Goal: Task Accomplishment & Management: Use online tool/utility

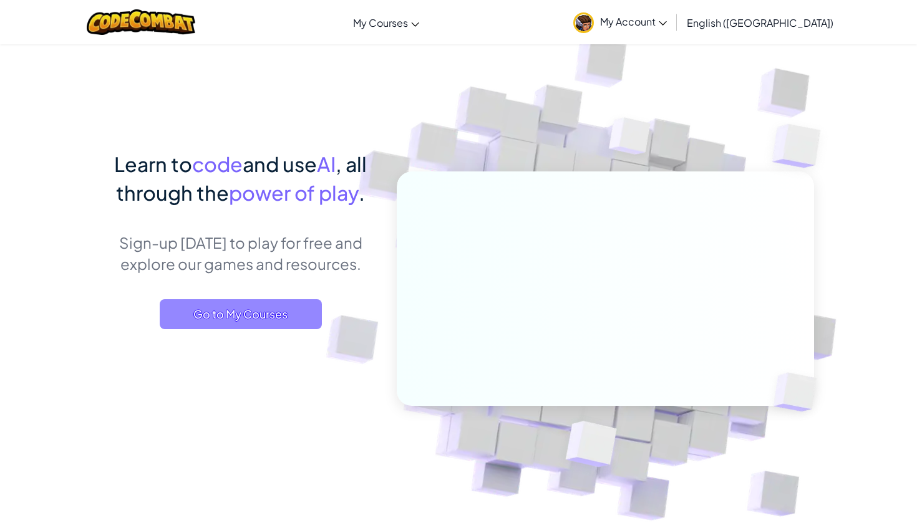
click at [226, 317] on span "Go to My Courses" at bounding box center [241, 314] width 162 height 30
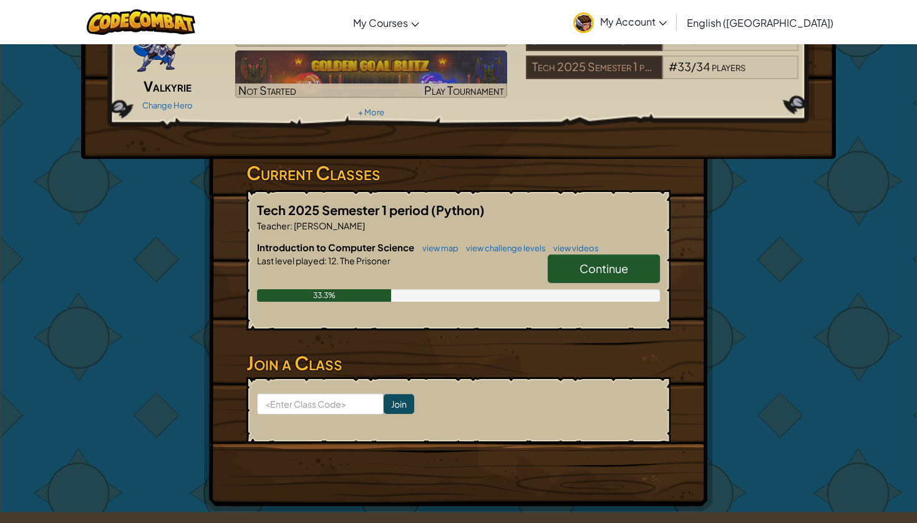
scroll to position [97, 0]
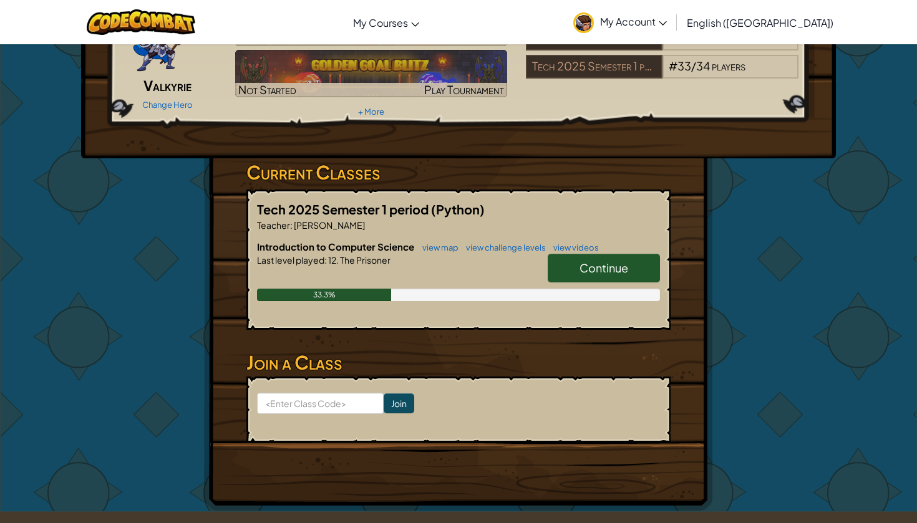
click at [579, 263] on span "Continue" at bounding box center [603, 268] width 49 height 14
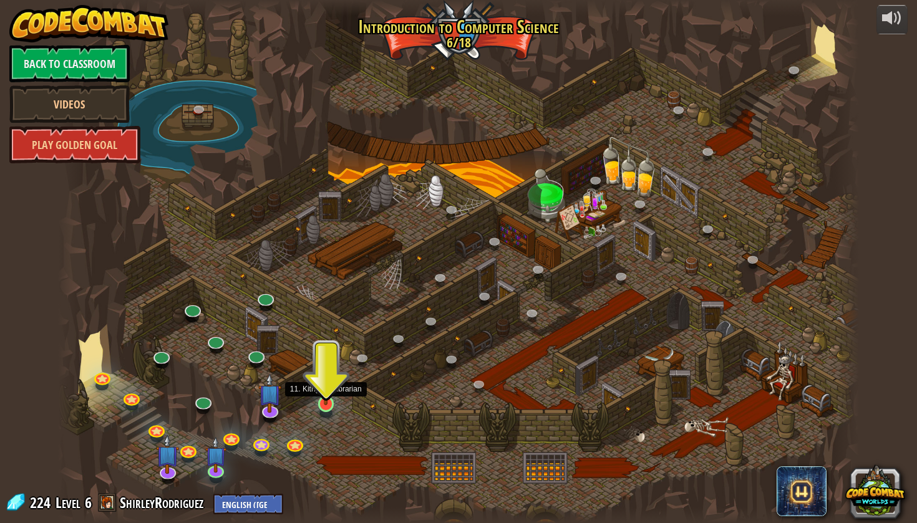
click at [326, 402] on img at bounding box center [326, 381] width 21 height 48
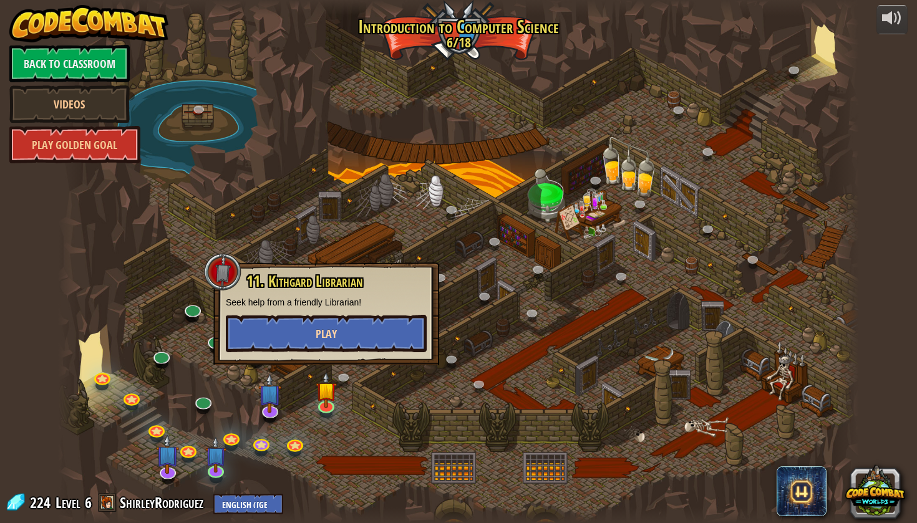
click at [380, 324] on button "Play" at bounding box center [326, 333] width 201 height 37
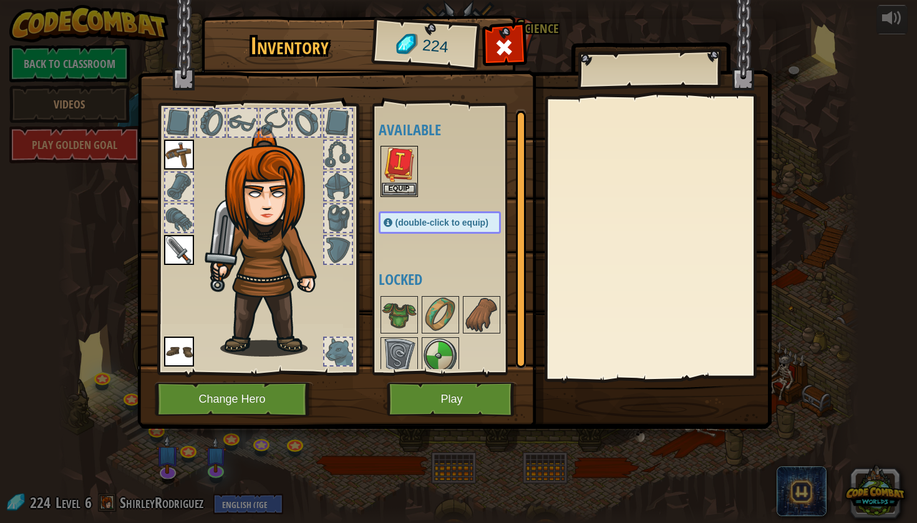
click at [420, 396] on button "Play" at bounding box center [452, 399] width 130 height 34
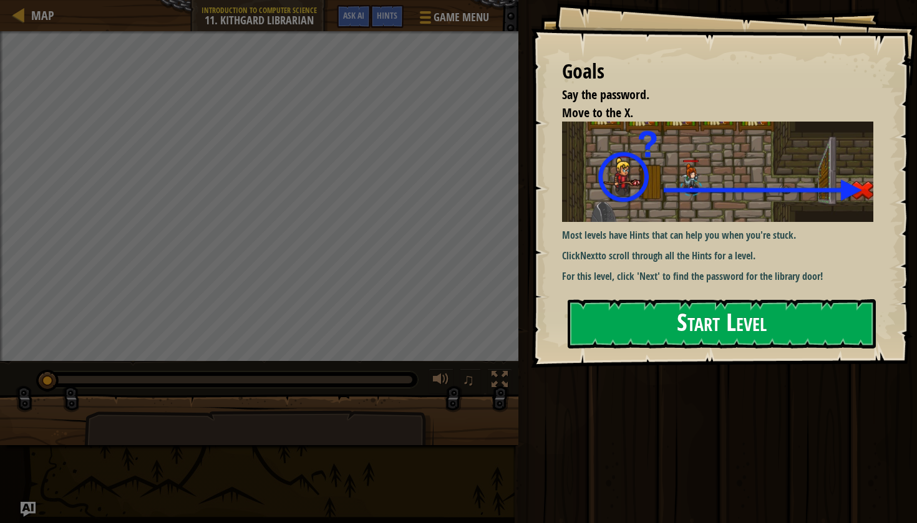
click at [590, 329] on button "Start Level" at bounding box center [722, 323] width 308 height 49
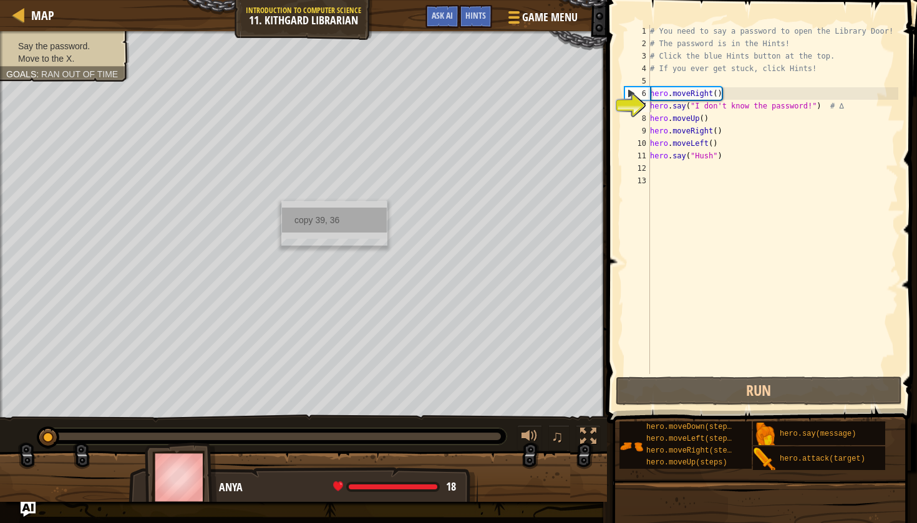
click at [322, 222] on div "copy 39, 36" at bounding box center [334, 220] width 105 height 25
click at [644, 26] on div "1" at bounding box center [637, 31] width 26 height 12
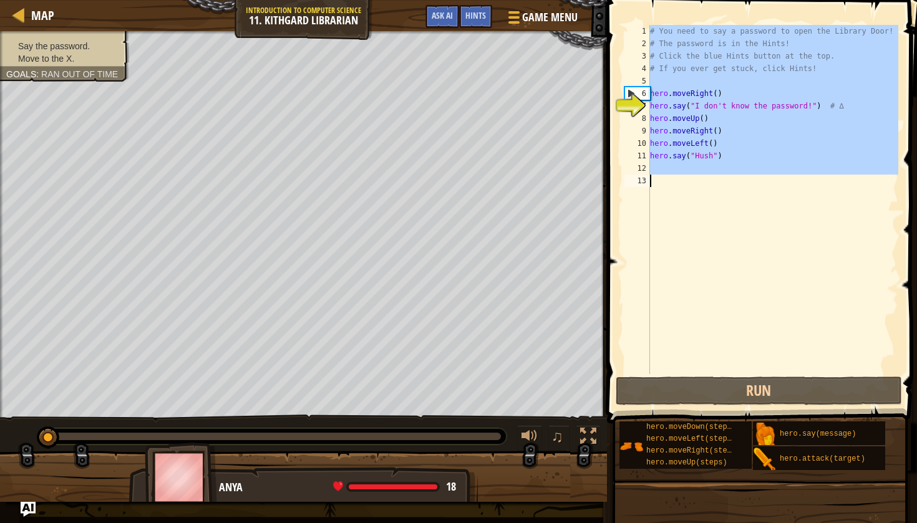
drag, startPoint x: 652, startPoint y: 30, endPoint x: 665, endPoint y: 176, distance: 147.2
click at [665, 177] on div "# You need to say a password to open the Library Door! # The password is in the…" at bounding box center [772, 212] width 251 height 374
click at [652, 90] on div "# You need to say a password to open the Library Door! # The password is in the…" at bounding box center [772, 212] width 251 height 374
type textarea "hero.moveRight()"
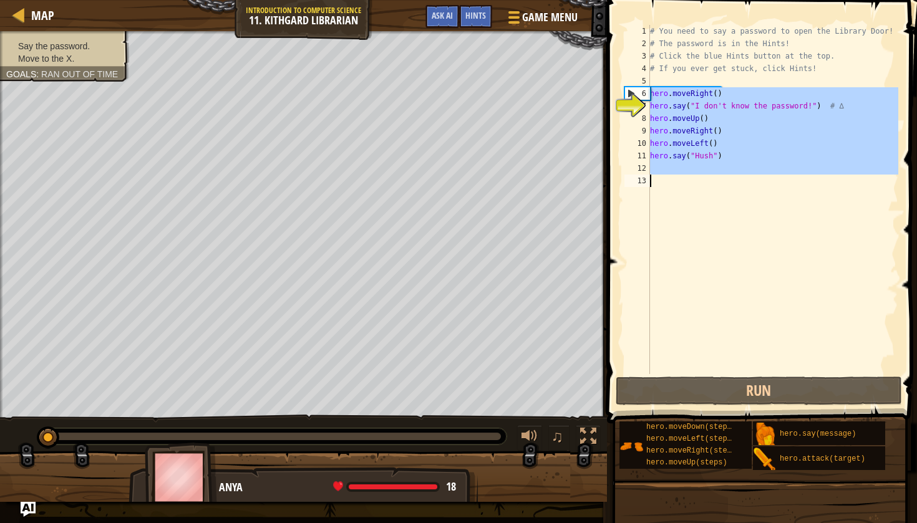
drag, startPoint x: 652, startPoint y: 90, endPoint x: 748, endPoint y: 183, distance: 134.1
click at [748, 183] on div "# You need to say a password to open the Library Door! # The password is in the…" at bounding box center [772, 212] width 251 height 374
paste textarea
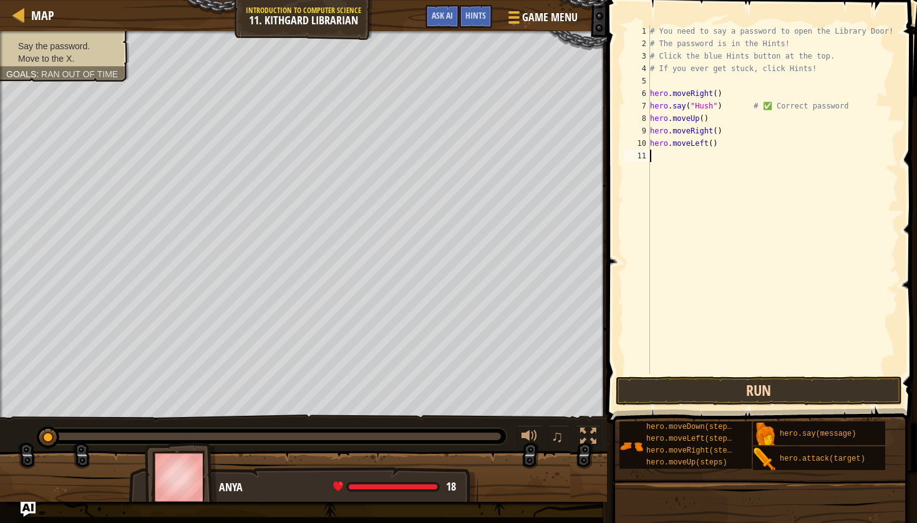
click at [769, 389] on button "Run" at bounding box center [759, 391] width 286 height 29
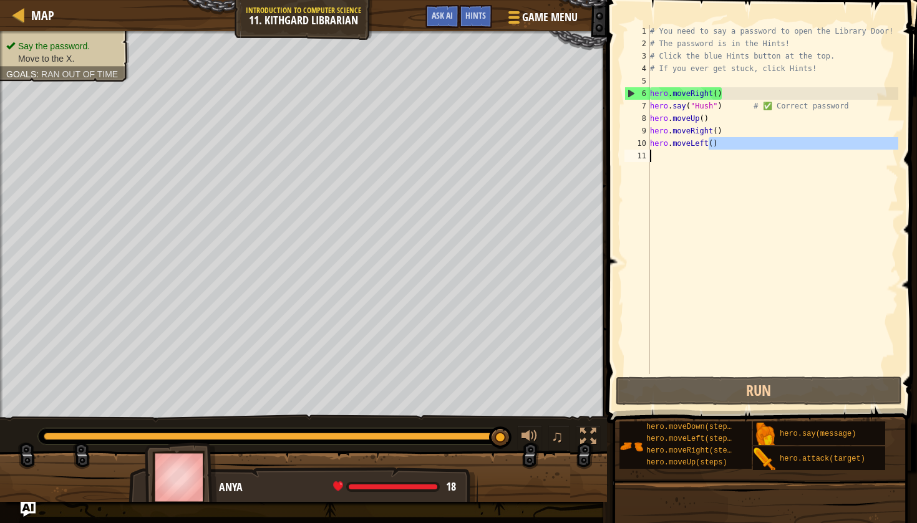
click at [710, 150] on div "# You need to say a password to open the Library Door! # The password is in the…" at bounding box center [772, 212] width 251 height 374
click at [696, 143] on div "# You need to say a password to open the Library Door! # The password is in the…" at bounding box center [772, 212] width 251 height 374
click at [703, 145] on div "# You need to say a password to open the Library Door! # The password is in the…" at bounding box center [772, 212] width 251 height 374
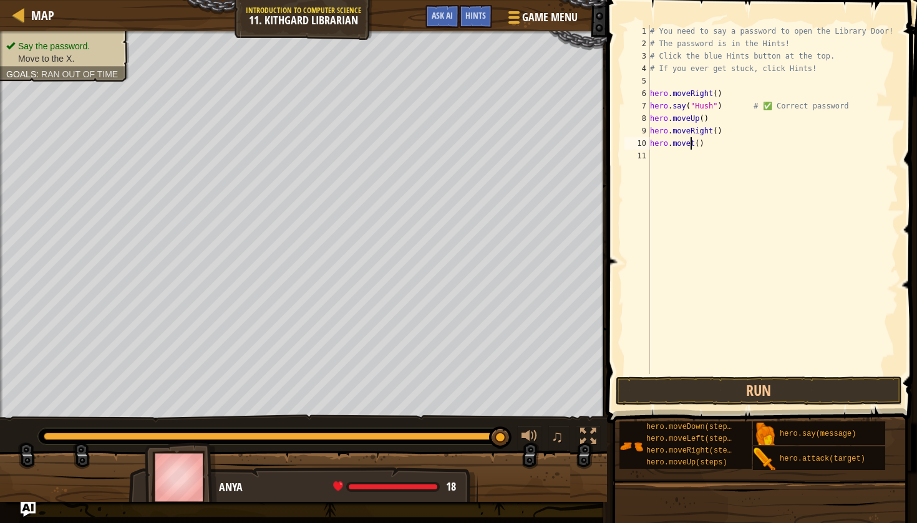
scroll to position [6, 4]
click at [723, 161] on div "hero.moveR ight press enter" at bounding box center [765, 179] width 236 height 56
type textarea "hero.moveRigh()"
click at [721, 387] on button "Run" at bounding box center [759, 391] width 286 height 29
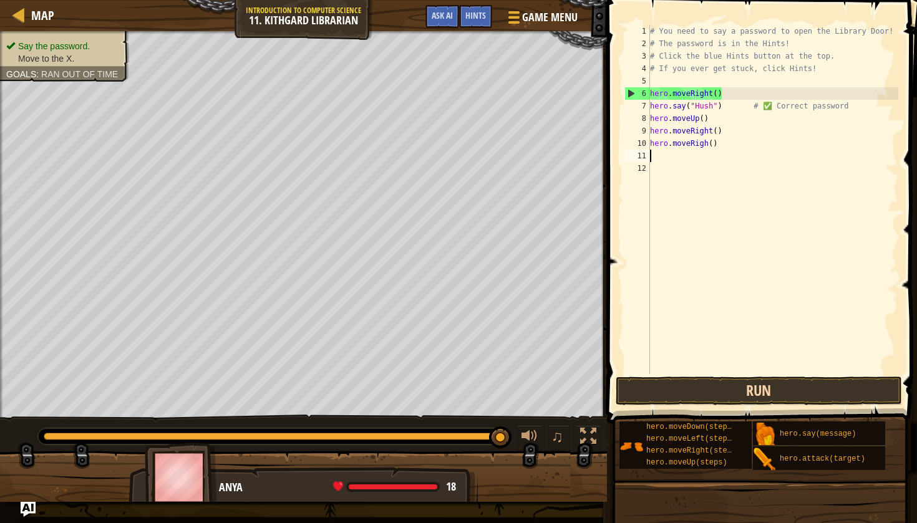
scroll to position [6, 0]
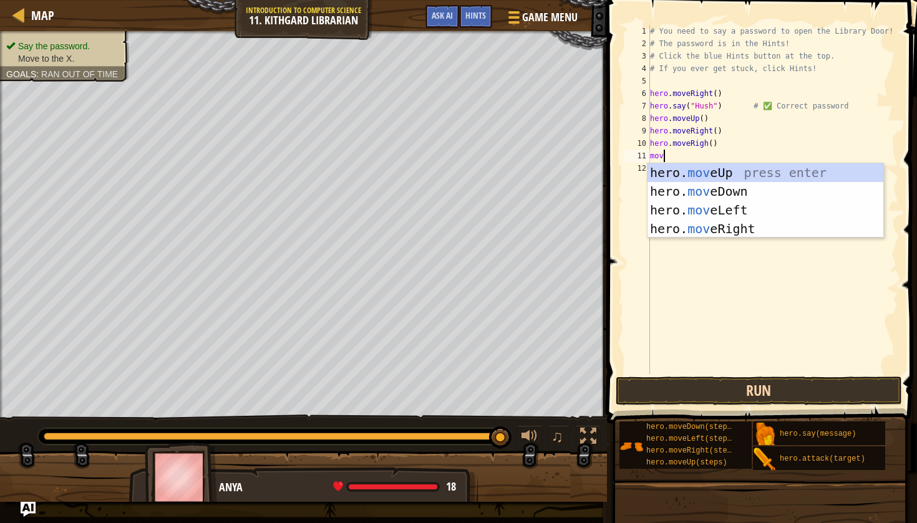
type textarea "move"
click at [717, 168] on div "hero. move Up press enter hero. move Down press enter hero. move Left press ent…" at bounding box center [765, 219] width 236 height 112
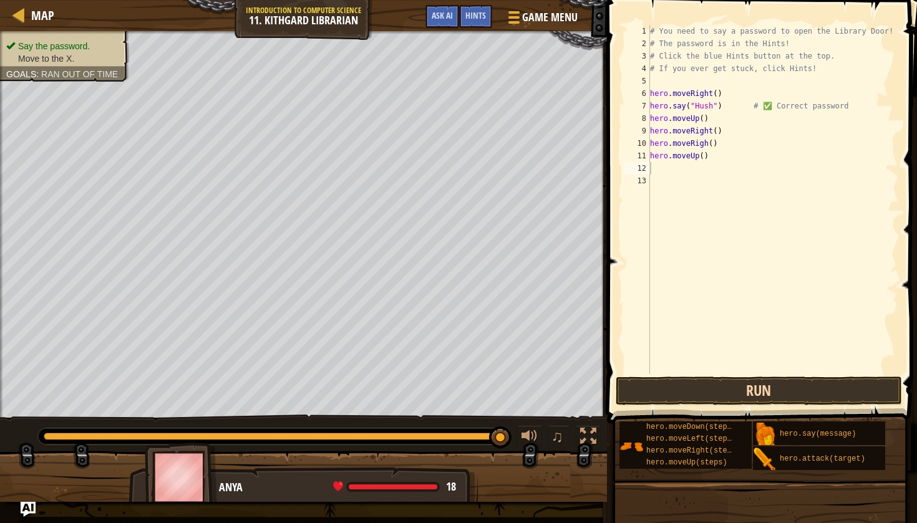
click at [720, 391] on button "Run" at bounding box center [759, 391] width 286 height 29
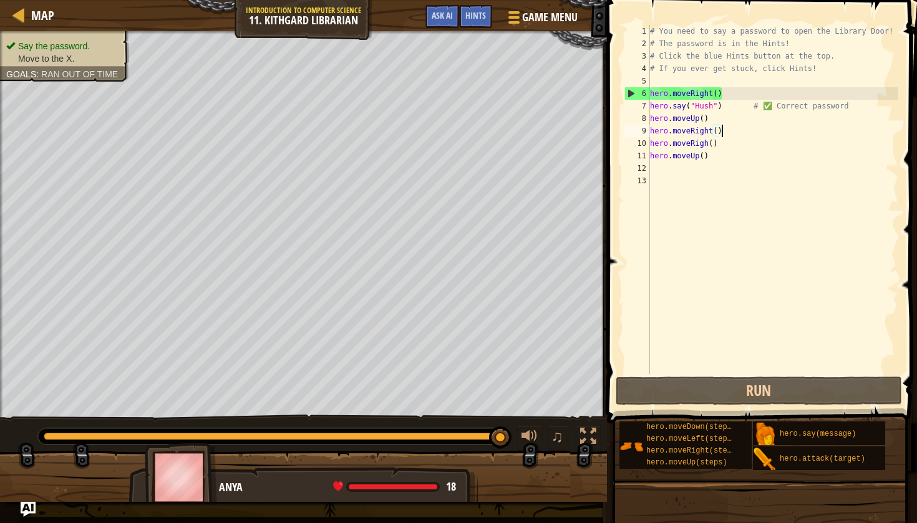
click at [723, 135] on div "# You need to say a password to open the Library Door! # The password is in the…" at bounding box center [772, 212] width 251 height 374
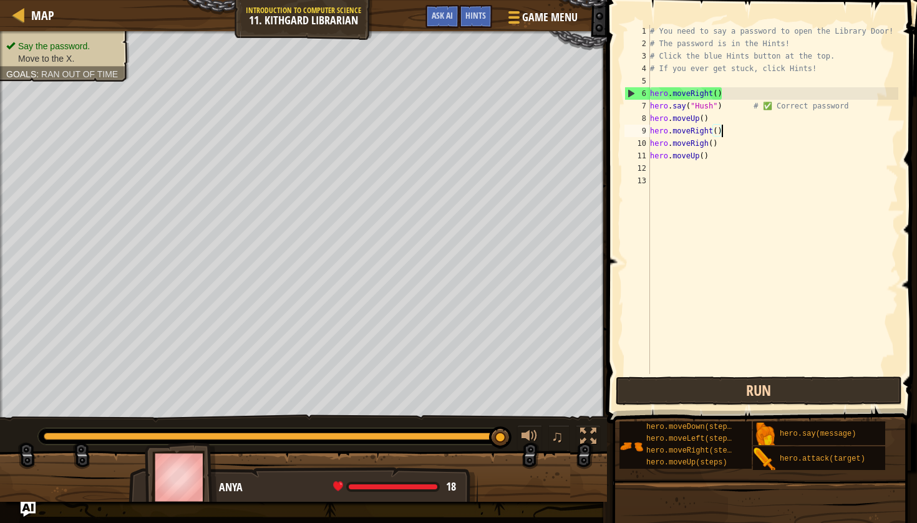
click at [679, 390] on button "Run" at bounding box center [759, 391] width 286 height 29
click at [684, 380] on button "Run" at bounding box center [759, 391] width 286 height 29
click at [703, 394] on button "Run" at bounding box center [759, 391] width 286 height 29
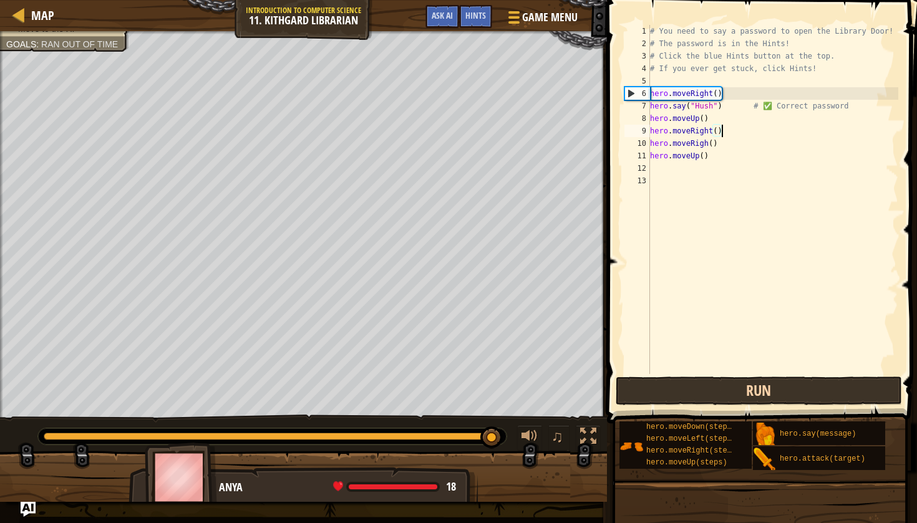
click at [703, 393] on button "Run" at bounding box center [759, 391] width 286 height 29
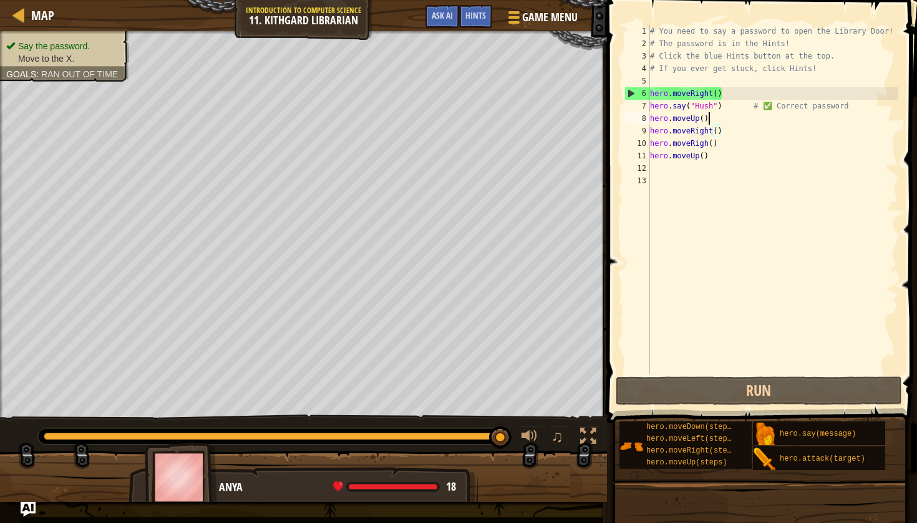
click at [713, 116] on div "# You need to say a password to open the Library Door! # The password is in the…" at bounding box center [772, 212] width 251 height 374
click at [707, 123] on div "# You need to say a password to open the Library Door! # The password is in the…" at bounding box center [772, 212] width 251 height 374
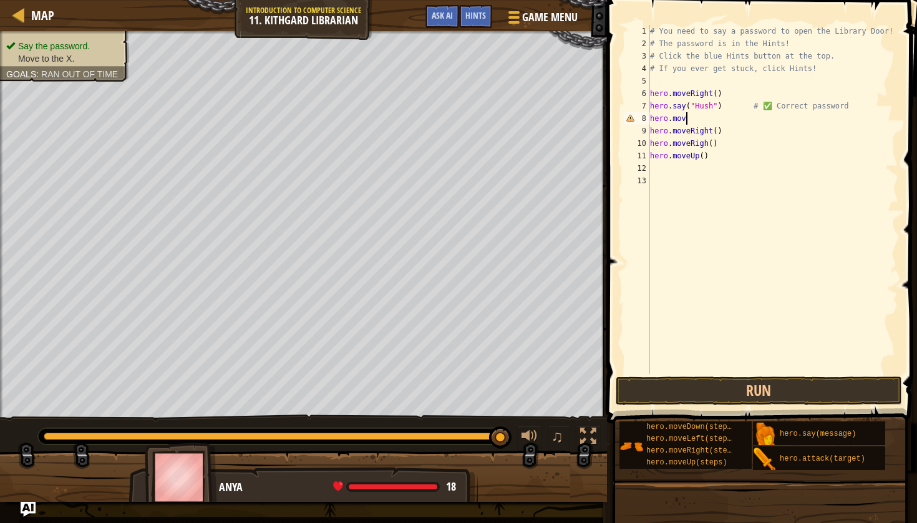
type textarea "hero.move"
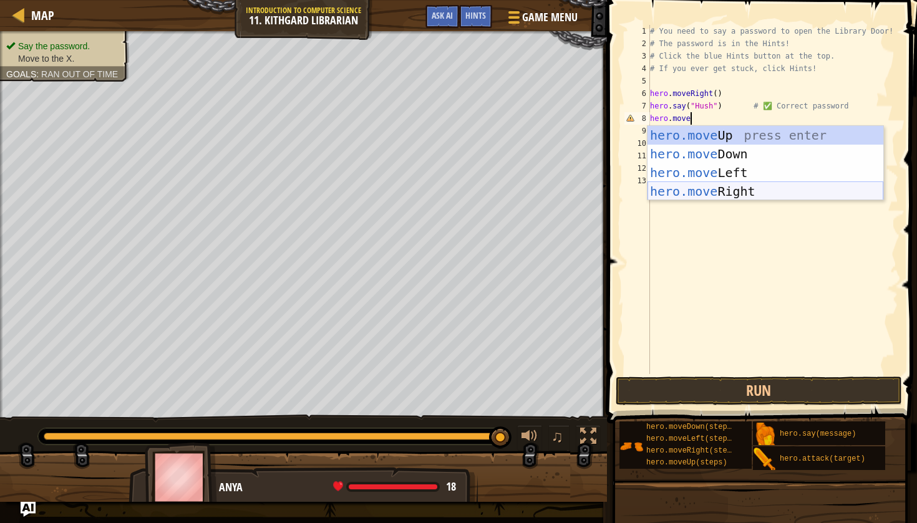
click at [742, 189] on div "hero.move Up press enter hero.move Down press enter hero.move Left press enter …" at bounding box center [765, 182] width 236 height 112
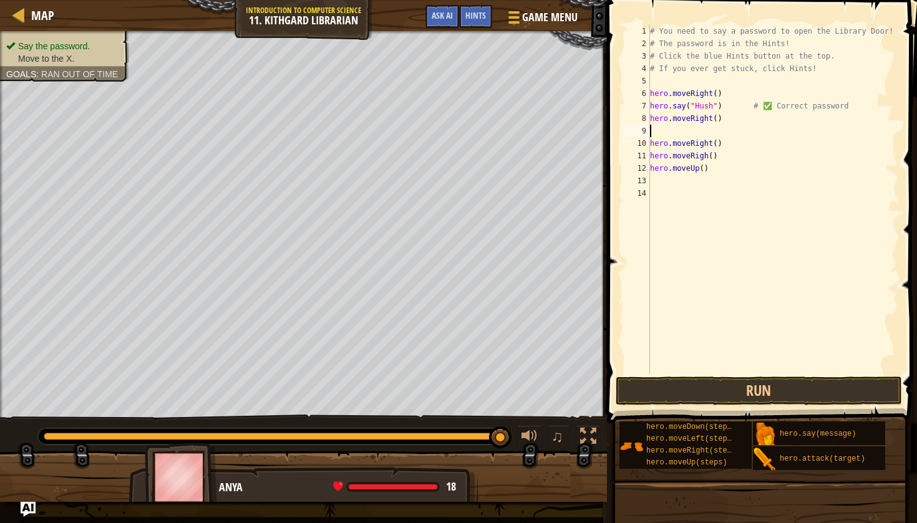
type textarea "hero.moveRight()"
click at [677, 387] on button "Run" at bounding box center [759, 391] width 286 height 29
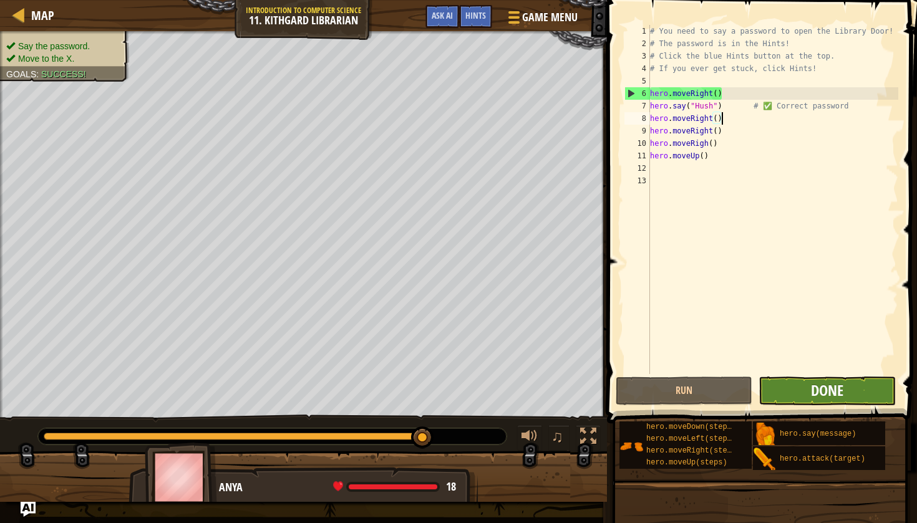
click at [816, 392] on span "Done" at bounding box center [827, 390] width 32 height 20
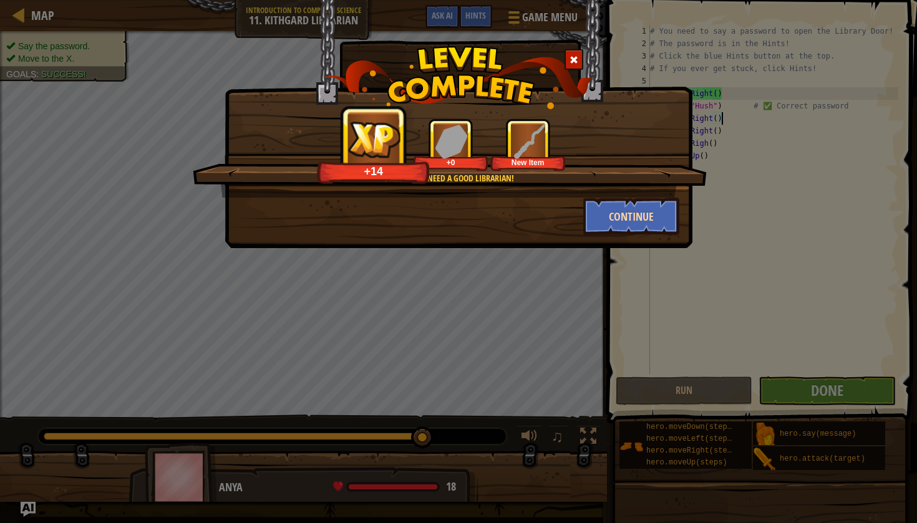
click at [609, 211] on button "Continue" at bounding box center [631, 216] width 97 height 37
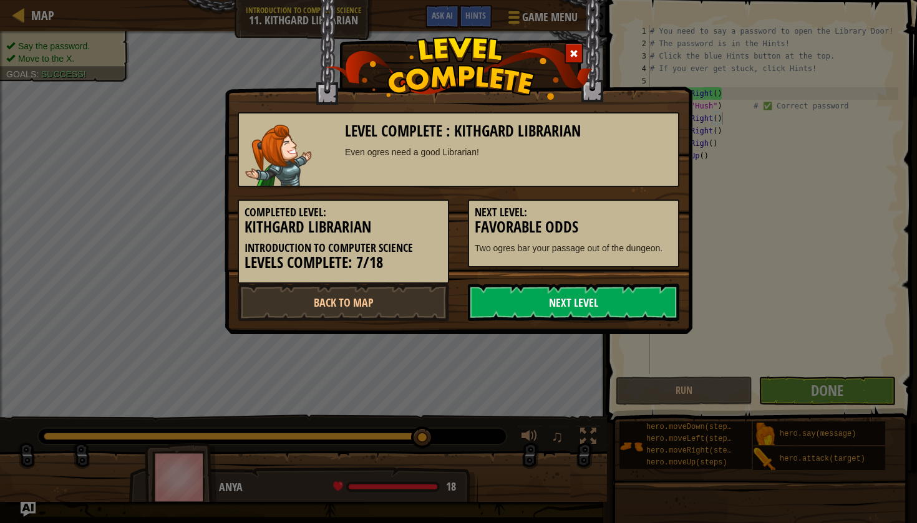
click at [526, 307] on link "Next Level" at bounding box center [573, 302] width 211 height 37
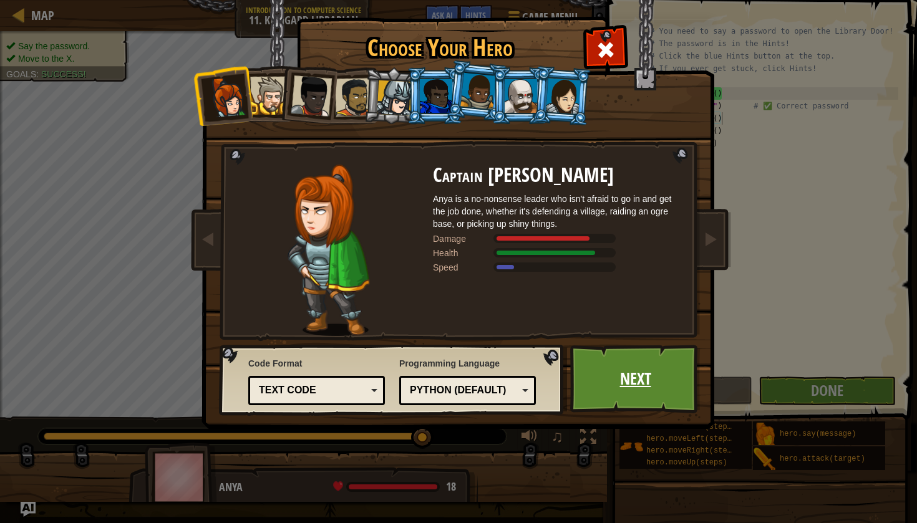
click at [582, 385] on link "Next" at bounding box center [635, 379] width 130 height 69
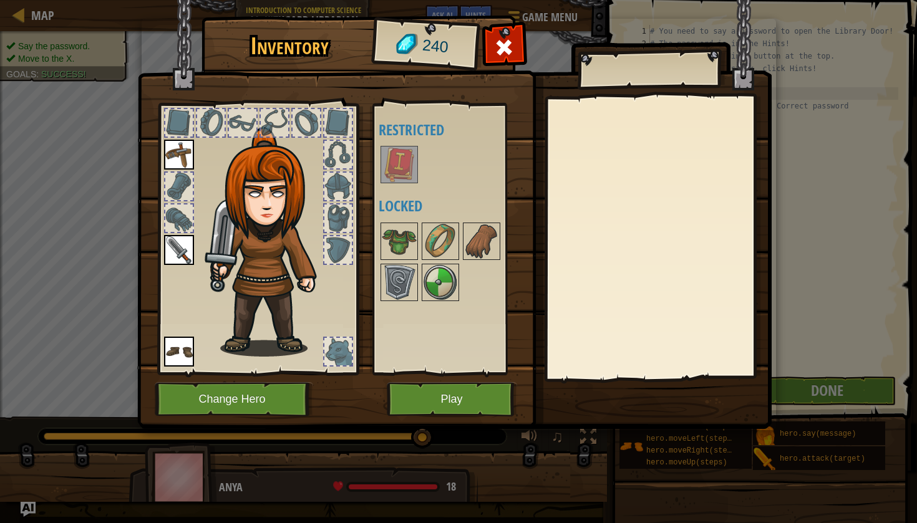
click at [339, 152] on div at bounding box center [337, 154] width 27 height 27
click at [399, 234] on img at bounding box center [399, 241] width 35 height 35
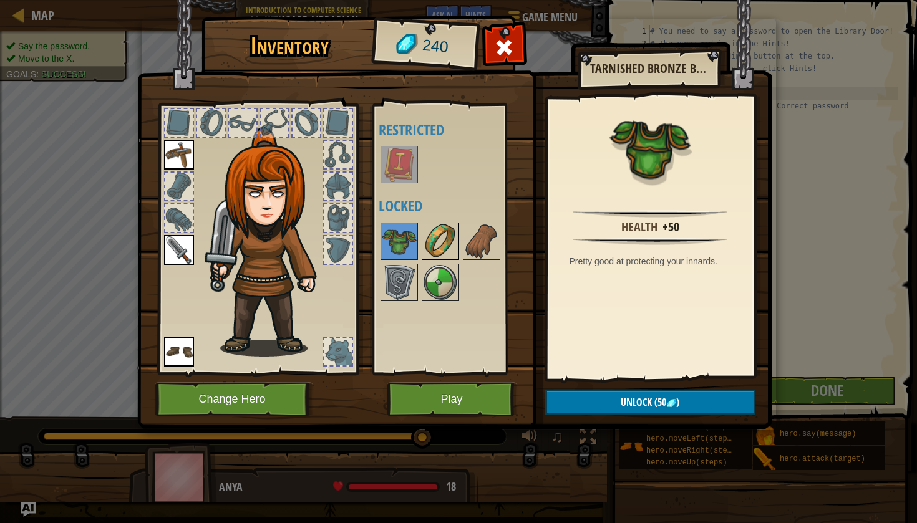
click at [453, 233] on img at bounding box center [440, 241] width 35 height 35
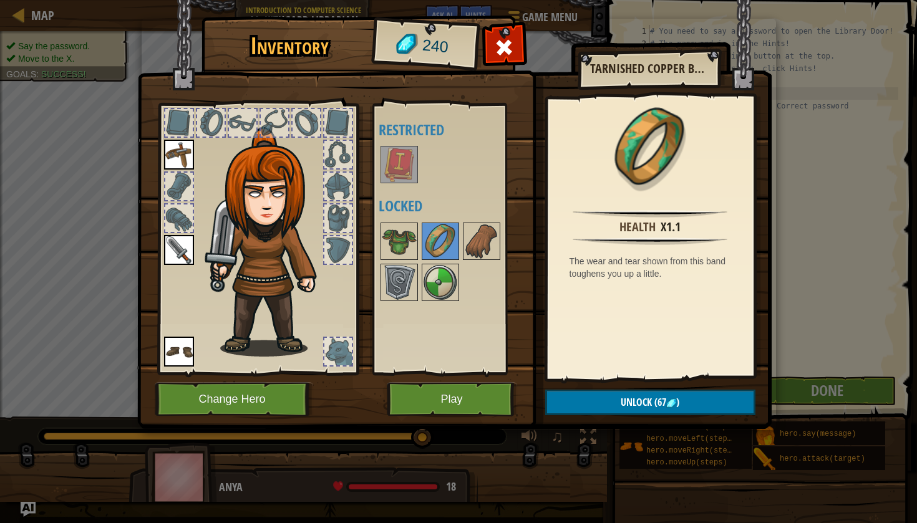
click at [632, 401] on span "Unlock" at bounding box center [636, 402] width 31 height 14
click at [631, 402] on button "Confirm" at bounding box center [650, 403] width 210 height 26
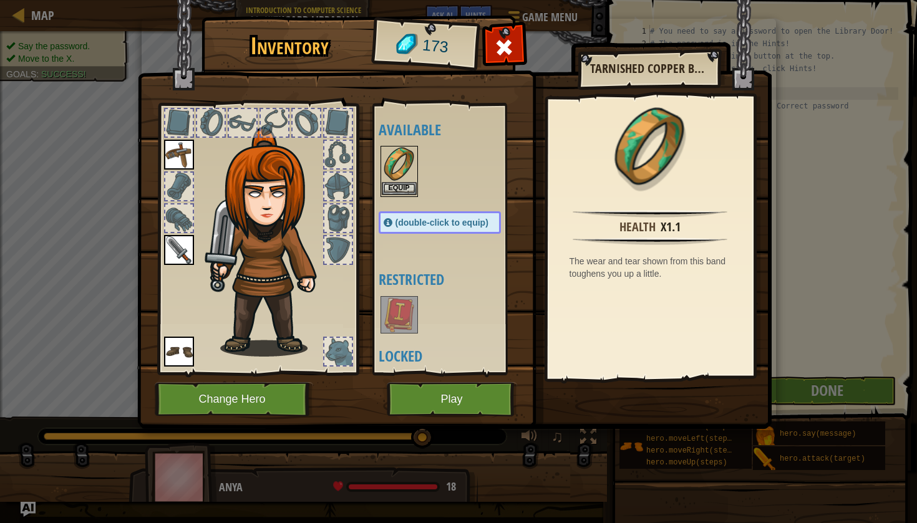
click at [404, 185] on button "Equip" at bounding box center [399, 188] width 35 height 13
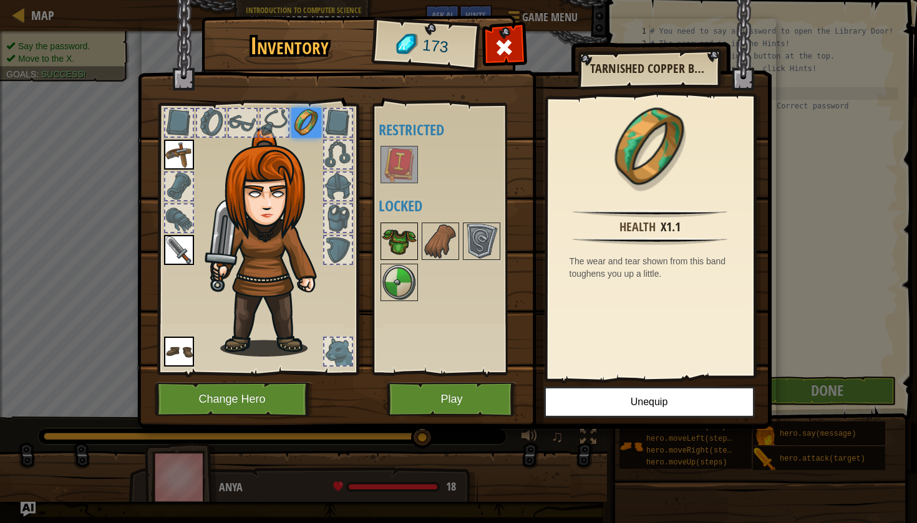
click at [402, 250] on img at bounding box center [399, 241] width 35 height 35
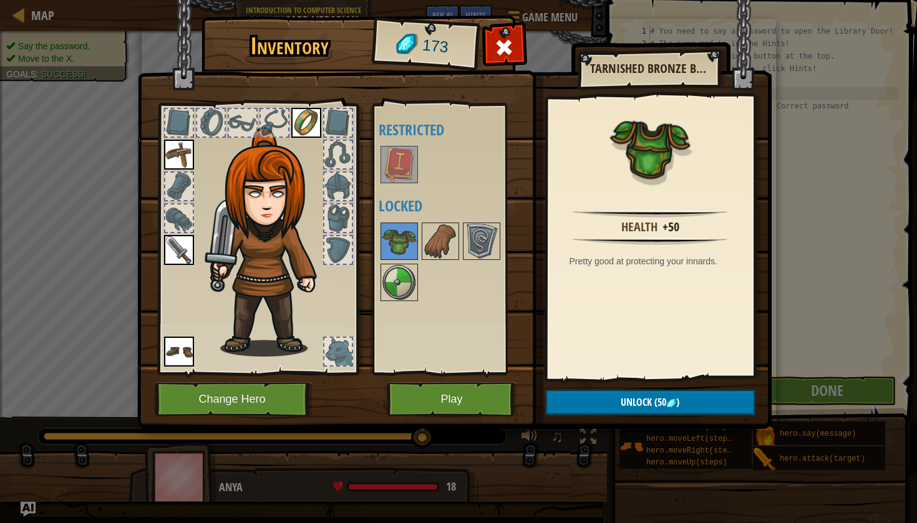
click at [587, 405] on button "Unlock (50 )" at bounding box center [650, 403] width 210 height 26
click at [587, 405] on button "Confirm" at bounding box center [650, 403] width 210 height 26
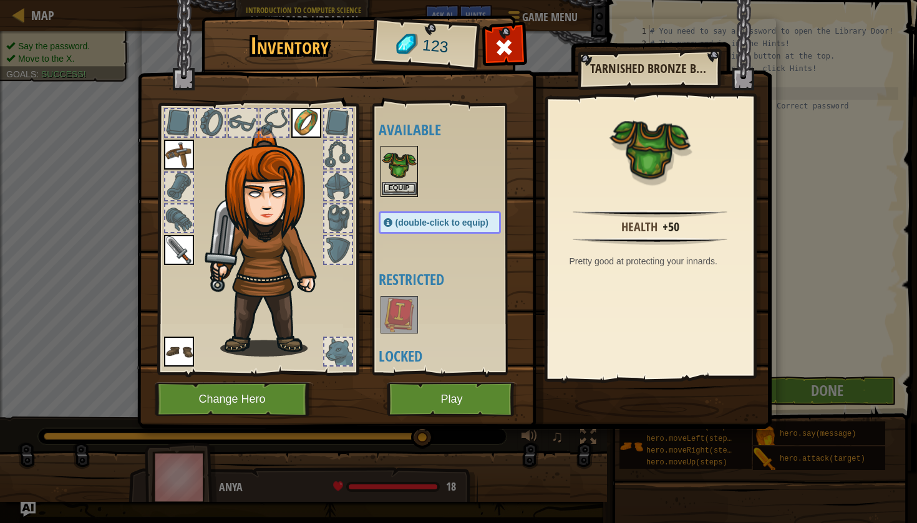
click at [401, 185] on button "Equip" at bounding box center [399, 188] width 35 height 13
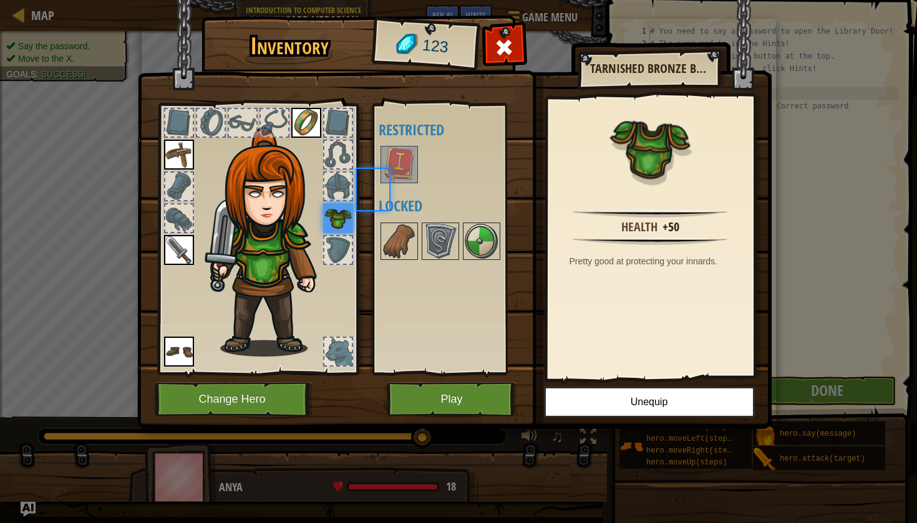
click at [401, 185] on div "Available Equip Equip Equip Equip Equip (double-click to equip) Restricted Lock…" at bounding box center [452, 239] width 147 height 260
click at [302, 118] on img at bounding box center [306, 123] width 30 height 30
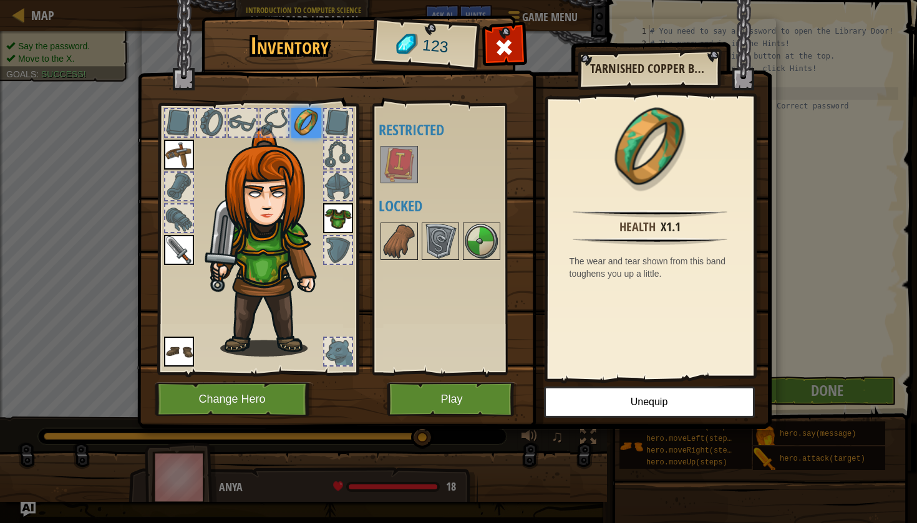
click at [306, 120] on img at bounding box center [306, 123] width 30 height 30
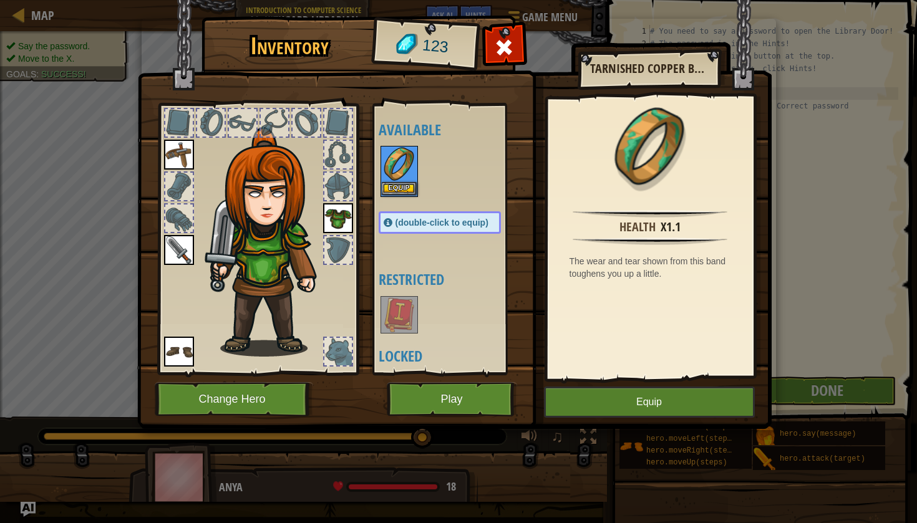
click at [400, 189] on button "Equip" at bounding box center [399, 188] width 35 height 13
click at [400, 189] on div "Available Equip Equip Equip Equip Equip (double-click to equip) Restricted Lock…" at bounding box center [452, 239] width 147 height 260
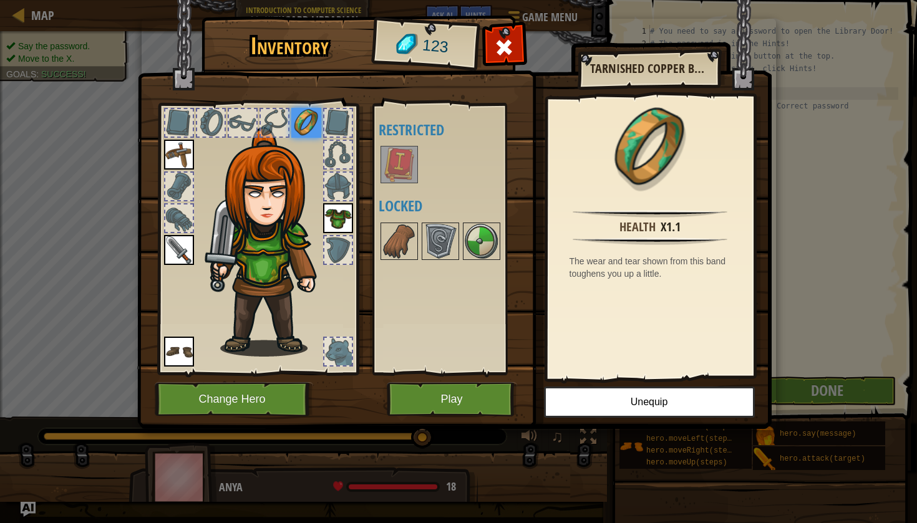
click at [304, 110] on img at bounding box center [306, 123] width 30 height 30
click at [472, 396] on button "Play" at bounding box center [452, 399] width 130 height 34
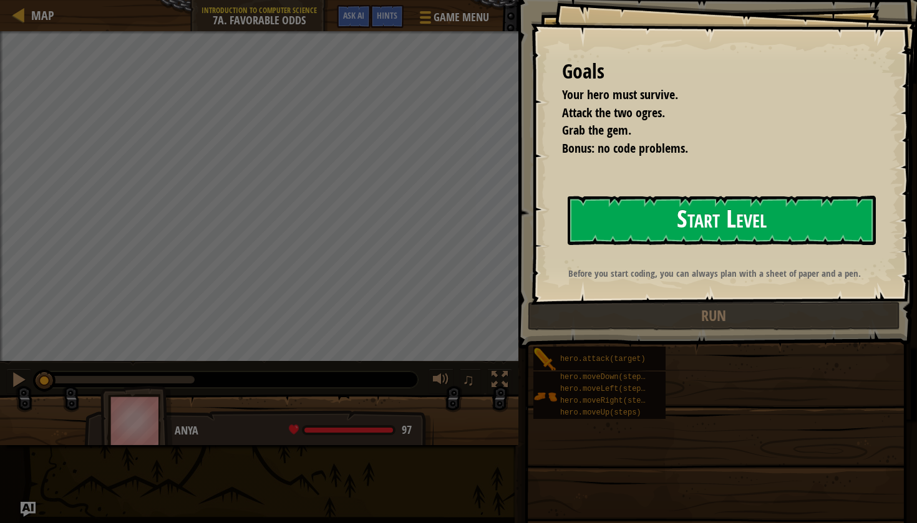
click at [622, 220] on button "Start Level" at bounding box center [722, 220] width 308 height 49
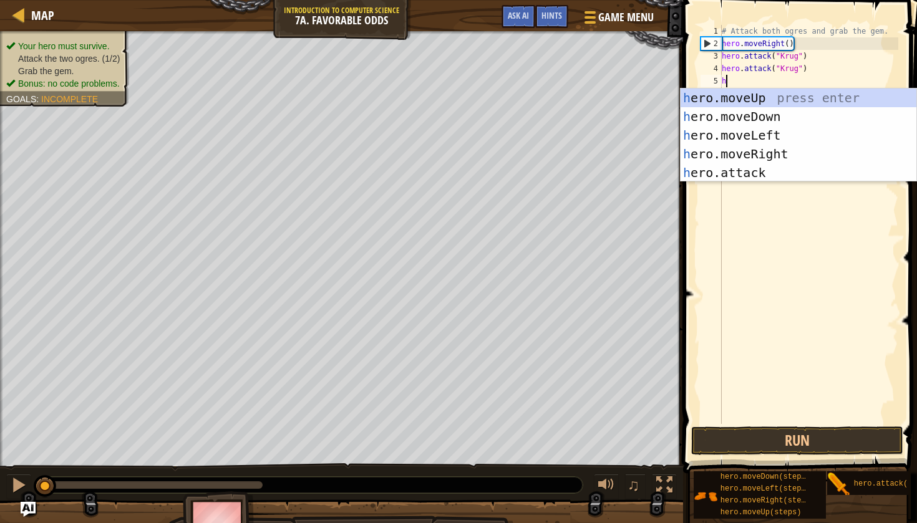
scroll to position [6, 0]
type textarea "he"
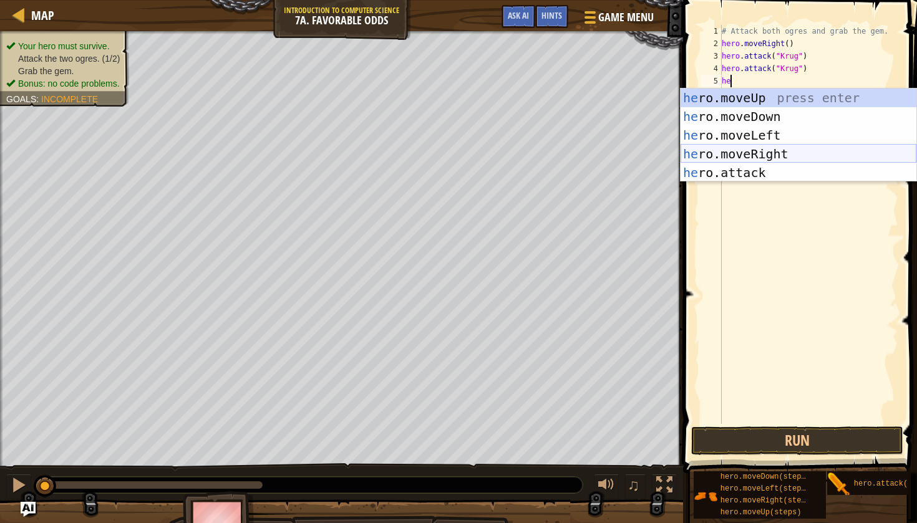
click at [781, 155] on div "he ro.moveUp press enter he ro.moveDown press enter he ro.moveLeft press enter …" at bounding box center [798, 154] width 236 height 131
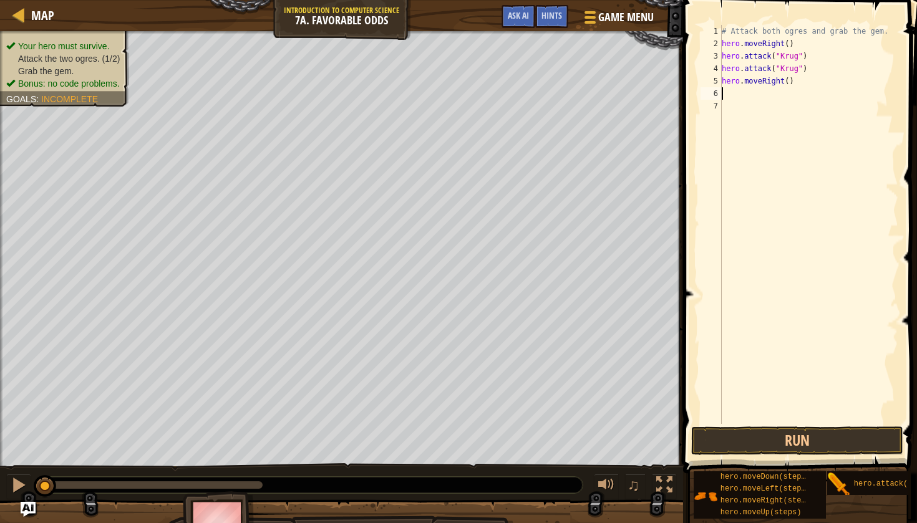
type textarea "m"
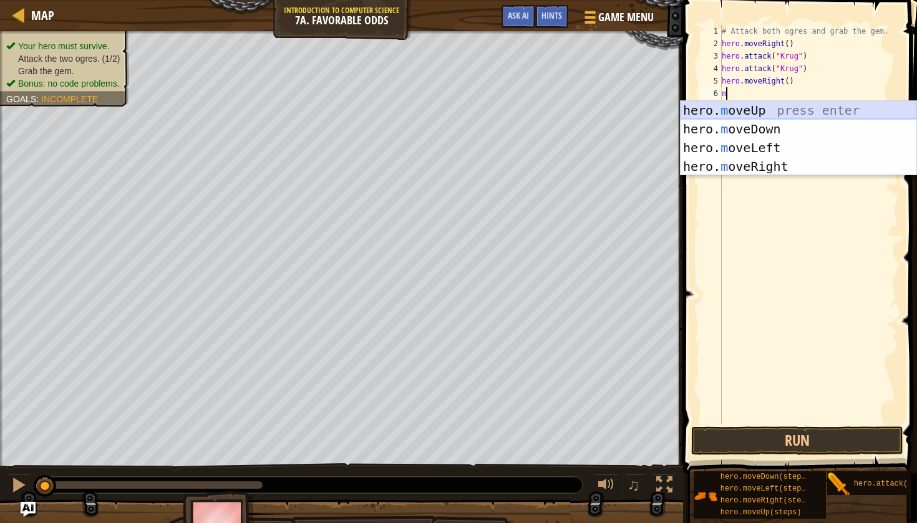
click at [756, 107] on div "hero. m oveUp press enter hero. m oveDown press enter hero. m oveLeft press ent…" at bounding box center [798, 157] width 236 height 112
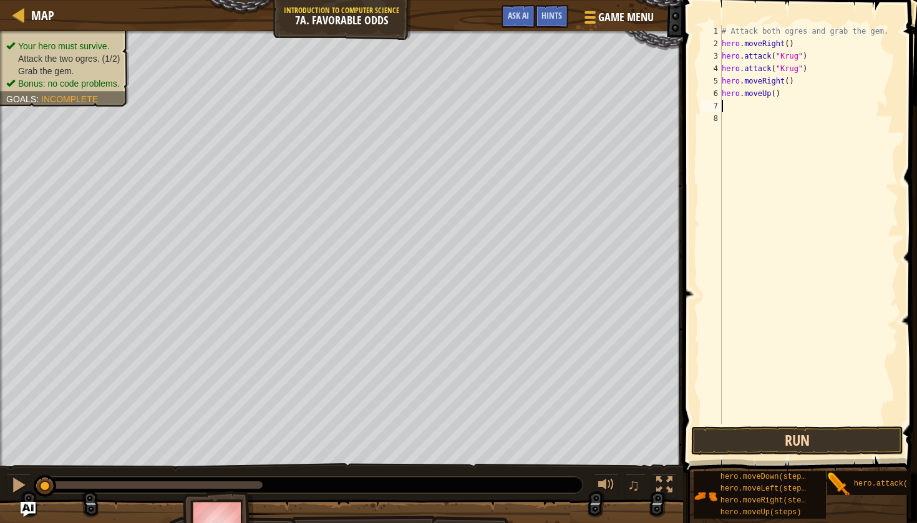
click at [727, 445] on button "Run" at bounding box center [797, 441] width 212 height 29
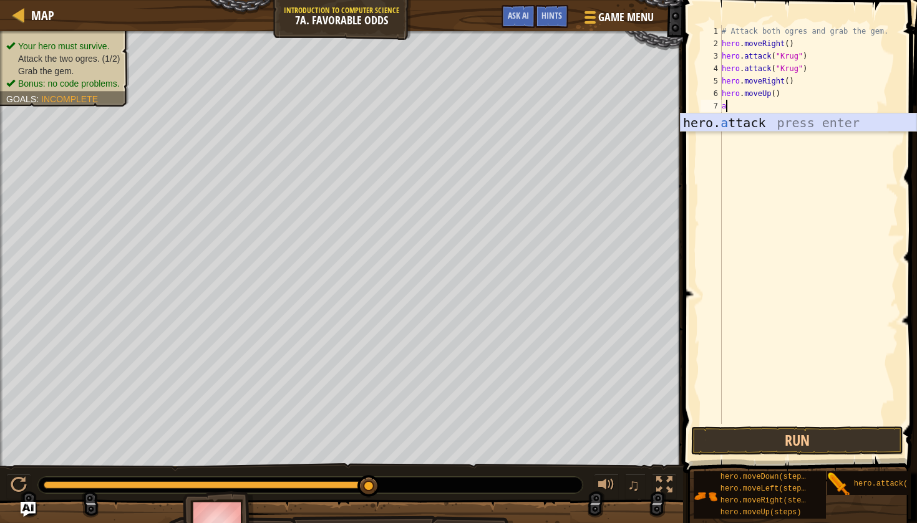
click at [749, 127] on div "hero. a ttack press enter" at bounding box center [798, 142] width 236 height 56
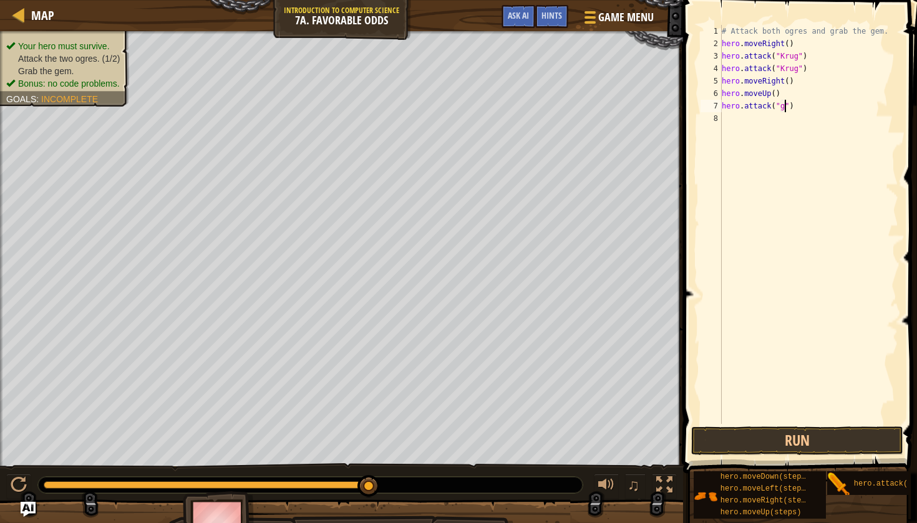
scroll to position [6, 5]
type textarea "hero.attack("Grump")"
click at [751, 117] on div "# Attack both ogres and grab the gem. hero . moveRight ( ) hero . attack ( "[PE…" at bounding box center [808, 237] width 179 height 424
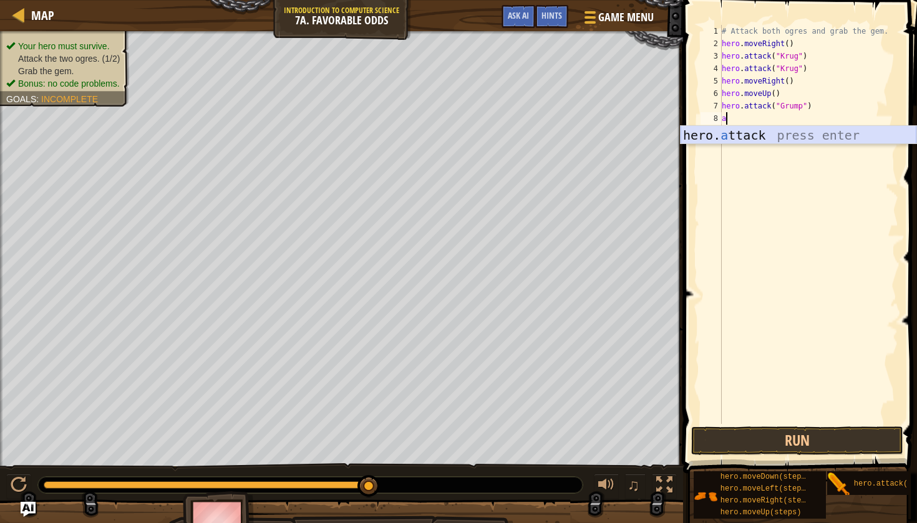
click at [770, 138] on div "hero. a ttack press enter" at bounding box center [798, 154] width 236 height 56
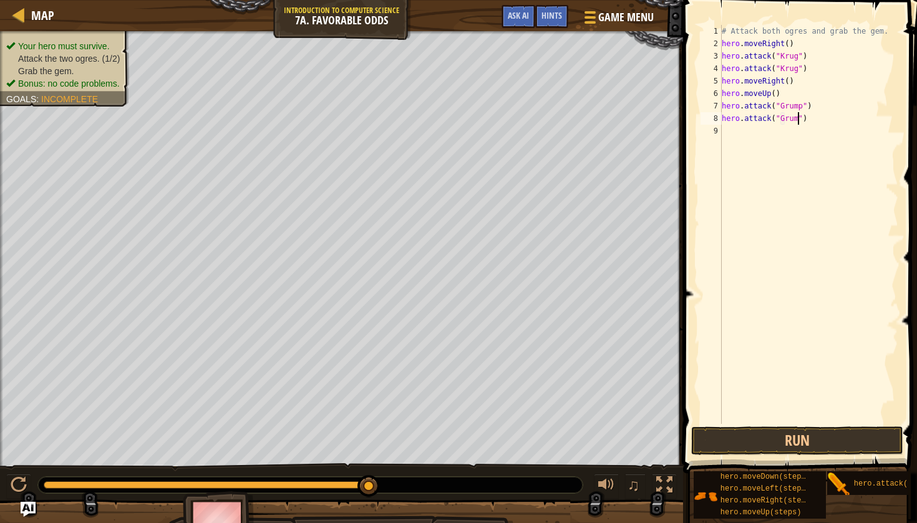
type textarea "hero.attack("Grump")"
click at [731, 133] on div "# Attack both ogres and grab the gem. hero . moveRight ( ) hero . attack ( "[PE…" at bounding box center [808, 237] width 179 height 424
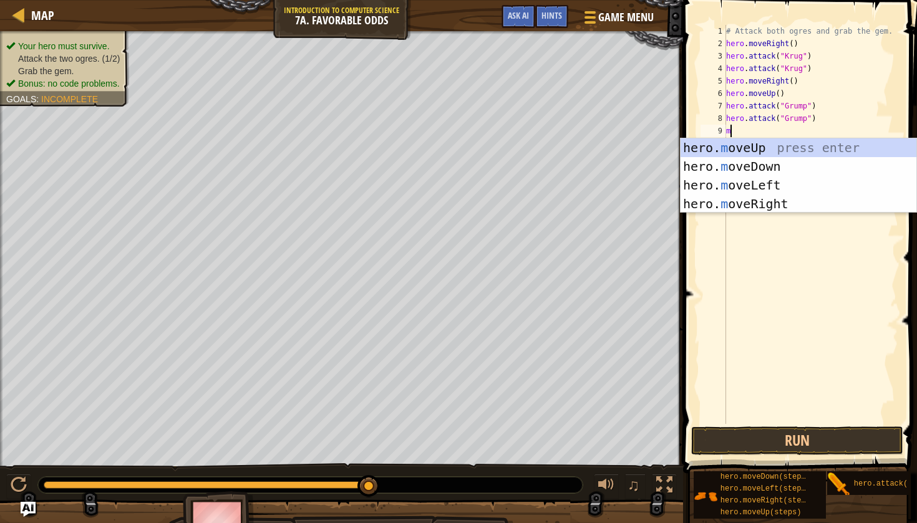
type textarea "mo"
click at [768, 198] on div "hero. mo veUp press enter hero. mo veDown press enter hero. mo veLeft press ent…" at bounding box center [798, 194] width 236 height 112
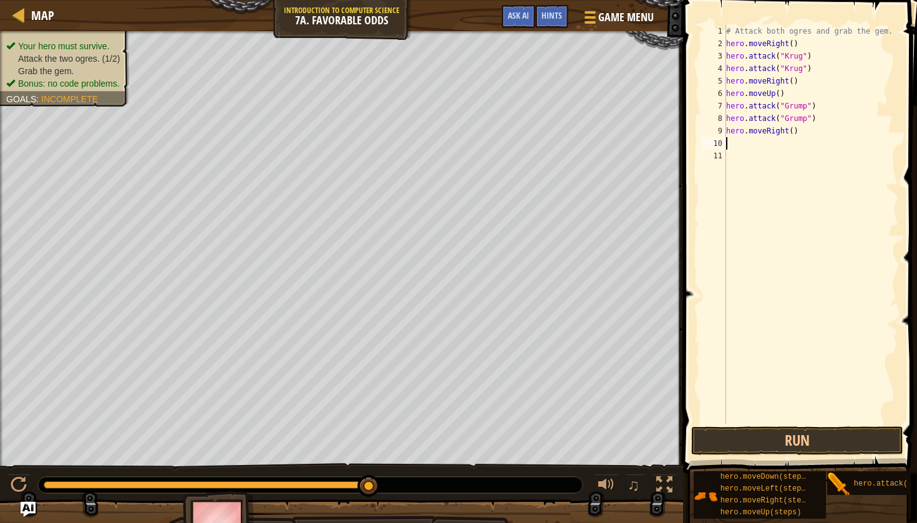
click at [786, 133] on div "# Attack both ogres and grab the gem. hero . moveRight ( ) hero . attack ( "[PE…" at bounding box center [810, 237] width 175 height 424
click at [773, 132] on div "# Attack both ogres and grab the gem. hero . moveRight ( ) hero . attack ( "[PE…" at bounding box center [810, 237] width 175 height 424
click at [729, 130] on div "# Attack both ogres and grab the gem. hero . moveRight ( ) hero . attack ( "[PE…" at bounding box center [810, 237] width 175 height 424
drag, startPoint x: 727, startPoint y: 128, endPoint x: 769, endPoint y: 138, distance: 43.6
click at [769, 138] on div "# Attack both ogres and grab the gem. hero . moveRight ( ) hero . attack ( "[PE…" at bounding box center [810, 237] width 175 height 424
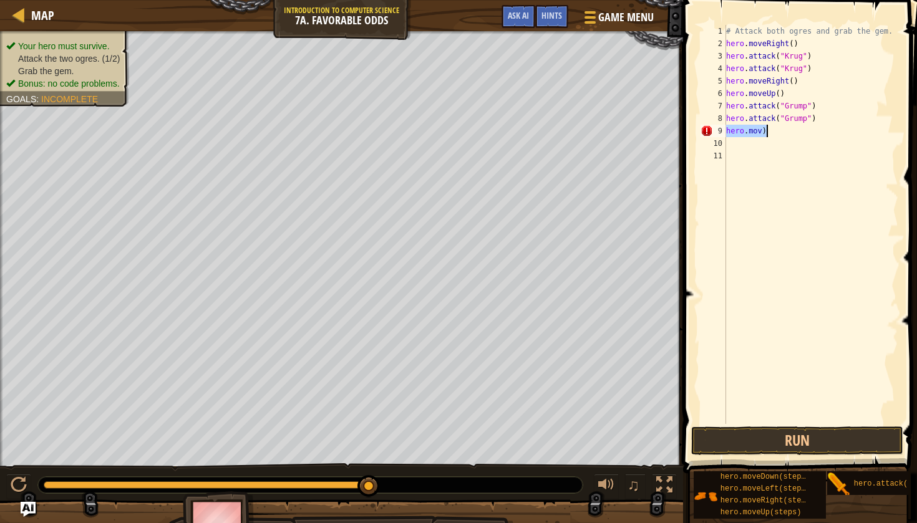
type textarea "hero.mov)"
type textarea "l"
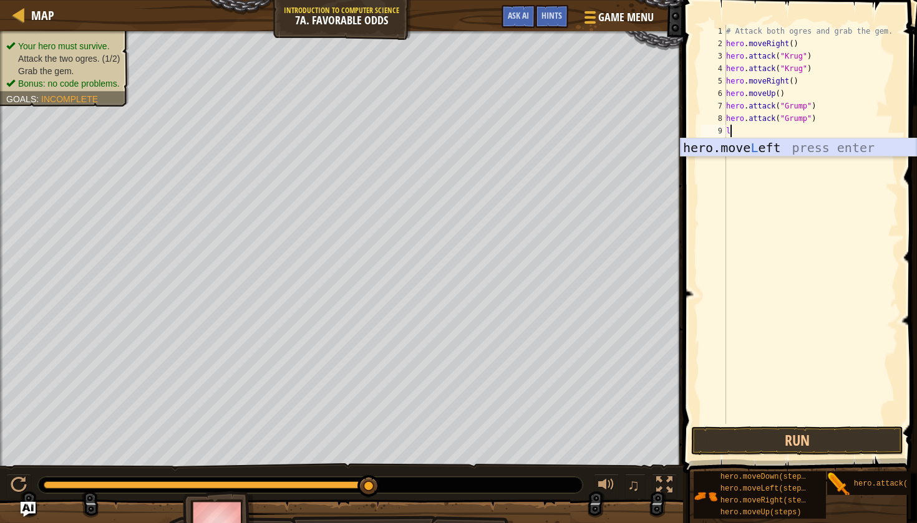
click at [778, 146] on div "hero.move L eft press enter" at bounding box center [798, 166] width 236 height 56
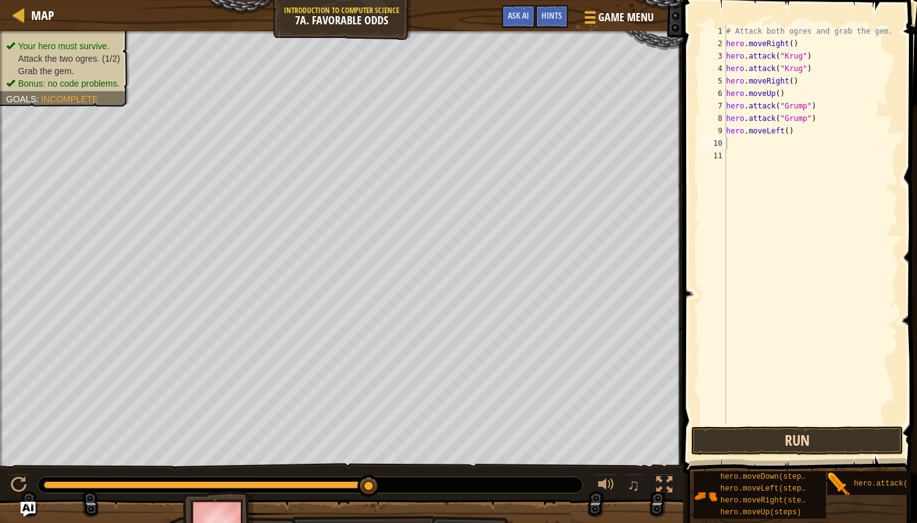
click at [751, 436] on button "Run" at bounding box center [797, 441] width 212 height 29
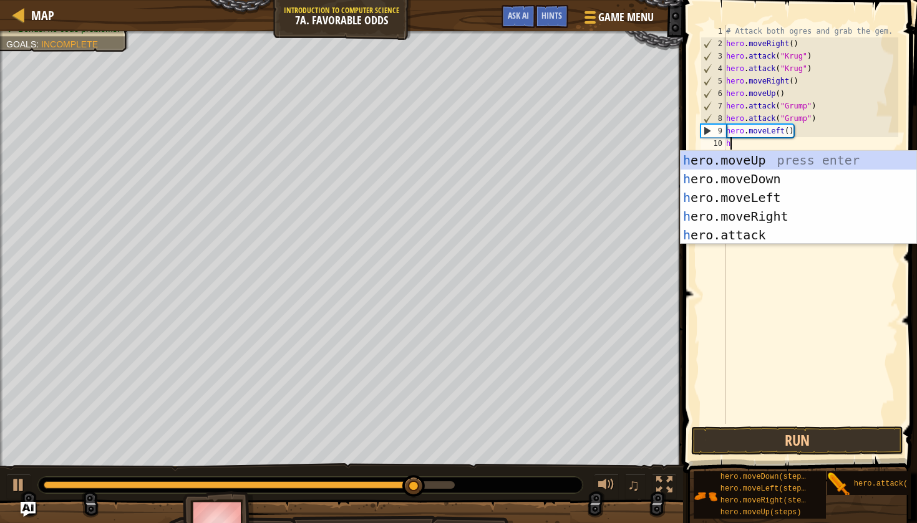
type textarea "he"
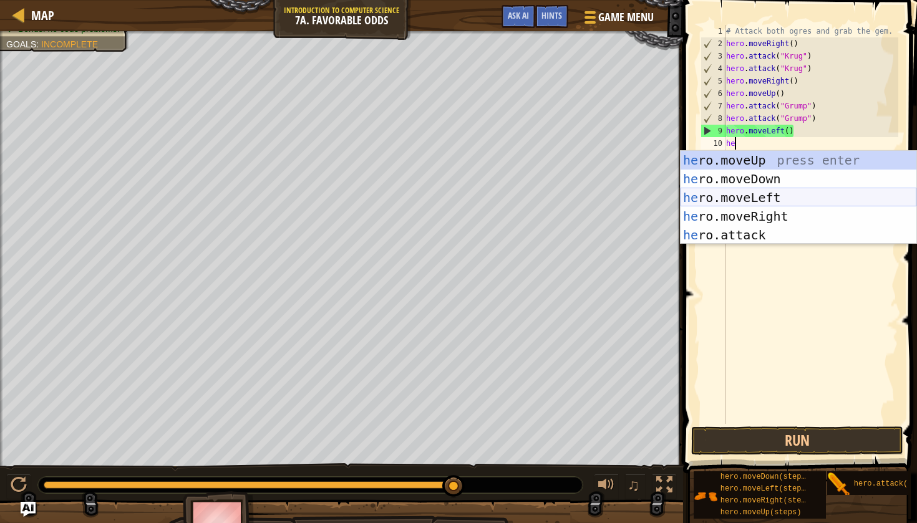
click at [777, 201] on div "he ro.moveUp press enter he ro.moveDown press enter he ro.moveLeft press enter …" at bounding box center [798, 216] width 236 height 131
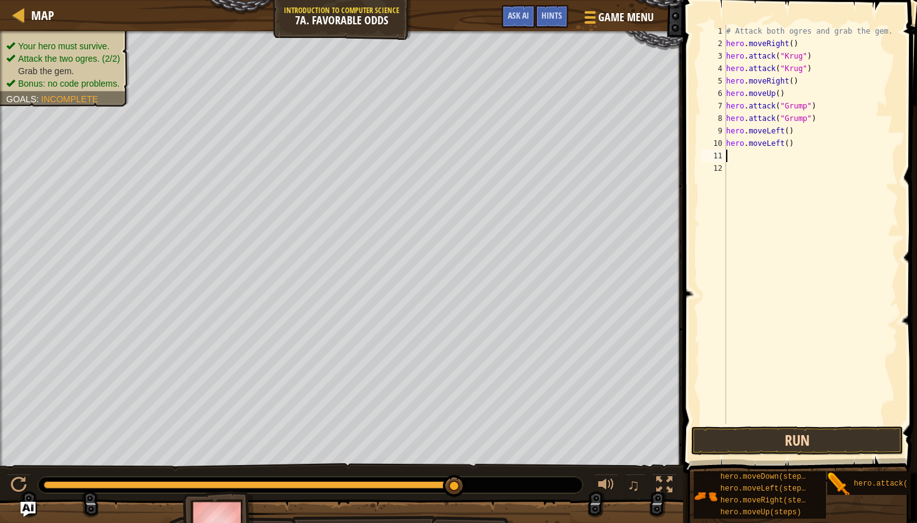
click at [745, 435] on button "Run" at bounding box center [797, 441] width 212 height 29
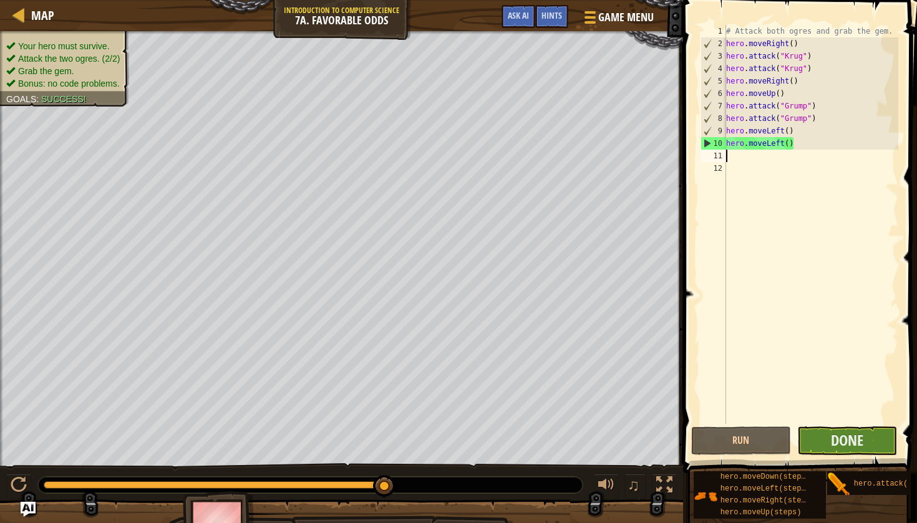
click at [828, 437] on button "Done" at bounding box center [847, 441] width 100 height 29
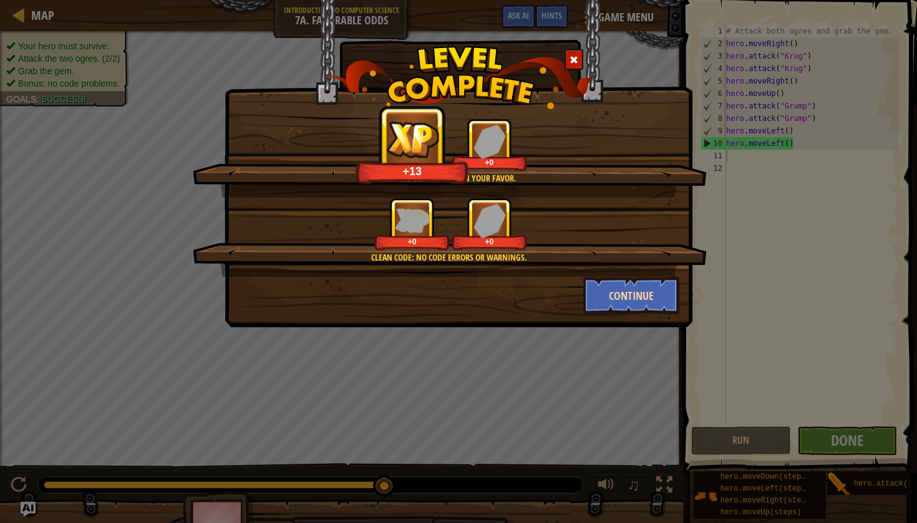
click at [629, 292] on button "Continue" at bounding box center [631, 295] width 97 height 37
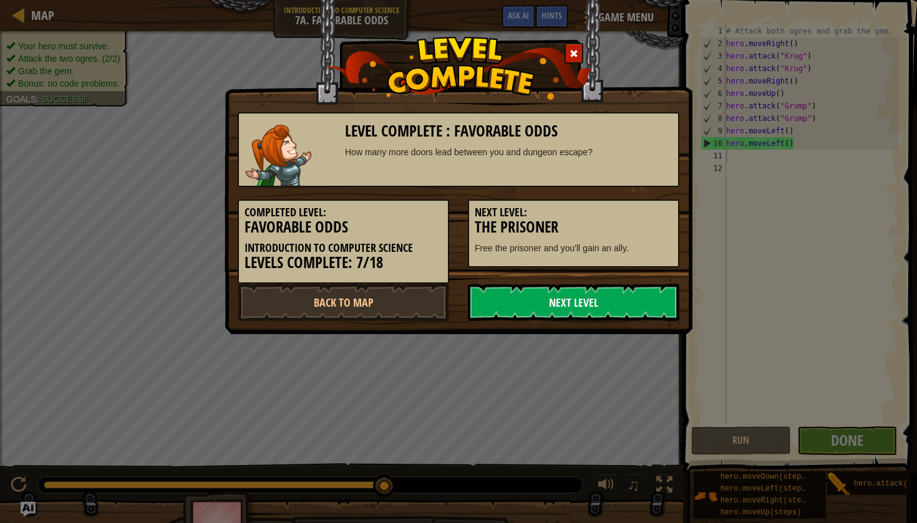
click at [605, 311] on link "Next Level" at bounding box center [573, 302] width 211 height 37
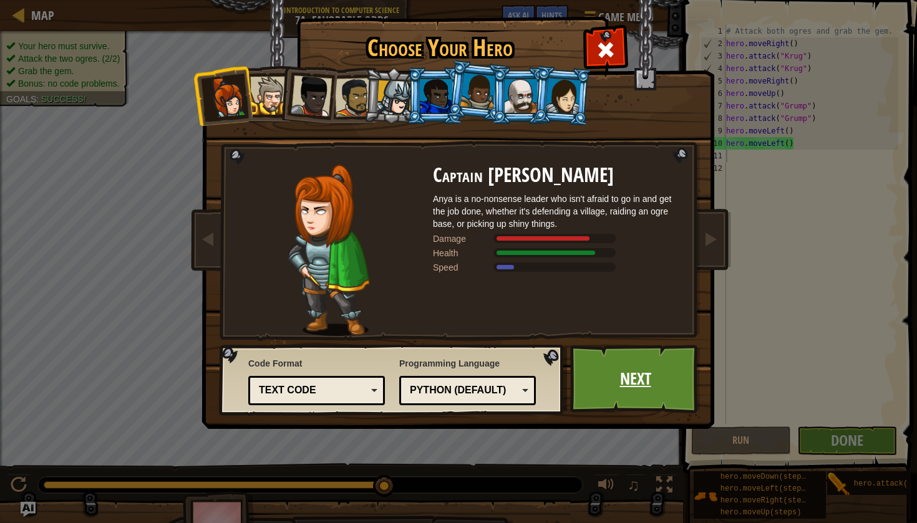
click at [614, 367] on link "Next" at bounding box center [635, 379] width 130 height 69
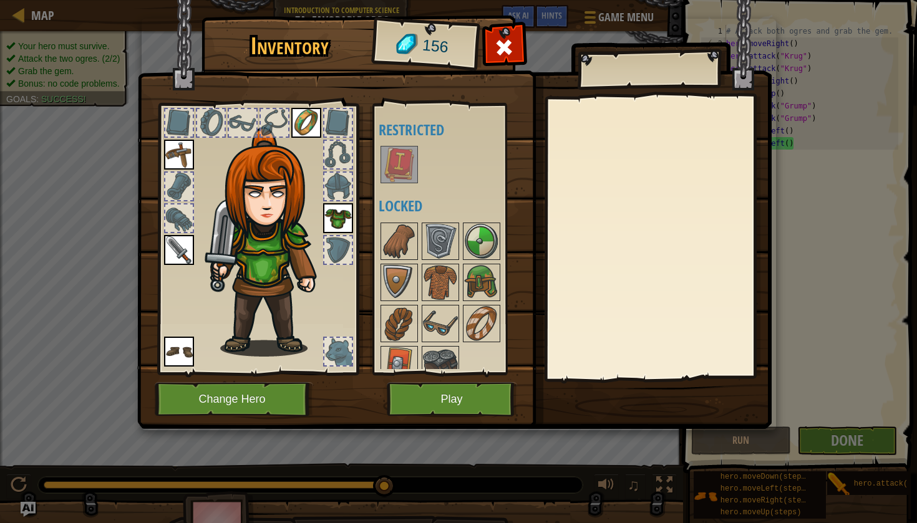
click at [423, 394] on button "Play" at bounding box center [452, 399] width 130 height 34
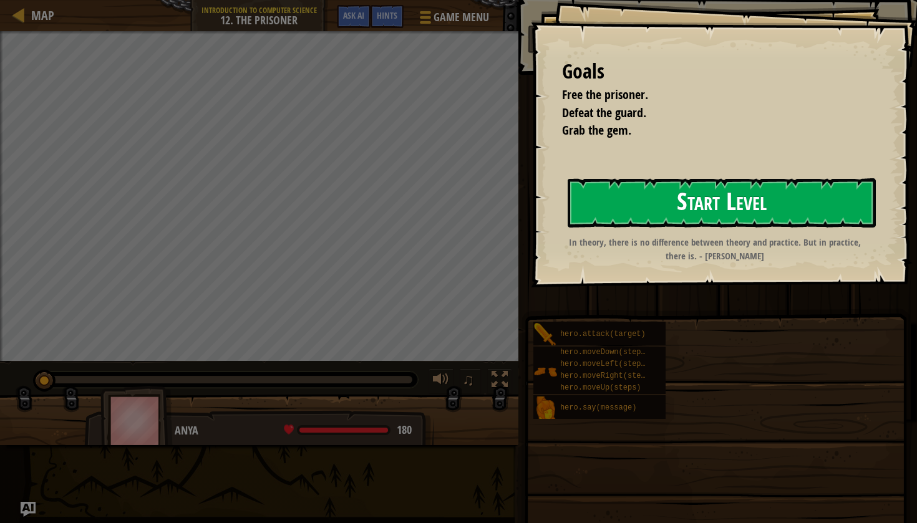
click at [668, 215] on button "Start Level" at bounding box center [722, 202] width 308 height 49
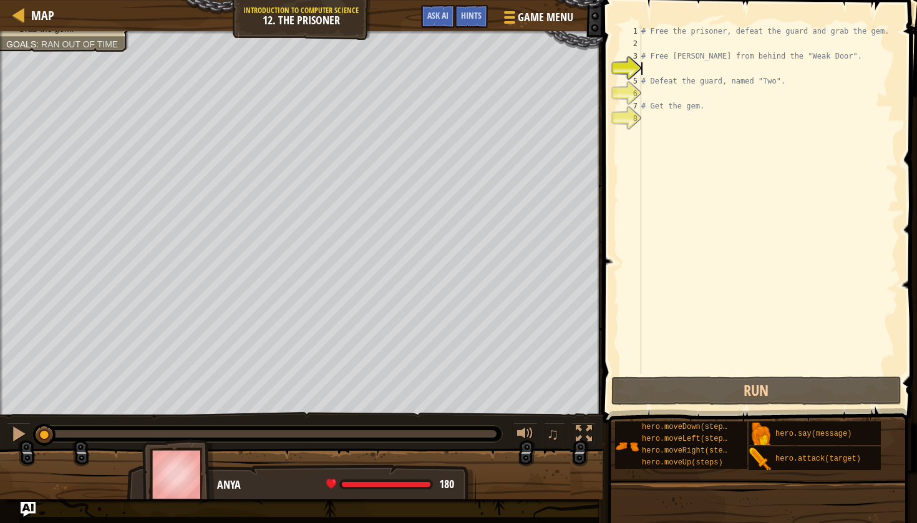
click at [659, 43] on div "# Free the prisoner, defeat the guard and grab the gem. # Free [PERSON_NAME] fr…" at bounding box center [768, 212] width 259 height 374
click at [652, 125] on div "# Free the prisoner, defeat the guard and grab the gem. # Free [PERSON_NAME] fr…" at bounding box center [768, 212] width 259 height 374
click at [674, 47] on div "# Free the prisoner, defeat the guard and grab the gem. # Free [PERSON_NAME] fr…" at bounding box center [768, 212] width 259 height 374
type textarea "c"
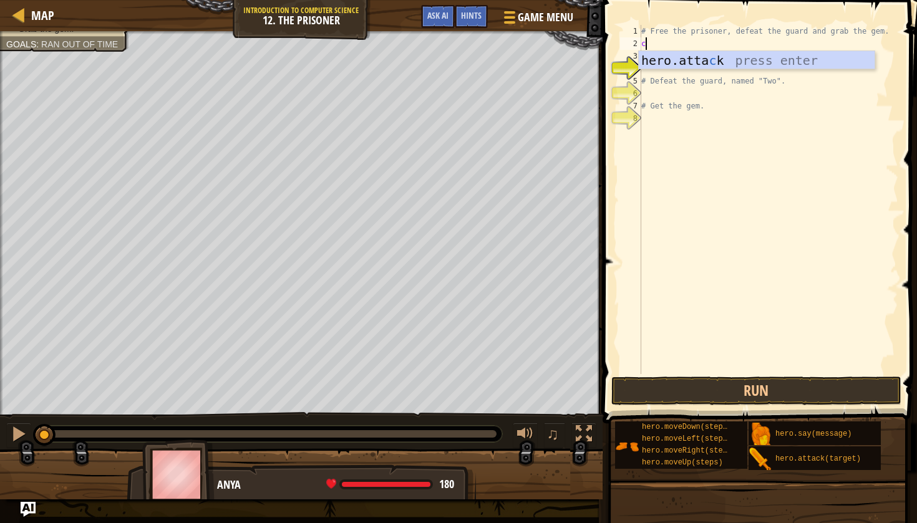
scroll to position [6, 0]
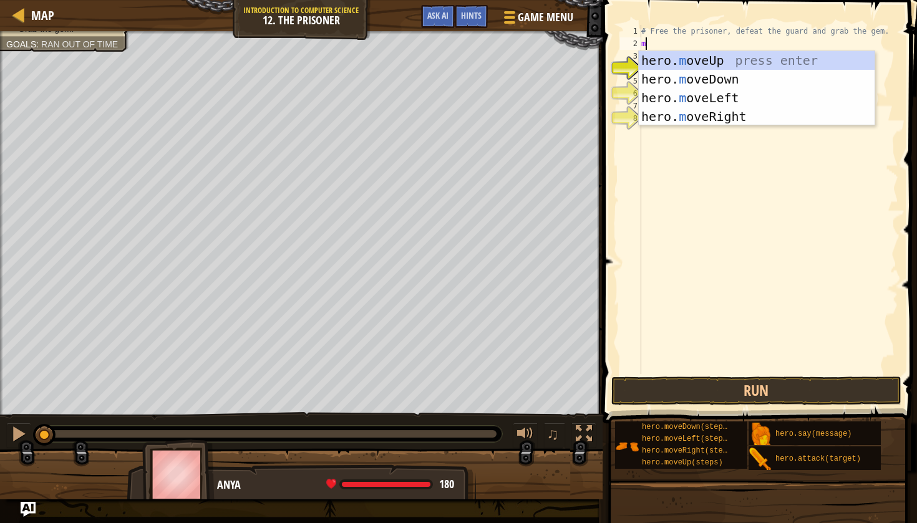
type textarea "mo"
click at [750, 113] on div "hero. mo veUp press enter hero. mo veDown press enter hero. mo veLeft press ent…" at bounding box center [757, 107] width 236 height 112
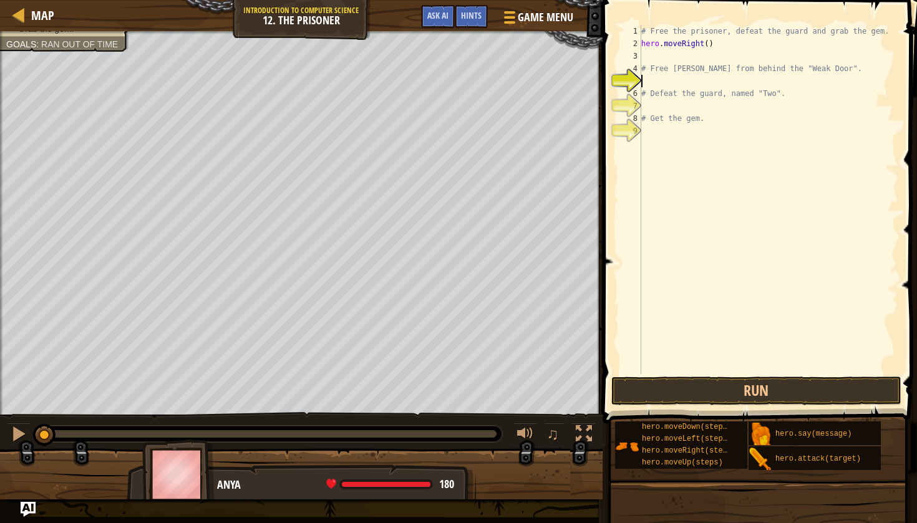
click at [702, 82] on div "# Free the prisoner, defeat the guard and grab the gem. hero . moveRight ( ) # …" at bounding box center [768, 212] width 259 height 374
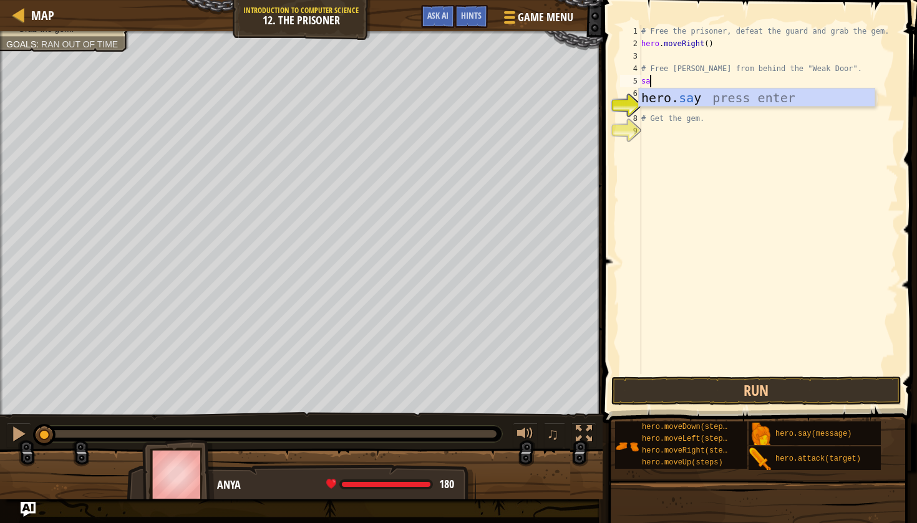
click at [704, 105] on div "hero. sa y press enter" at bounding box center [757, 117] width 236 height 56
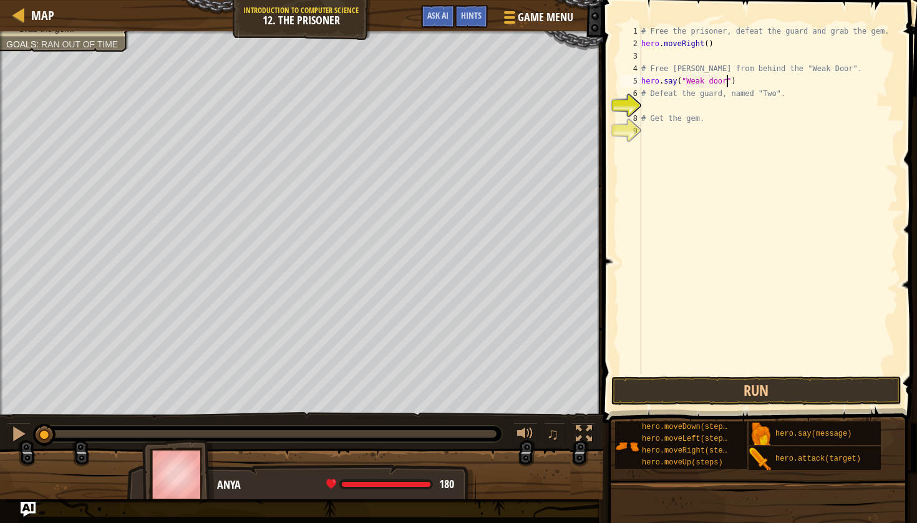
scroll to position [6, 7]
type textarea "hero.say("Weak door")"
click at [640, 382] on button "Run" at bounding box center [756, 391] width 291 height 29
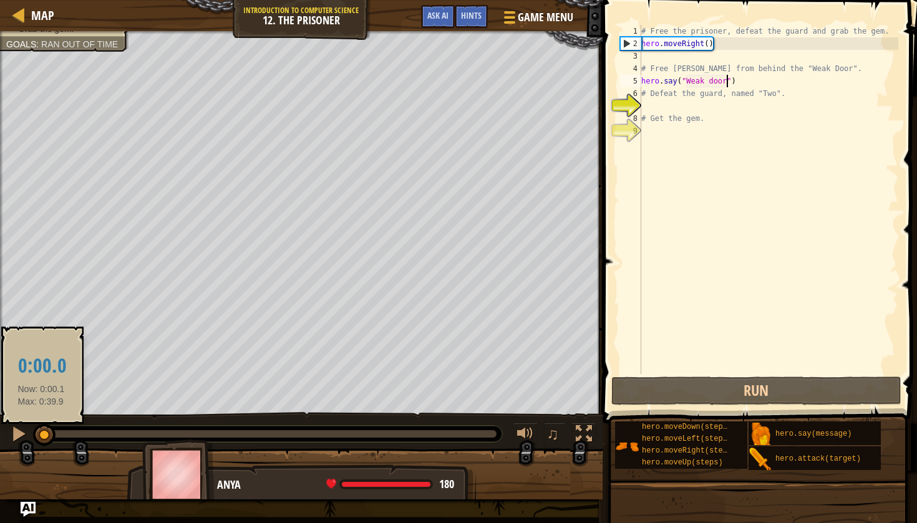
drag, startPoint x: 152, startPoint y: 437, endPoint x: 41, endPoint y: 435, distance: 111.0
click at [41, 435] on div at bounding box center [44, 435] width 22 height 22
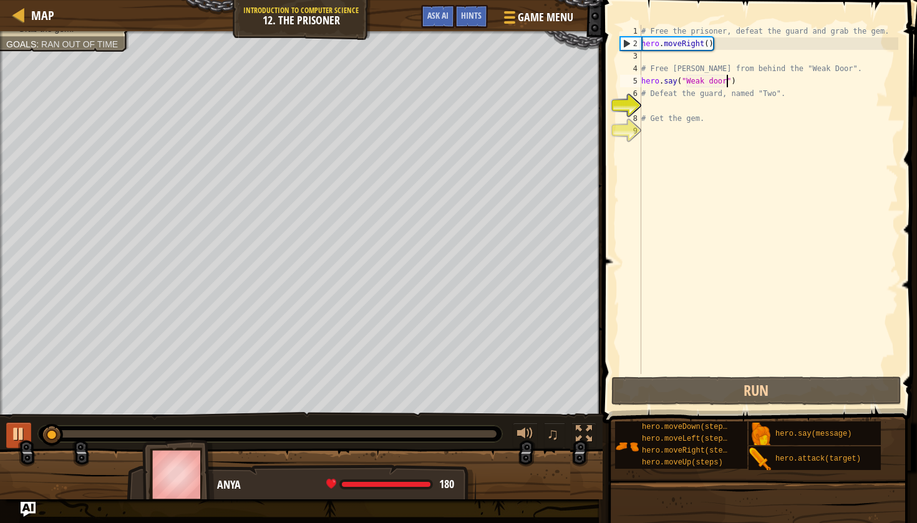
click at [25, 433] on div at bounding box center [19, 434] width 16 height 16
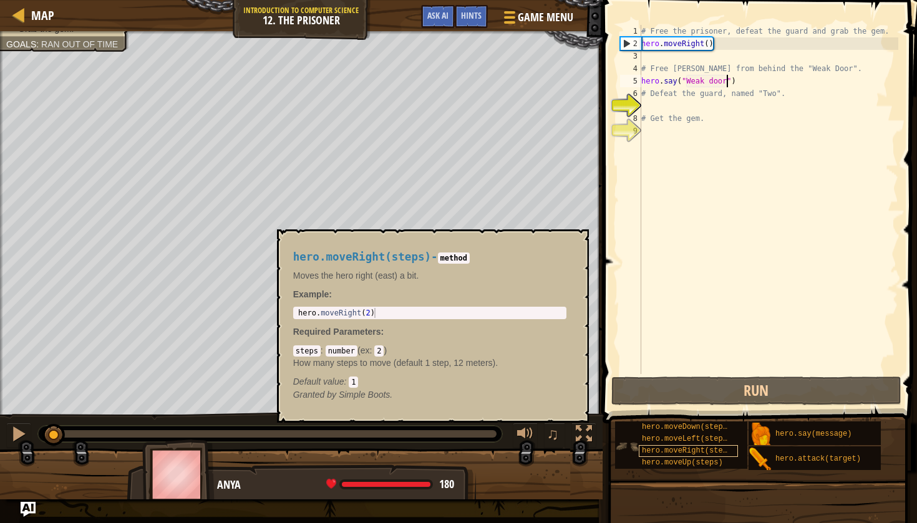
scroll to position [0, 0]
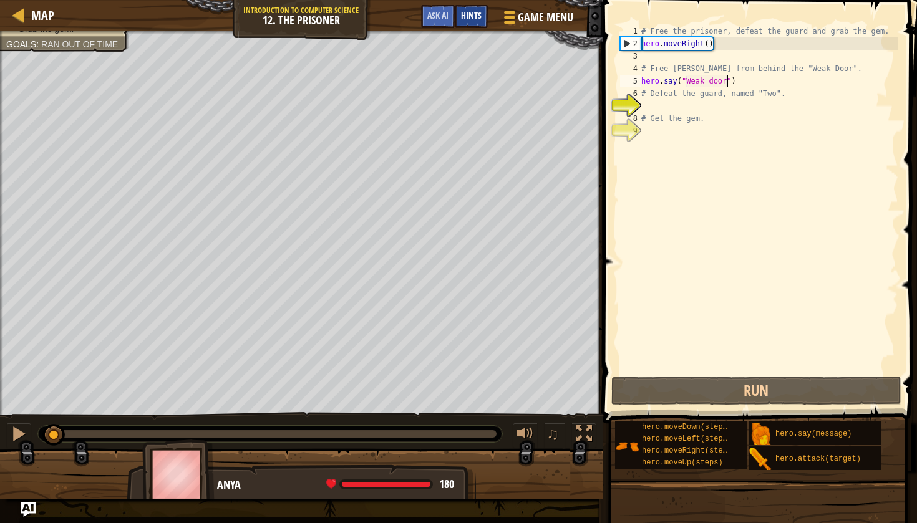
click at [466, 18] on span "Hints" at bounding box center [471, 15] width 21 height 12
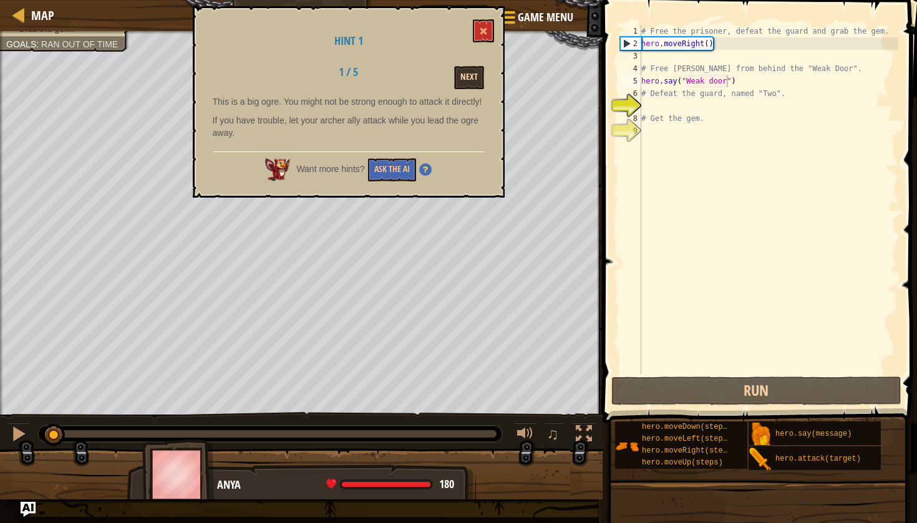
click at [473, 74] on button "Next" at bounding box center [469, 77] width 30 height 23
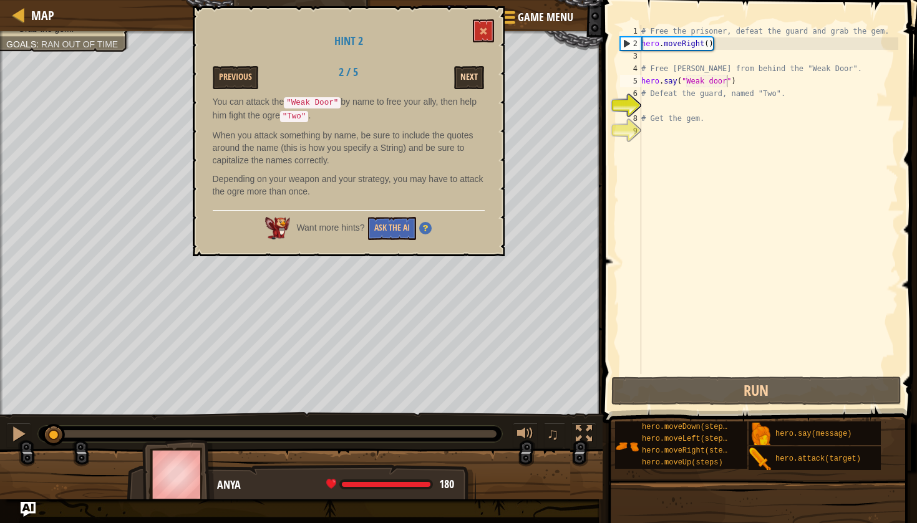
click at [470, 85] on button "Next" at bounding box center [469, 77] width 30 height 23
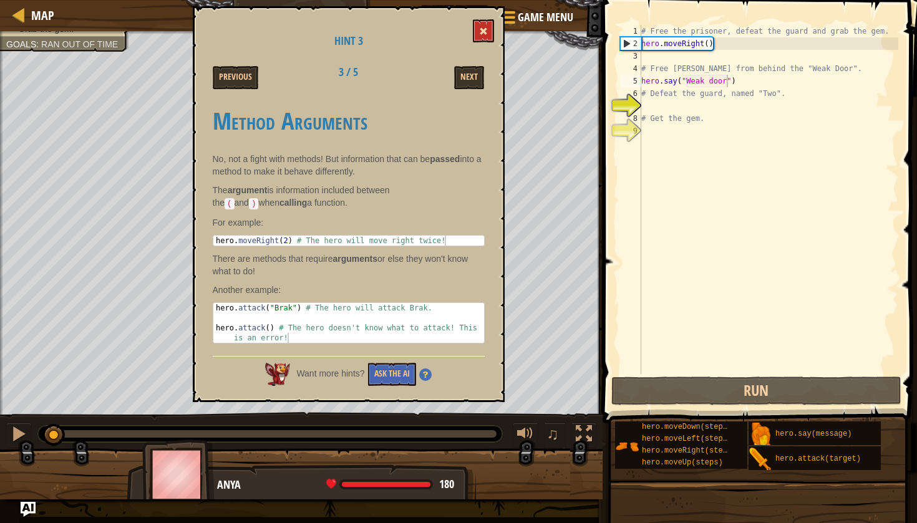
click at [485, 33] on span at bounding box center [483, 31] width 9 height 9
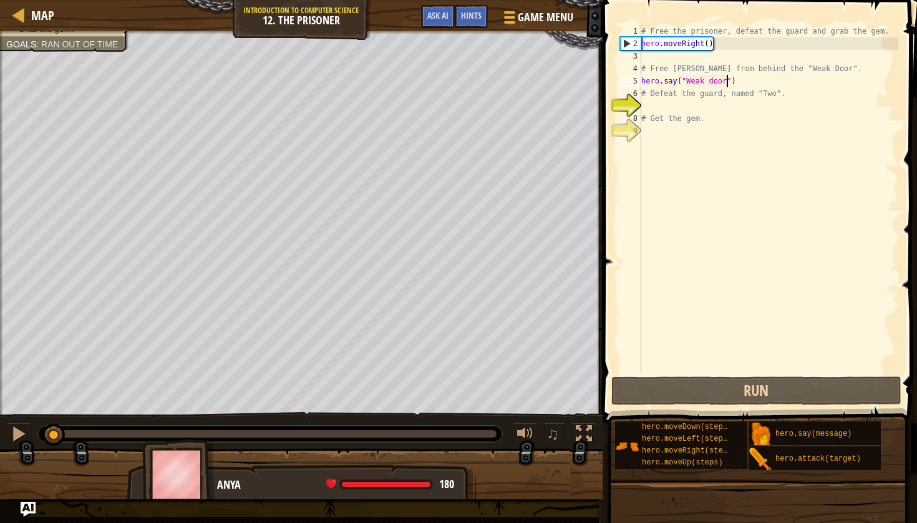
drag, startPoint x: 639, startPoint y: 79, endPoint x: 715, endPoint y: 79, distance: 76.1
click at [715, 79] on div "hero.say("Weak door") 1 2 3 4 5 6 7 8 9 # Free the prisoner, defeat the guard a…" at bounding box center [757, 199] width 281 height 349
drag, startPoint x: 736, startPoint y: 83, endPoint x: 636, endPoint y: 80, distance: 99.8
click at [636, 81] on div "hero.say("Weak door") 1 2 3 4 5 6 7 8 9 # Free the prisoner, defeat the guard a…" at bounding box center [757, 199] width 281 height 349
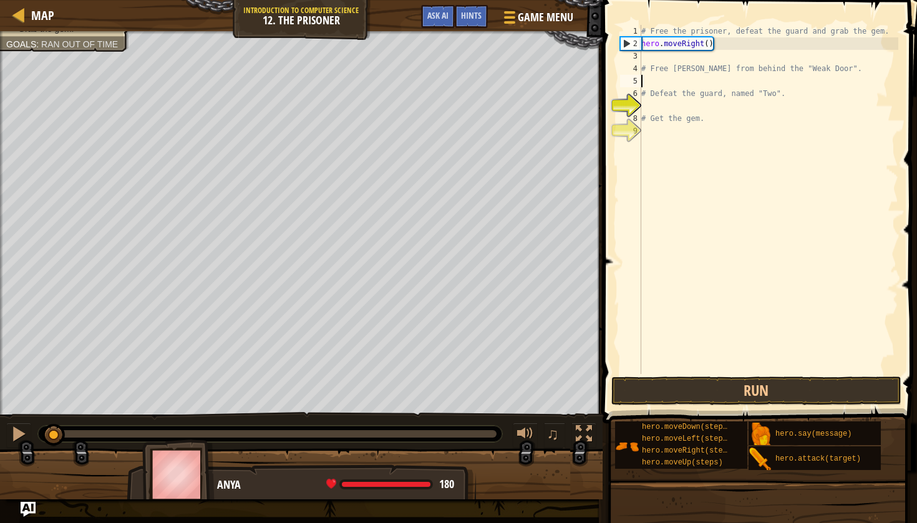
scroll to position [6, 0]
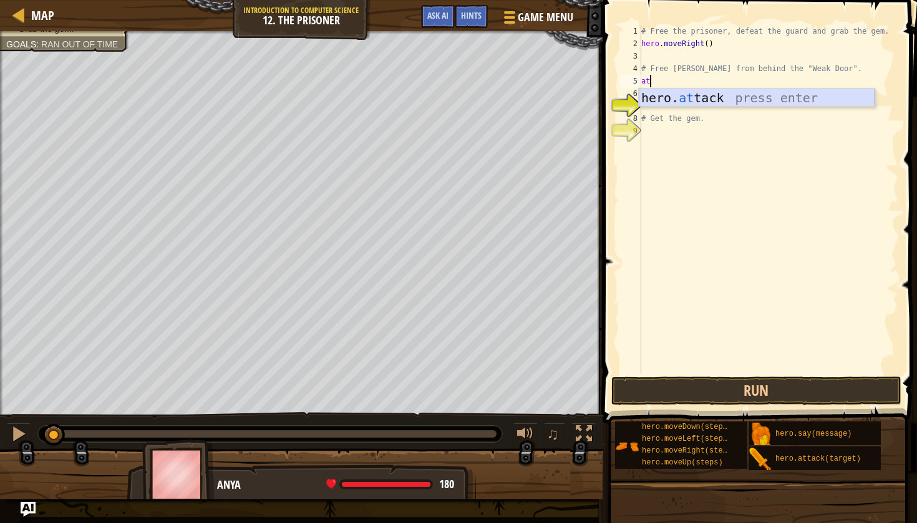
click at [666, 96] on div "hero. at tack press enter" at bounding box center [757, 117] width 236 height 56
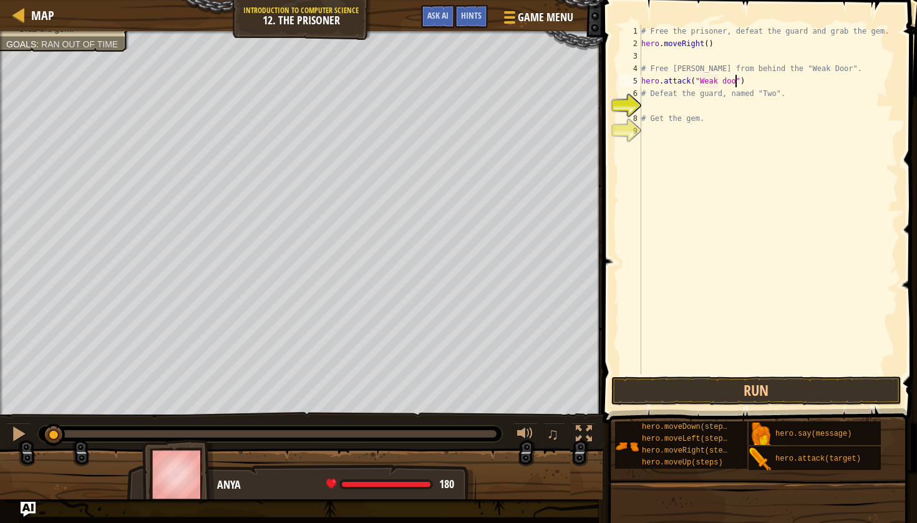
type textarea "hero.attack("Weak door")"
click at [693, 107] on div "# Free the prisoner, defeat the guard and grab the gem. hero . moveRight ( ) # …" at bounding box center [768, 212] width 259 height 374
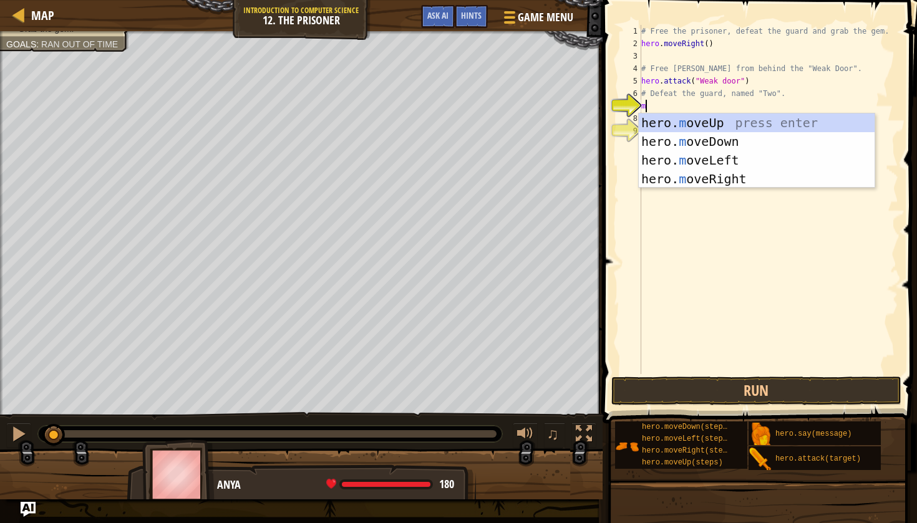
type textarea "mo"
click at [705, 122] on div "hero. mo veUp press enter hero. mo veDown press enter hero. mo veLeft press ent…" at bounding box center [757, 170] width 236 height 112
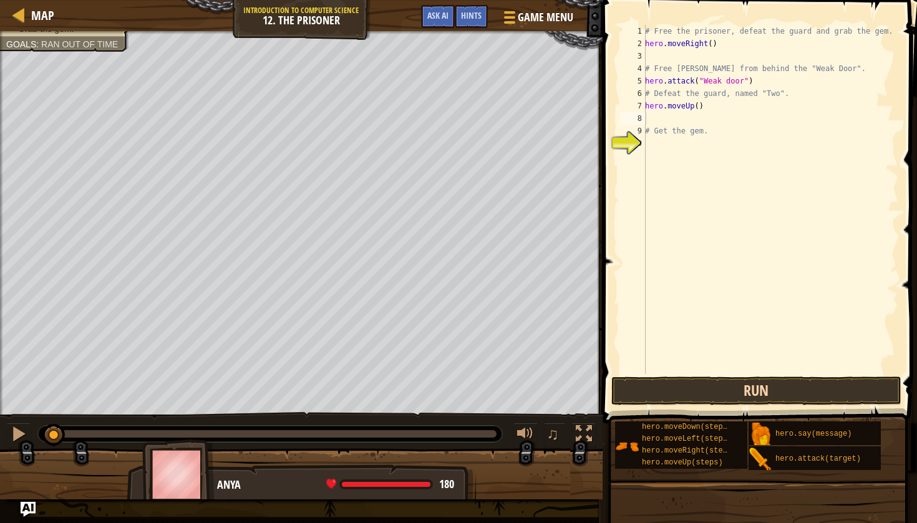
click at [730, 387] on button "Run" at bounding box center [756, 391] width 291 height 29
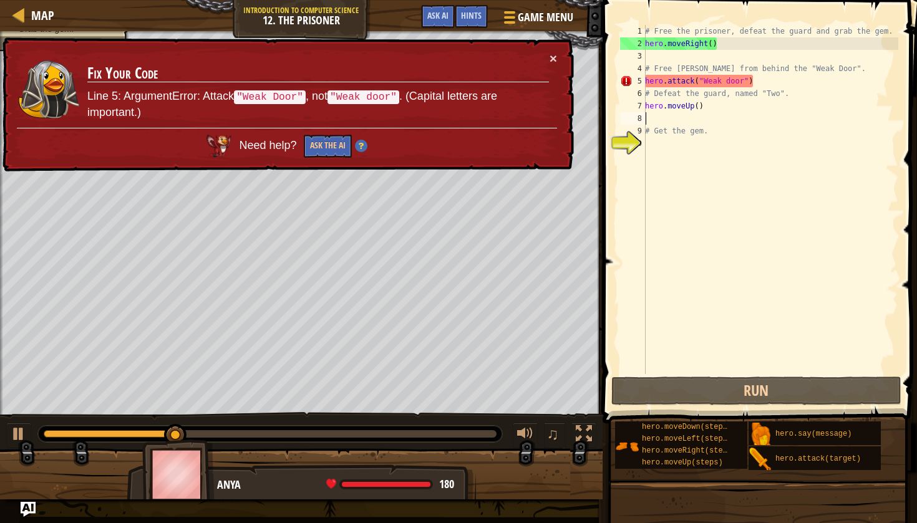
click at [731, 80] on div "# Free the prisoner, defeat the guard and grab the gem. hero . moveRight ( ) # …" at bounding box center [770, 212] width 256 height 374
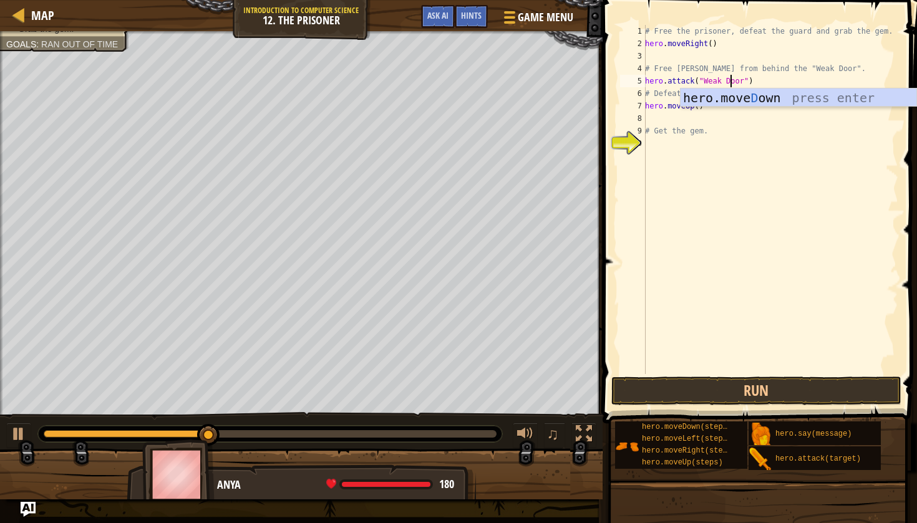
scroll to position [6, 7]
type textarea "hero.attack("Weak Door")"
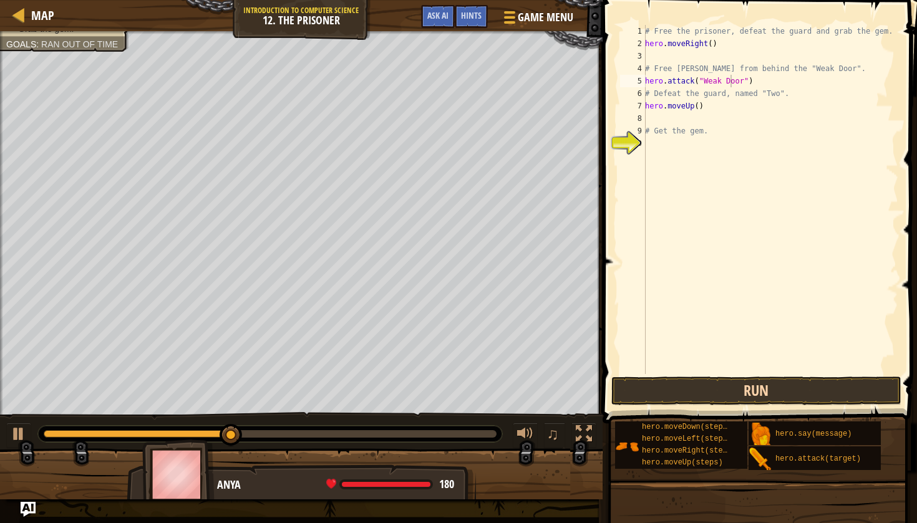
click at [715, 389] on button "Run" at bounding box center [756, 391] width 291 height 29
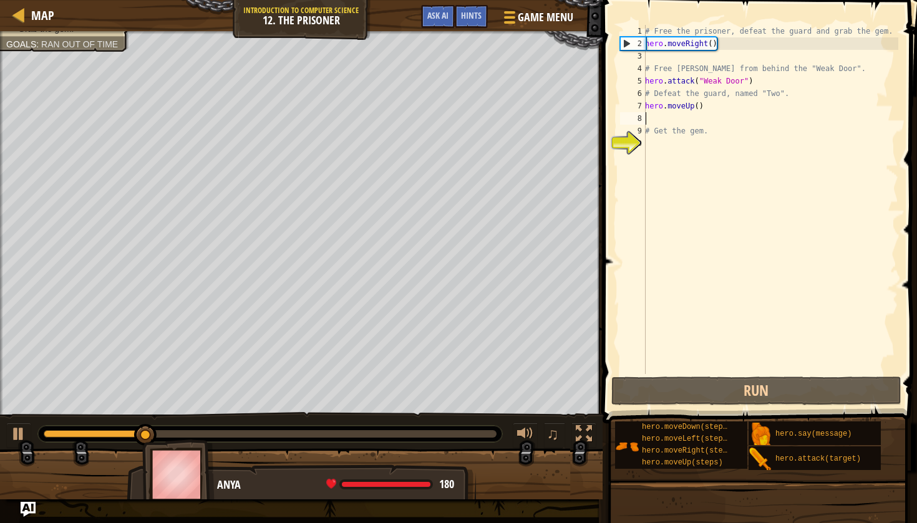
click at [667, 117] on div "# Free the prisoner, defeat the guard and grab the gem. hero . moveRight ( ) # …" at bounding box center [770, 212] width 256 height 374
type textarea "t"
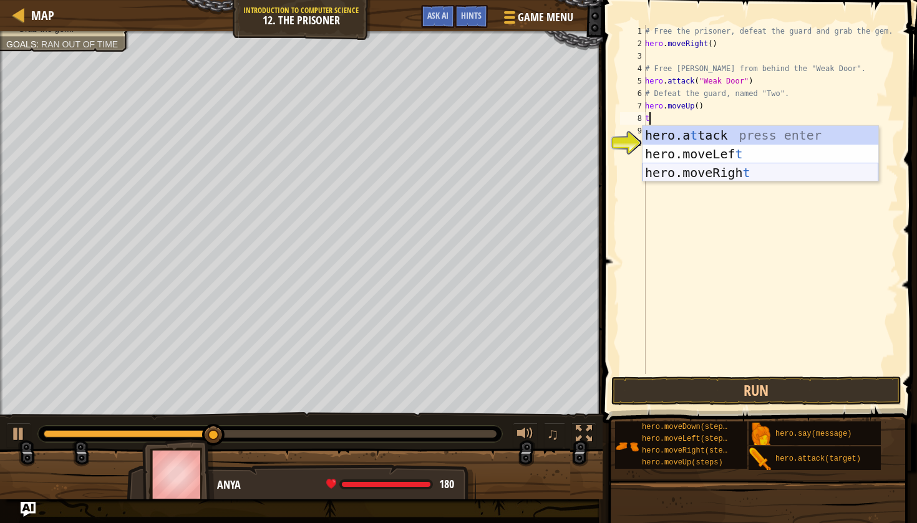
click at [722, 167] on div "hero.a t tack press enter hero.moveLef t press enter hero.moveRigh t press enter" at bounding box center [760, 173] width 236 height 94
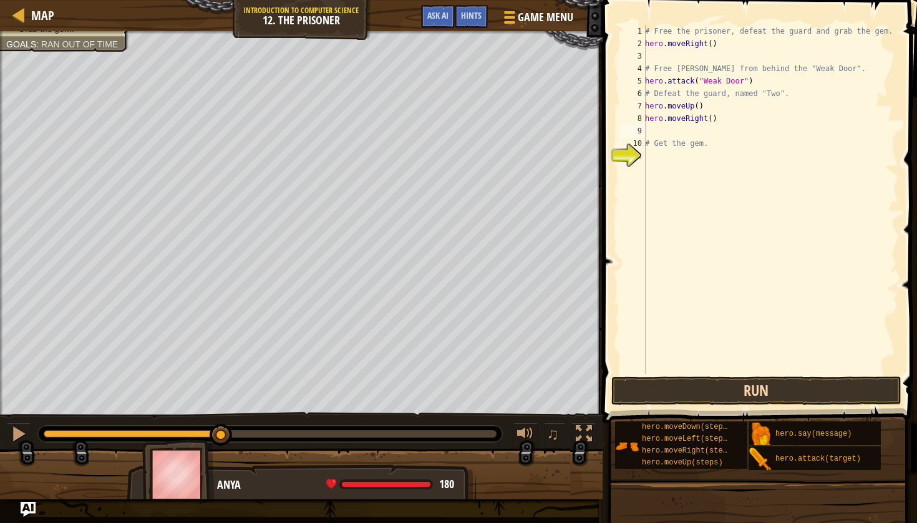
click at [733, 382] on button "Run" at bounding box center [756, 391] width 291 height 29
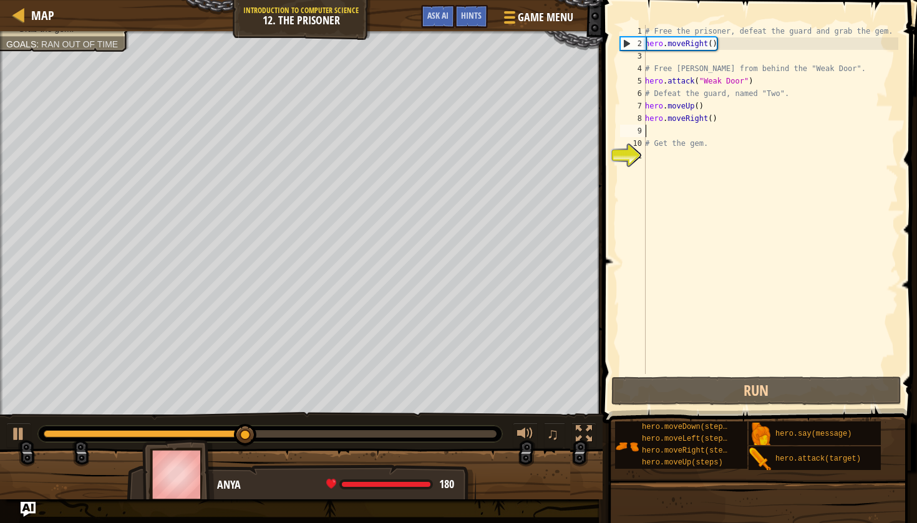
type textarea "t"
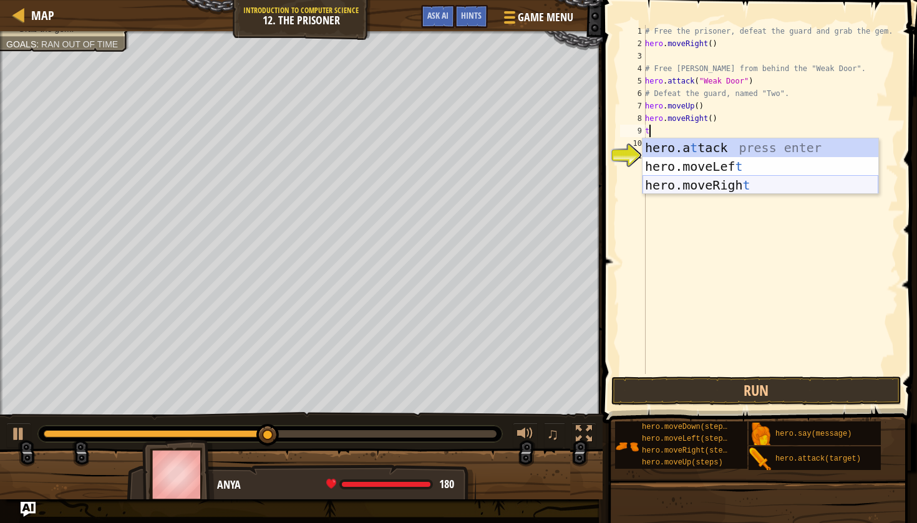
click at [700, 184] on div "hero.a t tack press enter hero.moveLef t press enter hero.moveRigh t press enter" at bounding box center [760, 185] width 236 height 94
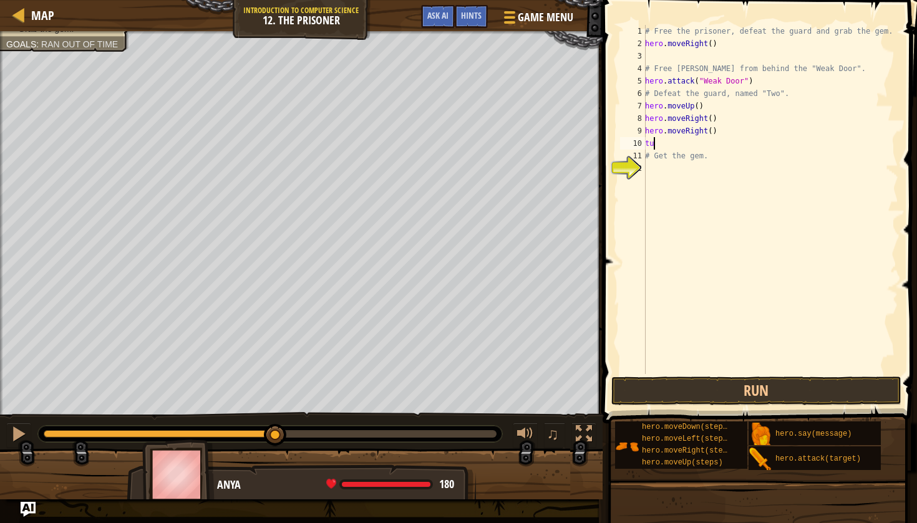
type textarea "t"
click at [672, 170] on div "# Free the prisoner, defeat the guard and grab the gem. hero . moveRight ( ) # …" at bounding box center [770, 212] width 256 height 374
type textarea "t"
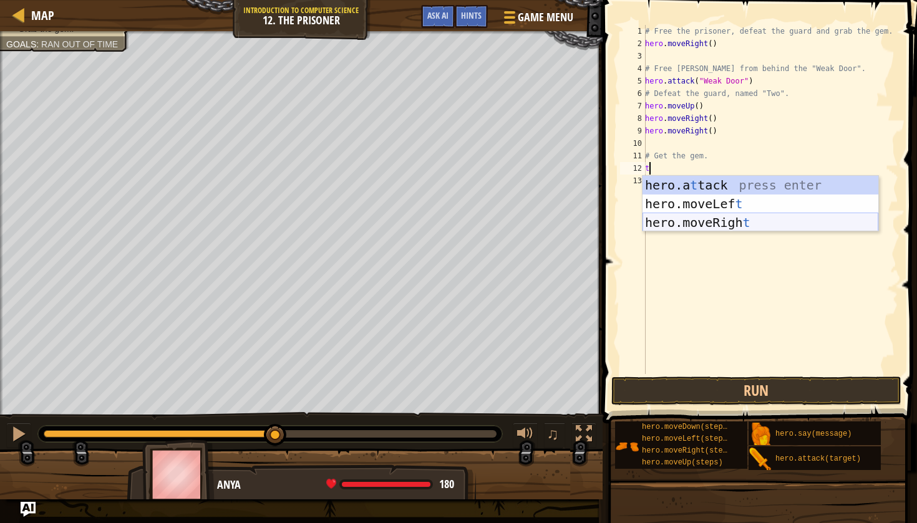
click at [707, 229] on div "hero.a t tack press enter hero.moveLef t press enter hero.moveRigh t press enter" at bounding box center [760, 223] width 236 height 94
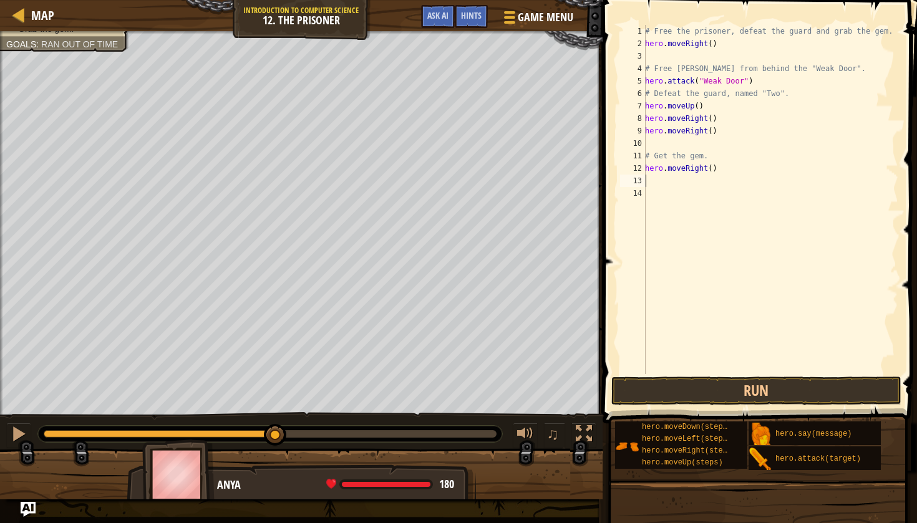
type textarea "m"
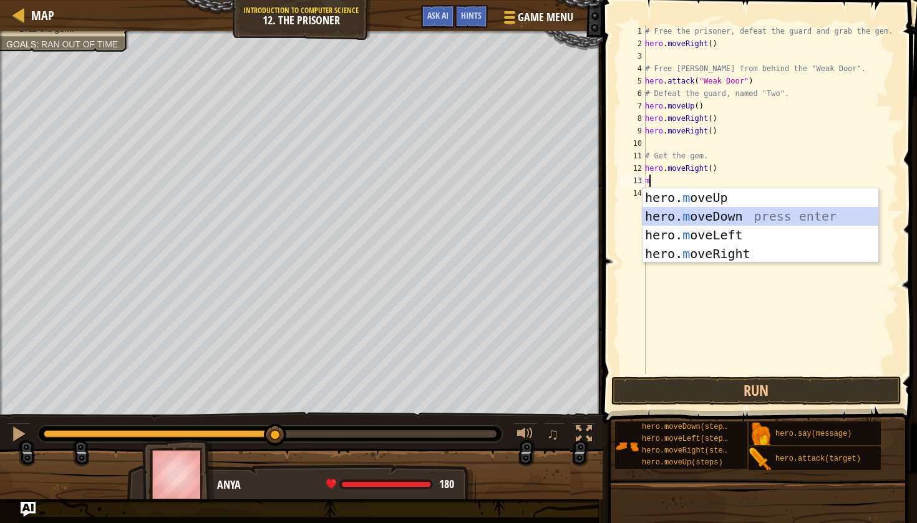
click at [703, 210] on div "hero. m oveUp press enter hero. m oveDown press enter hero. m oveLeft press ent…" at bounding box center [760, 244] width 236 height 112
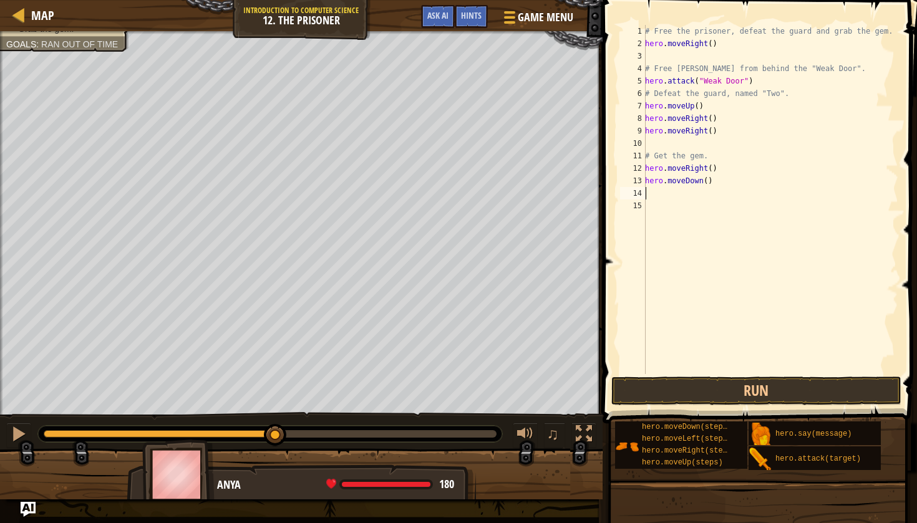
type textarea "a"
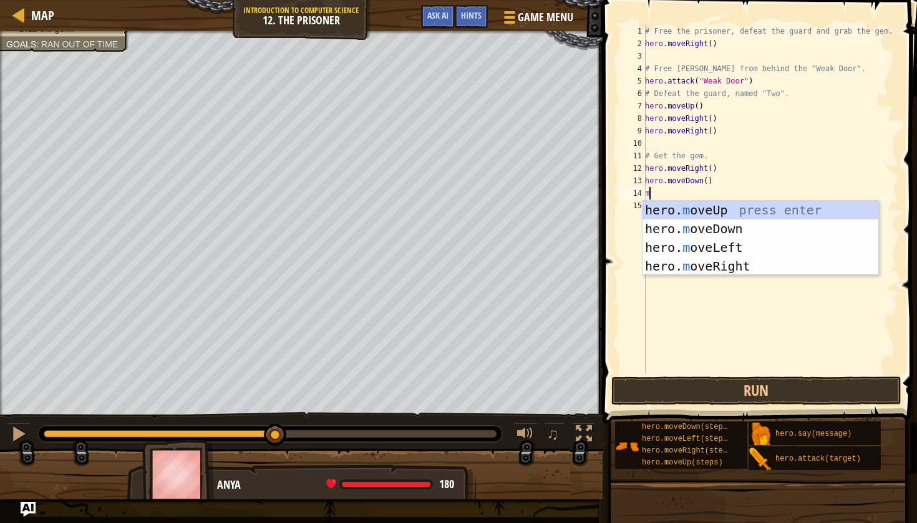
type textarea "mo"
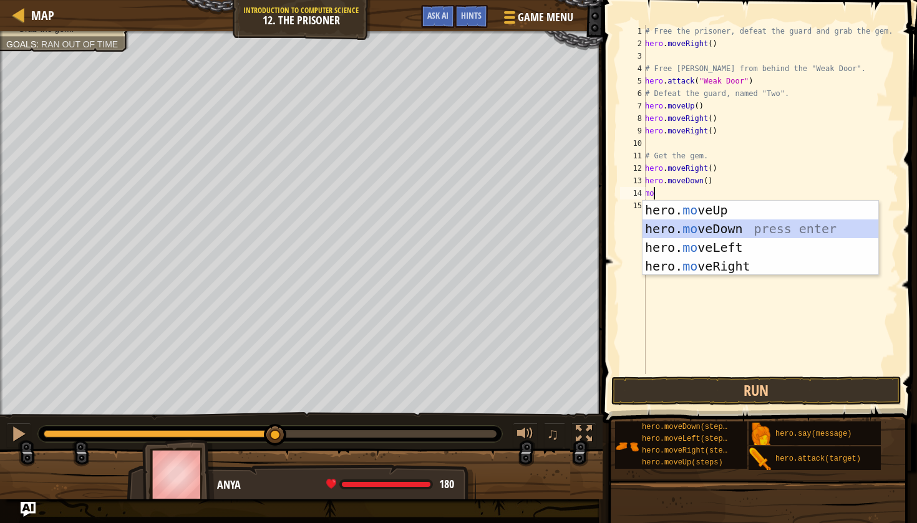
click at [718, 225] on div "hero. mo veUp press enter hero. mo veDown press enter hero. mo veLeft press ent…" at bounding box center [760, 257] width 236 height 112
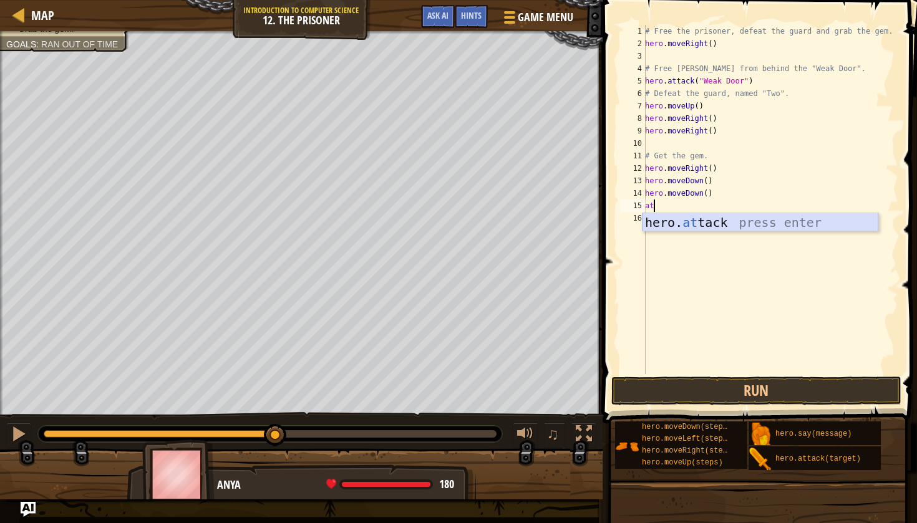
click at [673, 230] on div "hero. at tack press enter" at bounding box center [760, 241] width 236 height 56
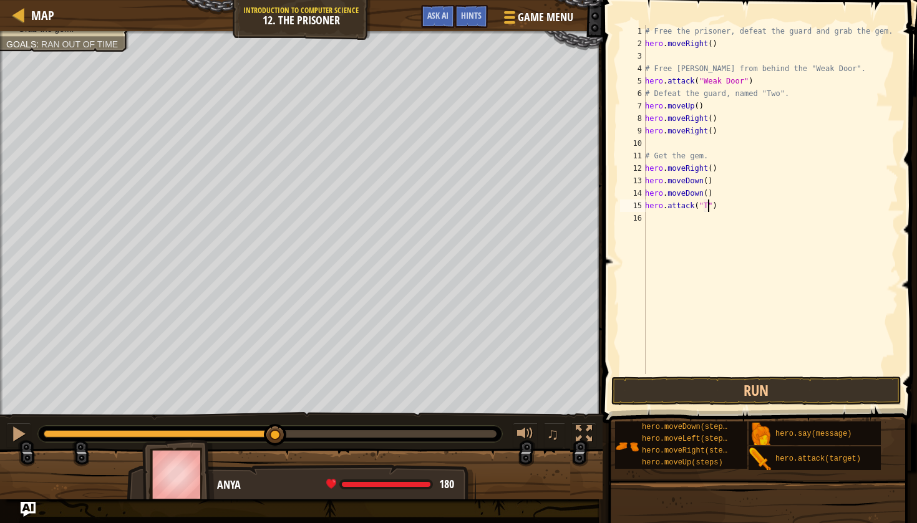
scroll to position [6, 6]
type textarea "hero.attack("Two")"
click at [685, 216] on div "# Free the prisoner, defeat the guard and grab the gem. hero . moveRight ( ) # …" at bounding box center [770, 212] width 256 height 374
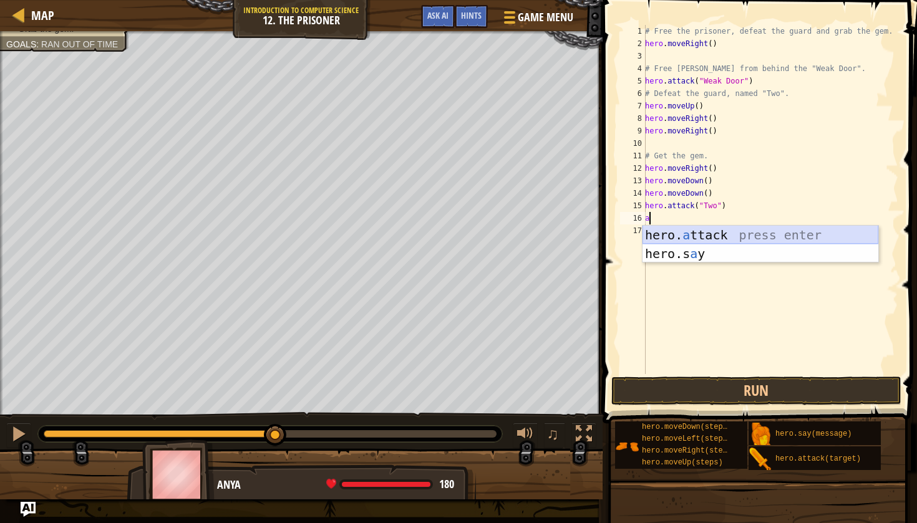
click at [693, 228] on div "hero. a ttack press enter hero.s a y press enter" at bounding box center [760, 263] width 236 height 75
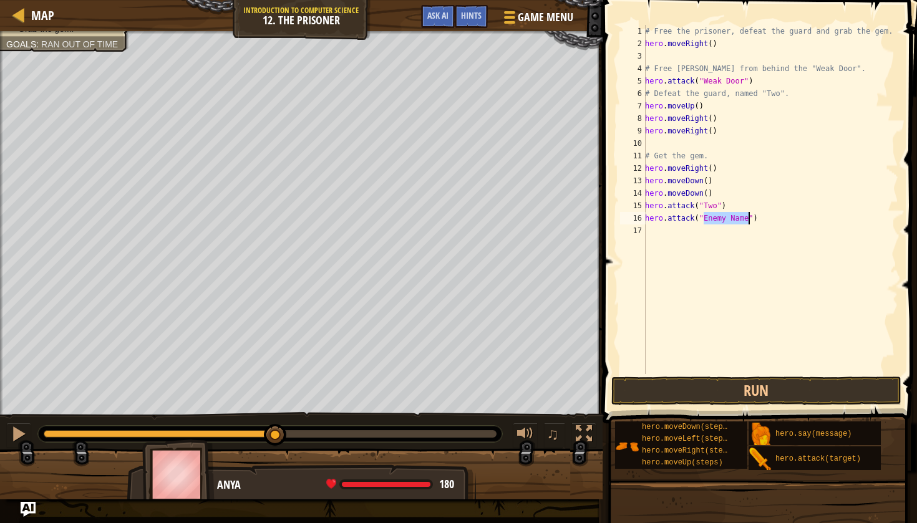
scroll to position [6, 6]
click at [751, 390] on button "Run" at bounding box center [756, 391] width 291 height 29
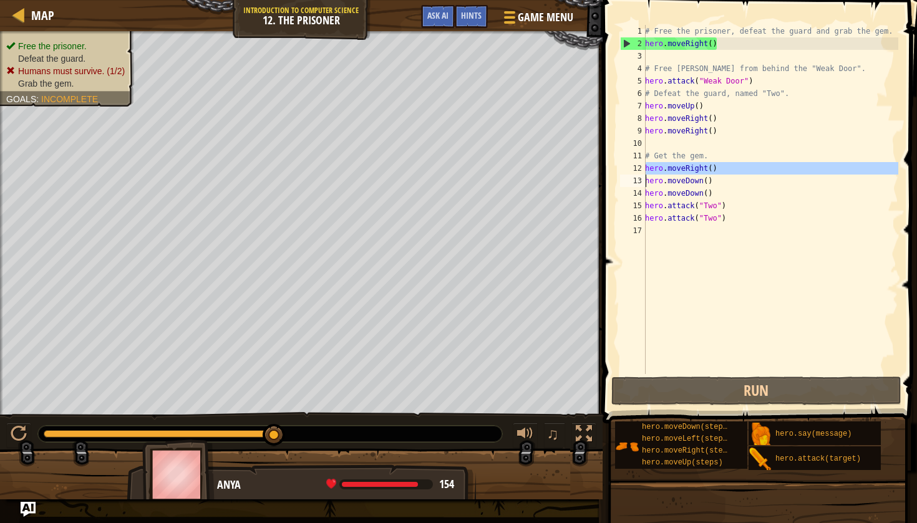
drag, startPoint x: 645, startPoint y: 168, endPoint x: 679, endPoint y: 166, distance: 34.4
click at [679, 166] on div "hero.attack("Two") 1 2 3 4 5 6 7 8 9 10 11 12 13 14 15 16 17 # Free the prisone…" at bounding box center [757, 199] width 281 height 349
type textarea "hero.moveRight()"
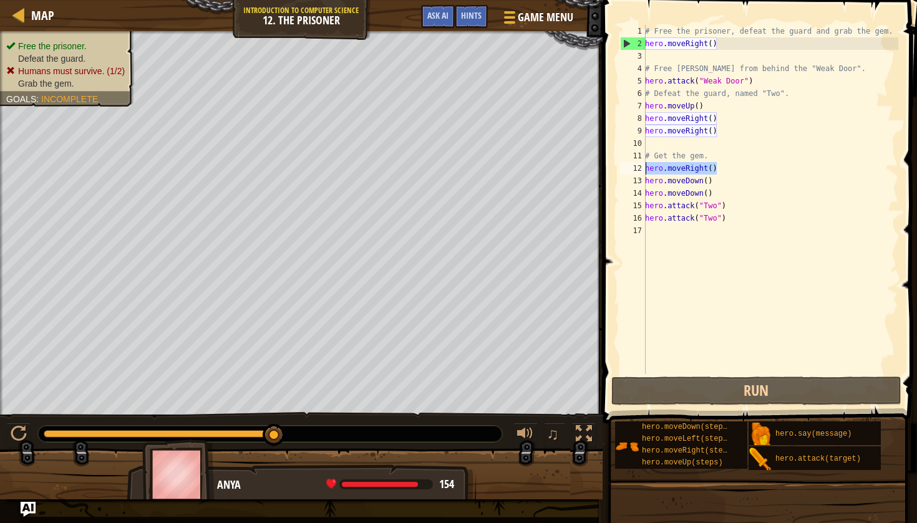
drag, startPoint x: 717, startPoint y: 167, endPoint x: 644, endPoint y: 163, distance: 73.1
click at [644, 165] on div "hero.moveRight() 1 2 3 4 5 6 7 8 9 10 11 12 13 14 15 16 17 # Free the prisoner,…" at bounding box center [757, 199] width 281 height 349
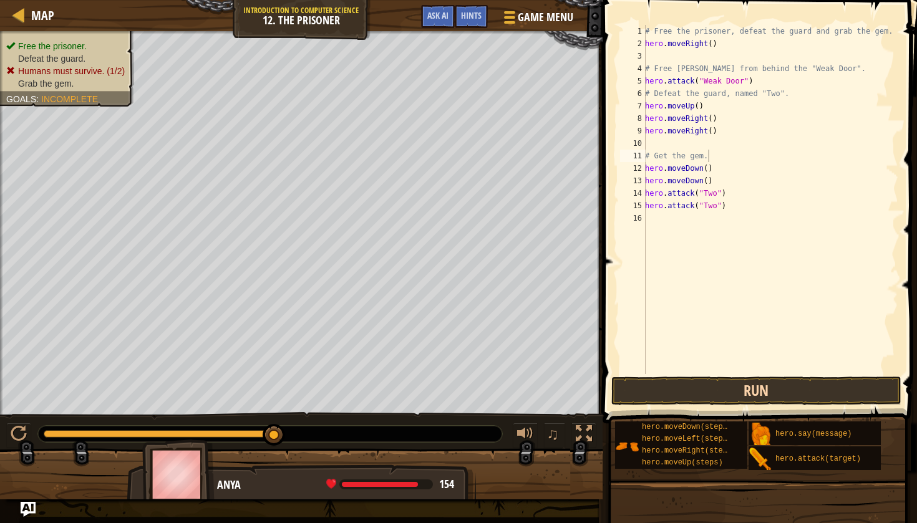
click at [654, 389] on button "Run" at bounding box center [756, 391] width 291 height 29
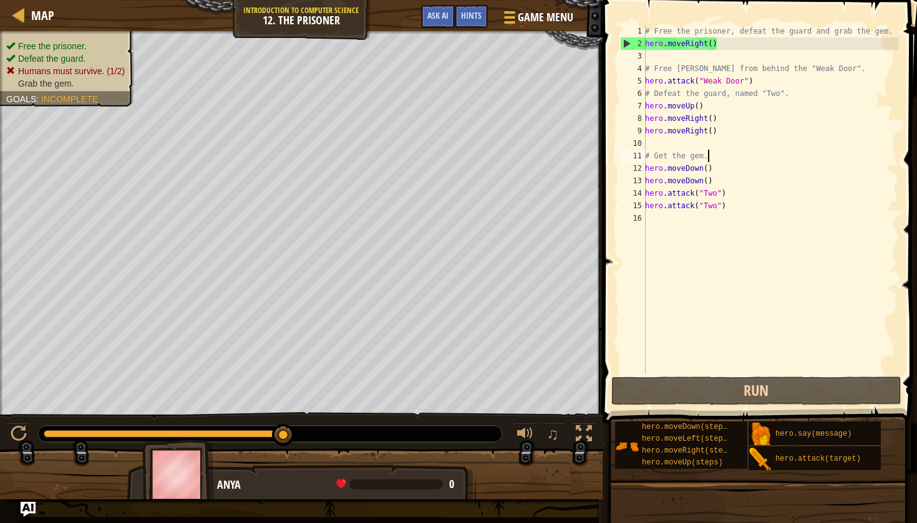
click at [475, 14] on span "Hints" at bounding box center [471, 15] width 21 height 12
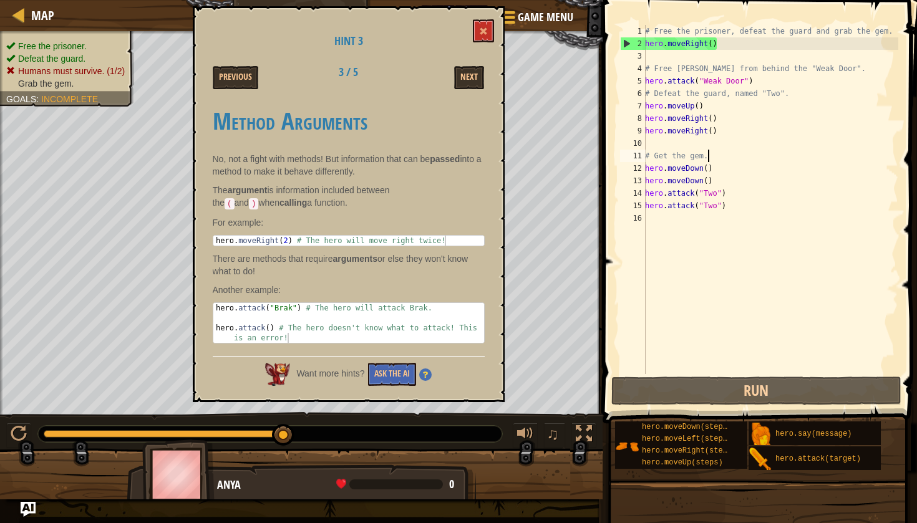
click at [708, 168] on div "# Free the prisoner, defeat the guard and grab the gem. hero . moveRight ( ) # …" at bounding box center [770, 212] width 256 height 374
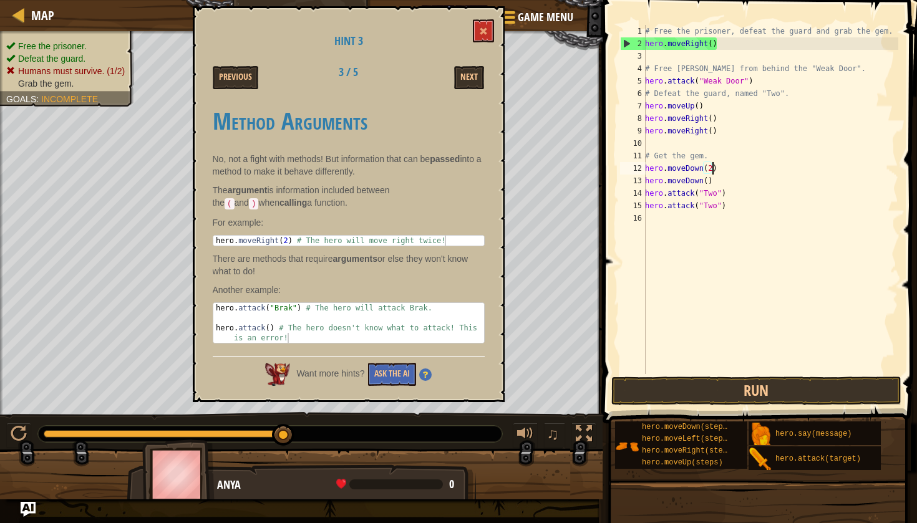
scroll to position [6, 6]
drag, startPoint x: 645, startPoint y: 181, endPoint x: 717, endPoint y: 186, distance: 71.9
click at [717, 186] on div "# Free the prisoner, defeat the guard and grab the gem. hero . moveRight ( ) # …" at bounding box center [770, 212] width 256 height 374
type textarea "hero.moveDown()"
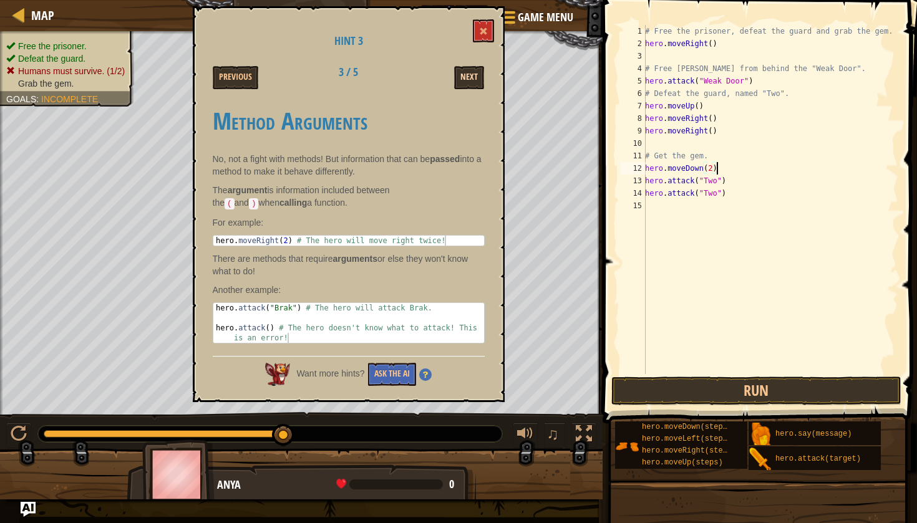
click at [460, 79] on button "Next" at bounding box center [469, 77] width 30 height 23
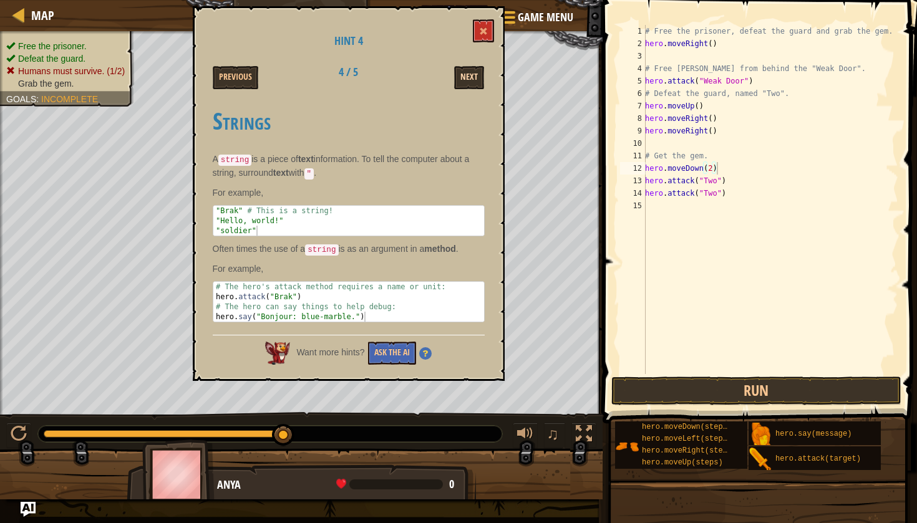
click at [460, 78] on button "Next" at bounding box center [469, 77] width 30 height 23
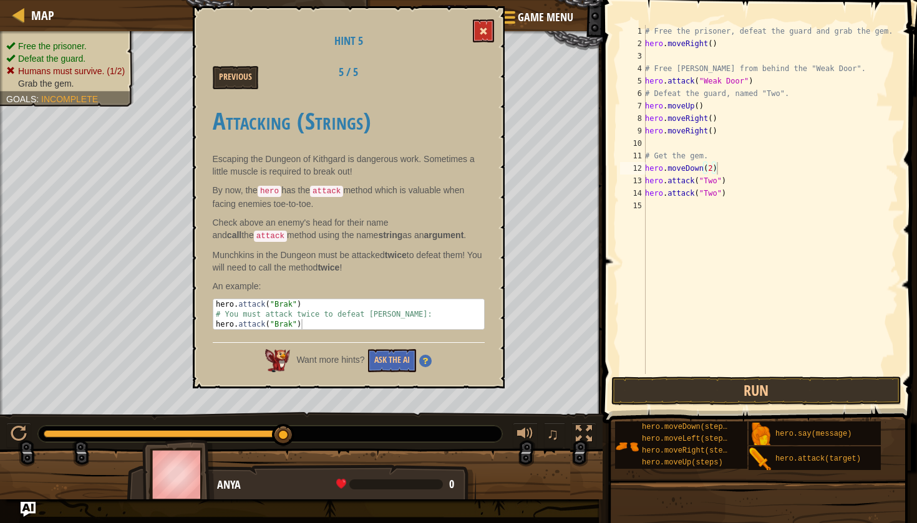
click at [480, 32] on span at bounding box center [483, 31] width 9 height 9
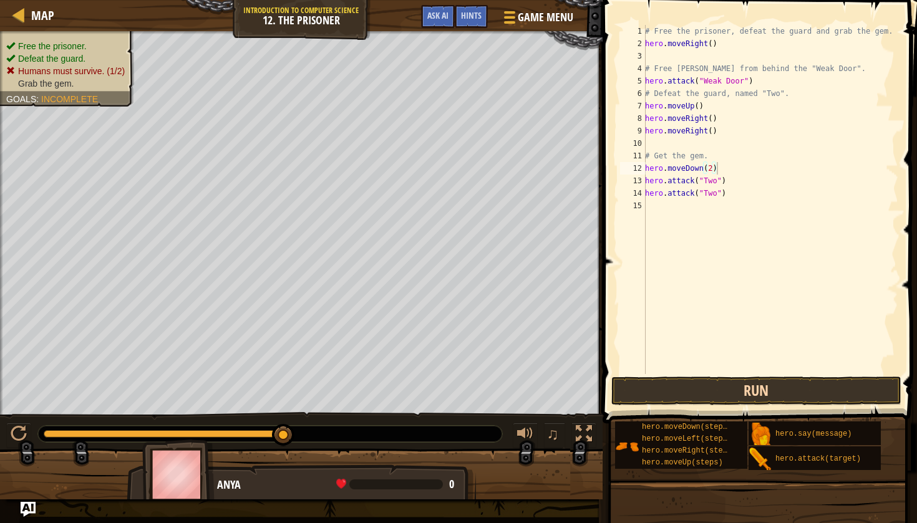
click at [631, 378] on button "Run" at bounding box center [756, 391] width 291 height 29
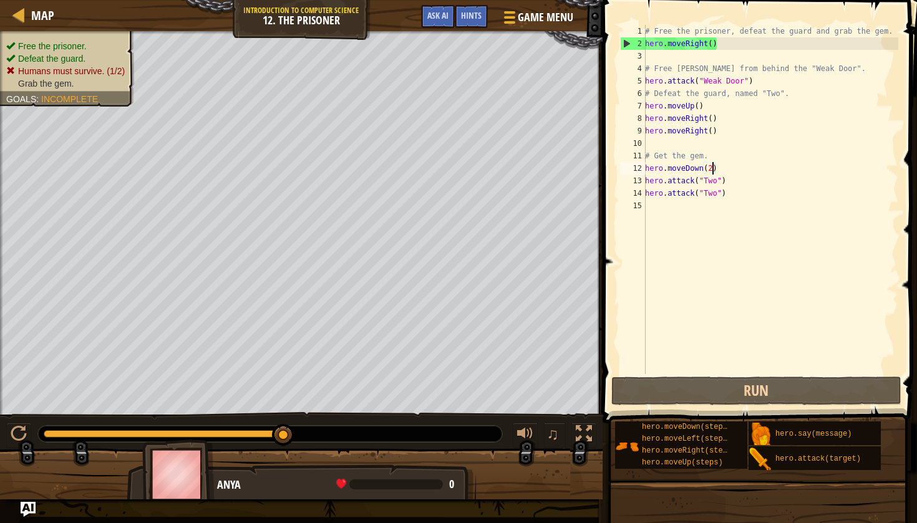
click at [712, 168] on div "# Free the prisoner, defeat the guard and grab the gem. hero . moveRight ( ) # …" at bounding box center [770, 212] width 256 height 374
type textarea "hero.moveDown()"
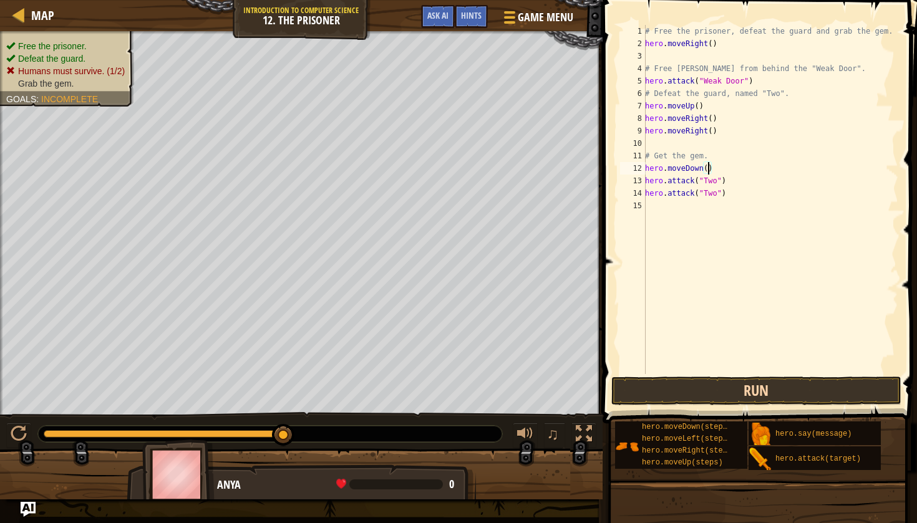
click at [669, 386] on button "Run" at bounding box center [756, 391] width 291 height 29
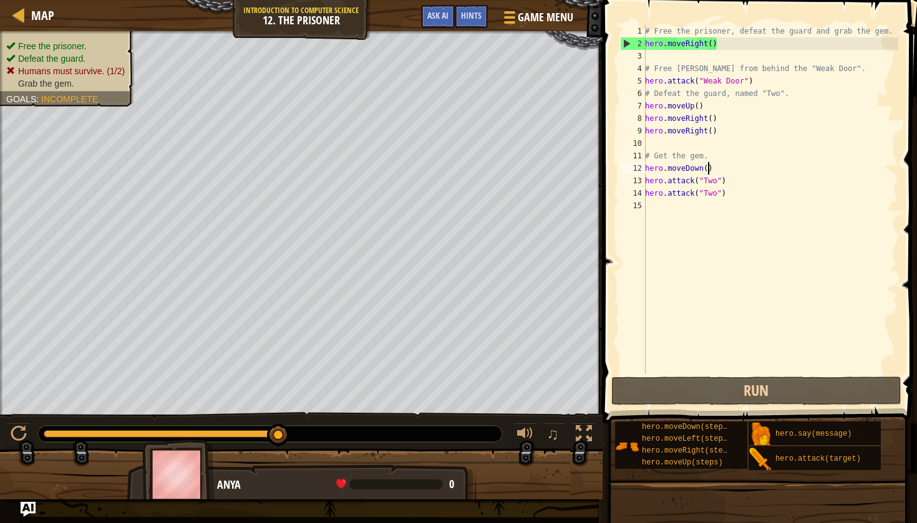
click at [658, 206] on div "# Free the prisoner, defeat the guard and grab the gem. hero . moveRight ( ) # …" at bounding box center [770, 212] width 256 height 374
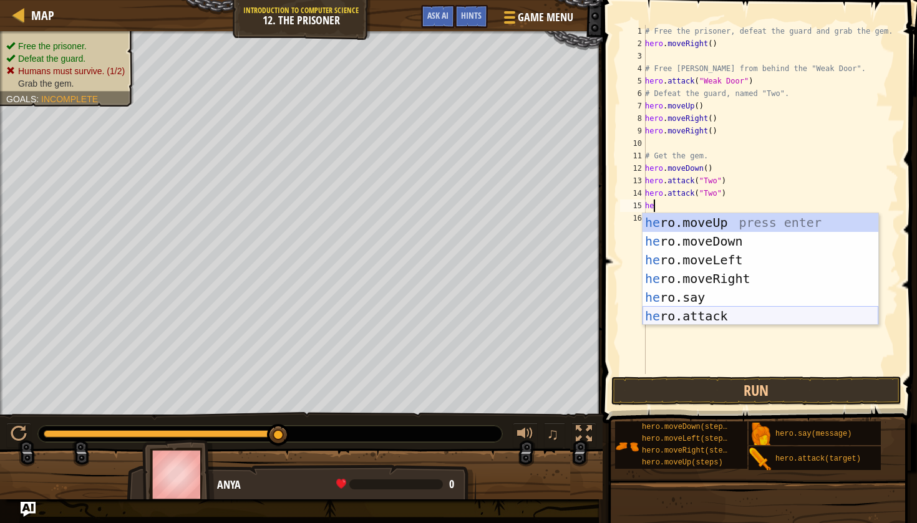
click at [712, 314] on div "he ro.moveUp press enter he ro.moveDown press enter he ro.moveLeft press enter …" at bounding box center [760, 288] width 236 height 150
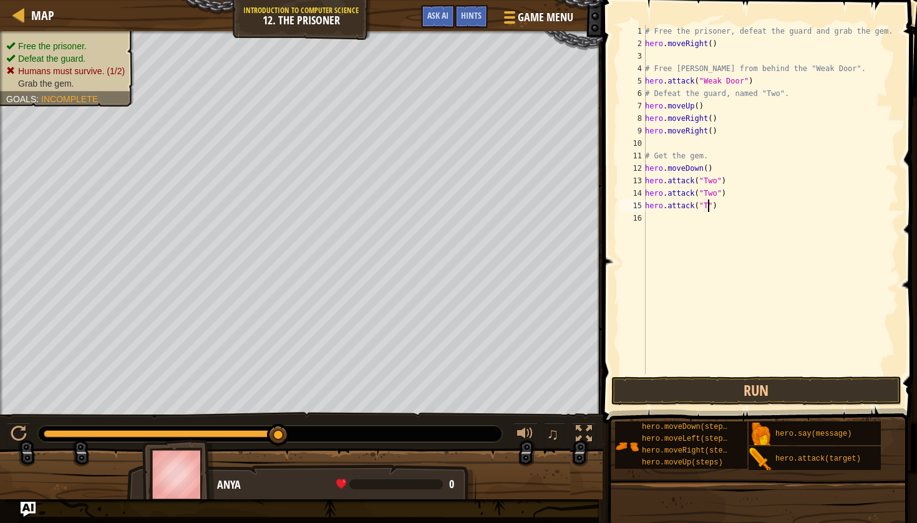
scroll to position [6, 6]
type textarea "hero.attack("Two")"
click at [693, 387] on button "Run" at bounding box center [756, 391] width 291 height 29
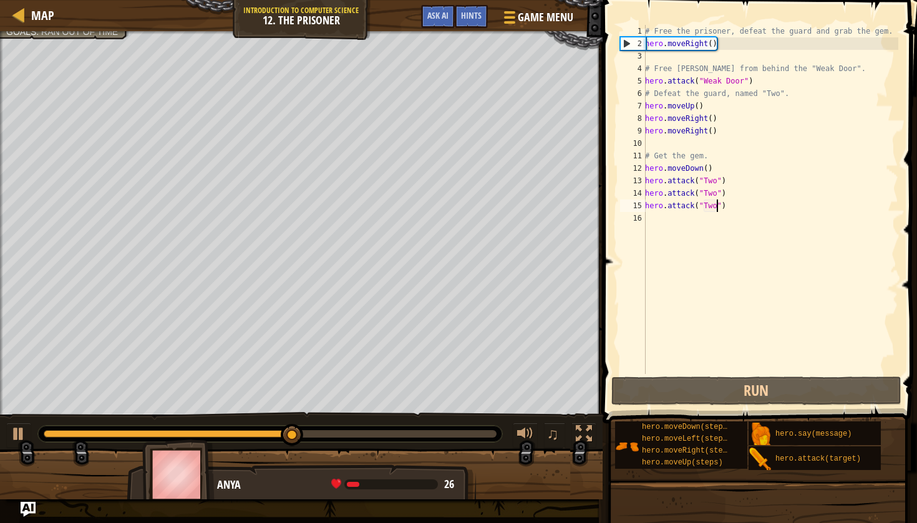
click at [681, 215] on div "# Free the prisoner, defeat the guard and grab the gem. hero . moveRight ( ) # …" at bounding box center [770, 212] width 256 height 374
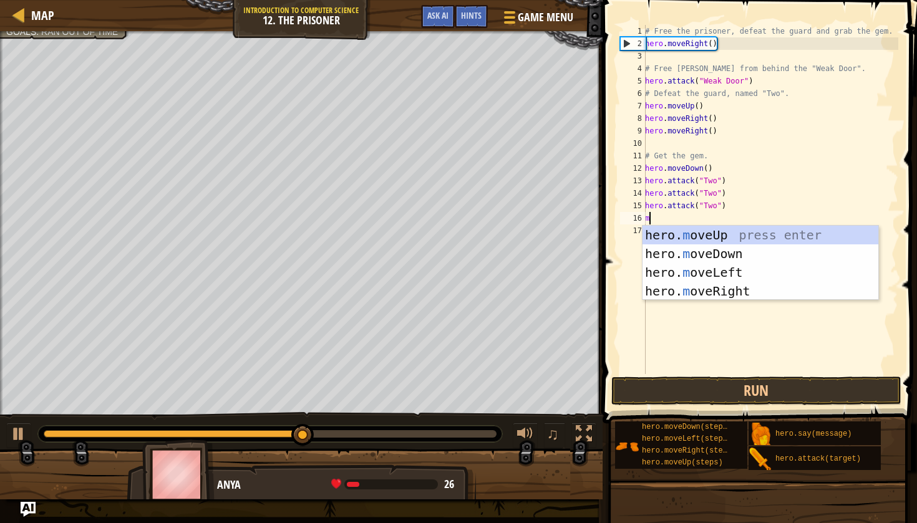
type textarea "mo"
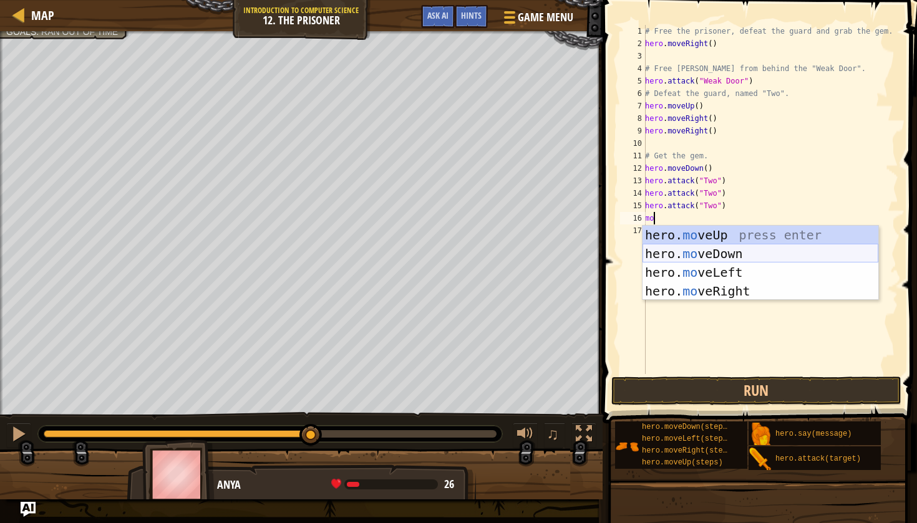
click at [701, 249] on div "hero. mo veUp press enter hero. mo veDown press enter hero. mo veLeft press ent…" at bounding box center [760, 282] width 236 height 112
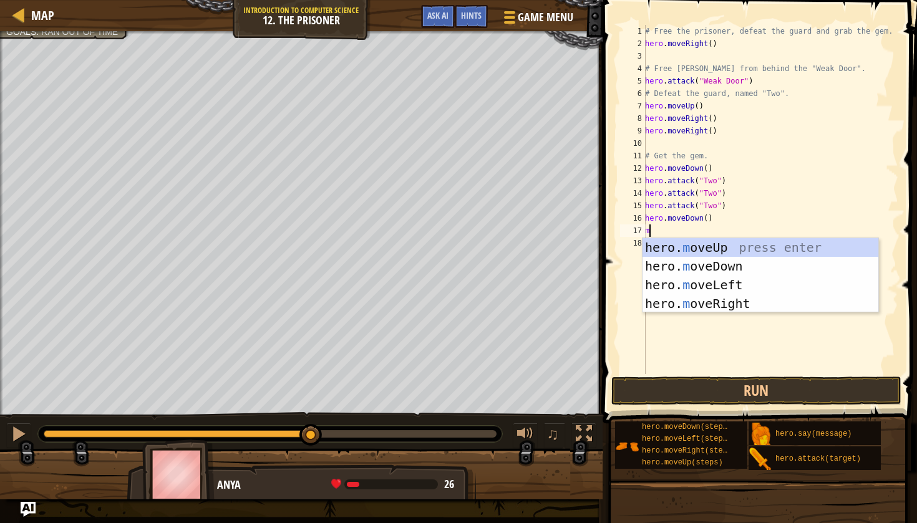
type textarea "mo"
click at [675, 265] on div "hero. mo veUp press enter hero. mo veDown press enter hero. mo veLeft press ent…" at bounding box center [760, 294] width 236 height 112
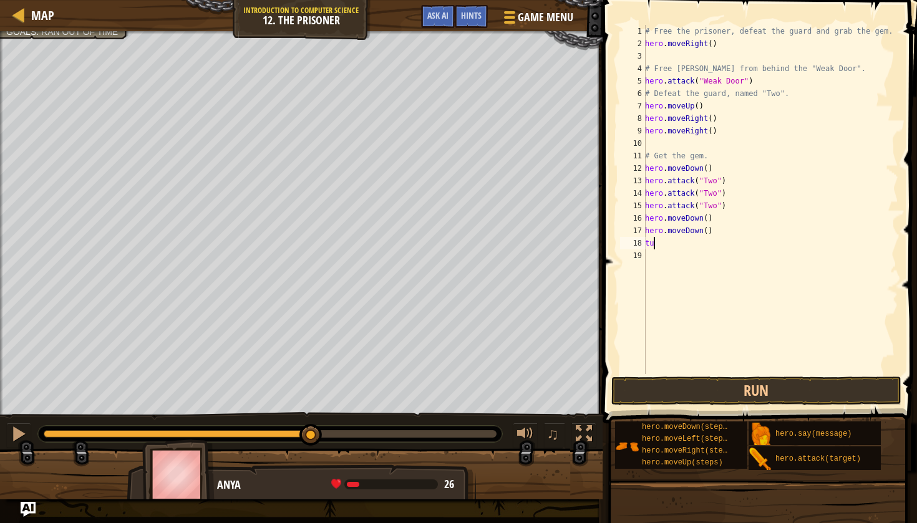
type textarea "t"
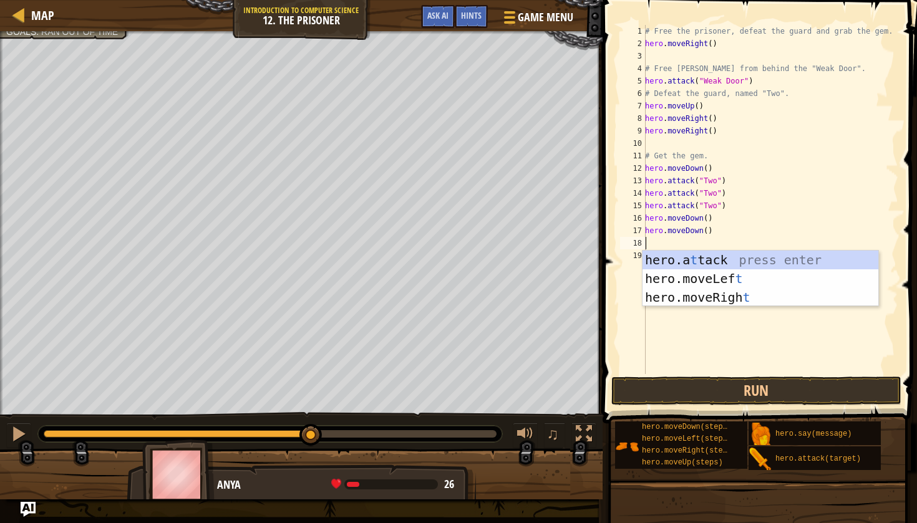
type textarea "ri"
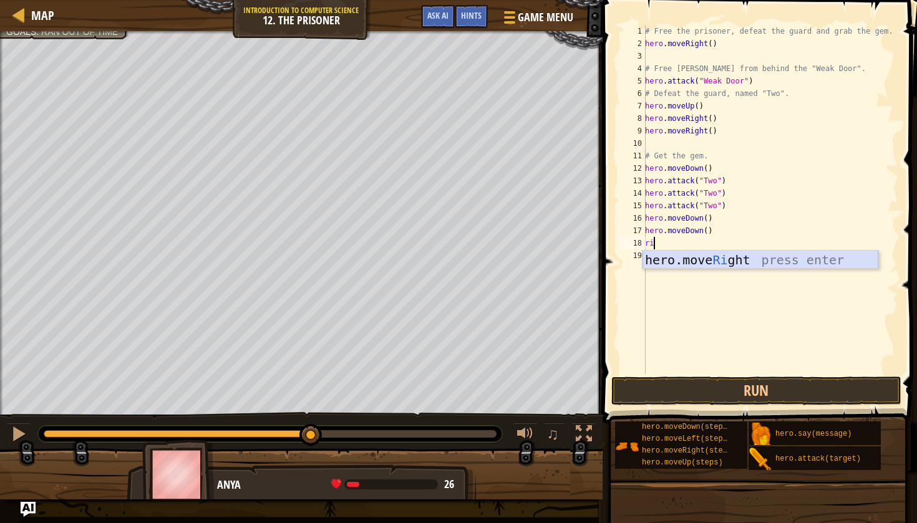
click at [690, 263] on div "hero.move Ri ght press enter" at bounding box center [760, 279] width 236 height 56
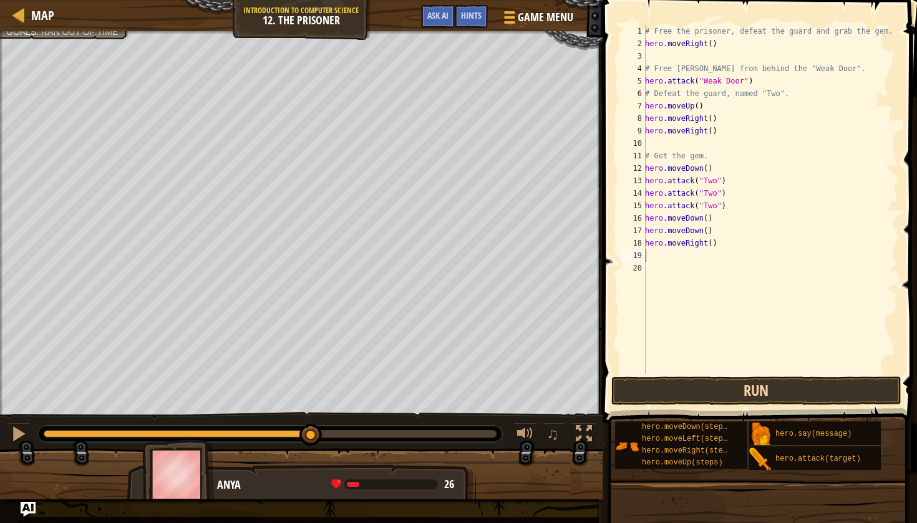
click at [672, 385] on button "Run" at bounding box center [756, 391] width 291 height 29
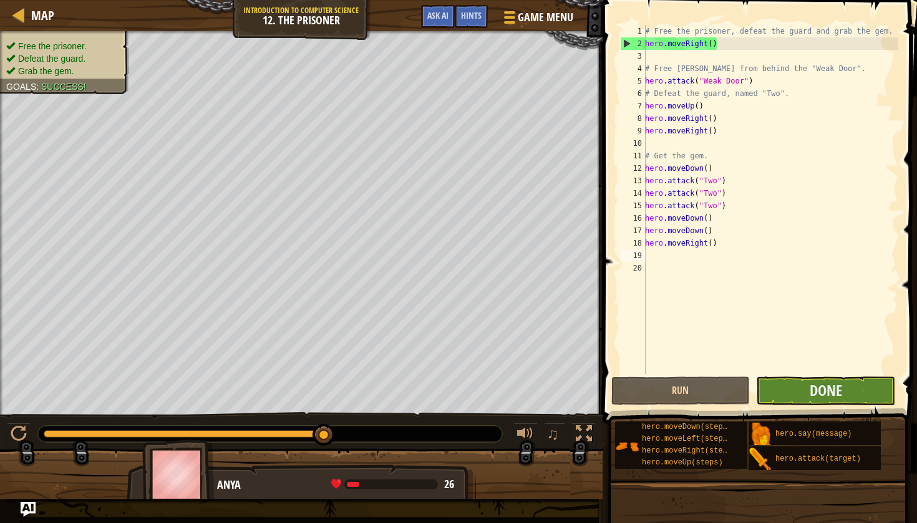
click at [801, 389] on button "Done" at bounding box center [825, 391] width 139 height 29
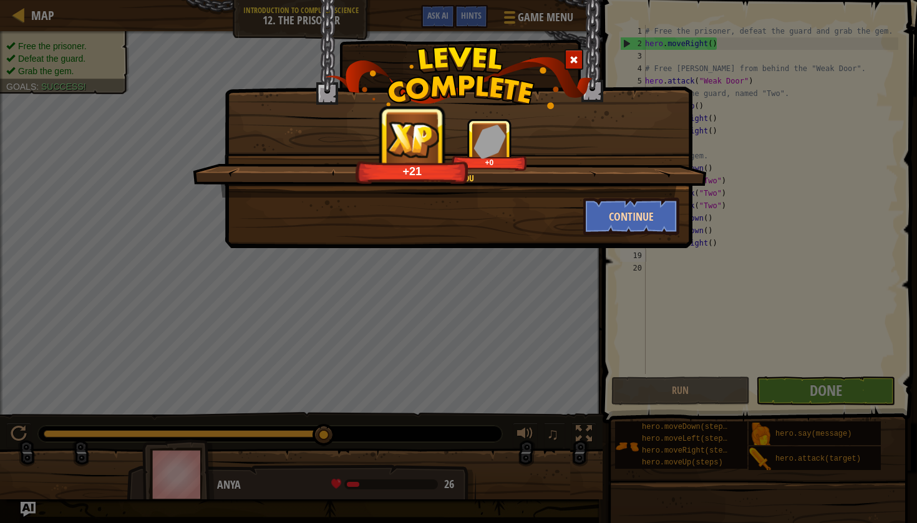
click at [608, 215] on button "Continue" at bounding box center [631, 216] width 97 height 37
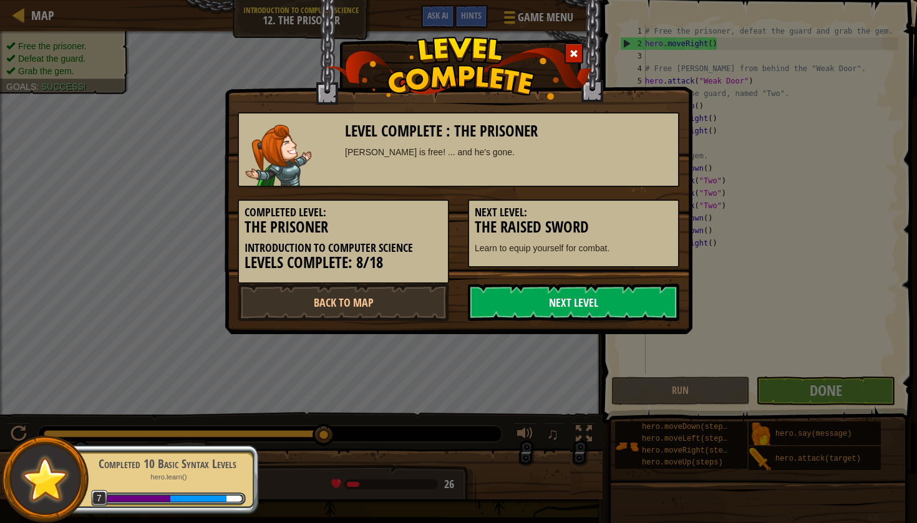
click at [586, 304] on link "Next Level" at bounding box center [573, 302] width 211 height 37
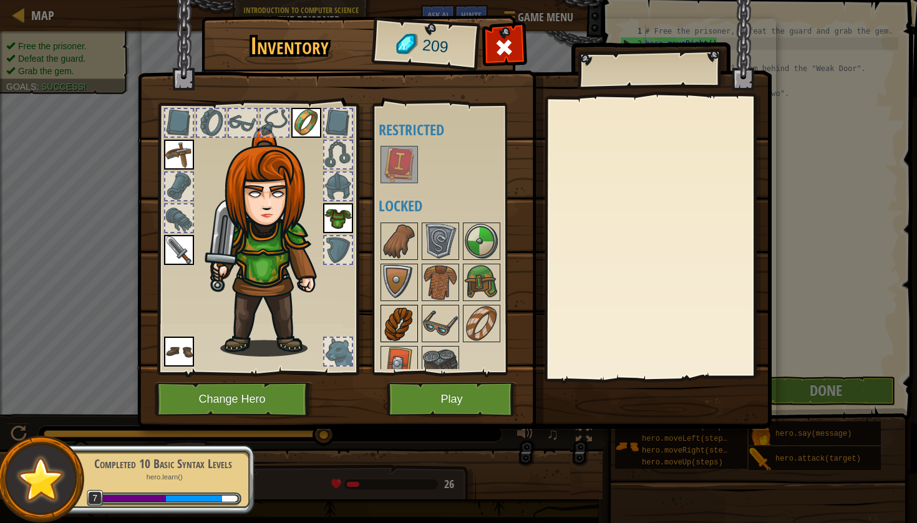
click at [408, 319] on img at bounding box center [399, 323] width 35 height 35
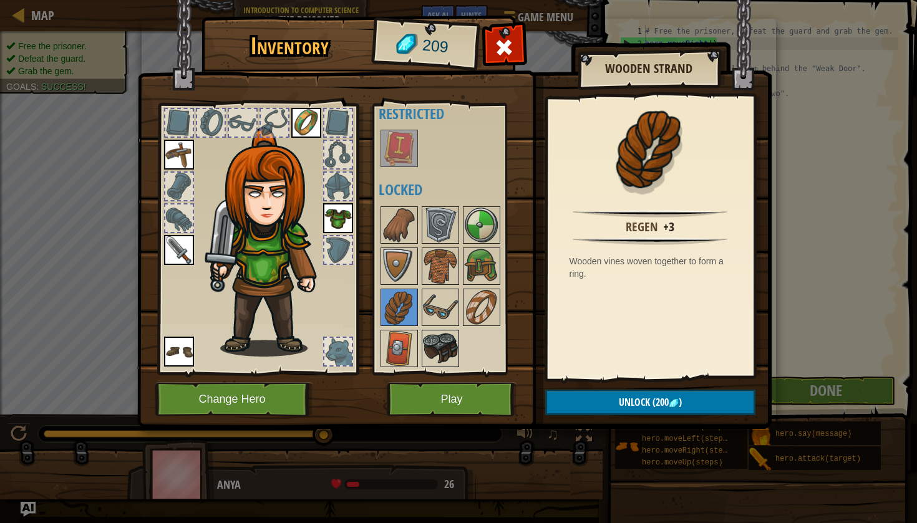
scroll to position [16, 0]
click at [483, 227] on img at bounding box center [481, 225] width 35 height 35
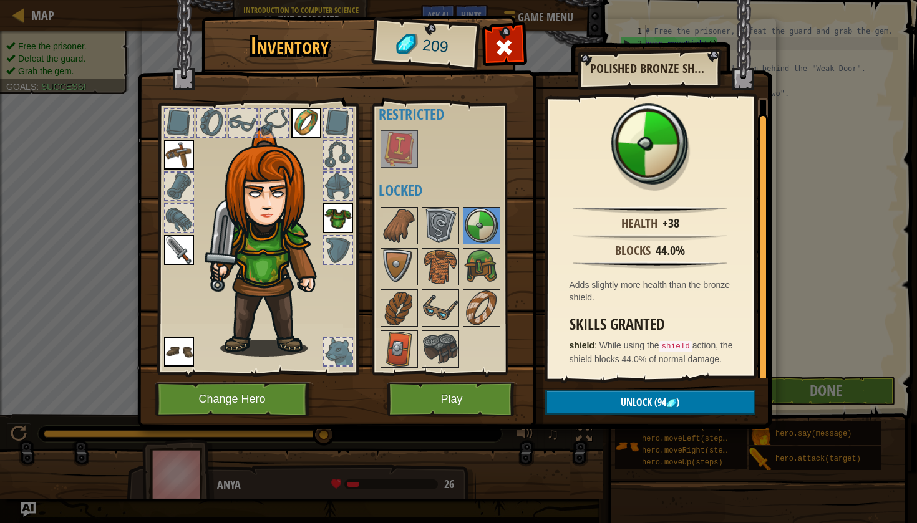
scroll to position [14, 0]
click at [483, 279] on img at bounding box center [481, 266] width 35 height 35
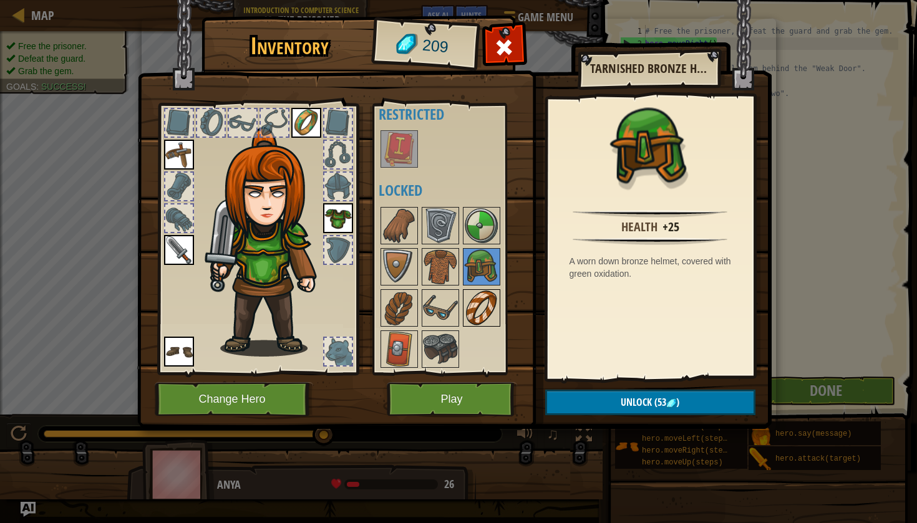
click at [489, 299] on img at bounding box center [481, 308] width 35 height 35
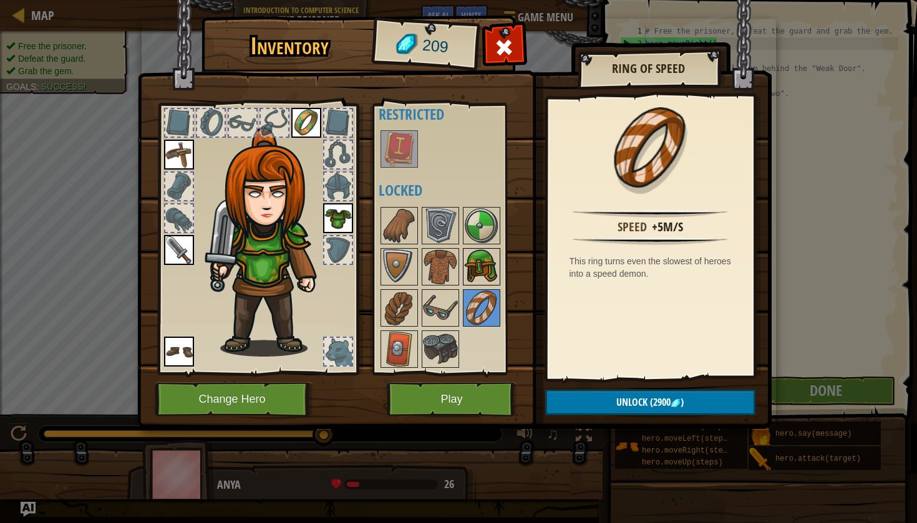
click at [470, 269] on img at bounding box center [481, 266] width 35 height 35
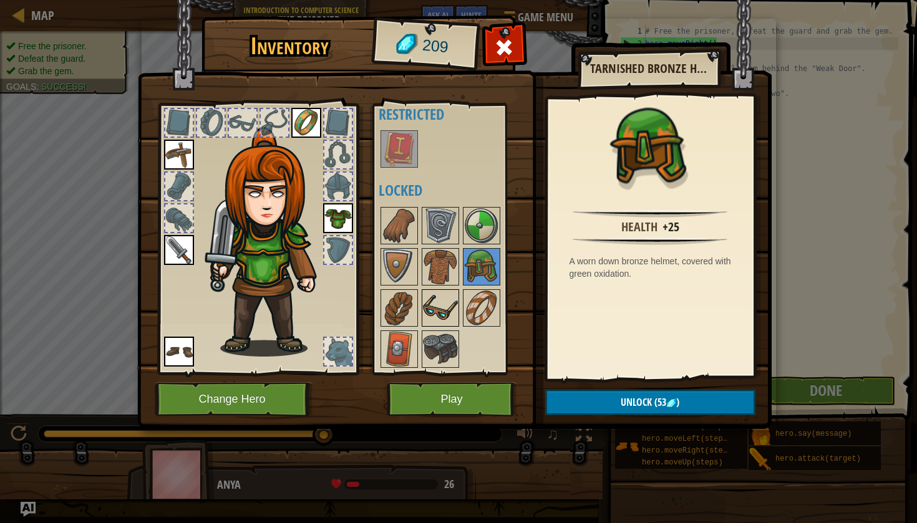
click at [434, 314] on img at bounding box center [440, 308] width 35 height 35
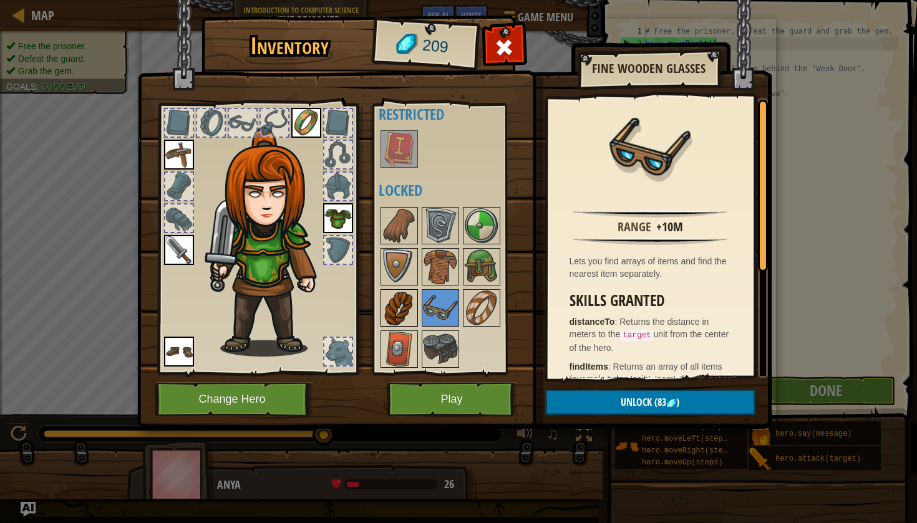
click at [389, 304] on img at bounding box center [399, 308] width 35 height 35
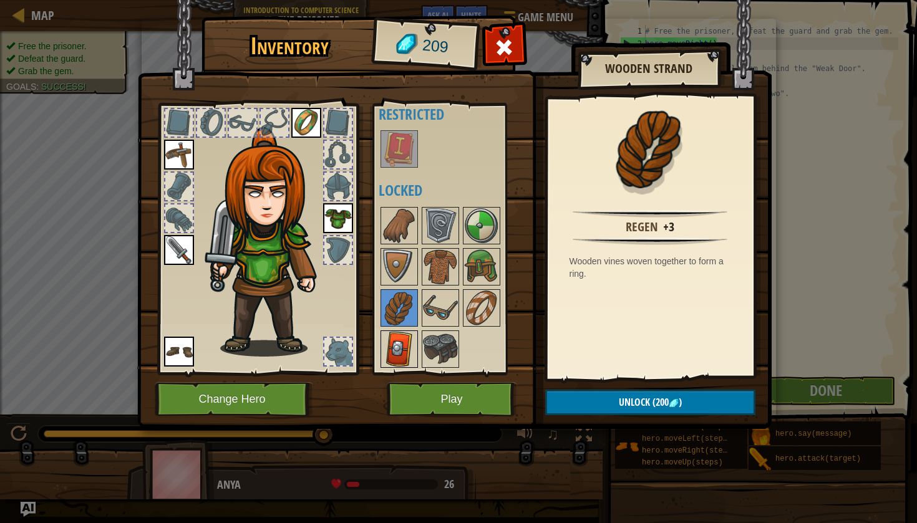
click at [402, 335] on img at bounding box center [399, 349] width 35 height 35
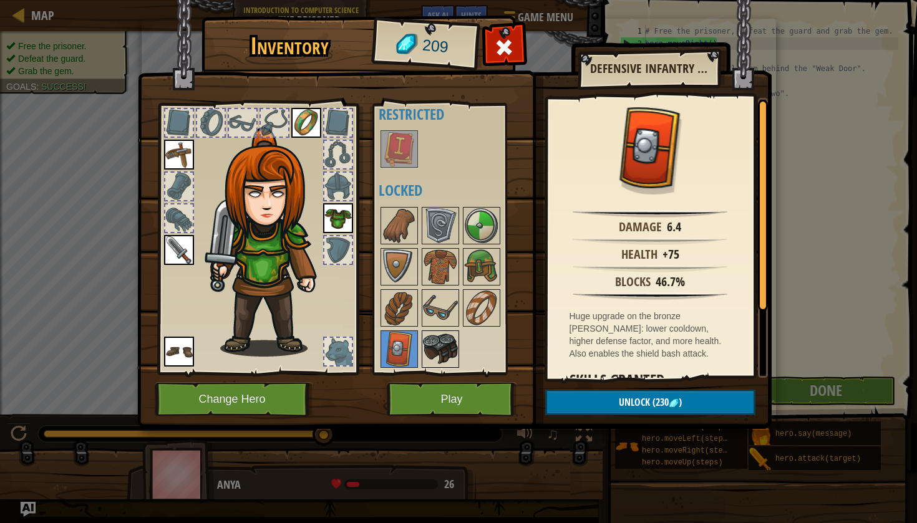
click at [425, 338] on img at bounding box center [440, 349] width 35 height 35
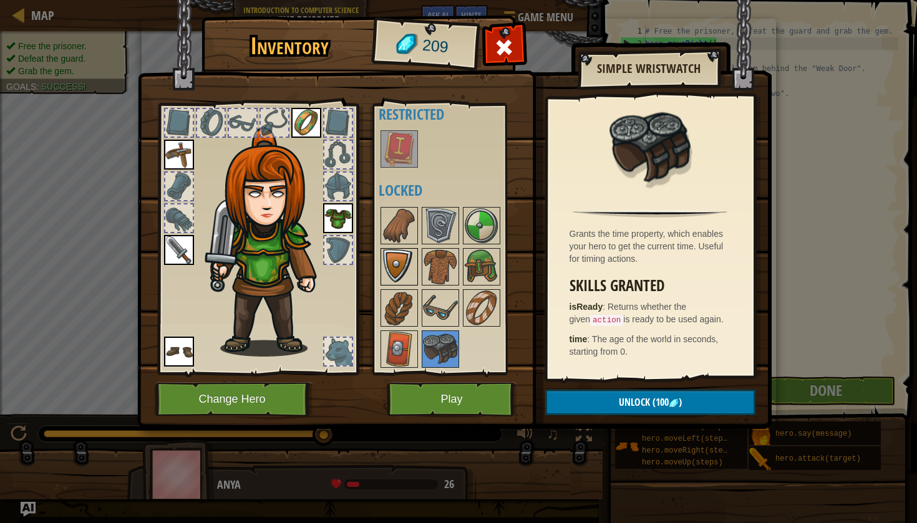
click at [391, 258] on img at bounding box center [399, 266] width 35 height 35
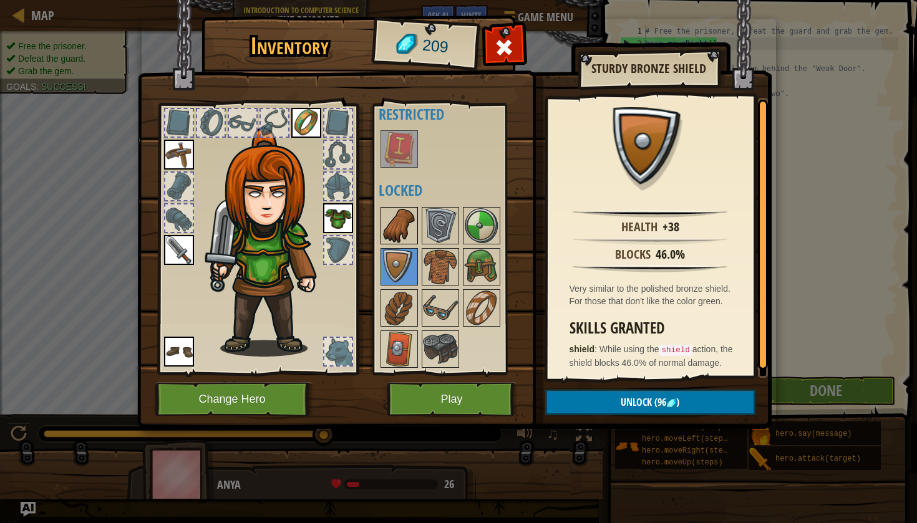
click at [386, 220] on img at bounding box center [399, 225] width 35 height 35
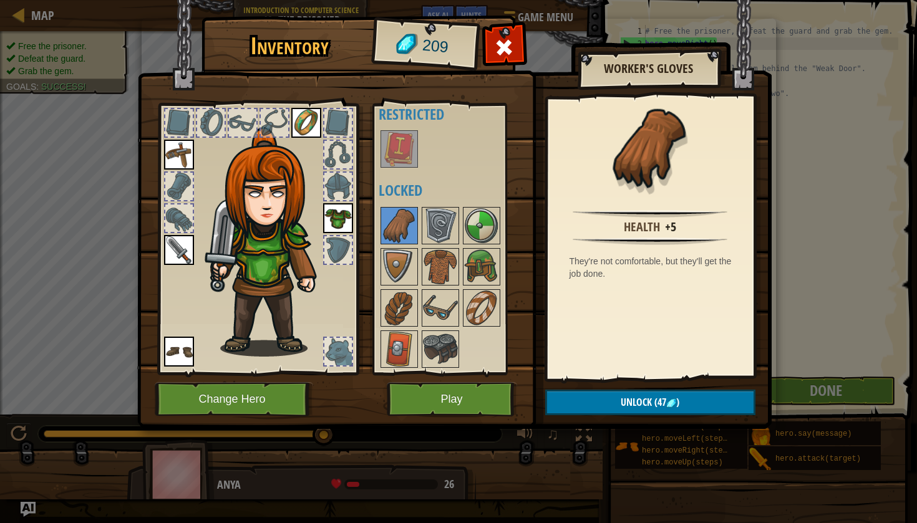
click at [590, 404] on button "Unlock (47 )" at bounding box center [650, 403] width 210 height 26
click at [606, 400] on button "Confirm" at bounding box center [650, 403] width 210 height 26
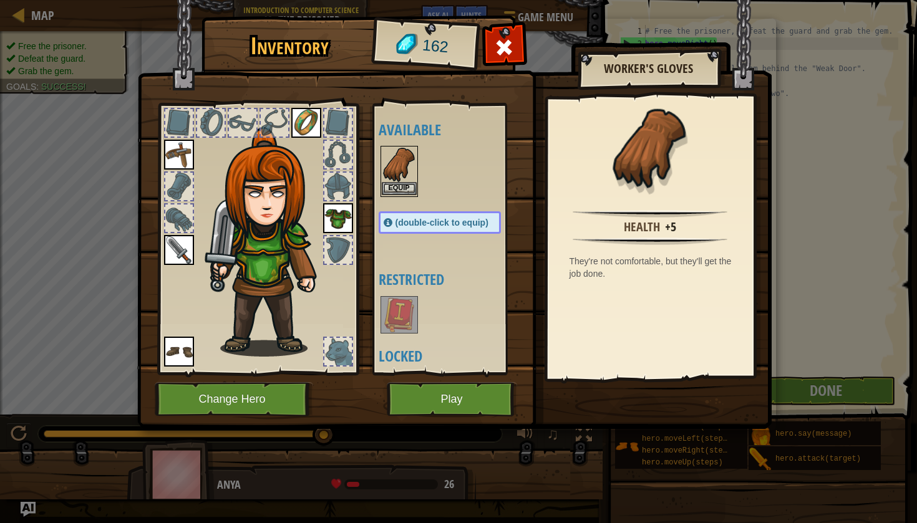
click at [402, 185] on button "Equip" at bounding box center [399, 188] width 35 height 13
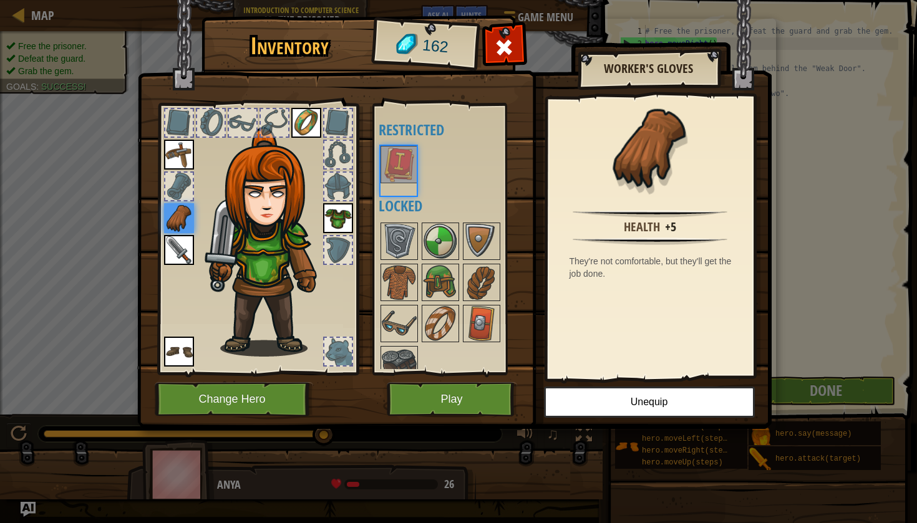
click at [402, 185] on div "Available Equip Equip Equip Equip Equip Equip (double-click to equip) Restricte…" at bounding box center [452, 239] width 147 height 260
click at [413, 400] on button "Play" at bounding box center [452, 399] width 130 height 34
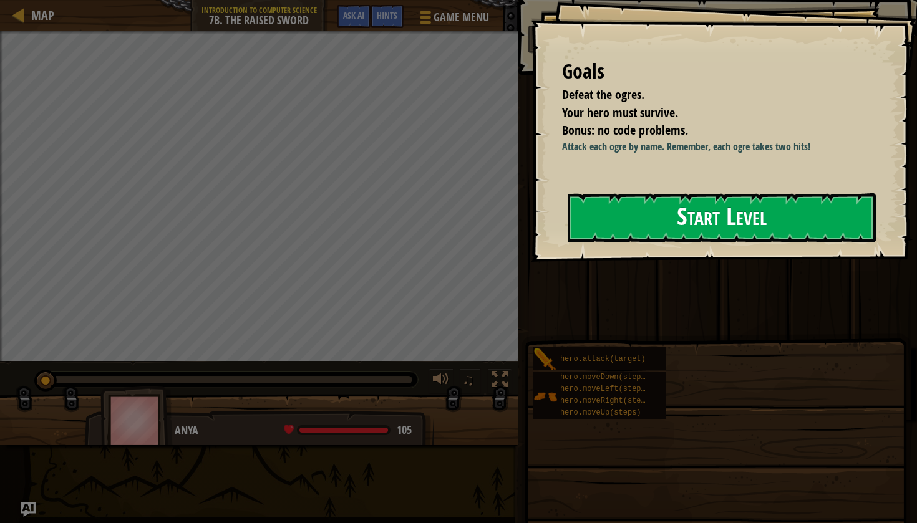
click at [596, 217] on button "Start Level" at bounding box center [722, 217] width 308 height 49
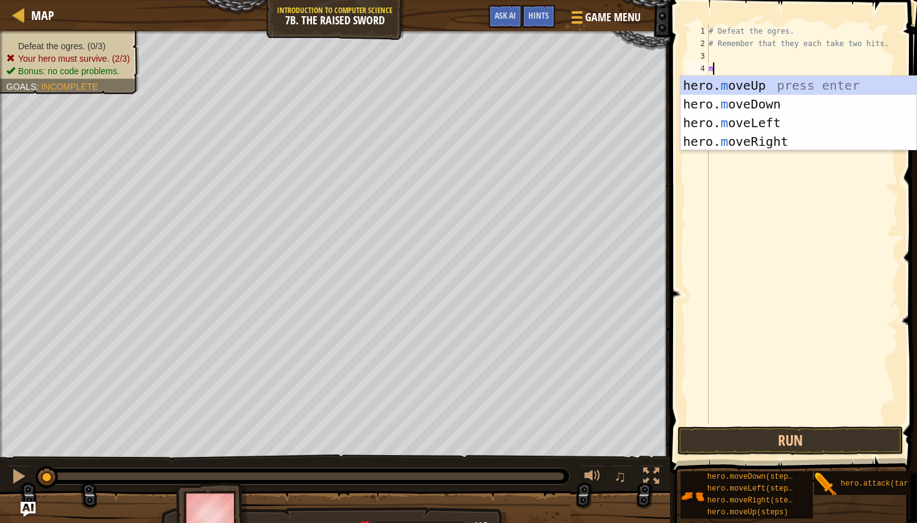
scroll to position [6, 0]
type textarea "mo"
click at [778, 136] on div "hero. mo veUp press enter hero. mo veDown press enter hero. mo veLeft press ent…" at bounding box center [798, 132] width 236 height 112
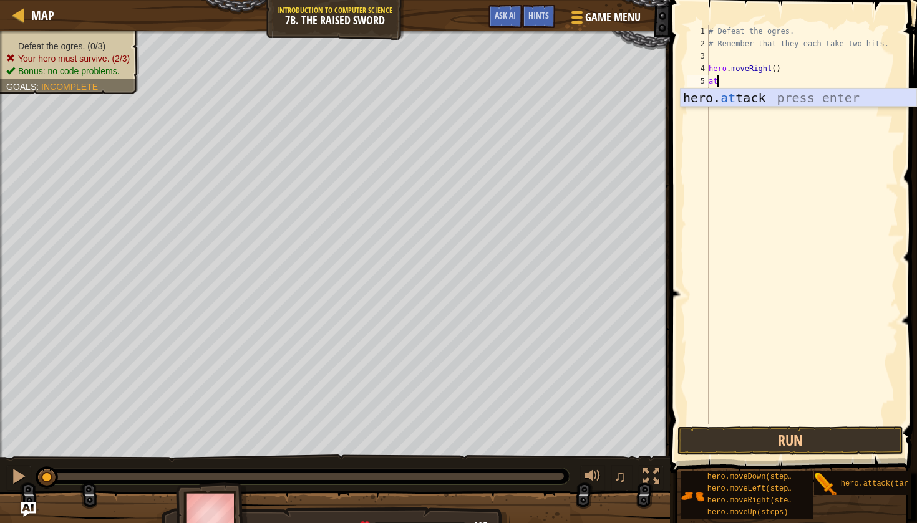
click at [733, 96] on div "hero. at tack press enter" at bounding box center [798, 117] width 236 height 56
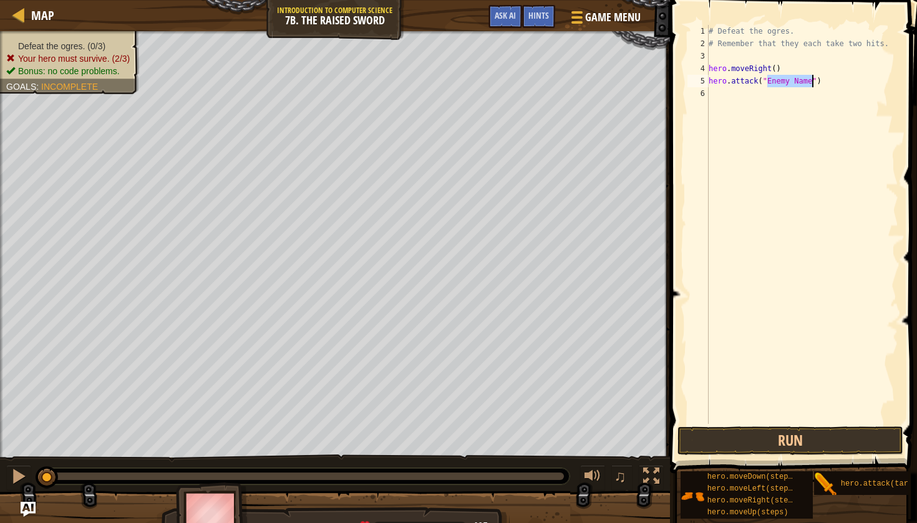
scroll to position [6, 6]
type textarea "hero.attack("Rig")"
click at [740, 94] on div "# Defeat the ogres. # Remember that they each take two hits. hero . moveRight (…" at bounding box center [802, 237] width 192 height 424
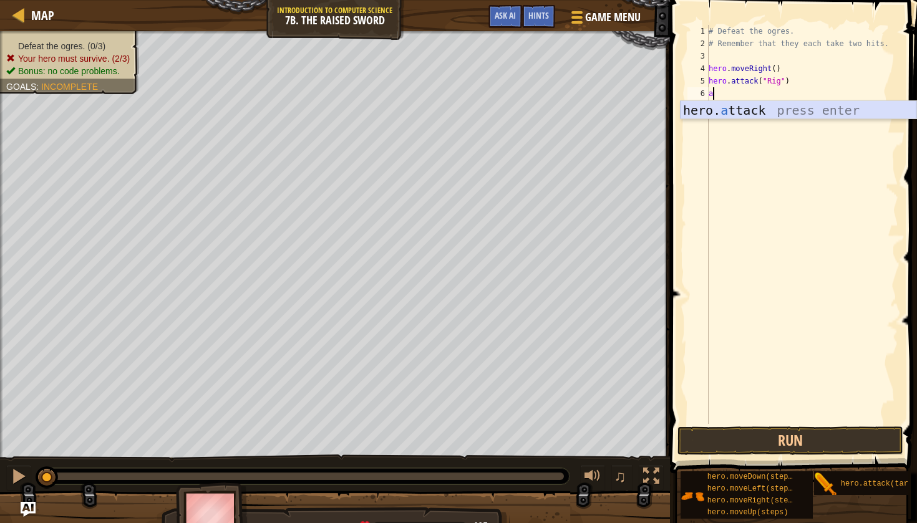
click at [743, 107] on div "hero. a ttack press enter" at bounding box center [798, 129] width 236 height 56
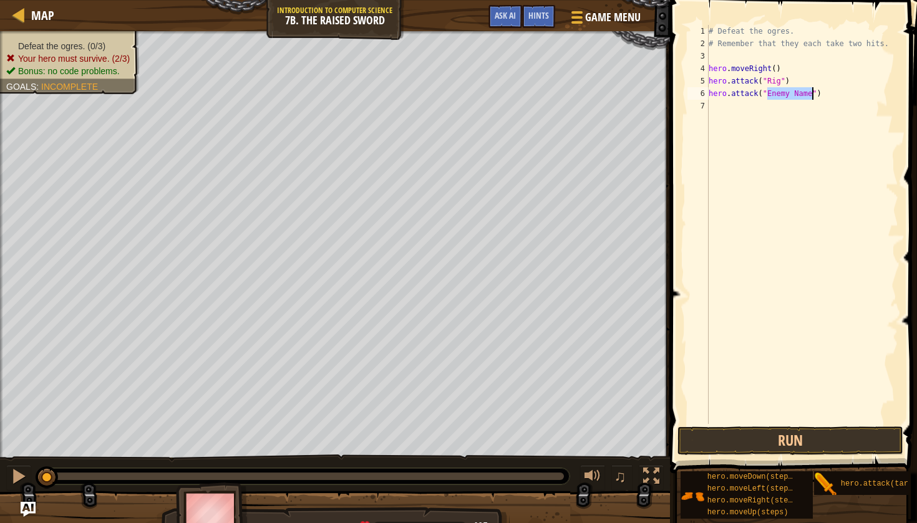
scroll to position [6, 6]
type textarea "hero.attack("Rig")"
click at [762, 111] on div "# Defeat the ogres. # Remember that they each take two hits. hero . moveRight (…" at bounding box center [802, 237] width 192 height 424
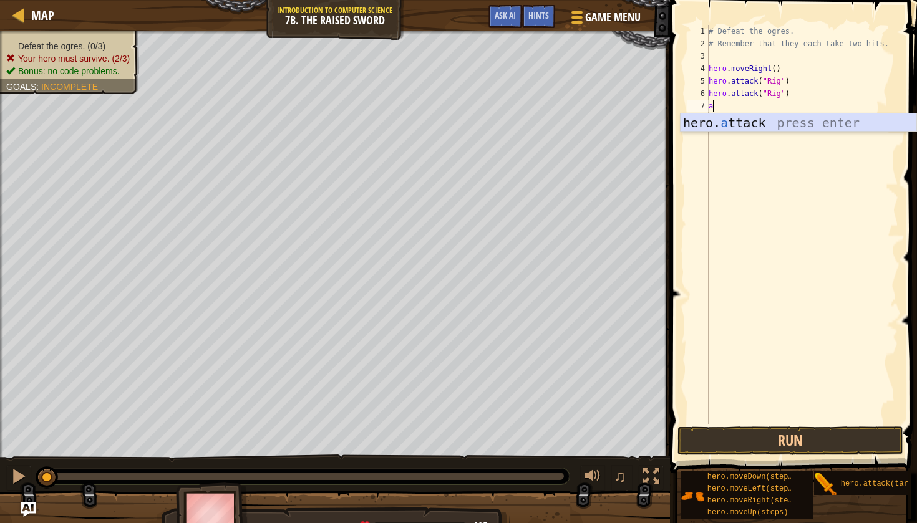
click at [765, 123] on div "hero. a ttack press enter" at bounding box center [798, 142] width 236 height 56
type textarea "hero.attack("Enemy Name")"
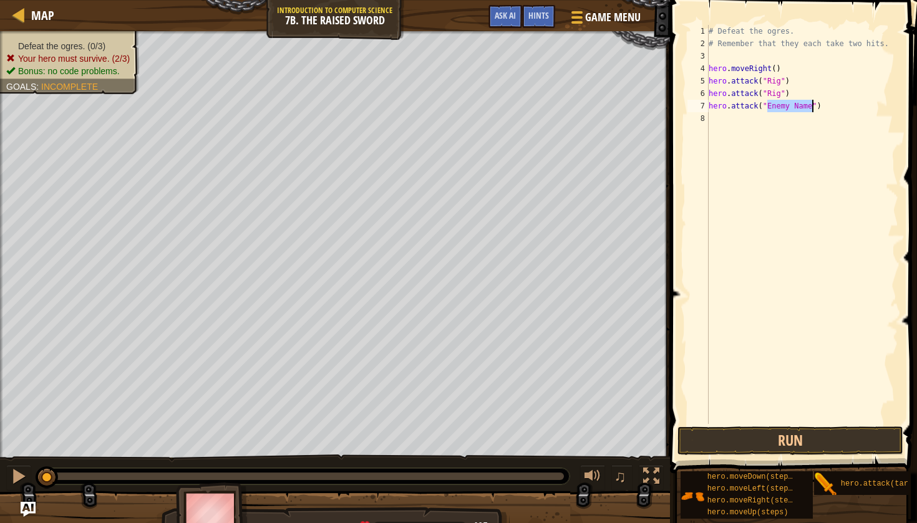
click at [744, 119] on div "# Defeat the ogres. # Remember that they each take two hits. hero . moveRight (…" at bounding box center [802, 237] width 192 height 424
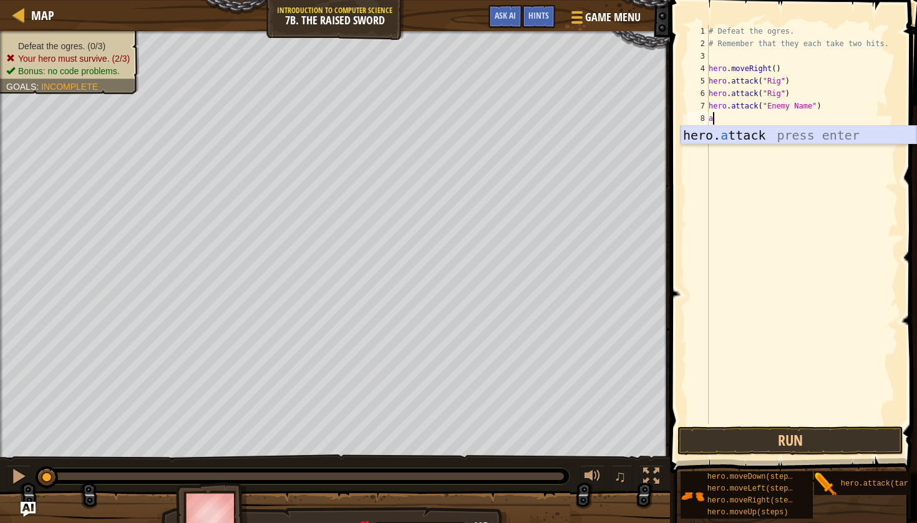
click at [745, 132] on div "hero. a ttack press enter" at bounding box center [798, 154] width 236 height 56
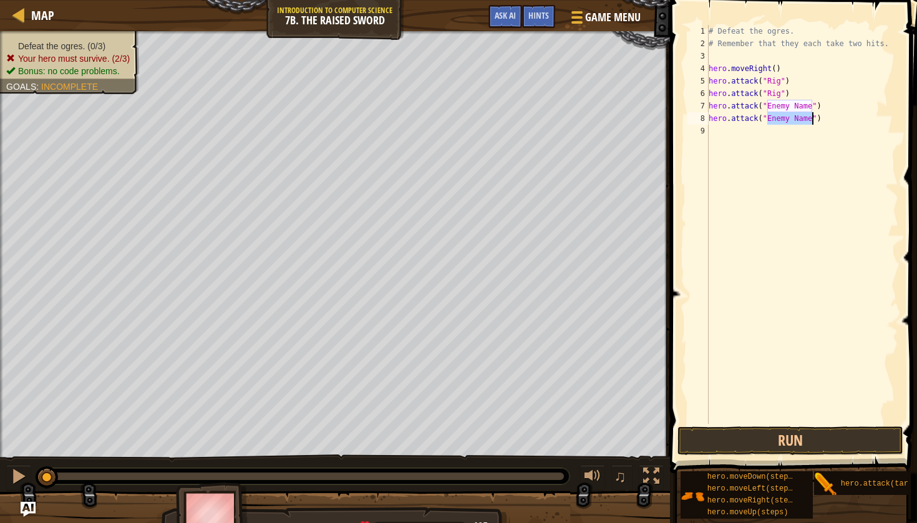
click at [794, 112] on div "# Defeat the ogres. # Remember that they each take two hits. hero . moveRight (…" at bounding box center [802, 237] width 192 height 424
drag, startPoint x: 766, startPoint y: 105, endPoint x: 812, endPoint y: 108, distance: 46.3
click at [812, 108] on div "# Defeat the ogres. # Remember that they each take two hits. hero . moveRight (…" at bounding box center [802, 237] width 192 height 424
drag, startPoint x: 767, startPoint y: 115, endPoint x: 810, endPoint y: 121, distance: 43.4
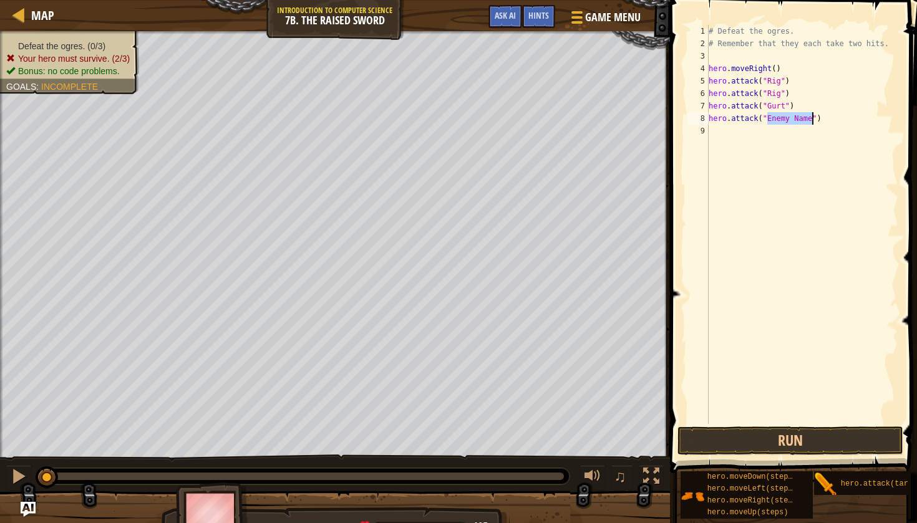
click at [810, 121] on div "# Defeat the ogres. # Remember that they each take two hits. hero . moveRight (…" at bounding box center [802, 237] width 192 height 424
type textarea "hero.attack("Gurt")"
click at [732, 135] on div "# Defeat the ogres. # Remember that they each take two hits. hero . moveRight (…" at bounding box center [802, 237] width 192 height 424
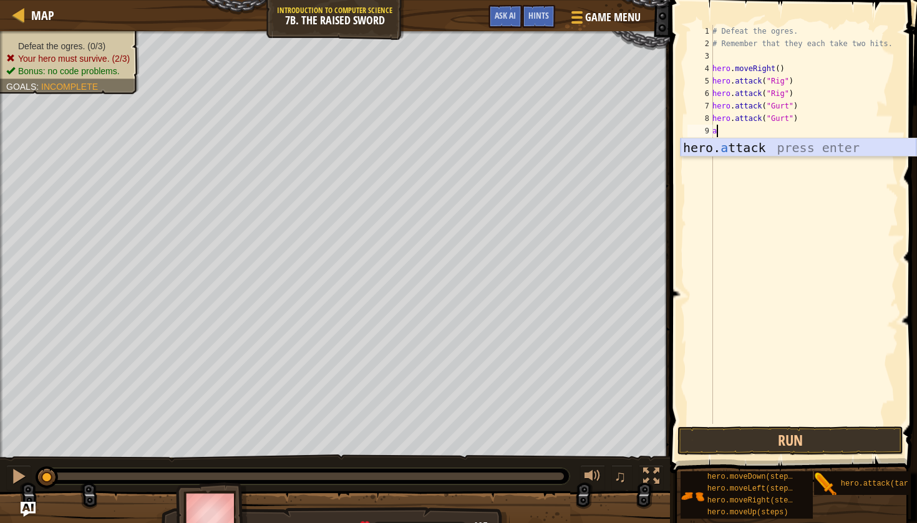
click at [737, 152] on div "hero. a ttack press enter" at bounding box center [798, 166] width 236 height 56
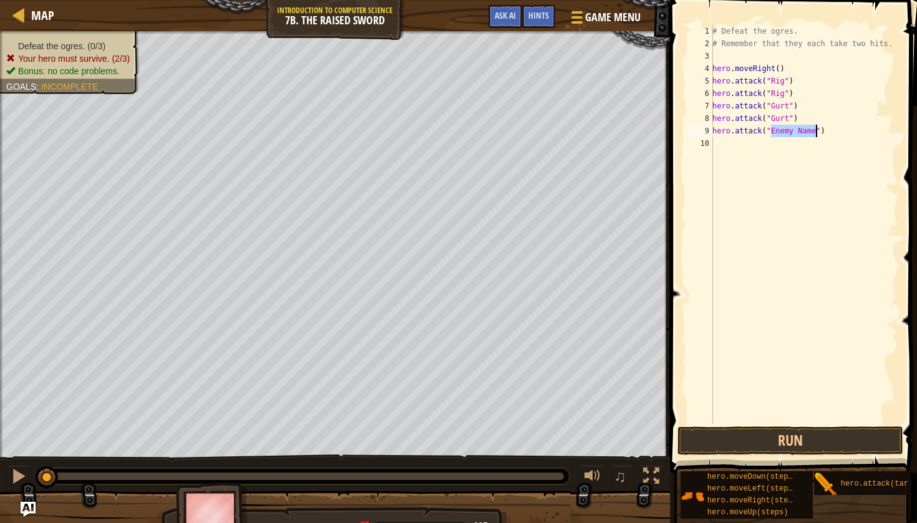
scroll to position [6, 6]
type textarea "hero.attack("Ack")"
click at [751, 145] on div "# Defeat the ogres. # Remember that they each take two hits. hero . moveRight (…" at bounding box center [804, 237] width 188 height 424
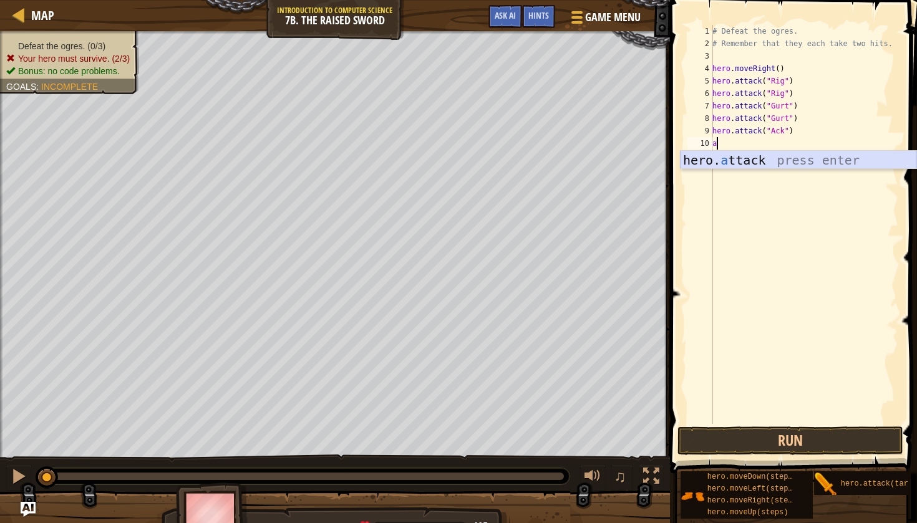
click at [732, 162] on div "hero. a ttack press enter" at bounding box center [798, 179] width 236 height 56
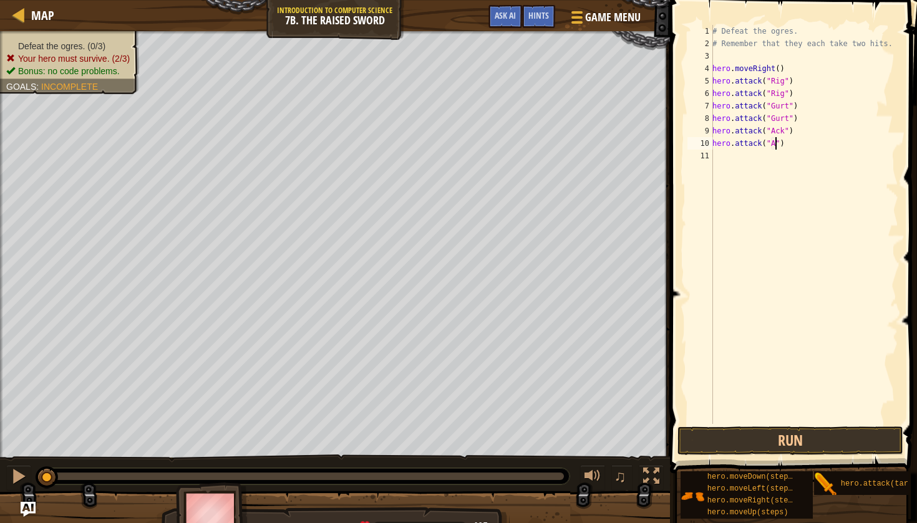
scroll to position [6, 6]
type textarea "hero.attack("Ack")"
click at [761, 434] on button "Run" at bounding box center [789, 441] width 225 height 29
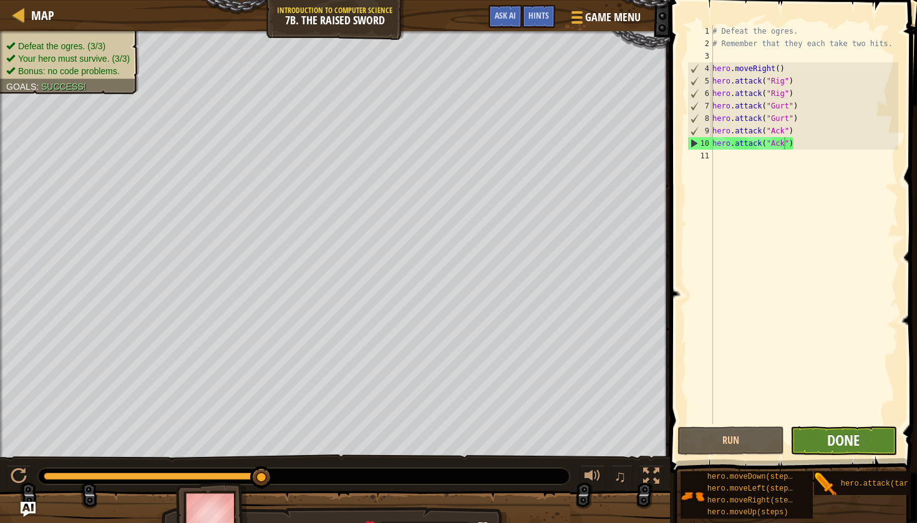
click at [833, 447] on span "Done" at bounding box center [843, 440] width 32 height 20
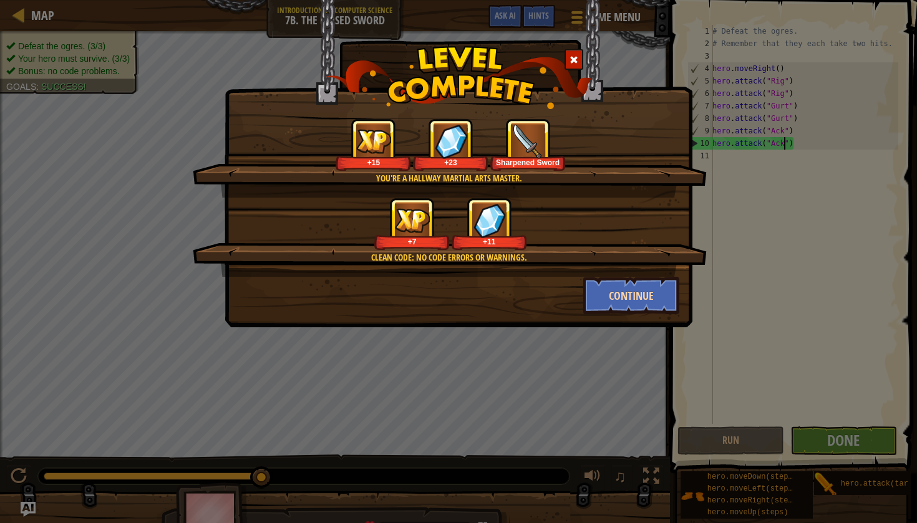
click at [655, 291] on button "Continue" at bounding box center [631, 295] width 97 height 37
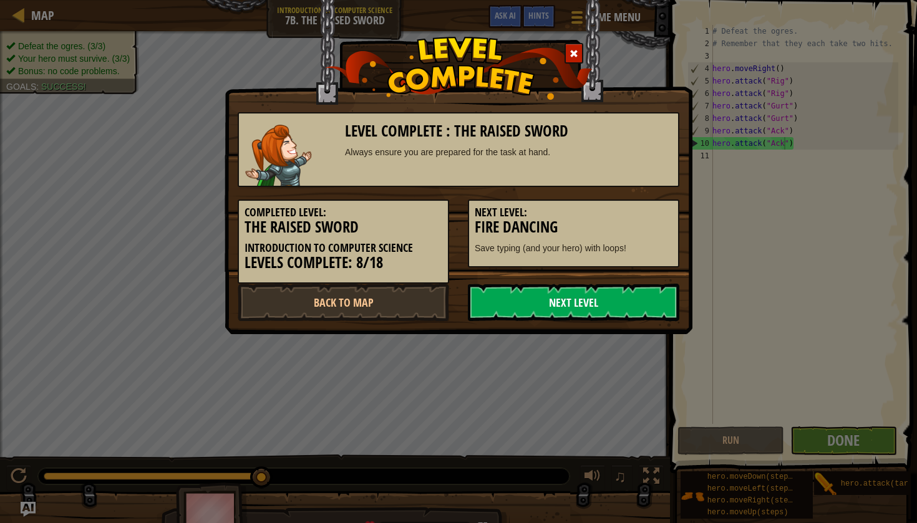
click at [639, 292] on link "Next Level" at bounding box center [573, 302] width 211 height 37
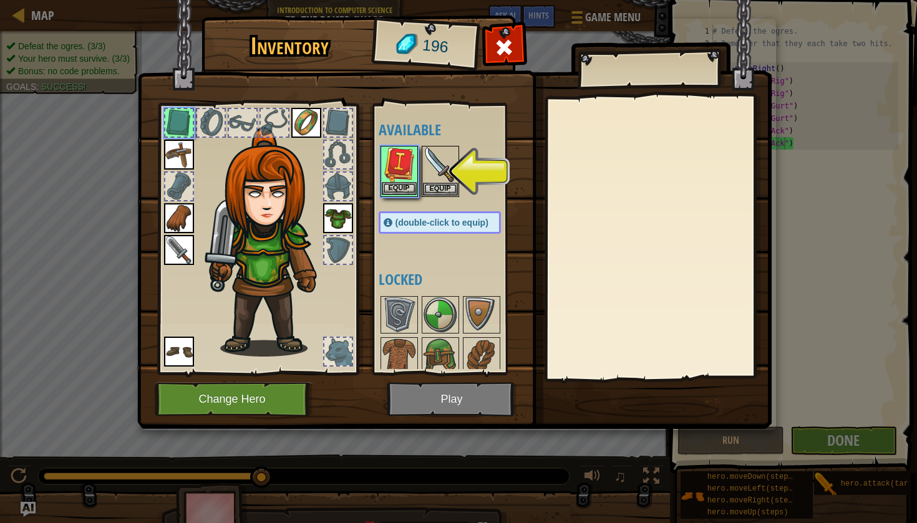
click at [392, 190] on button "Equip" at bounding box center [399, 188] width 35 height 13
click at [423, 190] on button "Equip" at bounding box center [440, 189] width 35 height 13
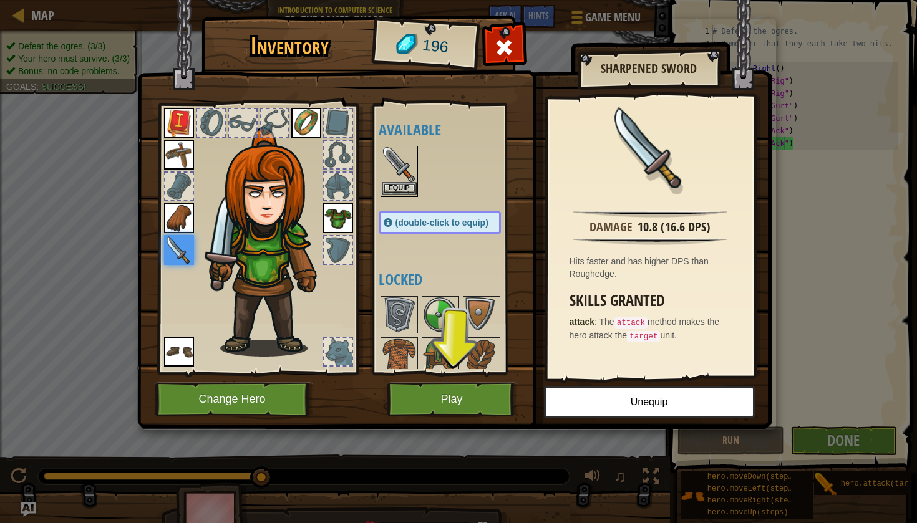
click at [404, 191] on button "Equip" at bounding box center [399, 188] width 35 height 13
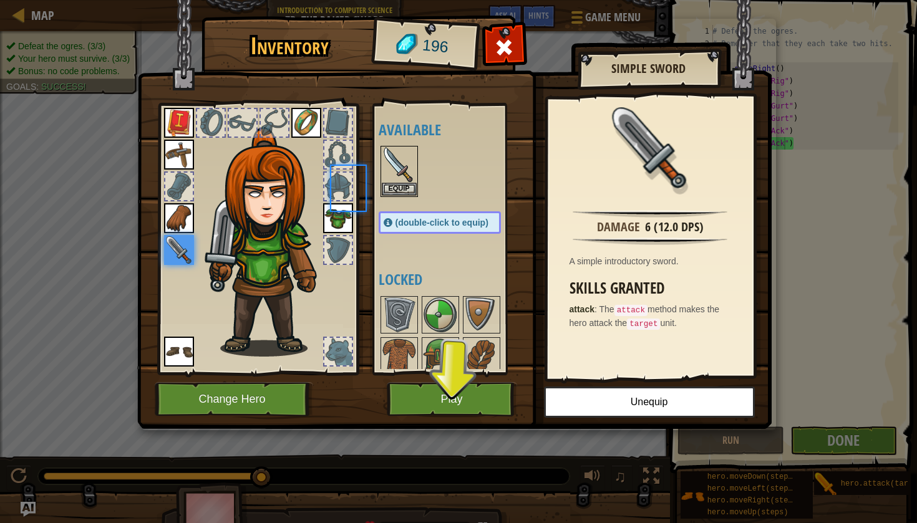
click at [404, 191] on button "Equip" at bounding box center [399, 189] width 35 height 13
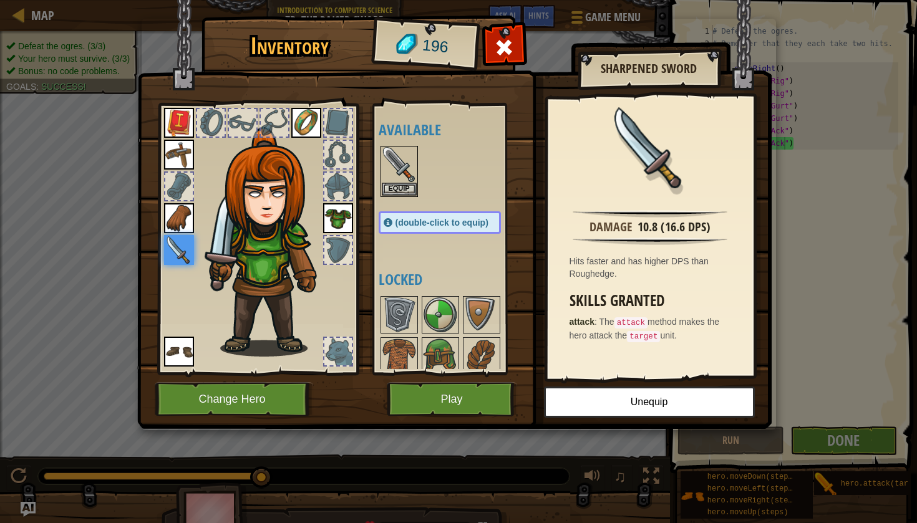
click at [434, 395] on button "Play" at bounding box center [452, 399] width 130 height 34
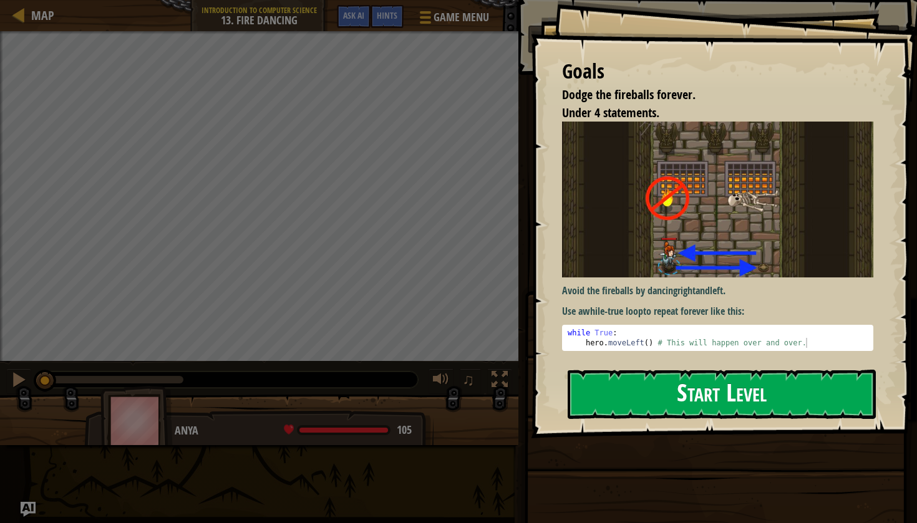
click at [611, 405] on button "Start Level" at bounding box center [722, 394] width 308 height 49
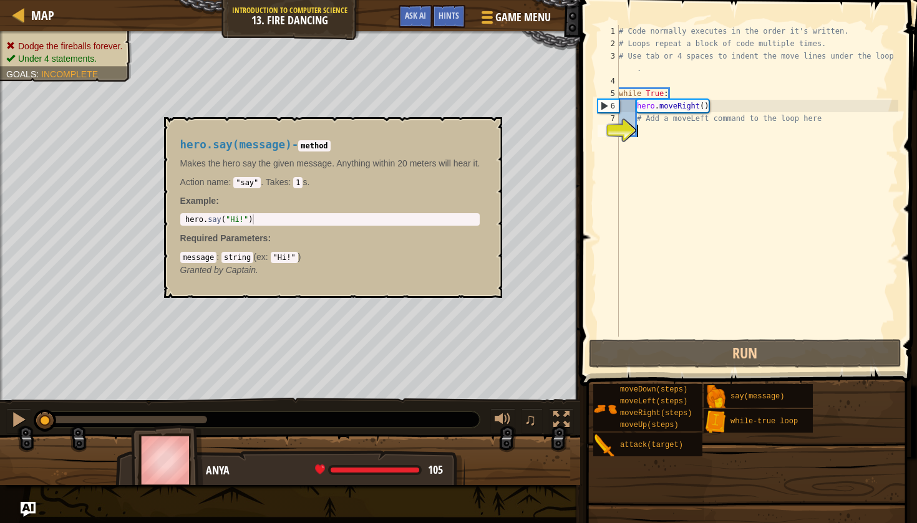
type textarea "m"
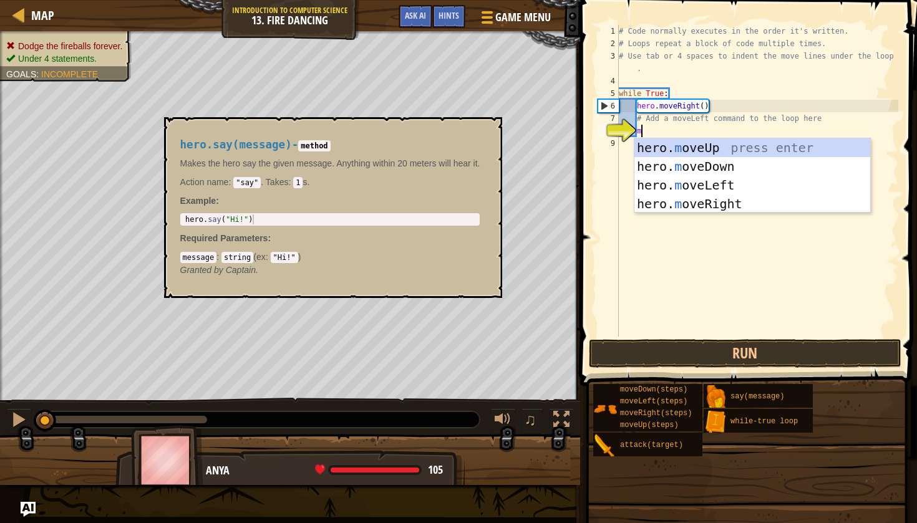
scroll to position [6, 1]
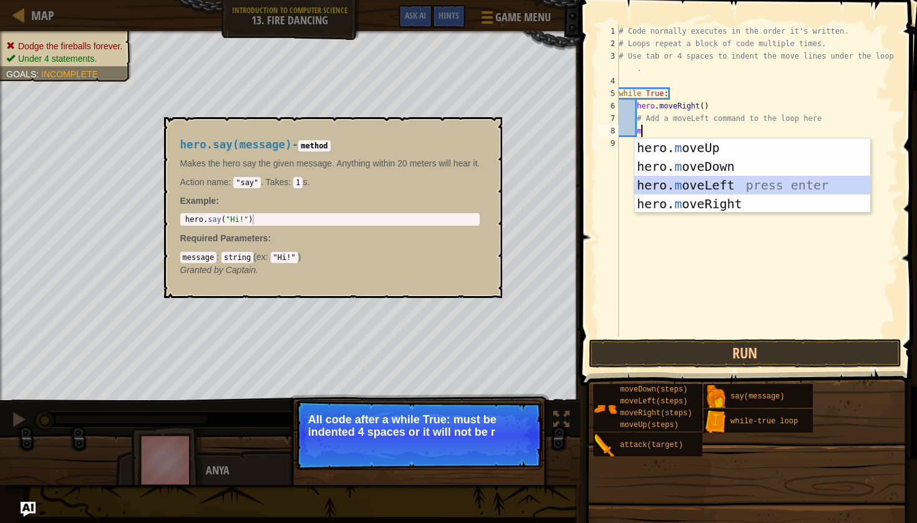
click at [687, 178] on div "hero. m oveUp press enter hero. m oveDown press enter hero. m oveLeft press ent…" at bounding box center [752, 194] width 236 height 112
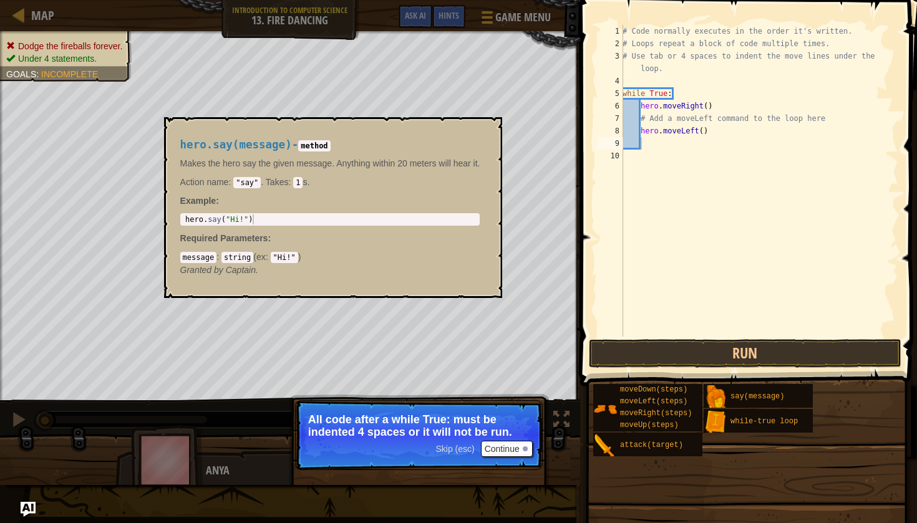
click at [489, 446] on button "Continue" at bounding box center [507, 449] width 52 height 16
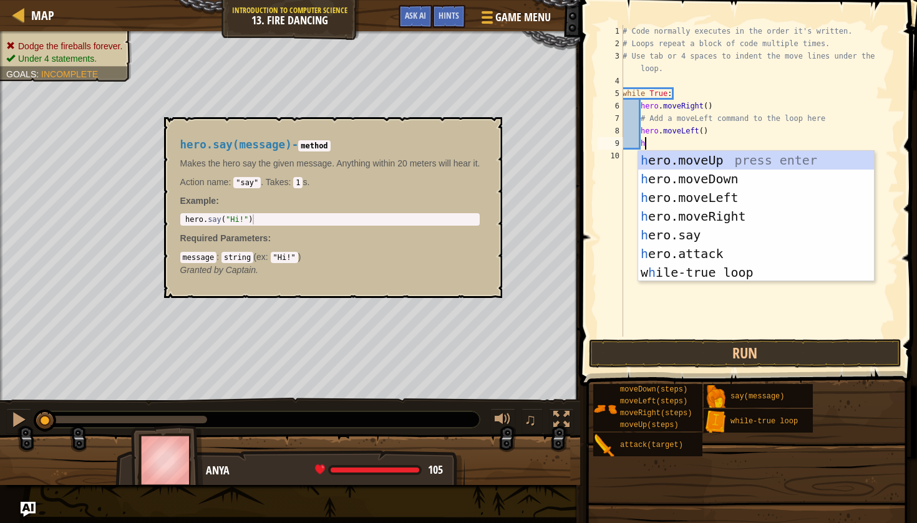
scroll to position [6, 1]
click at [702, 241] on div "h ero.moveUp press enter h ero.moveDown press enter h ero.moveLeft press enter …" at bounding box center [756, 235] width 236 height 168
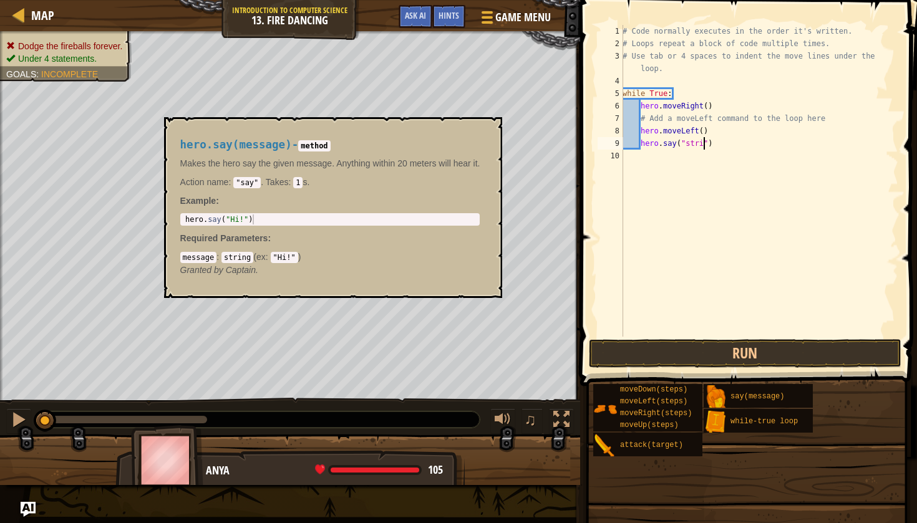
scroll to position [6, 7]
type textarea "hero.say("string")"
click at [691, 360] on button "Run" at bounding box center [745, 353] width 312 height 29
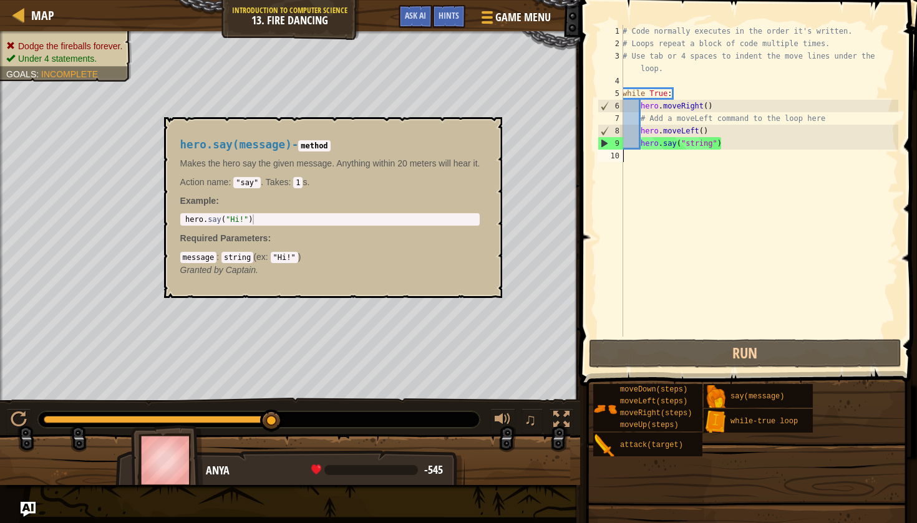
click at [661, 162] on div "# Code normally executes in the order it's written. # Loops repeat a block of c…" at bounding box center [759, 193] width 278 height 337
click at [730, 145] on div "# Code normally executes in the order it's written. # Loops repeat a block of c…" at bounding box center [759, 193] width 278 height 337
type textarea "hero.say("string")"
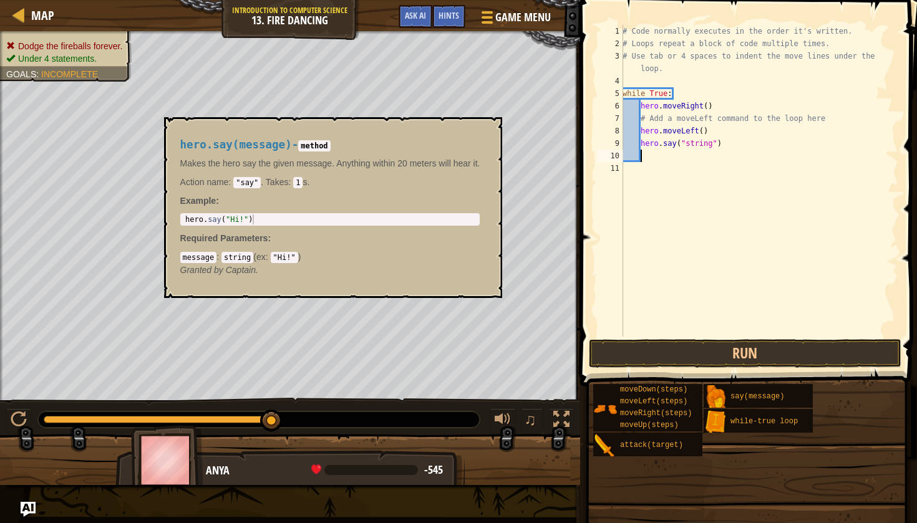
type textarea "m"
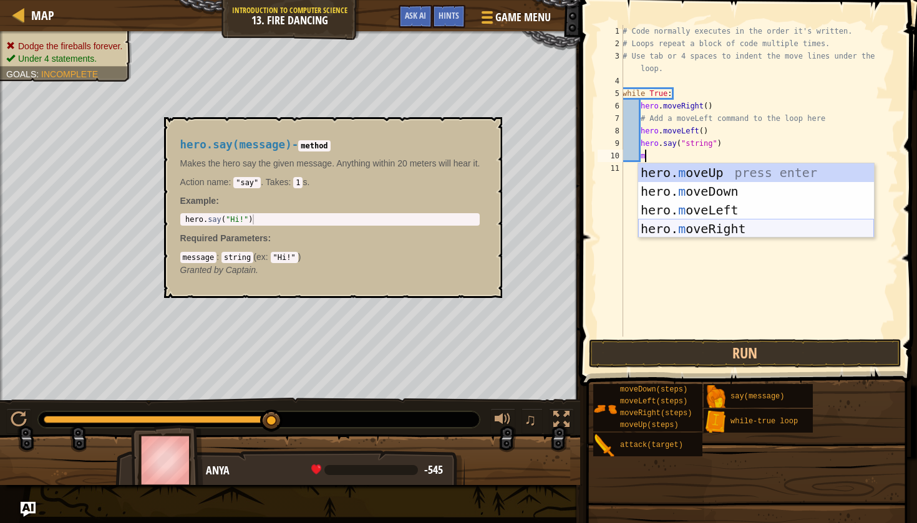
click at [738, 225] on div "hero. m oveUp press enter hero. m oveDown press enter hero. m oveLeft press ent…" at bounding box center [756, 219] width 236 height 112
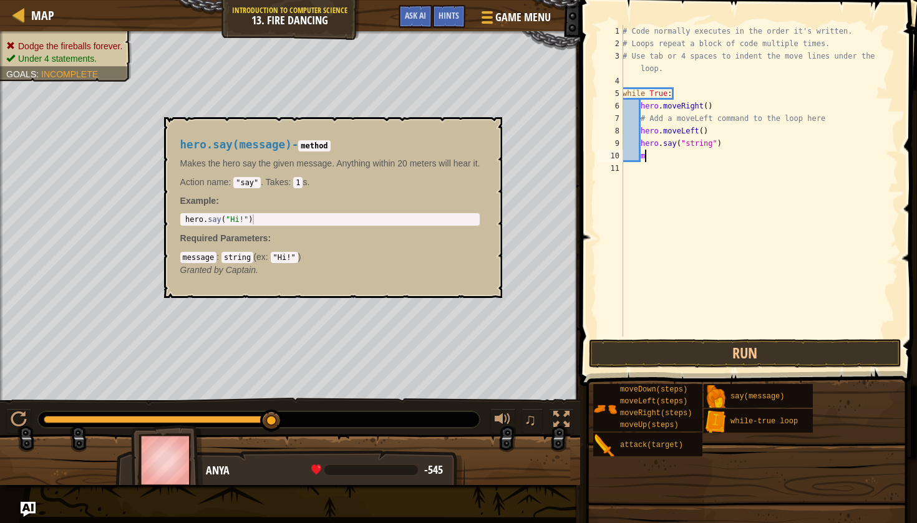
scroll to position [6, 1]
type textarea "l"
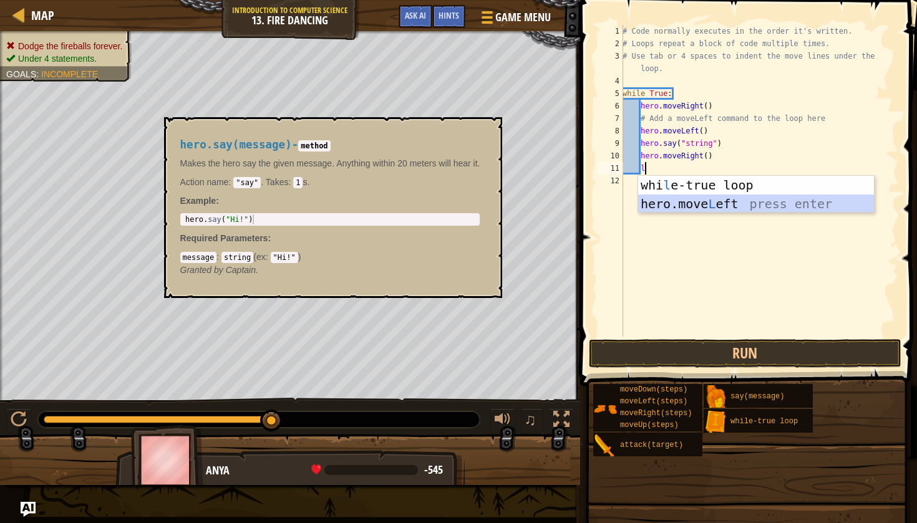
click at [703, 202] on div "whi l e-true loop press enter hero.move L eft press enter" at bounding box center [756, 213] width 236 height 75
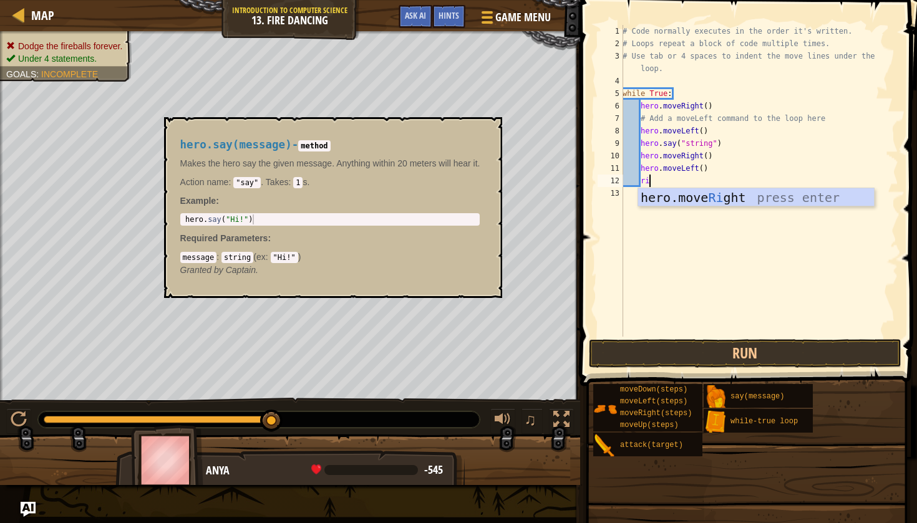
scroll to position [6, 2]
type textarea "righ"
click at [685, 203] on div "hero.move Righ t press enter" at bounding box center [756, 216] width 236 height 56
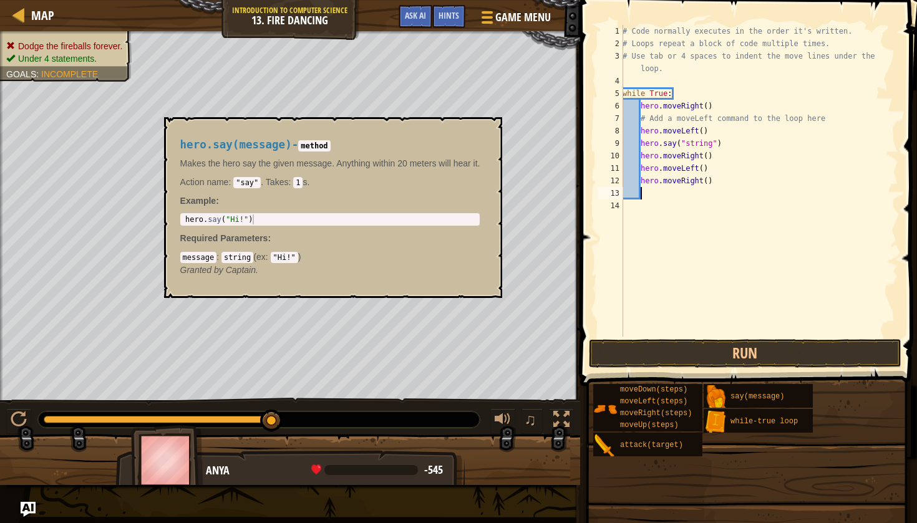
scroll to position [6, 1]
click at [619, 353] on button "Run" at bounding box center [745, 353] width 312 height 29
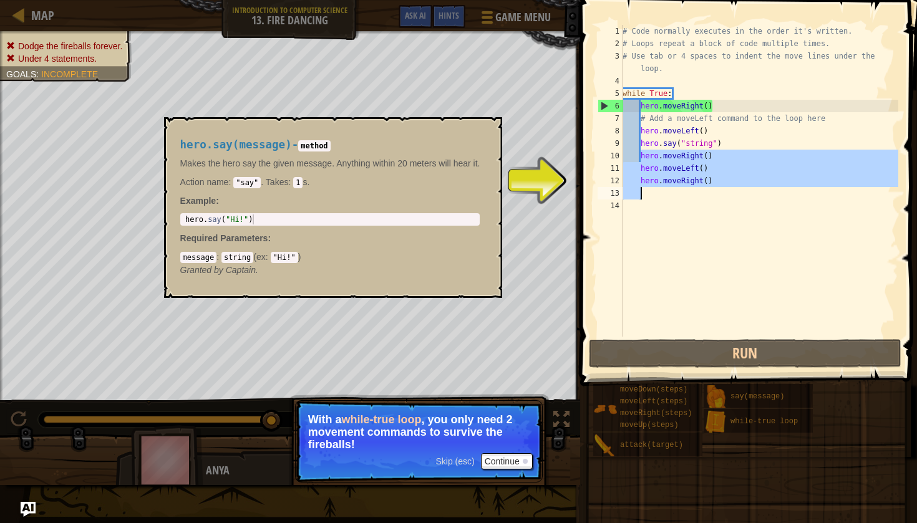
drag, startPoint x: 640, startPoint y: 157, endPoint x: 672, endPoint y: 196, distance: 50.6
click at [672, 196] on div "# Code normally executes in the order it's written. # Loops repeat a block of c…" at bounding box center [759, 193] width 278 height 337
type textarea "hero.moveRight()"
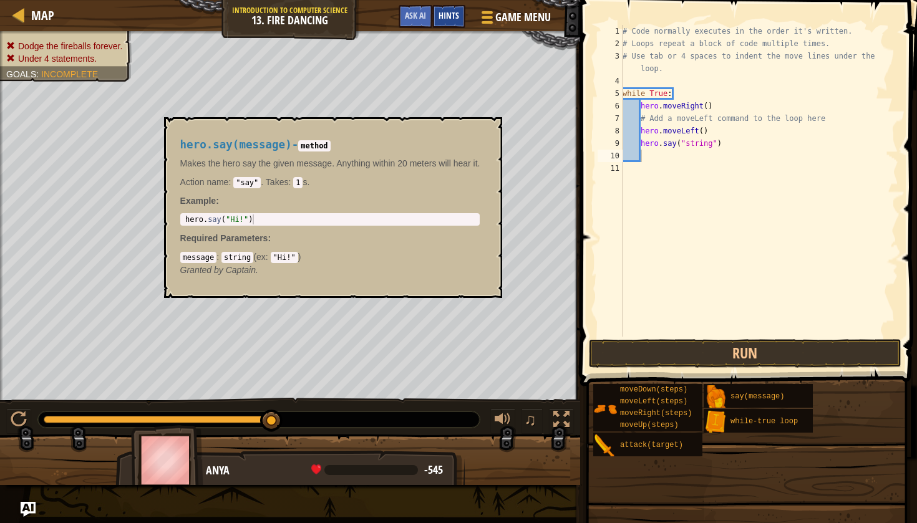
click at [452, 19] on span "Hints" at bounding box center [448, 15] width 21 height 12
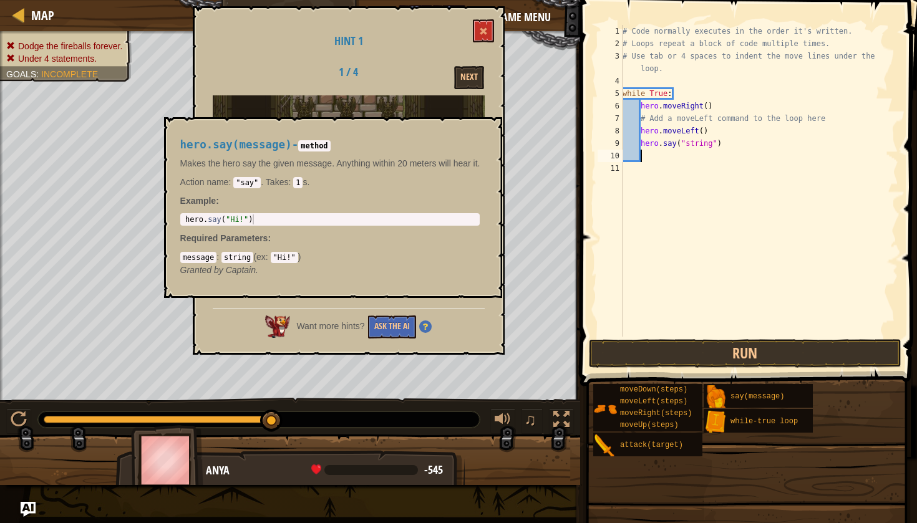
click at [401, 126] on div "hero.say(message) - method Makes the hero say the given message. Anything withi…" at bounding box center [333, 207] width 339 height 181
click at [468, 80] on button "Next" at bounding box center [469, 77] width 30 height 23
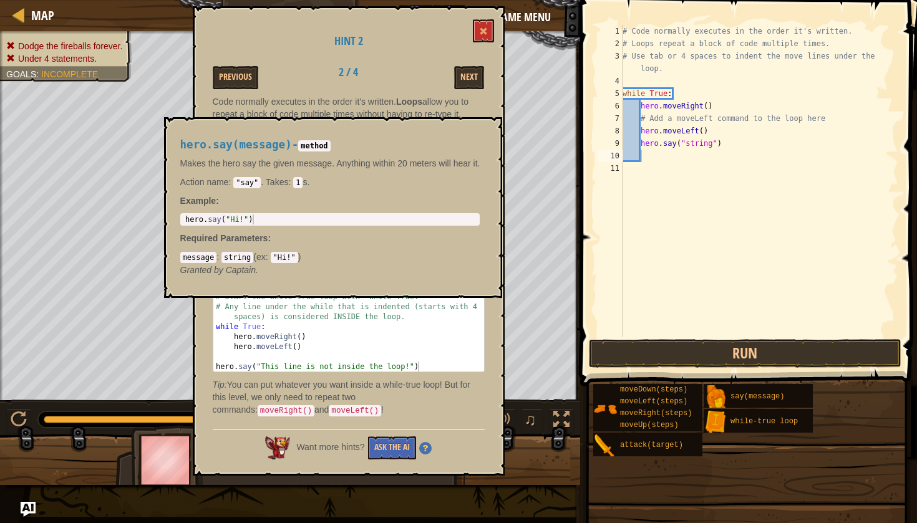
type textarea "hero.say("Hi!")"
click at [344, 216] on div "hero . say ( "Hi!" )" at bounding box center [331, 230] width 297 height 30
click at [249, 261] on code "string" at bounding box center [237, 257] width 32 height 11
click at [249, 256] on code "string" at bounding box center [237, 257] width 32 height 11
click at [236, 257] on code "string" at bounding box center [237, 257] width 32 height 11
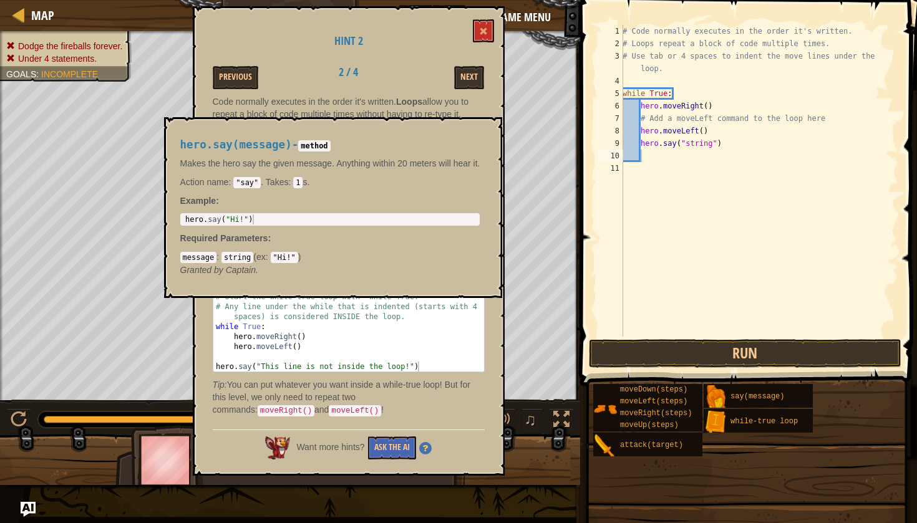
click at [242, 261] on code "string" at bounding box center [237, 257] width 32 height 11
click at [292, 262] on code ""Hi!"" at bounding box center [284, 257] width 27 height 11
click at [293, 258] on code ""Hi!"" at bounding box center [284, 257] width 27 height 11
click at [256, 221] on div "hero . say ( "Hi!" )" at bounding box center [331, 230] width 297 height 30
click at [242, 220] on div "hero . say ( "Hi!" )" at bounding box center [331, 230] width 297 height 30
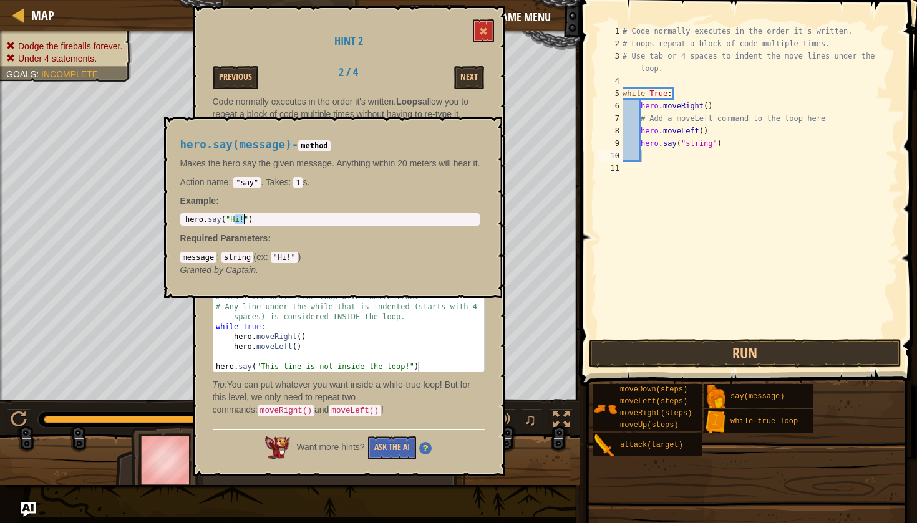
drag, startPoint x: 233, startPoint y: 220, endPoint x: 243, endPoint y: 220, distance: 10.6
click at [243, 220] on div "hero . say ( "Hi!" )" at bounding box center [331, 230] width 297 height 30
click at [270, 220] on div "hero . say ( "Hi!" )" at bounding box center [331, 230] width 297 height 30
click at [251, 190] on div "hero.say(message) - method Makes the hero say the given message. Anything withi…" at bounding box center [330, 207] width 317 height 161
drag, startPoint x: 300, startPoint y: 181, endPoint x: 300, endPoint y: 192, distance: 11.2
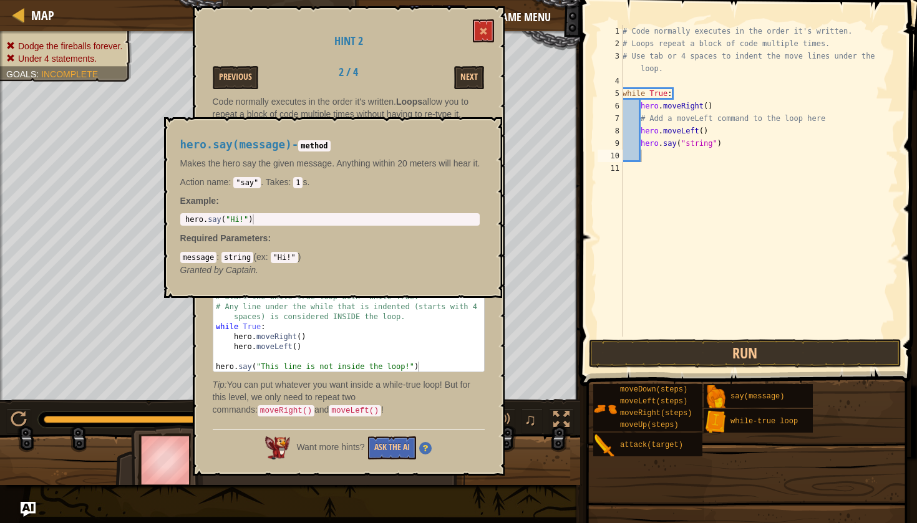
click at [300, 187] on code "1" at bounding box center [297, 182] width 9 height 11
click at [281, 260] on code ""Hi!"" at bounding box center [284, 257] width 27 height 11
click at [324, 147] on code "method" at bounding box center [314, 145] width 32 height 11
click at [326, 146] on code "method" at bounding box center [314, 145] width 32 height 11
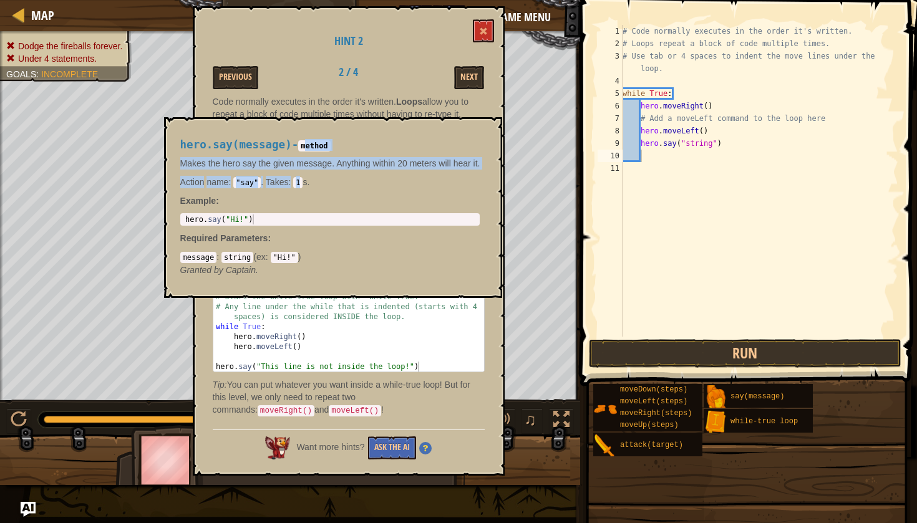
drag, startPoint x: 325, startPoint y: 145, endPoint x: 299, endPoint y: 177, distance: 41.3
click at [301, 177] on div "hero.say(message) - method Makes the hero say the given message. Anything withi…" at bounding box center [330, 207] width 317 height 161
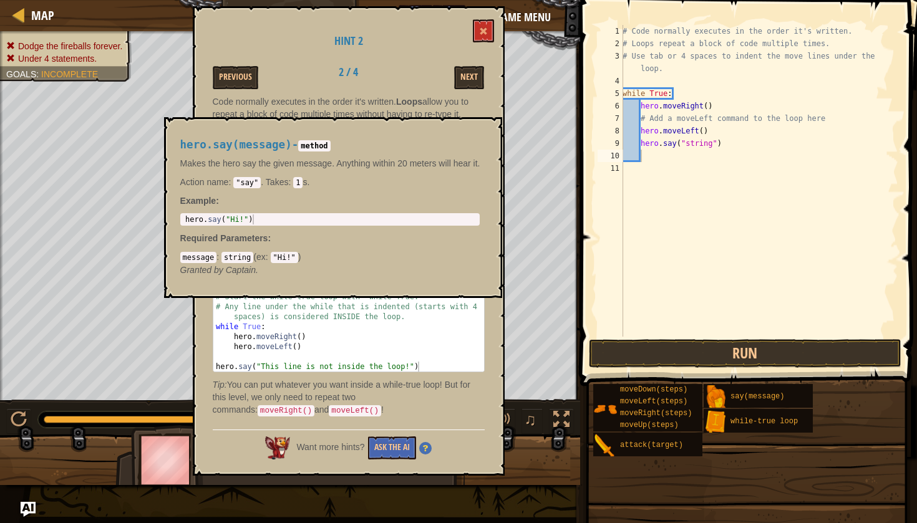
click at [329, 208] on div "hero.say(message) - method Makes the hero say the given message. Anything withi…" at bounding box center [330, 207] width 317 height 161
click at [466, 79] on button "Next" at bounding box center [469, 77] width 30 height 23
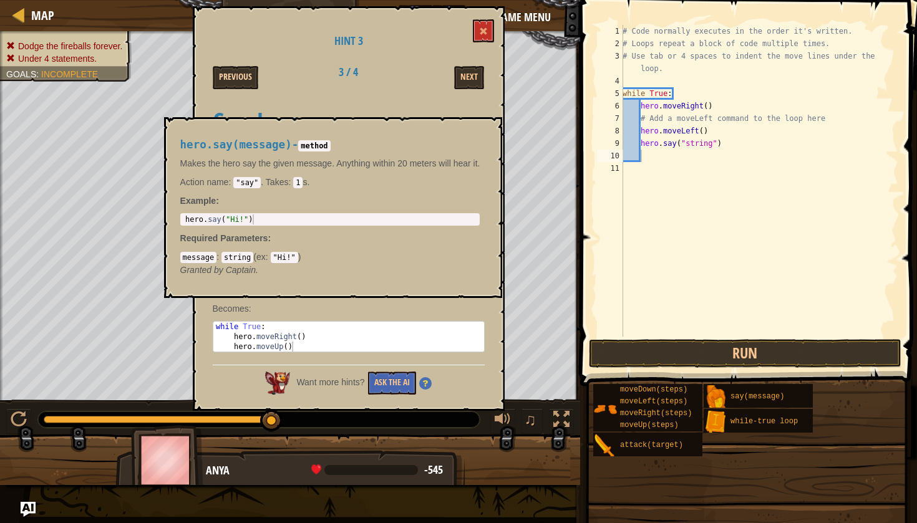
click at [228, 72] on button "Previous" at bounding box center [236, 77] width 46 height 23
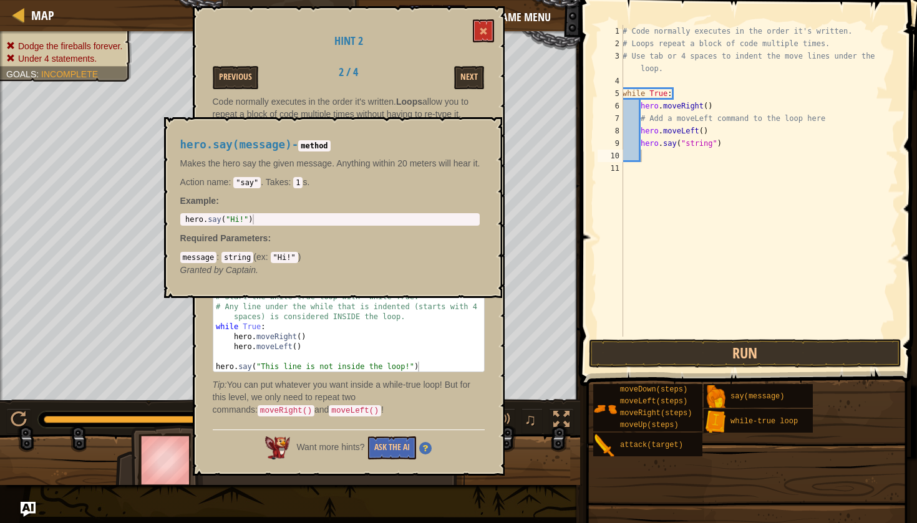
click at [649, 153] on div "# Code normally executes in the order it's written. # Loops repeat a block of c…" at bounding box center [759, 193] width 278 height 337
type textarea "l"
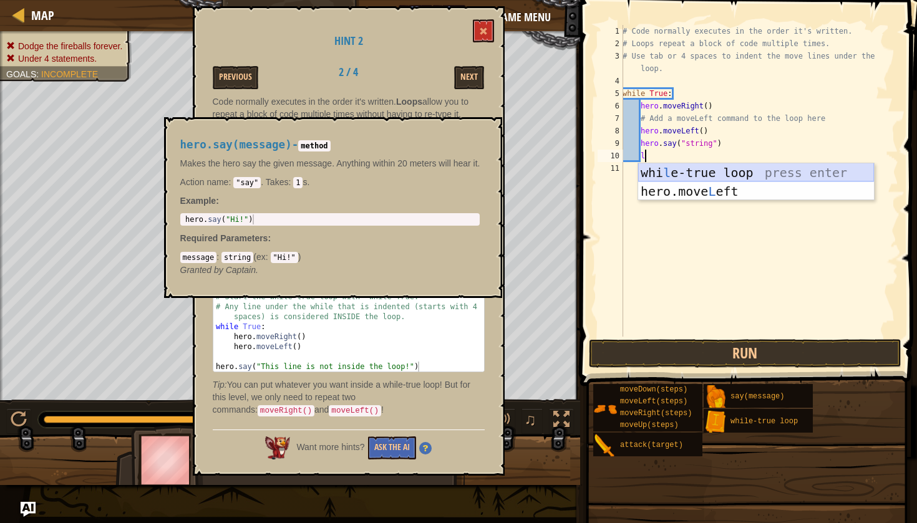
click at [730, 177] on div "whi l e-true loop press enter hero.move L eft press enter" at bounding box center [756, 200] width 236 height 75
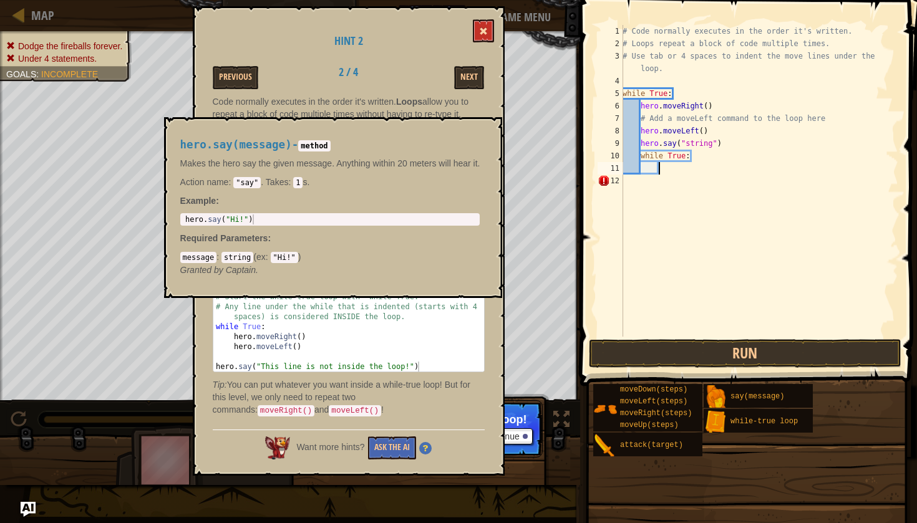
click at [481, 29] on span at bounding box center [483, 31] width 9 height 9
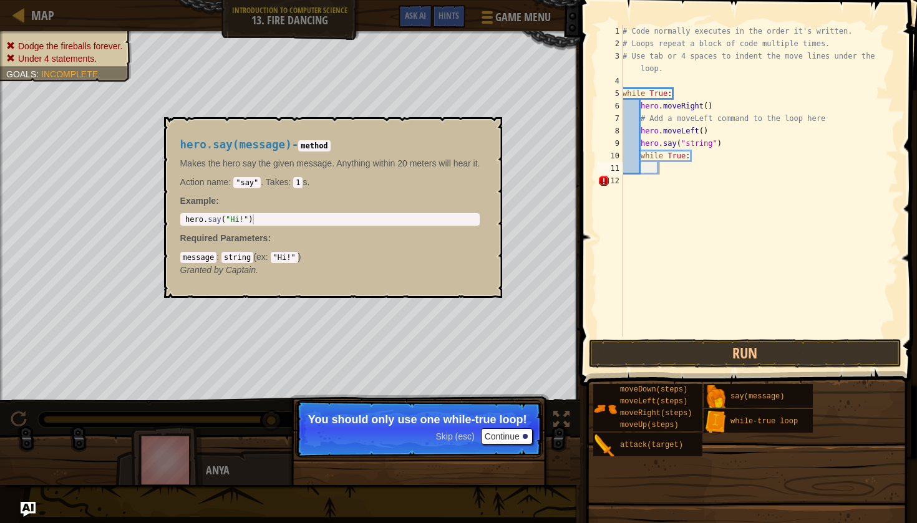
click at [498, 438] on button "Continue" at bounding box center [507, 436] width 52 height 16
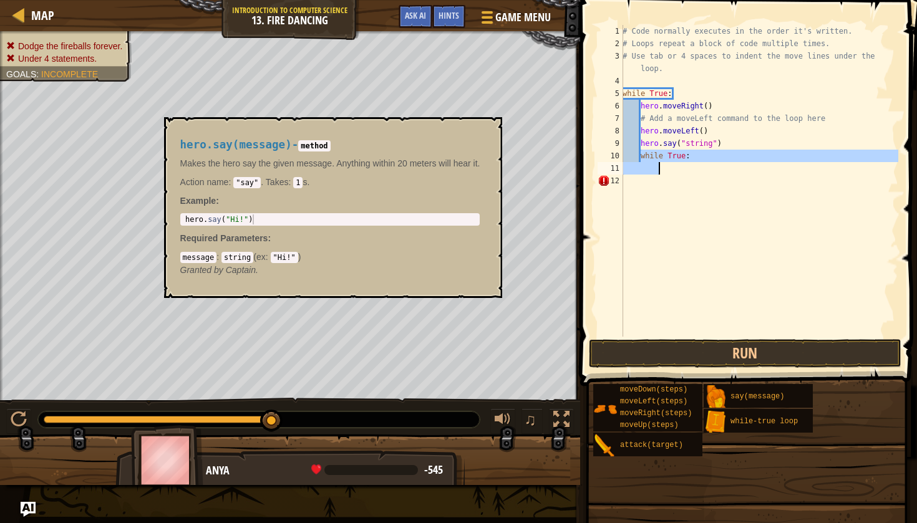
drag, startPoint x: 640, startPoint y: 155, endPoint x: 684, endPoint y: 163, distance: 44.5
click at [684, 163] on div "# Code normally executes in the order it's written. # Loops repeat a block of c…" at bounding box center [759, 193] width 278 height 337
type textarea "while True:"
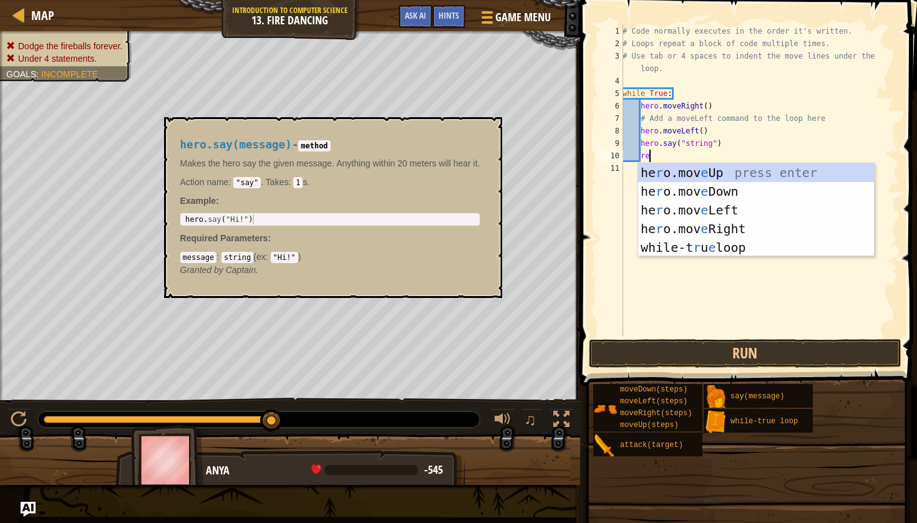
type textarea "r"
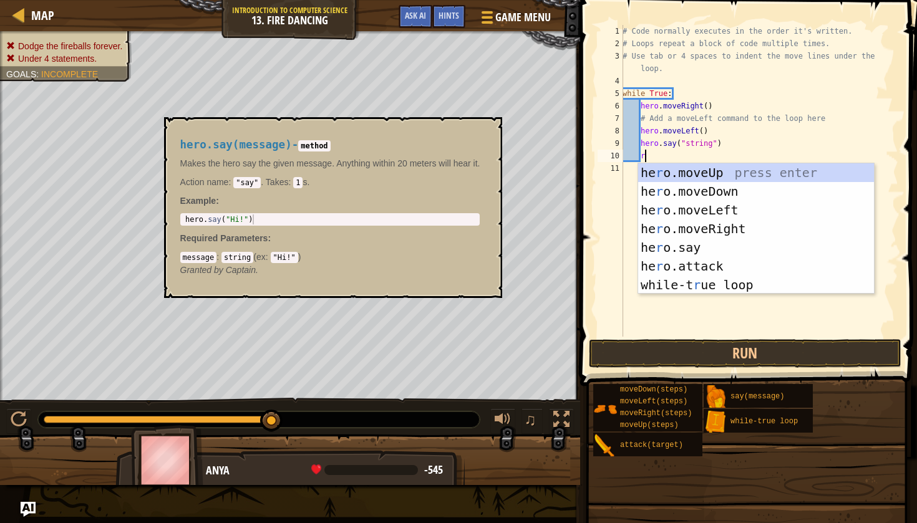
scroll to position [6, 1]
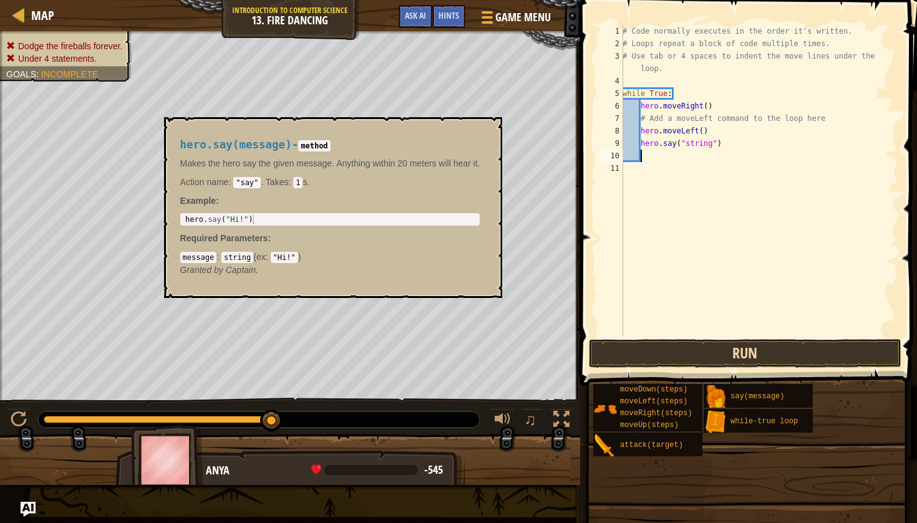
click at [629, 352] on button "Run" at bounding box center [745, 353] width 312 height 29
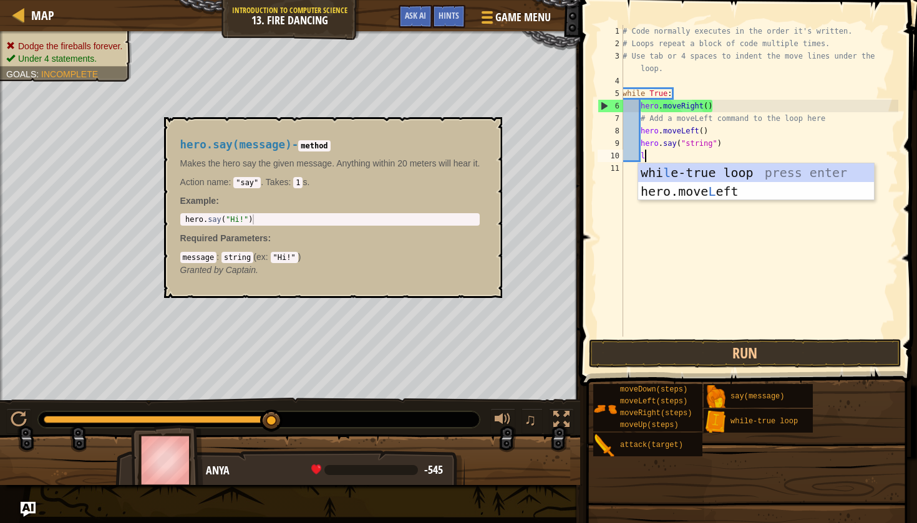
scroll to position [6, 1]
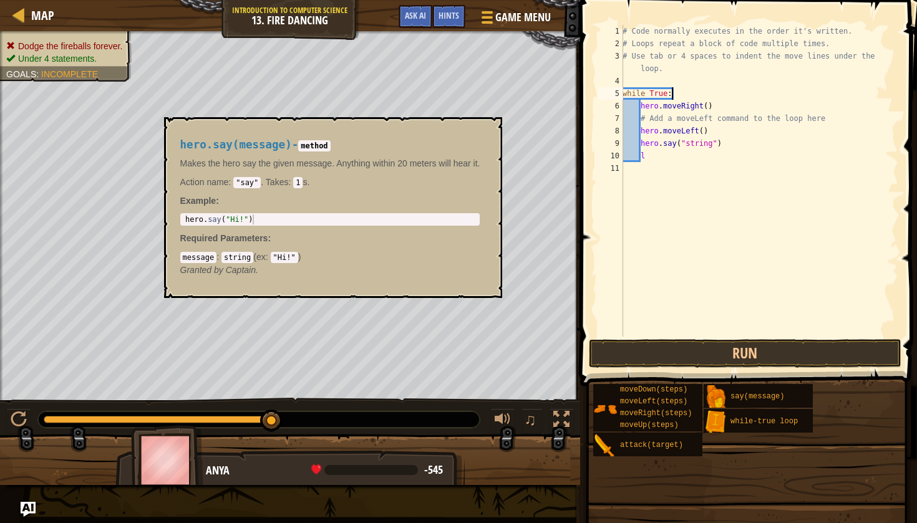
click at [689, 95] on div "# Code normally executes in the order it's written. # Loops repeat a block of c…" at bounding box center [759, 193] width 278 height 337
click at [683, 92] on div "# Code normally executes in the order it's written. # Loops repeat a block of c…" at bounding box center [759, 193] width 278 height 337
click at [685, 92] on div "# Code normally executes in the order it's written. # Loops repeat a block of c…" at bounding box center [759, 193] width 278 height 337
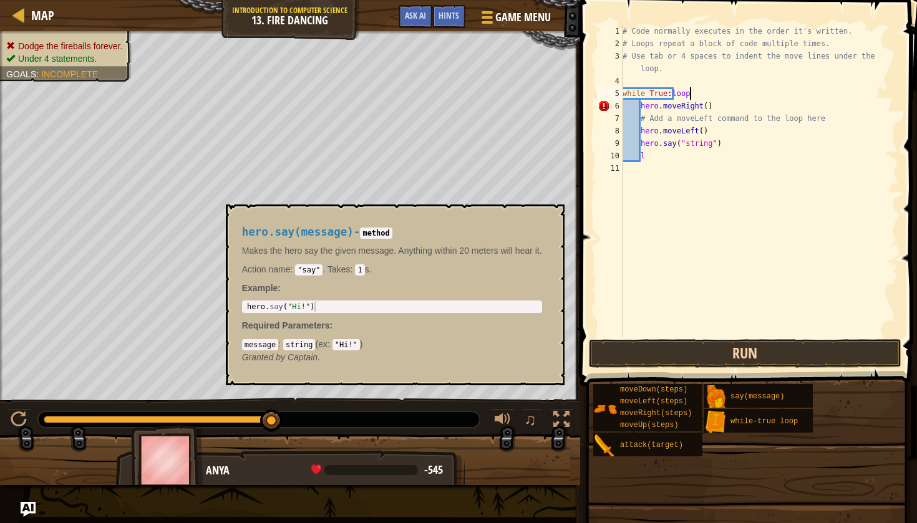
click at [670, 352] on button "Run" at bounding box center [745, 353] width 312 height 29
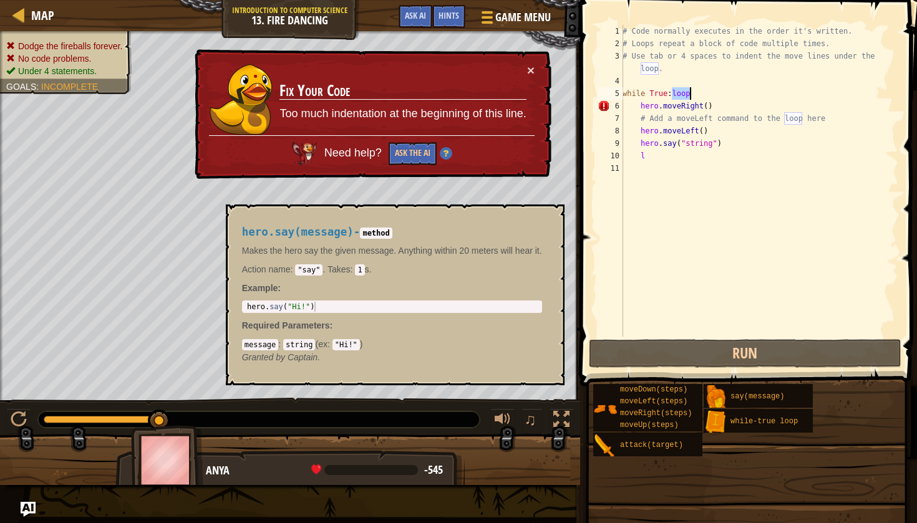
drag, startPoint x: 672, startPoint y: 94, endPoint x: 693, endPoint y: 99, distance: 21.6
click at [693, 99] on div "# Code normally executes in the order it's written. # Loops repeat a block of c…" at bounding box center [759, 193] width 278 height 337
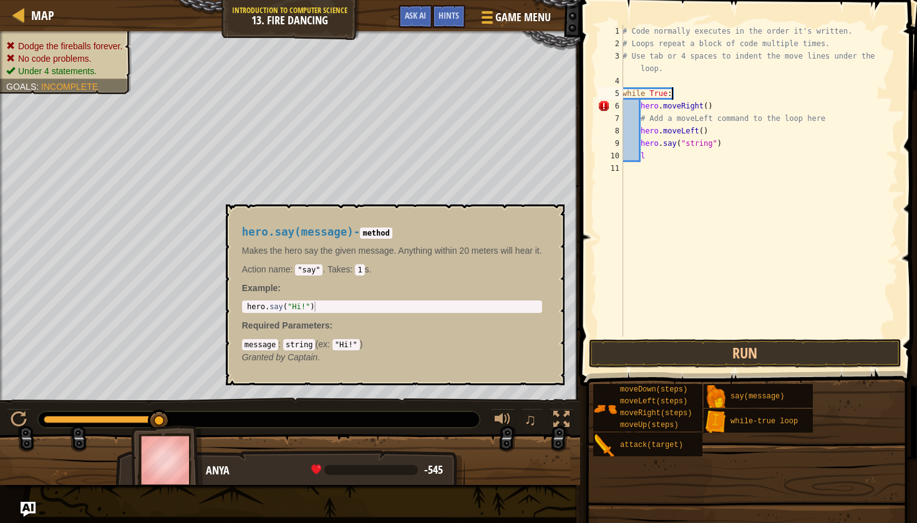
scroll to position [6, 4]
click at [679, 95] on div "# Code normally executes in the order it's written. # Loops repeat a block of c…" at bounding box center [759, 193] width 278 height 337
click at [639, 100] on div "# Code normally executes in the order it's written. # Loops repeat a block of c…" at bounding box center [759, 193] width 278 height 337
click at [632, 105] on div "# Code normally executes in the order it's written. # Loops repeat a block of c…" at bounding box center [759, 193] width 278 height 337
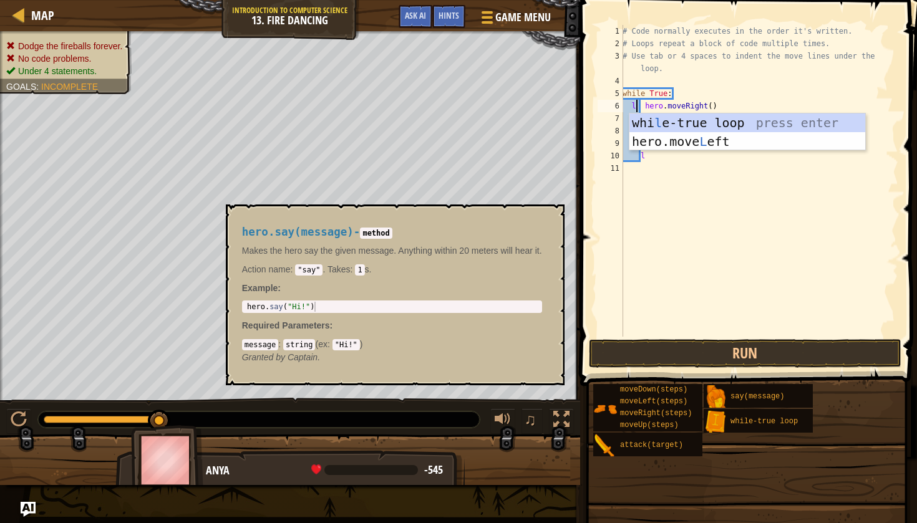
scroll to position [6, 1]
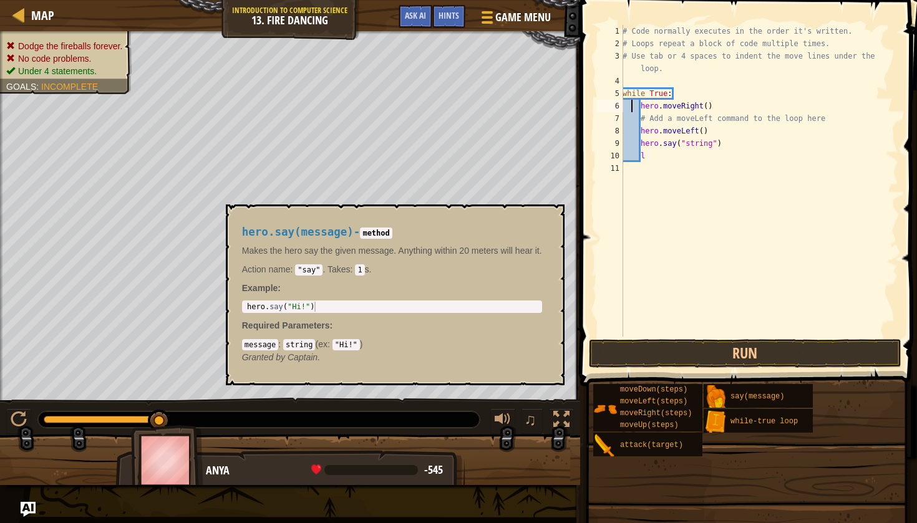
click at [656, 157] on div "# Code normally executes in the order it's written. # Loops repeat a block of c…" at bounding box center [759, 193] width 278 height 337
type textarea "l"
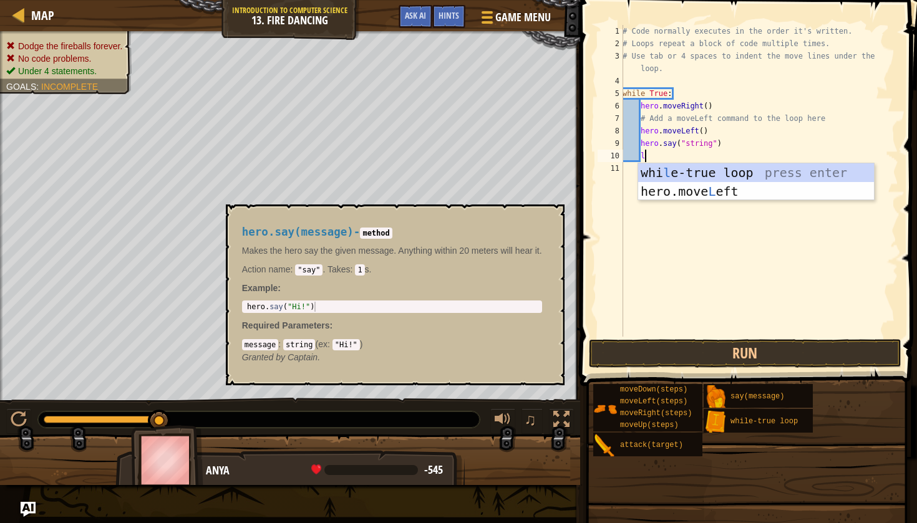
type textarea "lo"
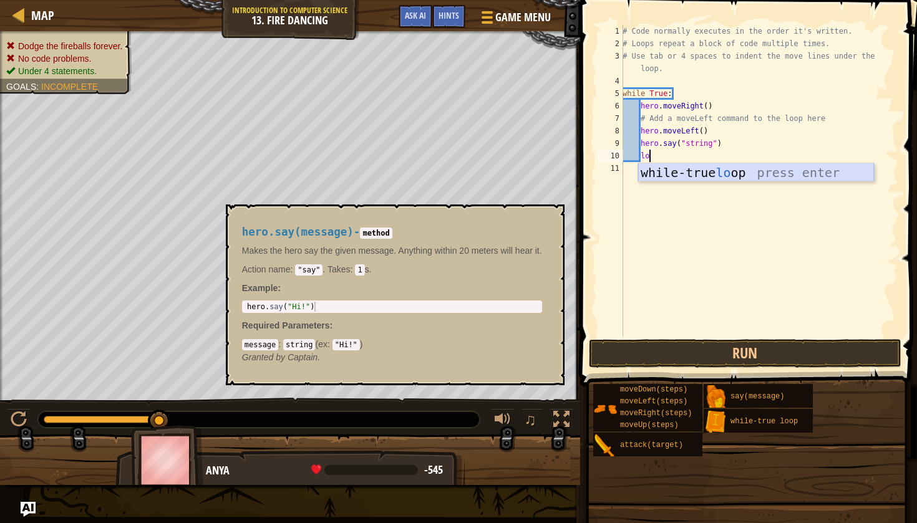
click at [668, 179] on div "while-true lo op press enter" at bounding box center [756, 191] width 236 height 56
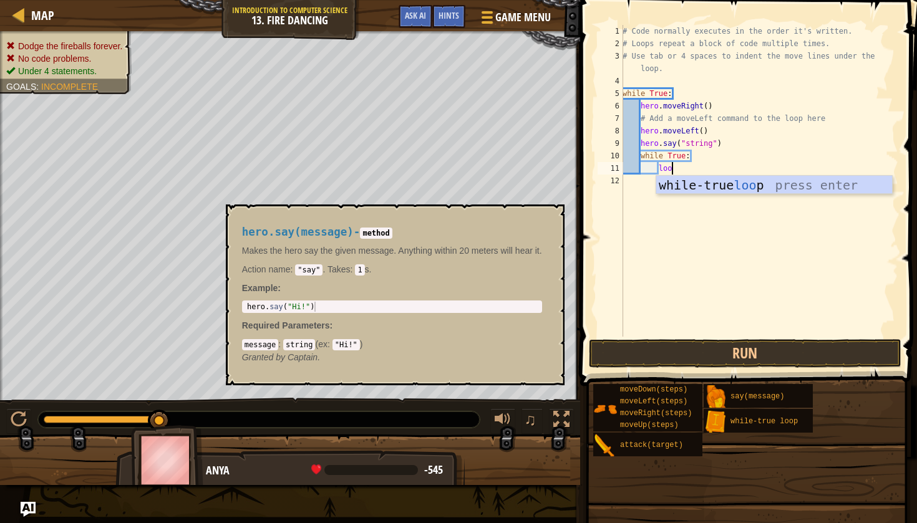
scroll to position [6, 4]
click at [730, 346] on button "Run" at bounding box center [745, 353] width 312 height 29
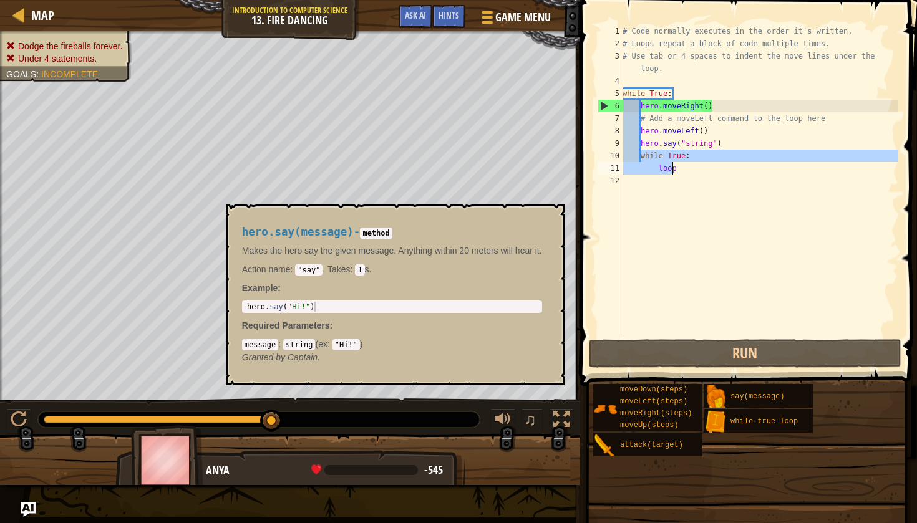
drag, startPoint x: 641, startPoint y: 156, endPoint x: 672, endPoint y: 166, distance: 32.1
click at [672, 167] on div "# Code normally executes in the order it's written. # Loops repeat a block of c…" at bounding box center [759, 193] width 278 height 337
type textarea "p"
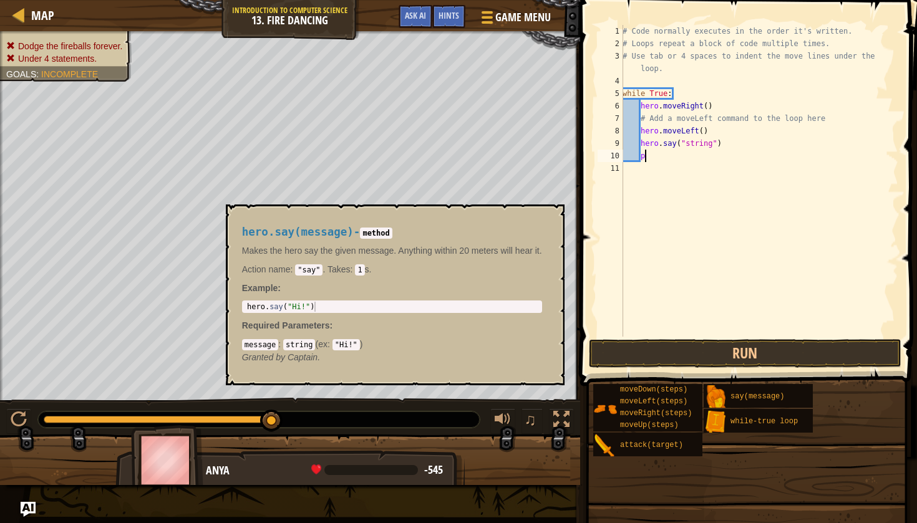
click at [665, 159] on div "# Code normally executes in the order it's written. # Loops repeat a block of c…" at bounding box center [759, 193] width 278 height 337
click at [692, 95] on div "# Code normally executes in the order it's written. # Loops repeat a block of c…" at bounding box center [759, 193] width 278 height 337
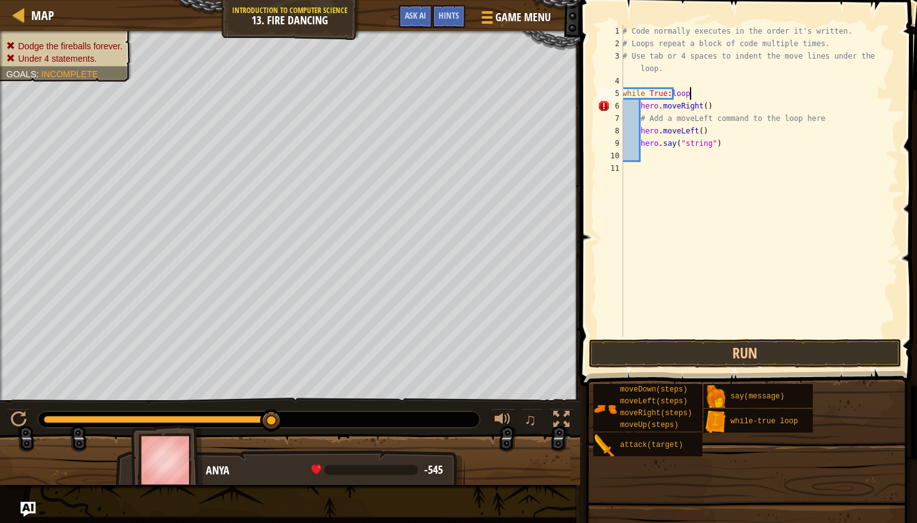
click at [626, 106] on div "# Code normally executes in the order it's written. # Loops repeat a block of c…" at bounding box center [759, 193] width 278 height 337
click at [626, 104] on div "# Code normally executes in the order it's written. # Loops repeat a block of c…" at bounding box center [759, 193] width 278 height 337
click at [626, 106] on div "# Code normally executes in the order it's written. # Loops repeat a block of c…" at bounding box center [759, 193] width 278 height 337
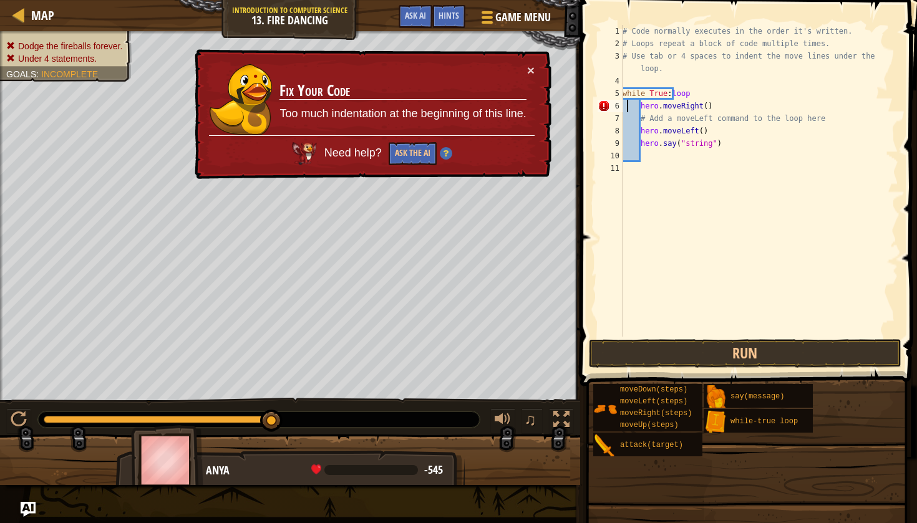
click at [622, 105] on div "6" at bounding box center [610, 106] width 26 height 12
click at [642, 109] on div "# Code normally executes in the order it's written. # Loops repeat a block of c…" at bounding box center [759, 193] width 278 height 337
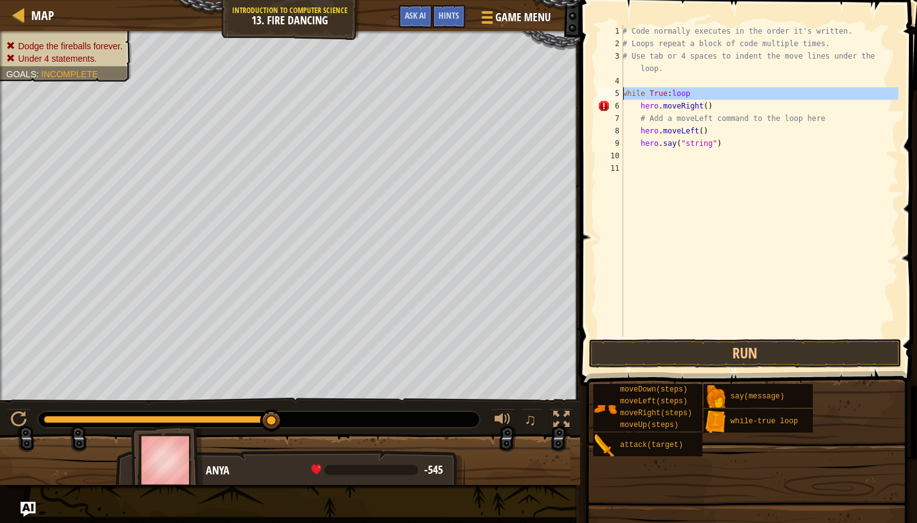
click at [622, 87] on div "5" at bounding box center [610, 93] width 26 height 12
click at [616, 339] on button "Run" at bounding box center [745, 353] width 312 height 29
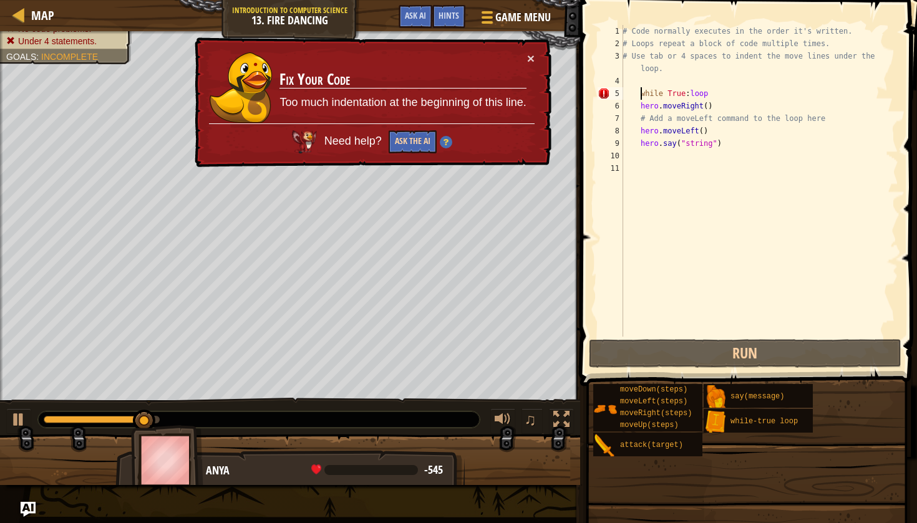
click at [419, 134] on button "Ask the AI" at bounding box center [411, 142] width 49 height 24
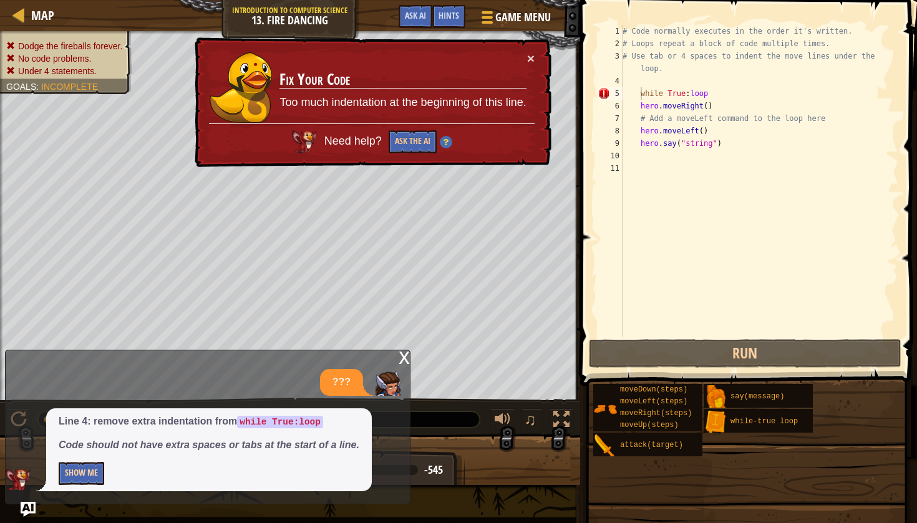
click at [81, 470] on button "Show Me" at bounding box center [82, 473] width 46 height 23
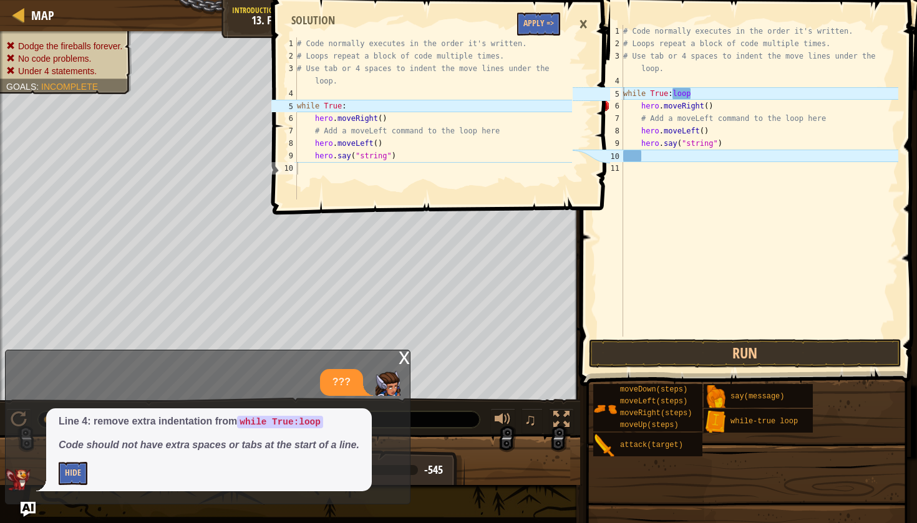
click at [79, 474] on button "Hide" at bounding box center [73, 473] width 29 height 23
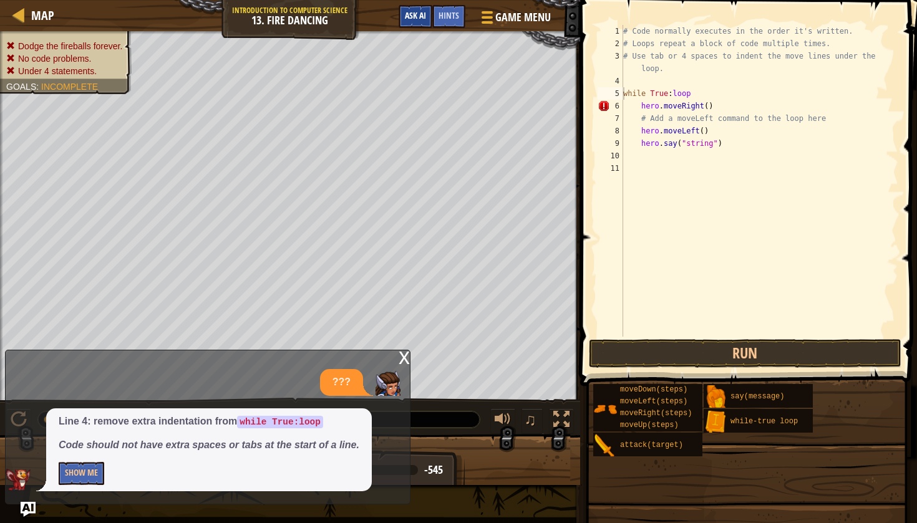
click at [415, 21] on span "Ask AI" at bounding box center [415, 15] width 21 height 12
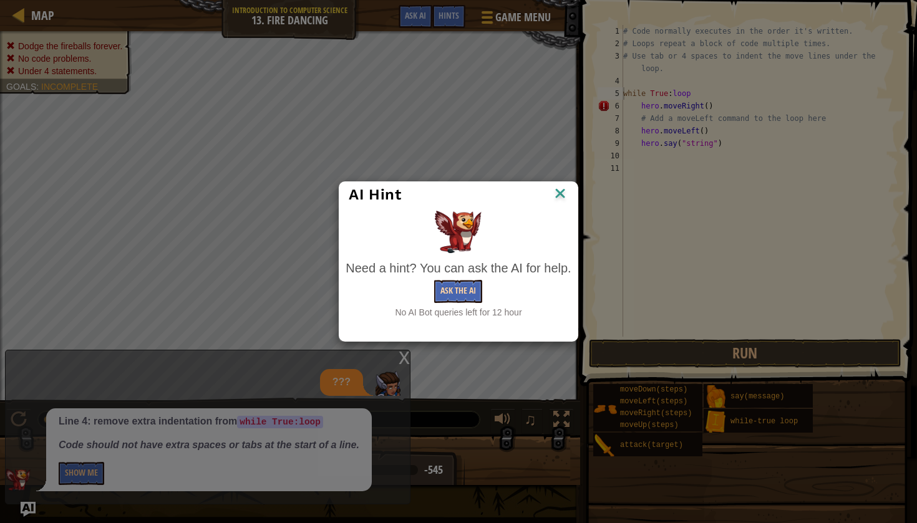
click at [455, 291] on button "Ask the AI" at bounding box center [458, 291] width 48 height 23
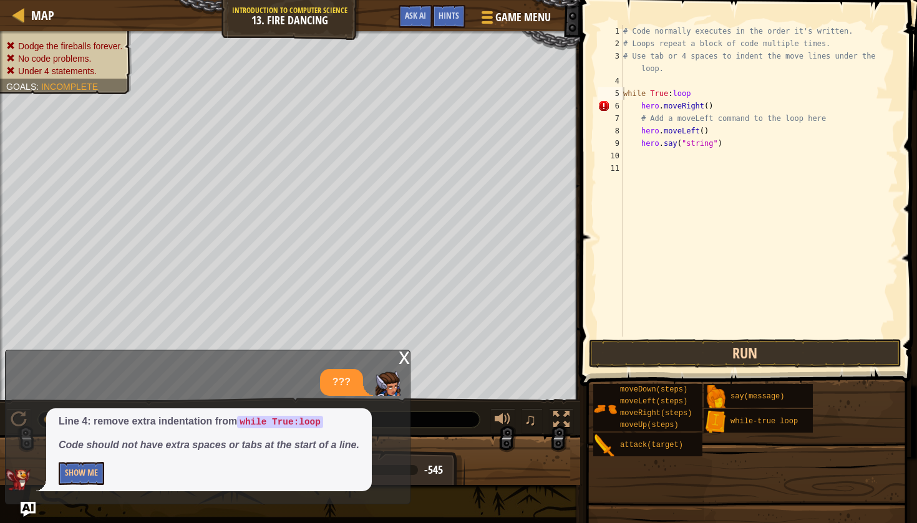
click at [643, 350] on button "Run" at bounding box center [745, 353] width 312 height 29
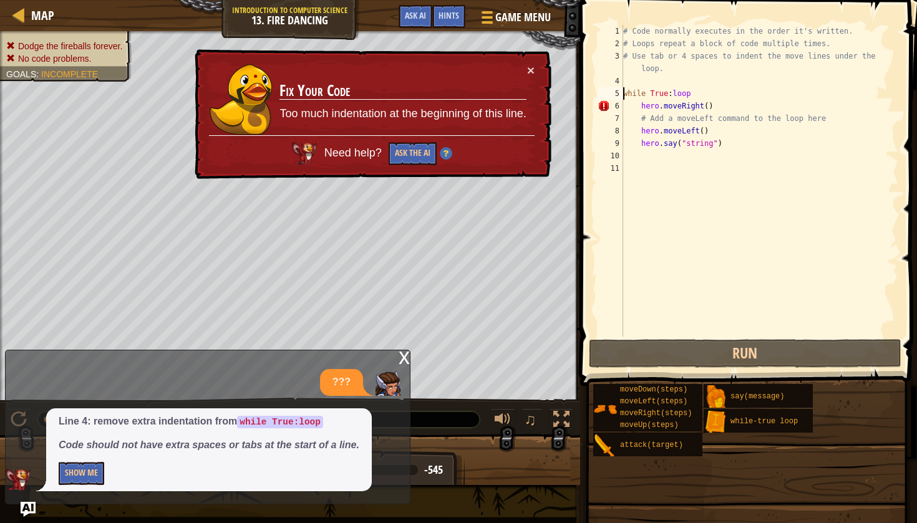
click at [639, 105] on div "# Code normally executes in the order it's written. # Loops repeat a block of c…" at bounding box center [760, 193] width 278 height 337
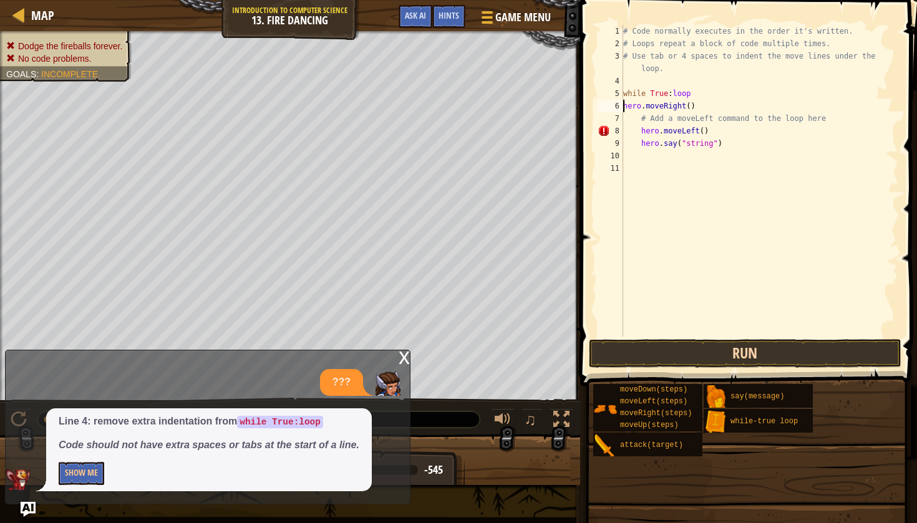
click at [785, 357] on button "Run" at bounding box center [745, 353] width 312 height 29
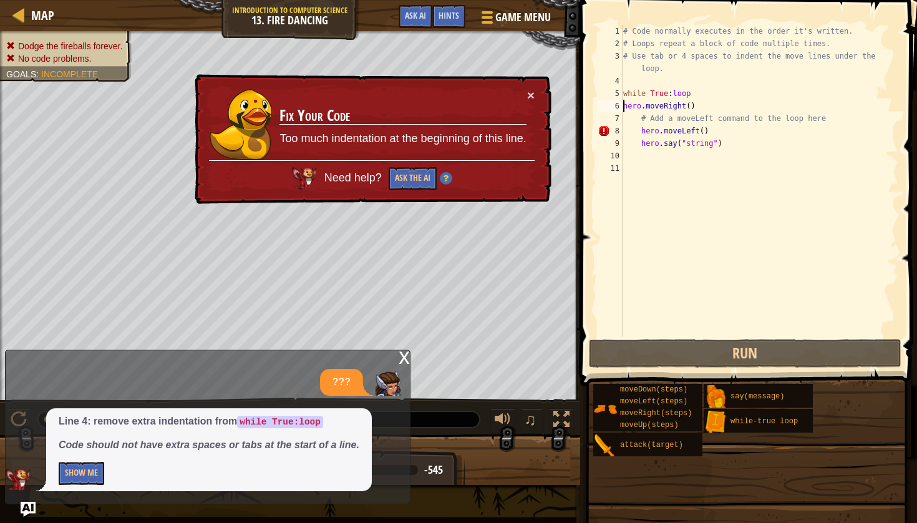
click at [639, 129] on div "# Code normally executes in the order it's written. # Loops repeat a block of c…" at bounding box center [760, 193] width 278 height 337
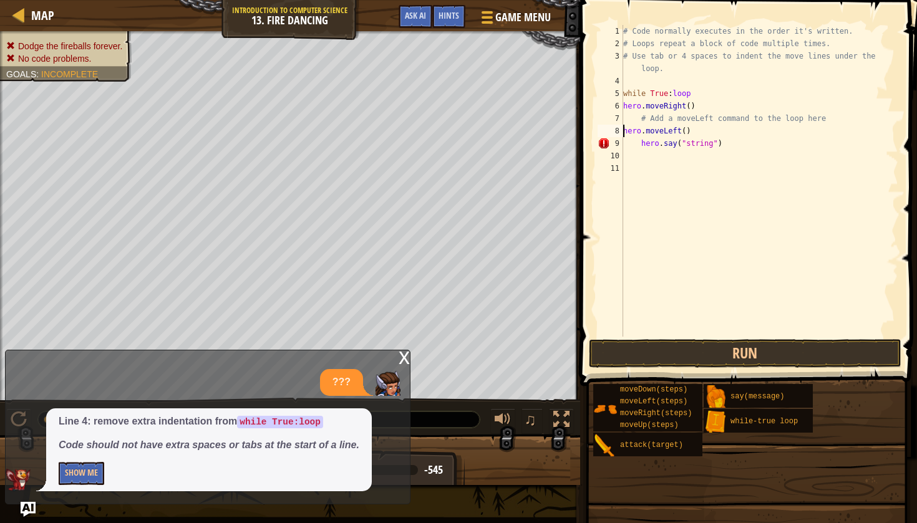
click at [640, 145] on div "# Code normally executes in the order it's written. # Loops repeat a block of c…" at bounding box center [760, 193] width 278 height 337
click at [631, 345] on button "Run" at bounding box center [745, 353] width 312 height 29
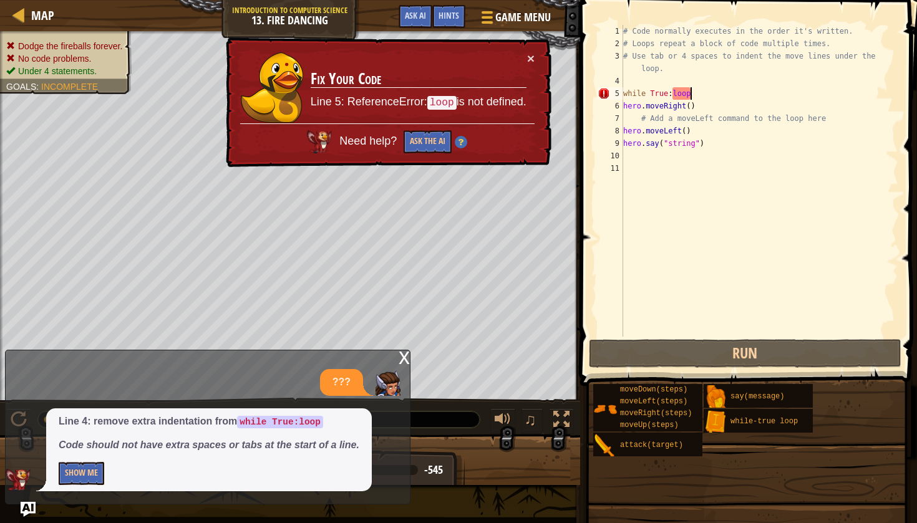
click at [692, 93] on div "# Code normally executes in the order it's written. # Loops repeat a block of c…" at bounding box center [760, 193] width 278 height 337
click at [647, 94] on div "# Code normally executes in the order it's written. # Loops repeat a block of c…" at bounding box center [760, 193] width 278 height 337
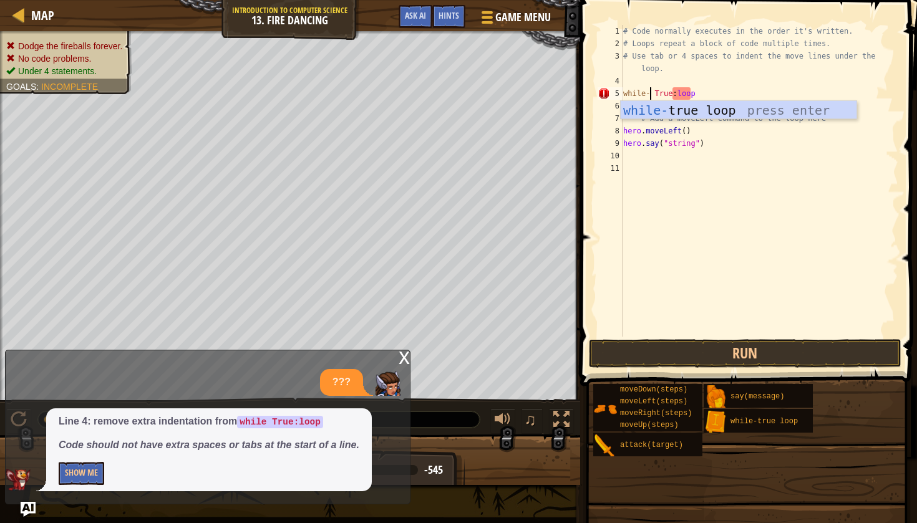
scroll to position [6, 2]
click at [670, 113] on div "while- true loop press enter" at bounding box center [739, 129] width 236 height 56
type textarea "True:loop"
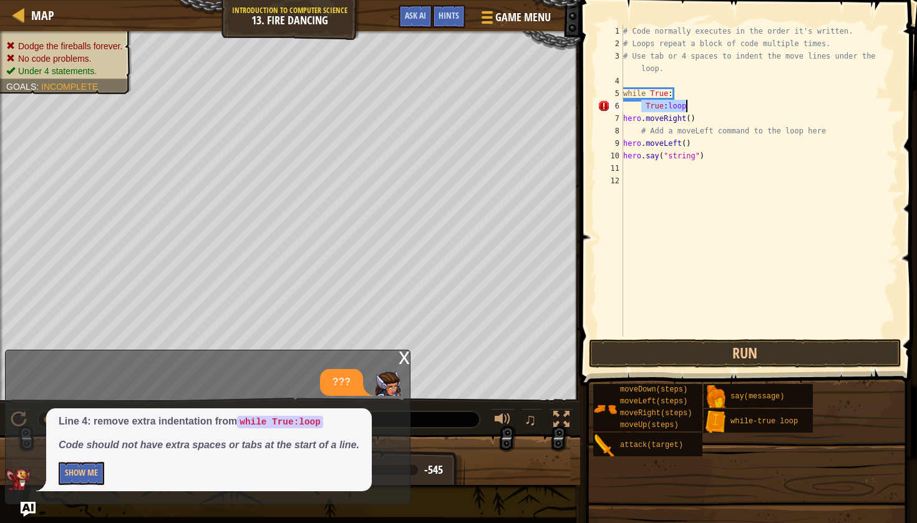
drag, startPoint x: 643, startPoint y: 105, endPoint x: 686, endPoint y: 107, distance: 43.0
click at [686, 107] on div "# Code normally executes in the order it's written. # Loops repeat a block of c…" at bounding box center [760, 193] width 278 height 337
click at [695, 356] on button "Run" at bounding box center [745, 353] width 312 height 29
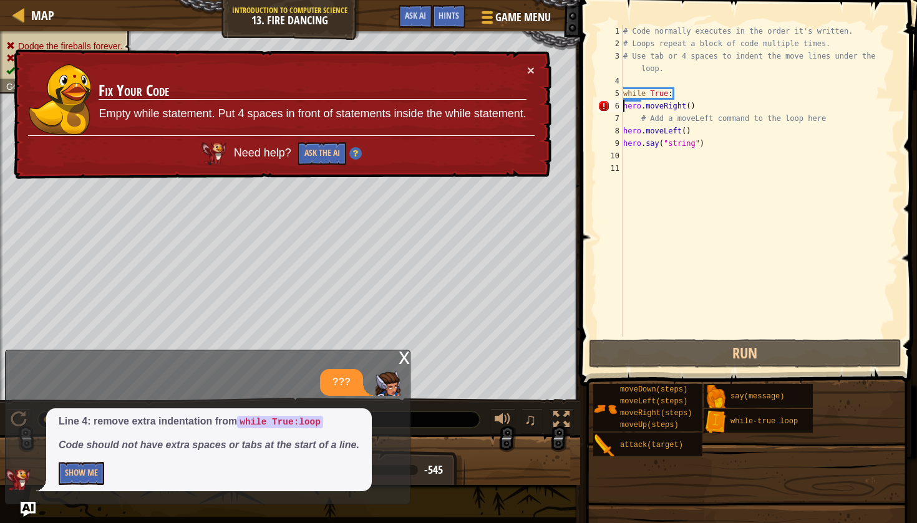
click at [624, 104] on div "# Code normally executes in the order it's written. # Loops repeat a block of c…" at bounding box center [760, 193] width 278 height 337
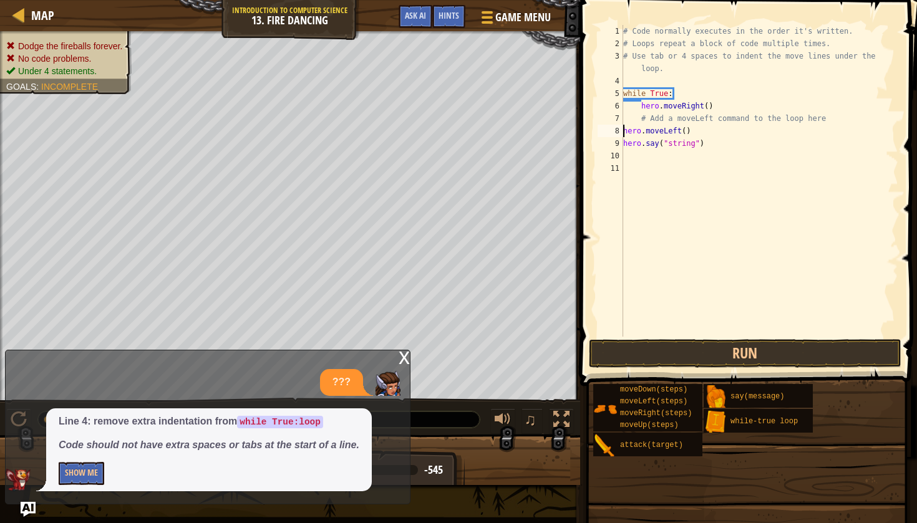
click at [624, 130] on div "# Code normally executes in the order it's written. # Loops repeat a block of c…" at bounding box center [760, 193] width 278 height 337
click at [624, 141] on div "# Code normally executes in the order it's written. # Loops repeat a block of c…" at bounding box center [760, 193] width 278 height 337
click at [672, 354] on button "Run" at bounding box center [745, 353] width 312 height 29
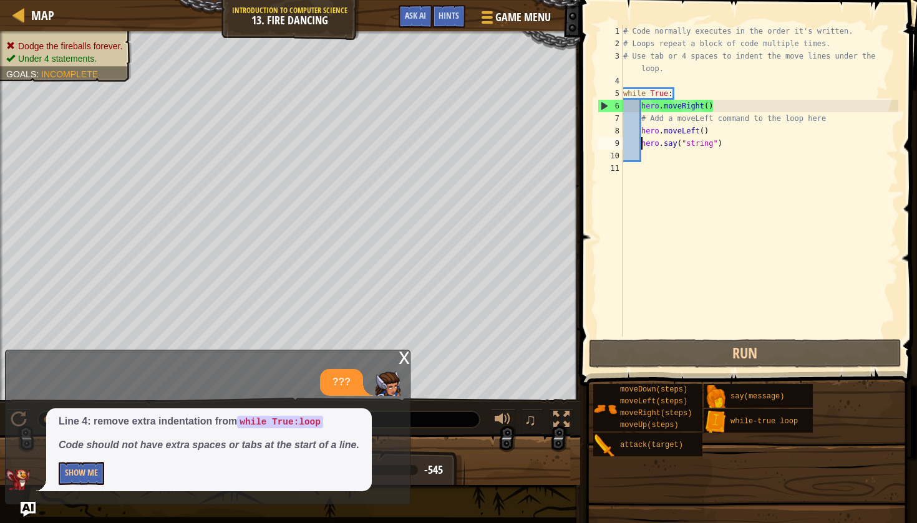
click at [407, 354] on div "x" at bounding box center [404, 356] width 11 height 12
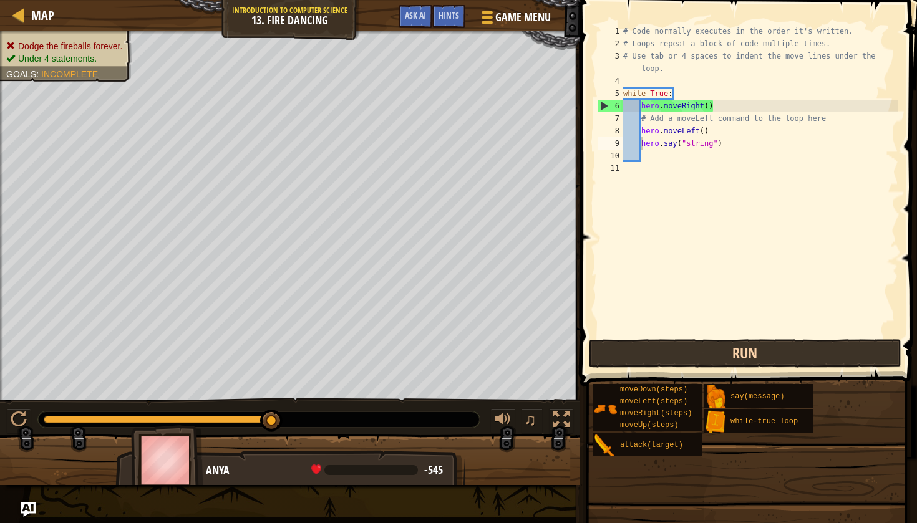
click at [682, 346] on button "Run" at bounding box center [745, 353] width 312 height 29
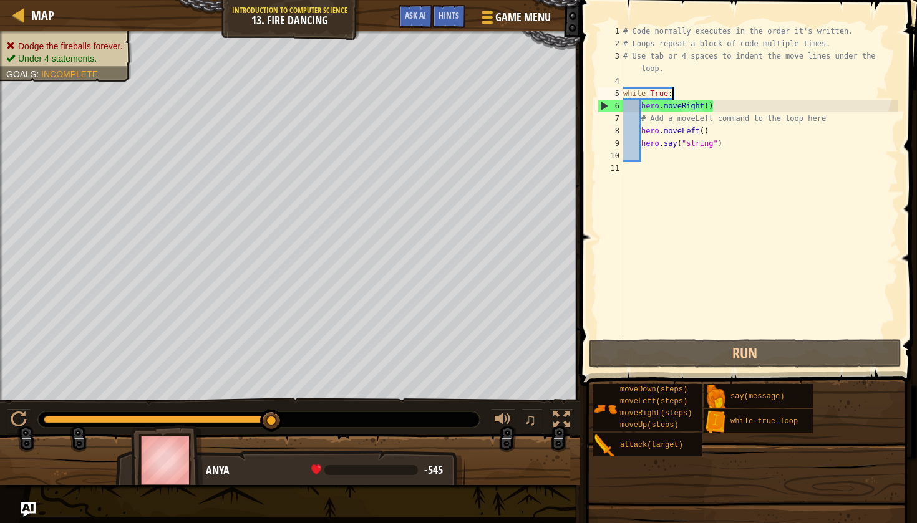
click at [682, 95] on div "# Code normally executes in the order it's written. # Loops repeat a block of c…" at bounding box center [760, 193] width 278 height 337
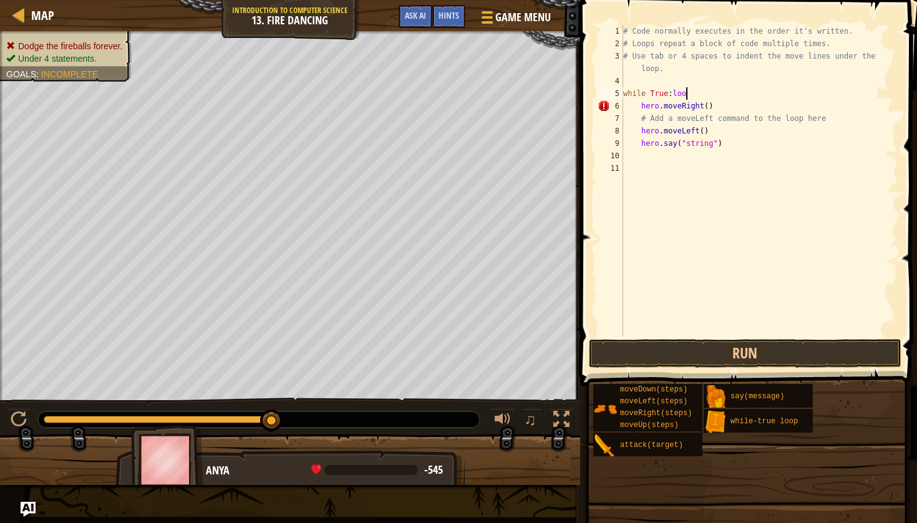
scroll to position [6, 5]
click at [705, 344] on button "Run" at bounding box center [745, 353] width 312 height 29
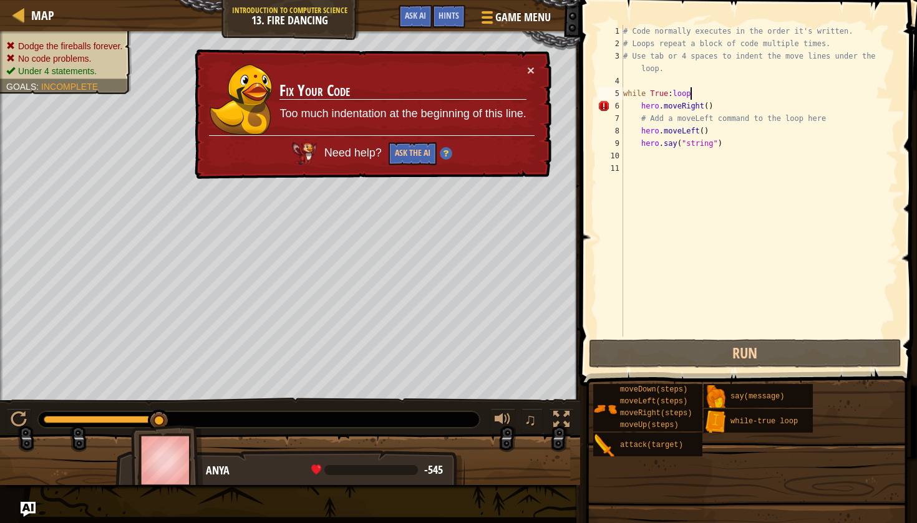
click at [700, 90] on div "# Code normally executes in the order it's written. # Loops repeat a block of c…" at bounding box center [760, 193] width 278 height 337
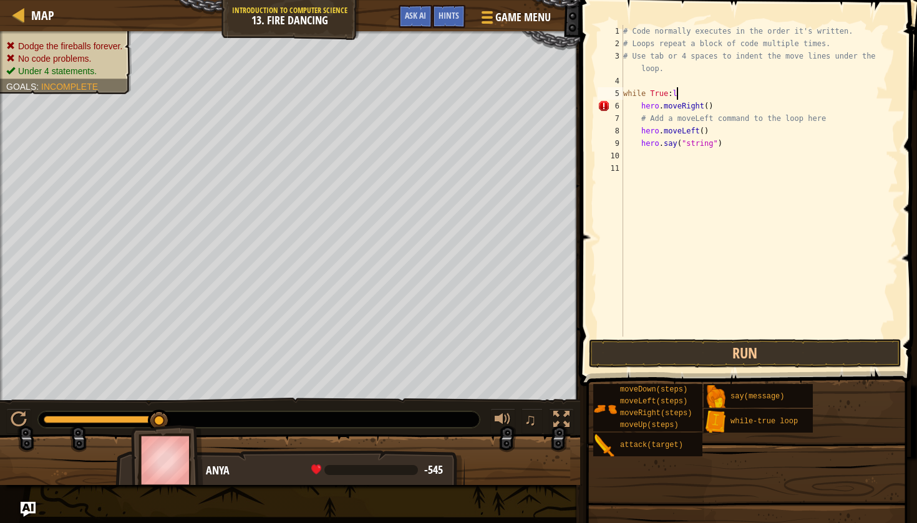
scroll to position [6, 4]
type textarea "while True:"
click at [725, 362] on button "Run" at bounding box center [745, 353] width 312 height 29
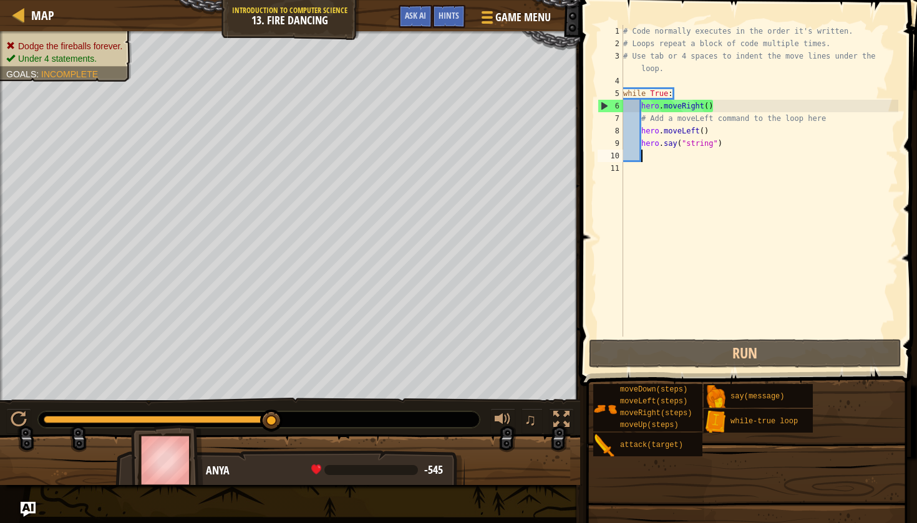
click at [669, 152] on div "# Code normally executes in the order it's written. # Loops repeat a block of c…" at bounding box center [760, 193] width 278 height 337
type textarea "m"
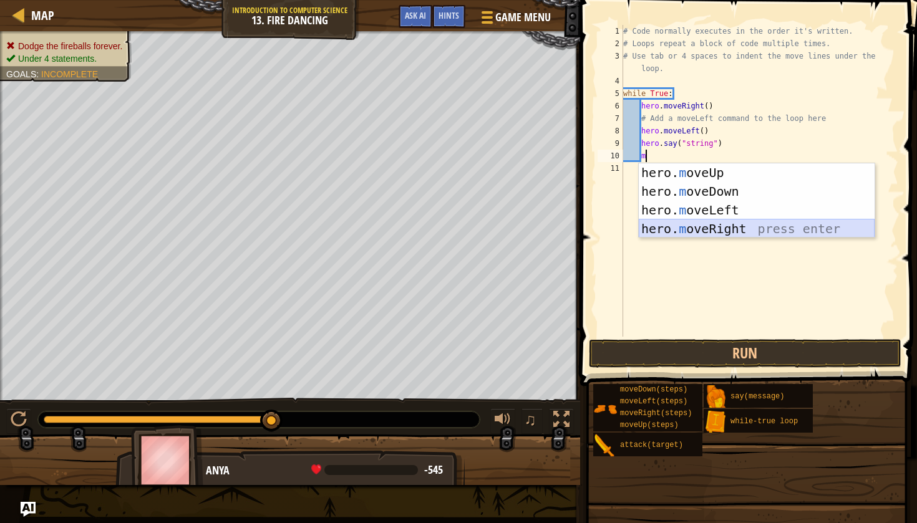
click at [704, 226] on div "hero. m oveUp press enter hero. m oveDown press enter hero. m oveLeft press ent…" at bounding box center [757, 219] width 236 height 112
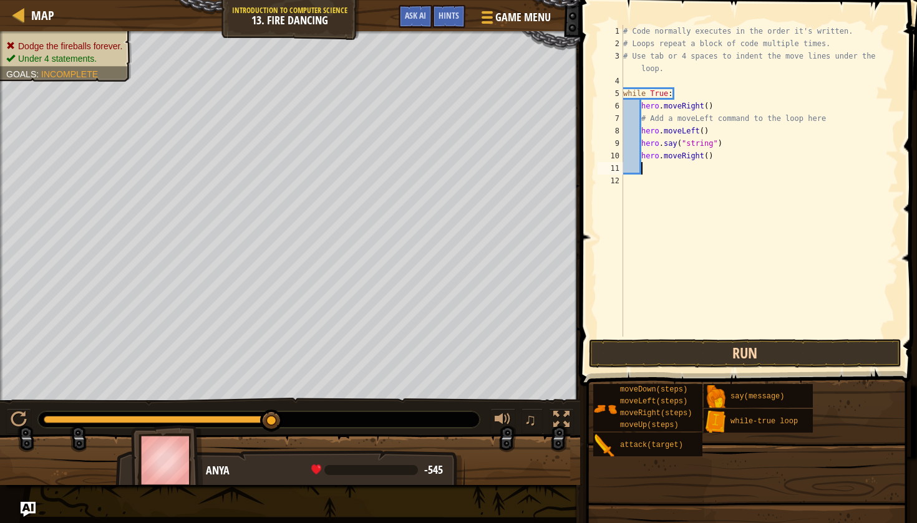
click at [716, 361] on button "Run" at bounding box center [745, 353] width 312 height 29
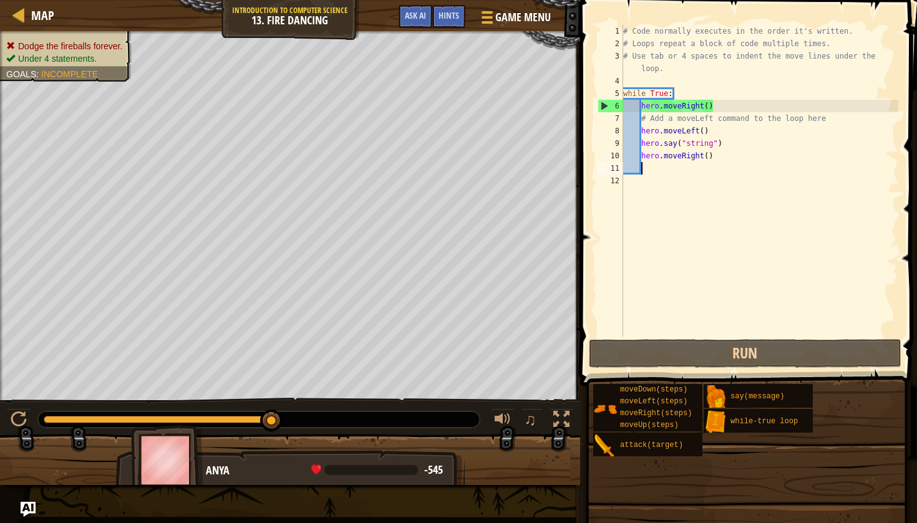
type textarea "m"
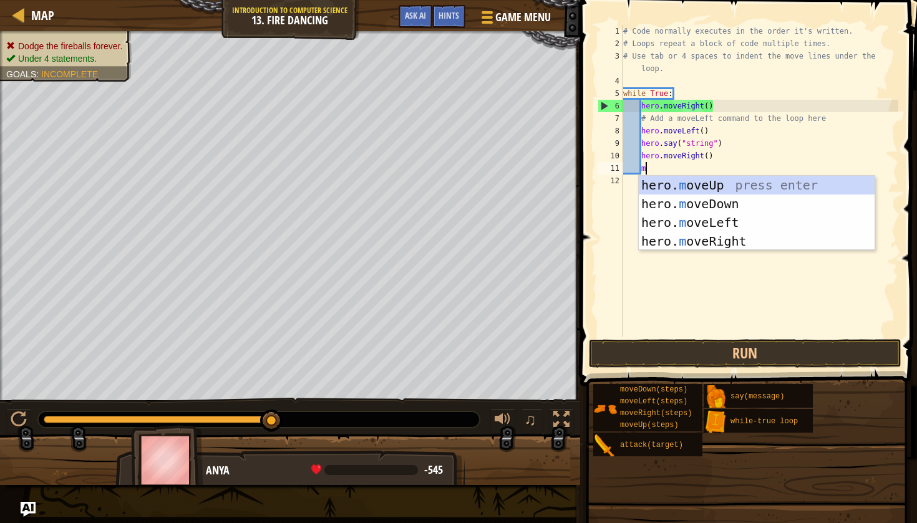
scroll to position [6, 1]
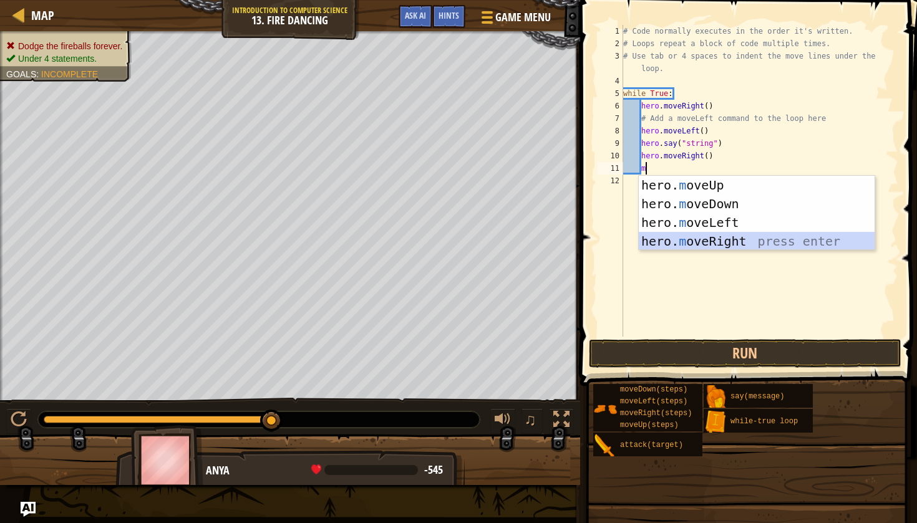
click at [724, 241] on div "hero. m oveUp press enter hero. m oveDown press enter hero. m oveLeft press ent…" at bounding box center [757, 232] width 236 height 112
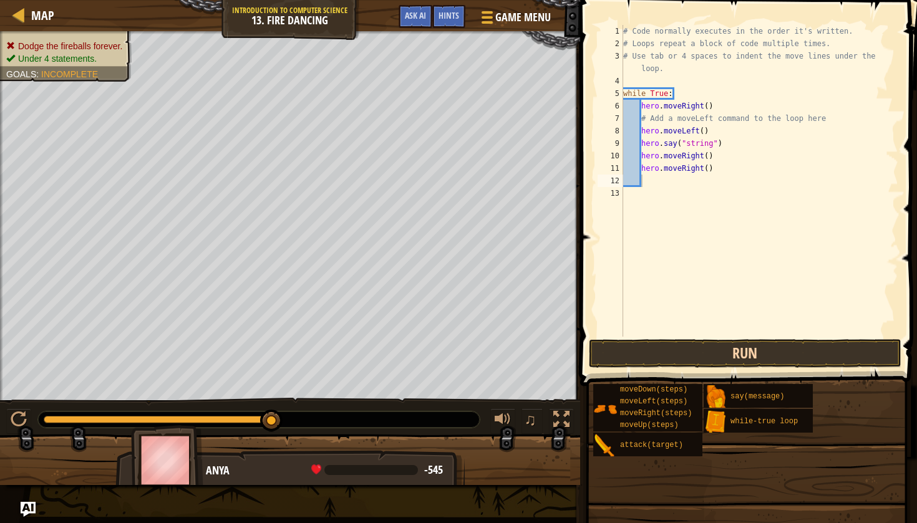
click at [756, 342] on button "Run" at bounding box center [745, 353] width 312 height 29
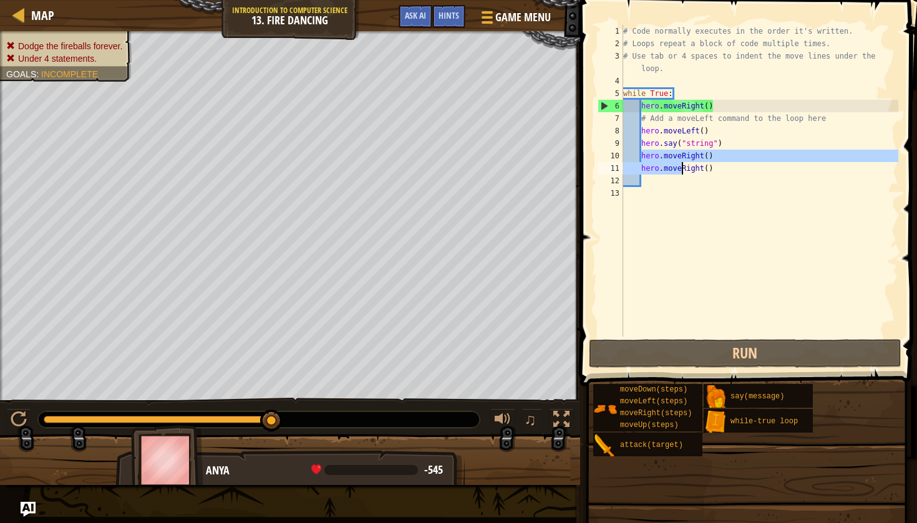
drag, startPoint x: 642, startPoint y: 153, endPoint x: 679, endPoint y: 170, distance: 40.2
click at [679, 170] on div "# Code normally executes in the order it's written. # Loops repeat a block of c…" at bounding box center [760, 193] width 278 height 337
type textarea "Right()"
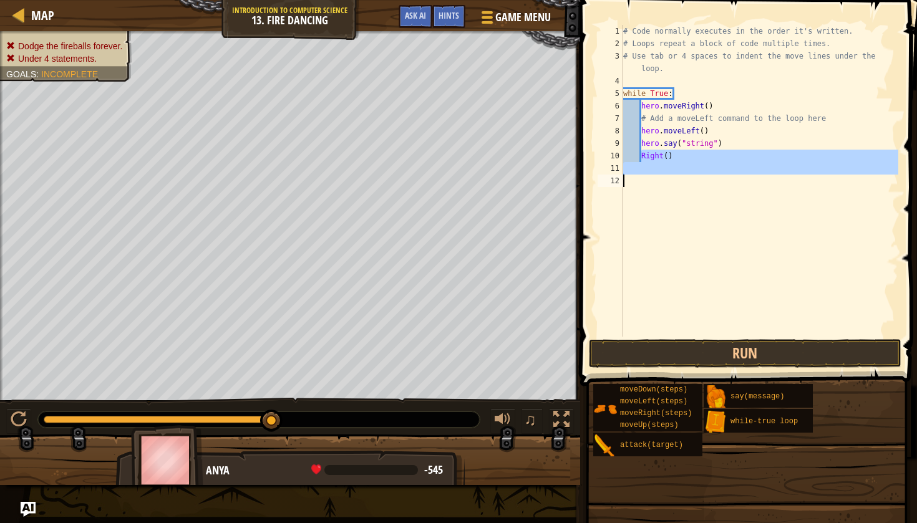
drag, startPoint x: 642, startPoint y: 156, endPoint x: 669, endPoint y: 195, distance: 47.2
click at [668, 186] on div "# Code normally executes in the order it's written. # Loops repeat a block of c…" at bounding box center [760, 193] width 278 height 337
type textarea "\"
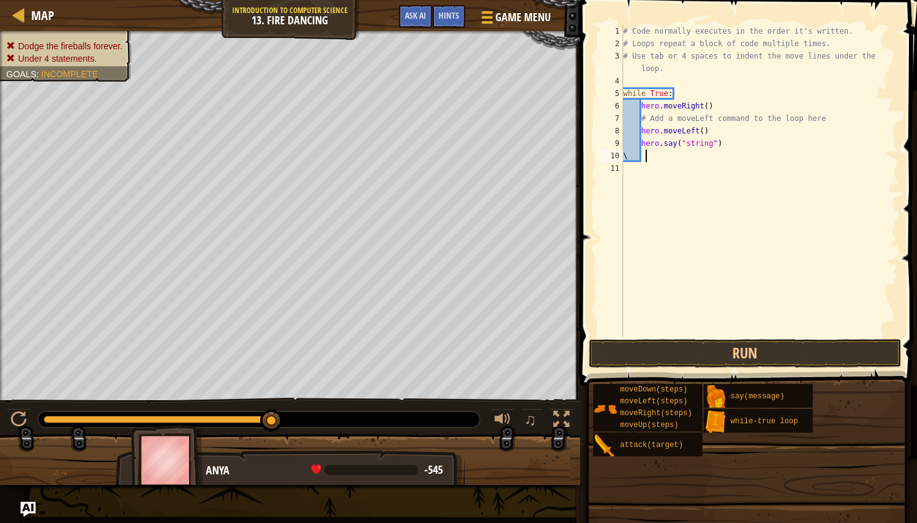
scroll to position [6, 0]
click at [445, 11] on span "Hints" at bounding box center [448, 15] width 21 height 12
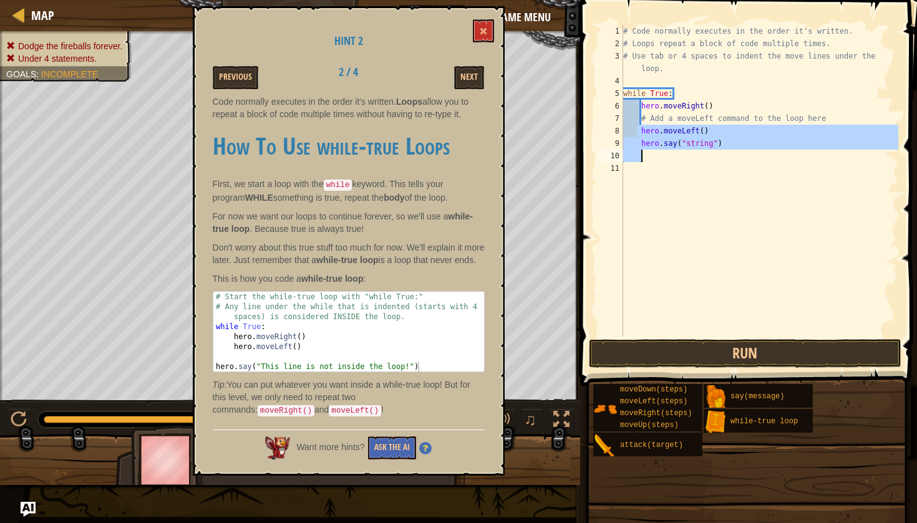
drag, startPoint x: 638, startPoint y: 128, endPoint x: 686, endPoint y: 155, distance: 55.0
click at [686, 155] on div "# Code normally executes in the order it's written. # Loops repeat a block of c…" at bounding box center [760, 193] width 278 height 337
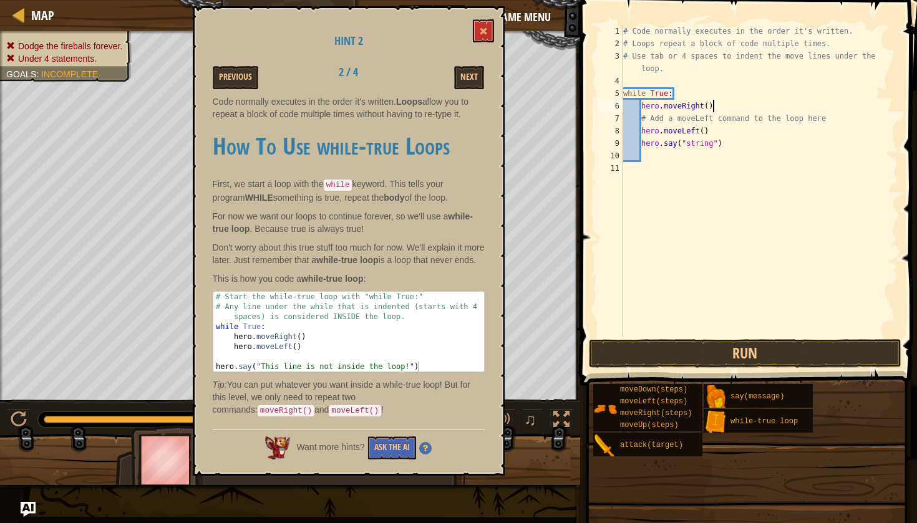
click at [715, 112] on div "# Code normally executes in the order it's written. # Loops repeat a block of c…" at bounding box center [760, 193] width 278 height 337
type textarea "hero.moveRight()"
paste textarea
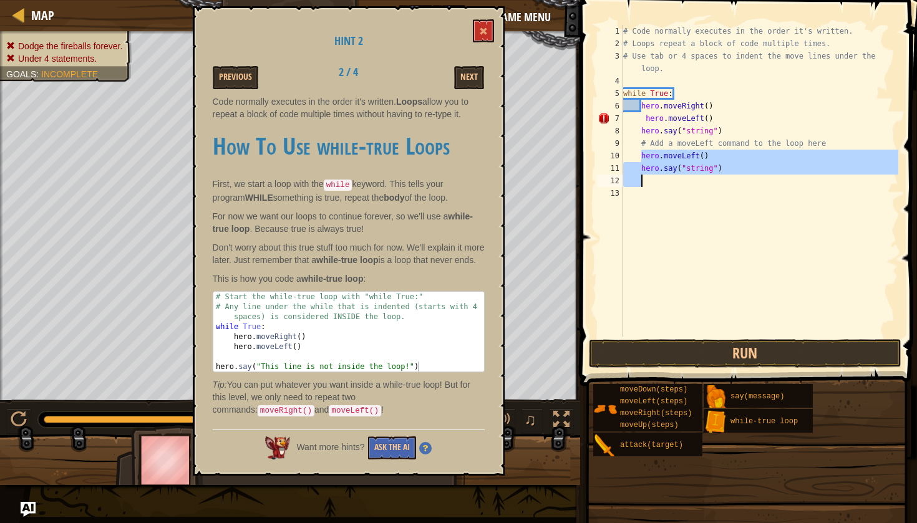
drag, startPoint x: 640, startPoint y: 155, endPoint x: 700, endPoint y: 178, distance: 63.4
click at [700, 178] on div "# Code normally executes in the order it's written. # Loops repeat a block of c…" at bounding box center [760, 193] width 278 height 337
type textarea "hero.say("string")"
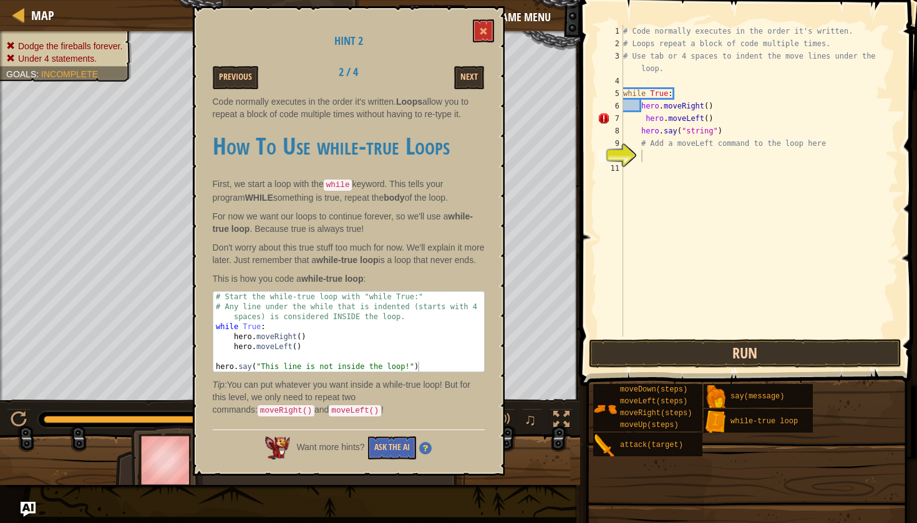
click at [707, 354] on button "Run" at bounding box center [745, 353] width 312 height 29
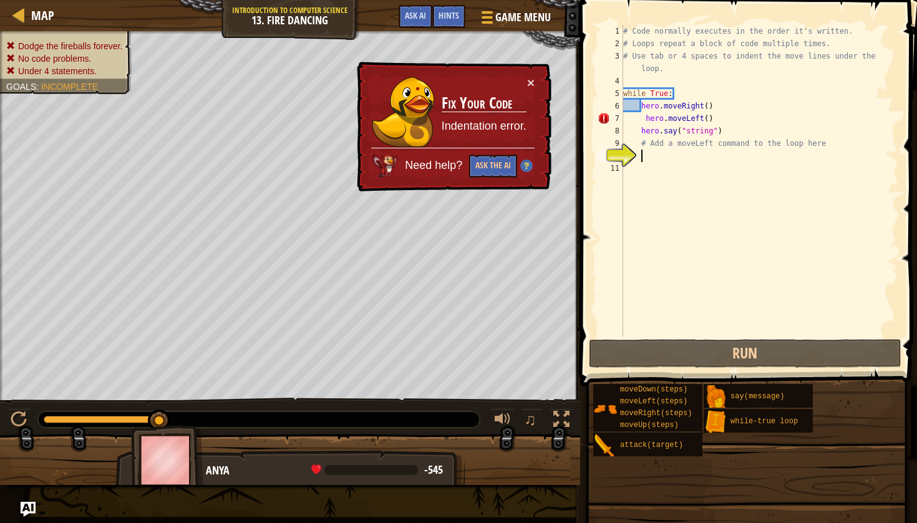
click at [636, 135] on div "# Code normally executes in the order it's written. # Loops repeat a block of c…" at bounding box center [760, 193] width 278 height 337
click at [646, 120] on div "# Code normally executes in the order it's written. # Loops repeat a block of c…" at bounding box center [760, 193] width 278 height 337
type textarea "hero.moveLeft()"
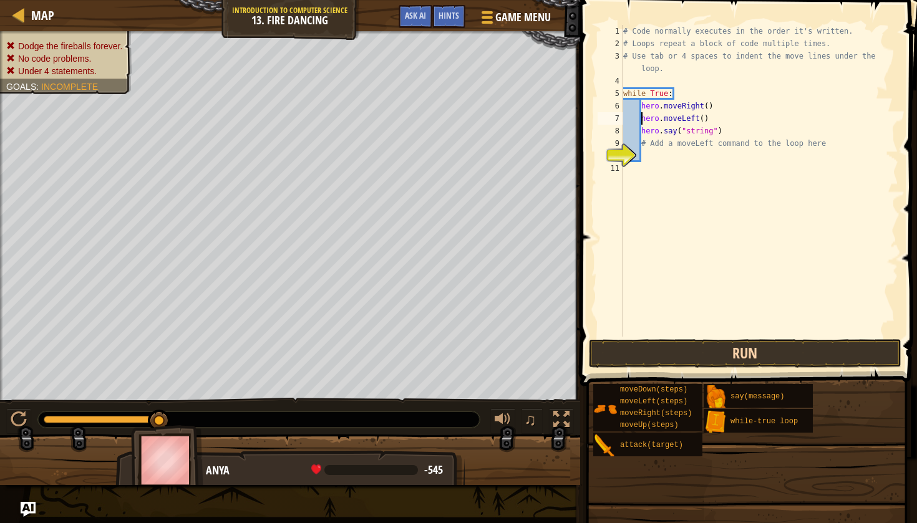
click at [662, 359] on button "Run" at bounding box center [745, 353] width 312 height 29
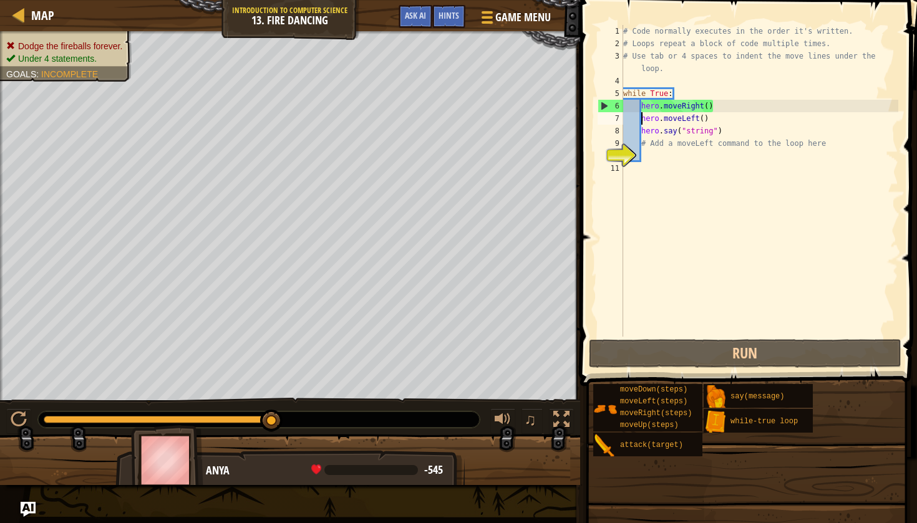
click at [644, 153] on div "# Code normally executes in the order it's written. # Loops repeat a block of c…" at bounding box center [760, 193] width 278 height 337
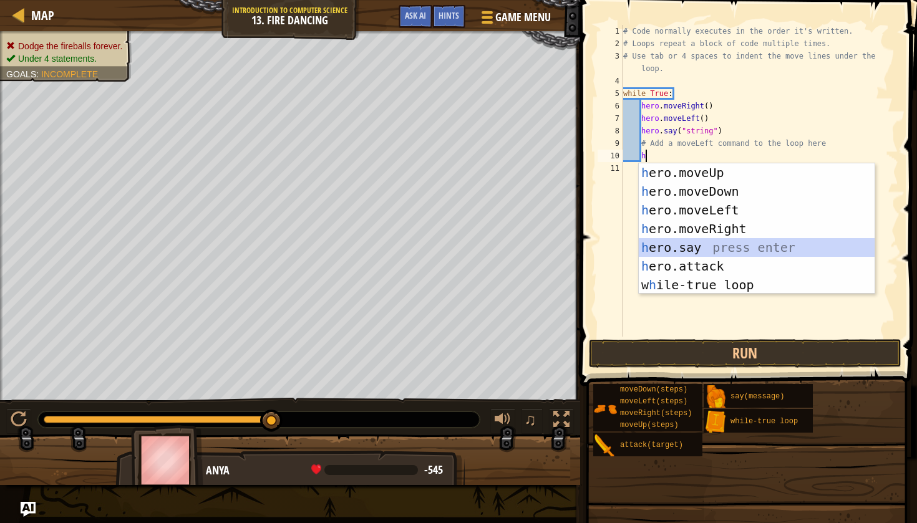
click at [674, 249] on div "h ero.moveUp press enter h ero.moveDown press enter h ero.moveLeft press enter …" at bounding box center [757, 247] width 236 height 168
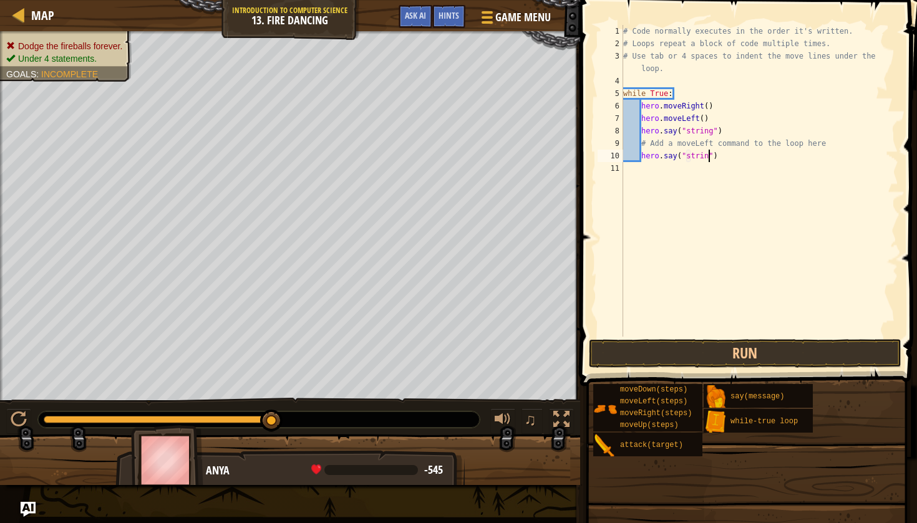
scroll to position [6, 7]
type textarea "hero.say("string")"
drag, startPoint x: 640, startPoint y: 130, endPoint x: 723, endPoint y: 130, distance: 82.9
click at [723, 130] on div "# Code normally executes in the order it's written. # Loops repeat a block of c…" at bounding box center [760, 193] width 278 height 337
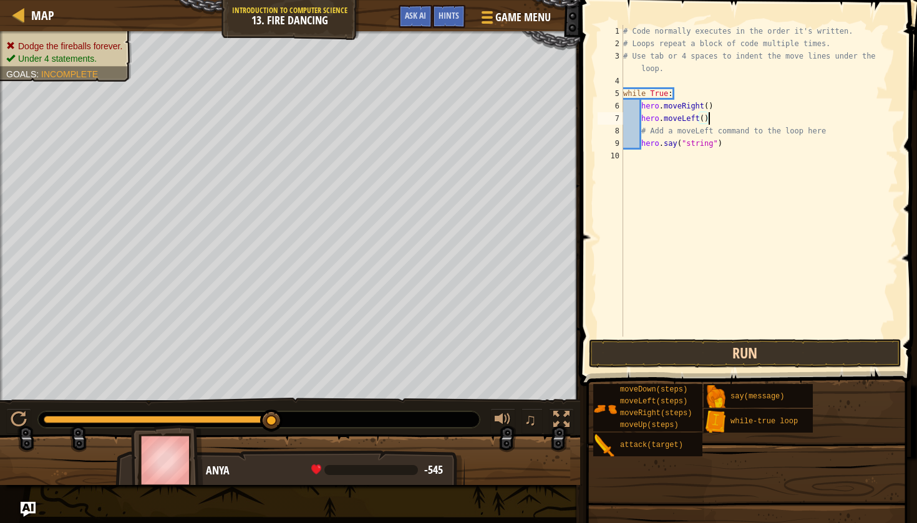
click at [632, 352] on button "Run" at bounding box center [745, 353] width 312 height 29
click at [645, 346] on button "Run" at bounding box center [745, 353] width 312 height 29
click at [649, 350] on button "Run" at bounding box center [745, 353] width 312 height 29
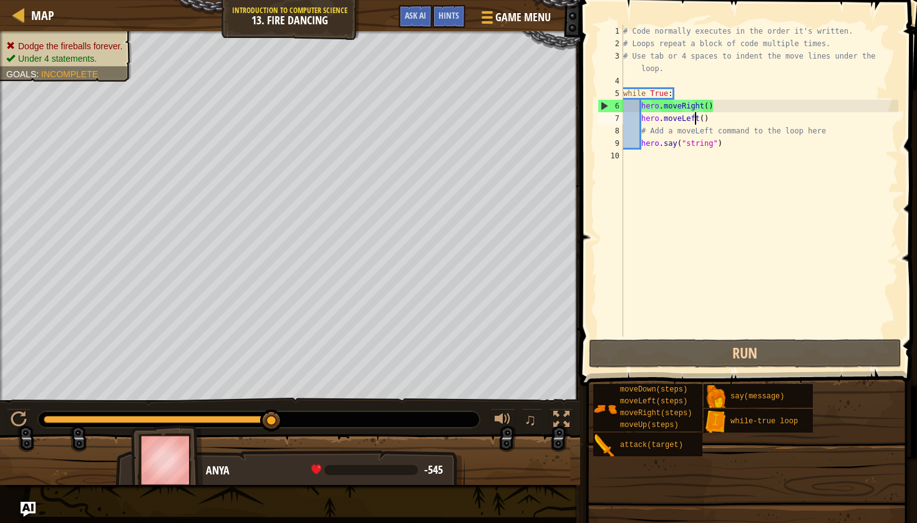
click at [697, 120] on div "# Code normally executes in the order it's written. # Loops repeat a block of c…" at bounding box center [760, 193] width 278 height 337
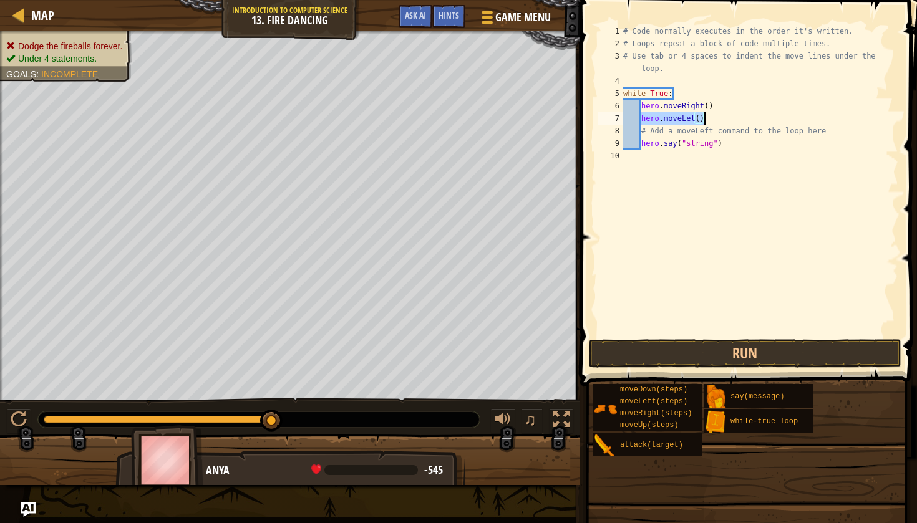
drag, startPoint x: 642, startPoint y: 117, endPoint x: 702, endPoint y: 118, distance: 59.9
click at [702, 118] on div "# Code normally executes in the order it's written. # Loops repeat a block of c…" at bounding box center [760, 193] width 278 height 337
type textarea "h"
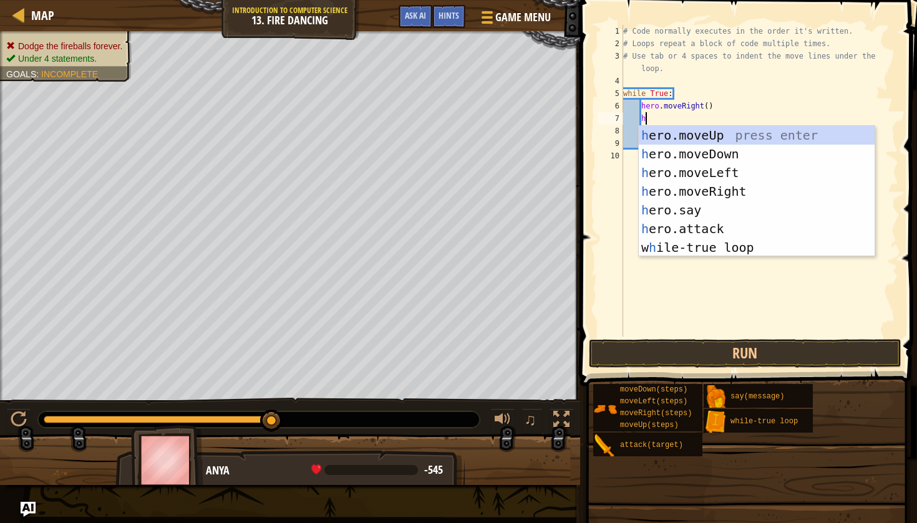
scroll to position [6, 1]
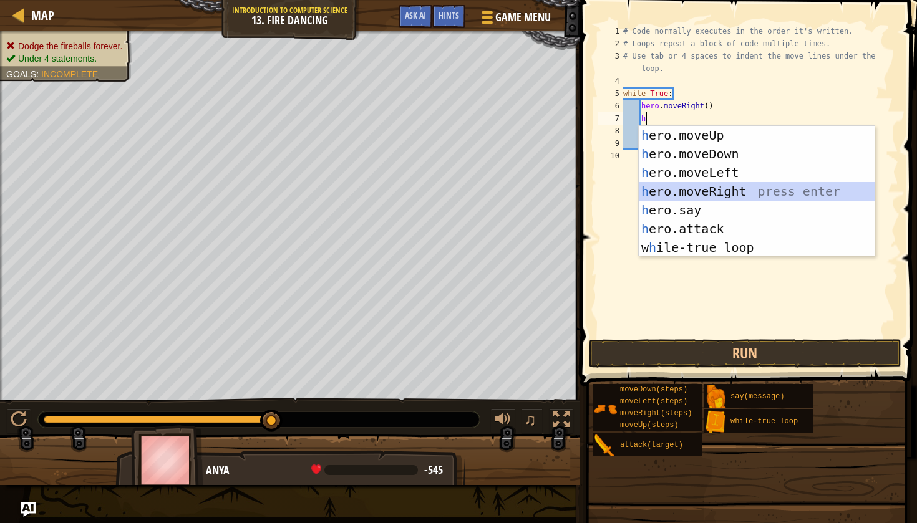
click at [727, 190] on div "h ero.moveUp press enter h ero.moveDown press enter h ero.moveLeft press enter …" at bounding box center [757, 210] width 236 height 168
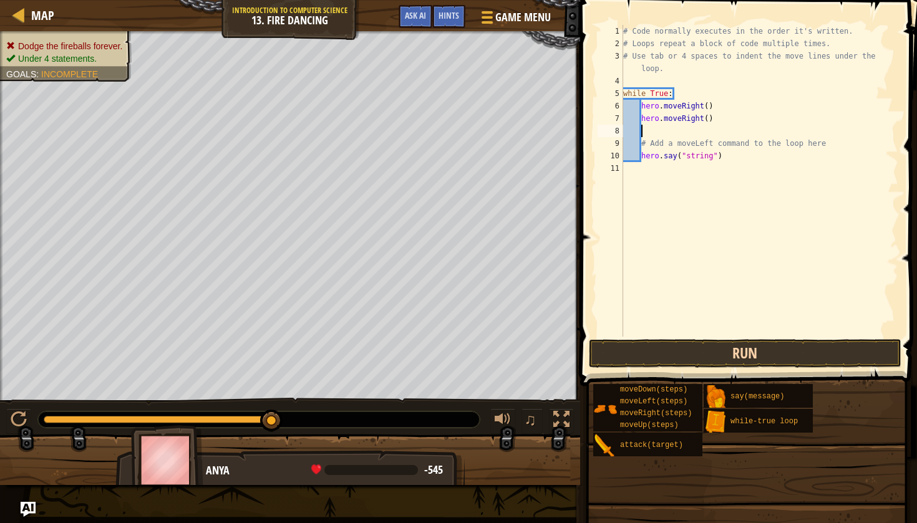
click at [695, 347] on button "Run" at bounding box center [745, 353] width 312 height 29
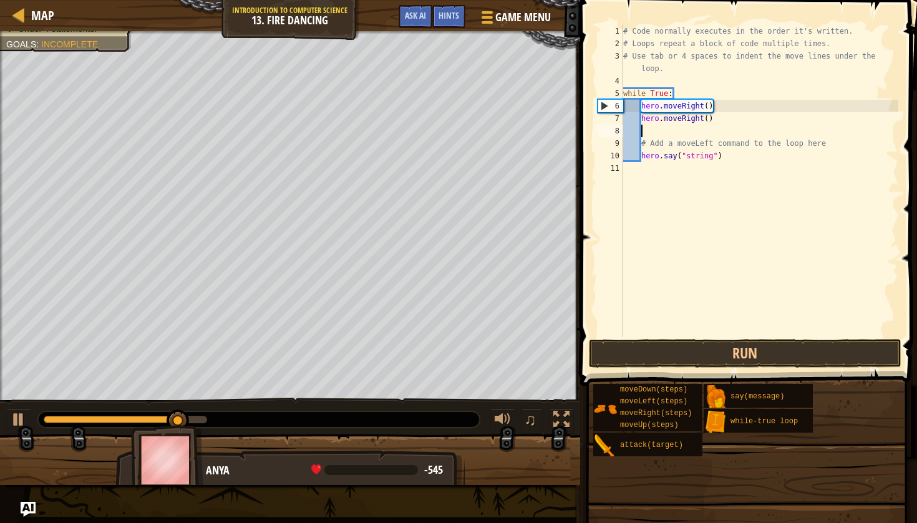
scroll to position [6, 0]
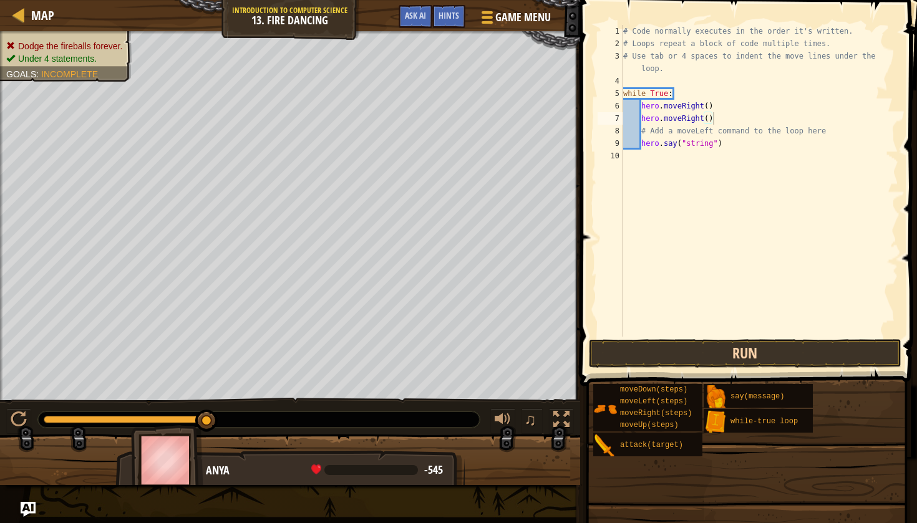
click at [673, 358] on button "Run" at bounding box center [745, 353] width 312 height 29
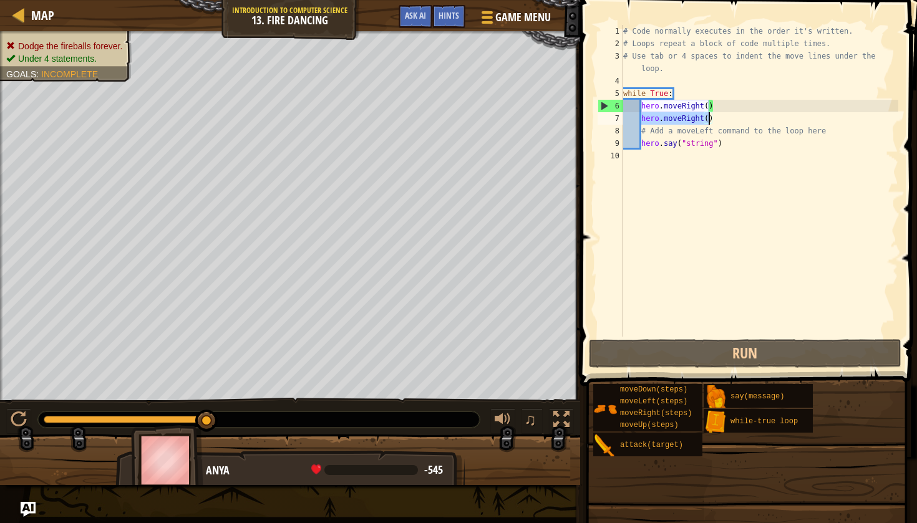
drag, startPoint x: 641, startPoint y: 117, endPoint x: 708, endPoint y: 120, distance: 67.5
click at [708, 120] on div "# Code normally executes in the order it's written. # Loops repeat a block of c…" at bounding box center [760, 193] width 278 height 337
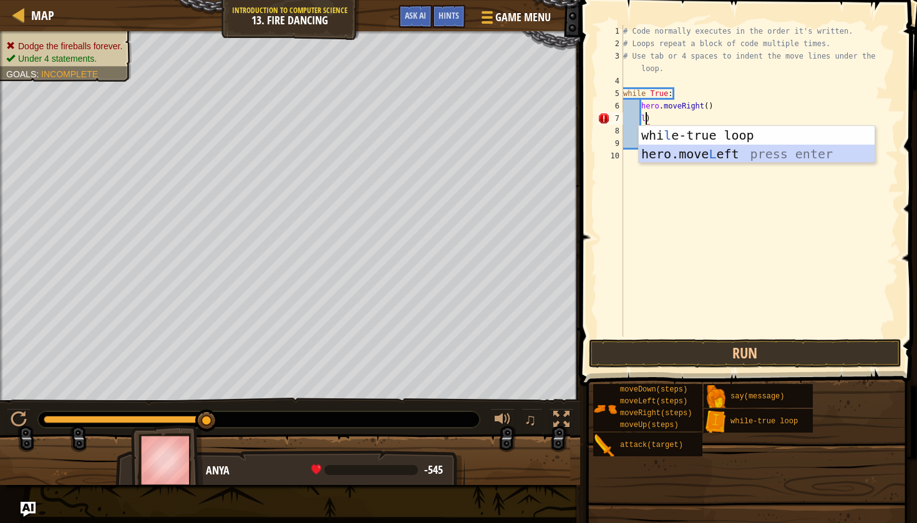
click at [742, 154] on div "whi l e-true loop press enter hero.move L eft press enter" at bounding box center [757, 163] width 236 height 75
type textarea "hero.moveLeft()"
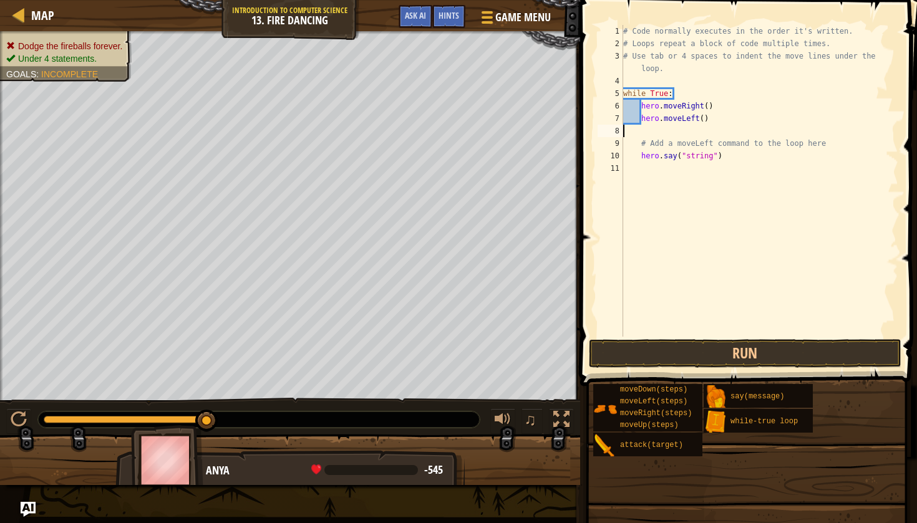
scroll to position [6, 0]
click at [638, 350] on button "Run" at bounding box center [745, 353] width 312 height 29
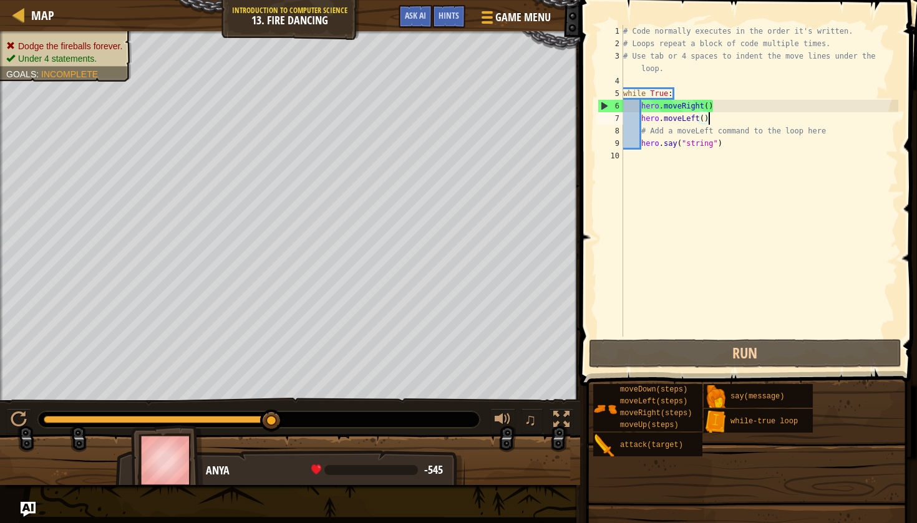
click at [703, 94] on div "# Code normally executes in the order it's written. # Loops repeat a block of c…" at bounding box center [760, 193] width 278 height 337
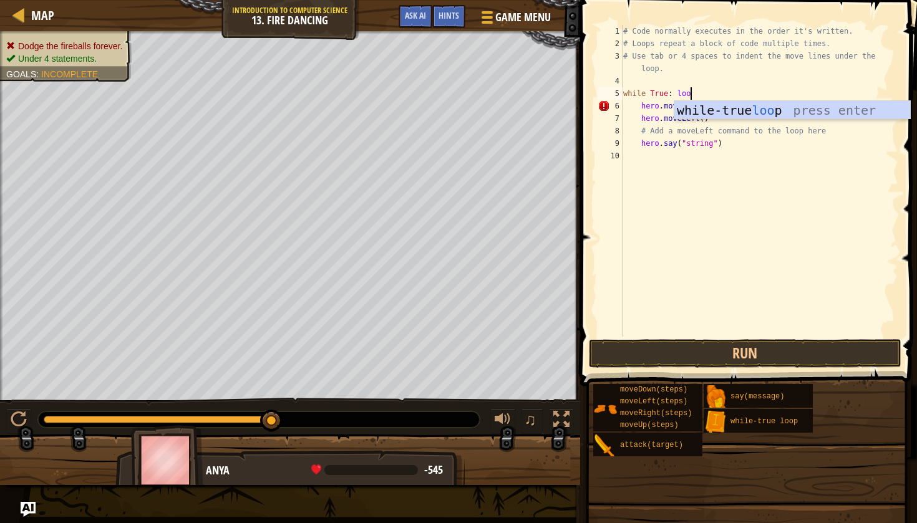
scroll to position [6, 5]
click at [657, 350] on button "Run" at bounding box center [745, 353] width 312 height 29
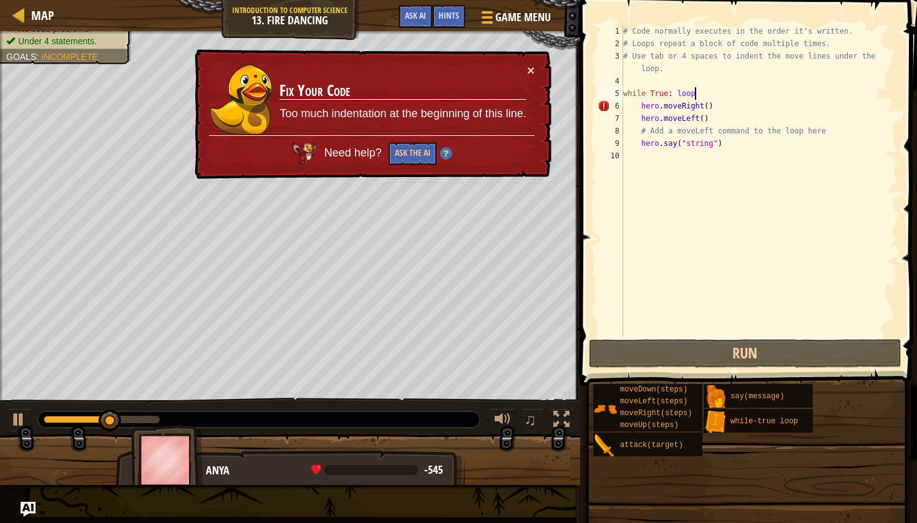
click at [696, 96] on div "# Code normally executes in the order it's written. # Loops repeat a block of c…" at bounding box center [760, 193] width 278 height 337
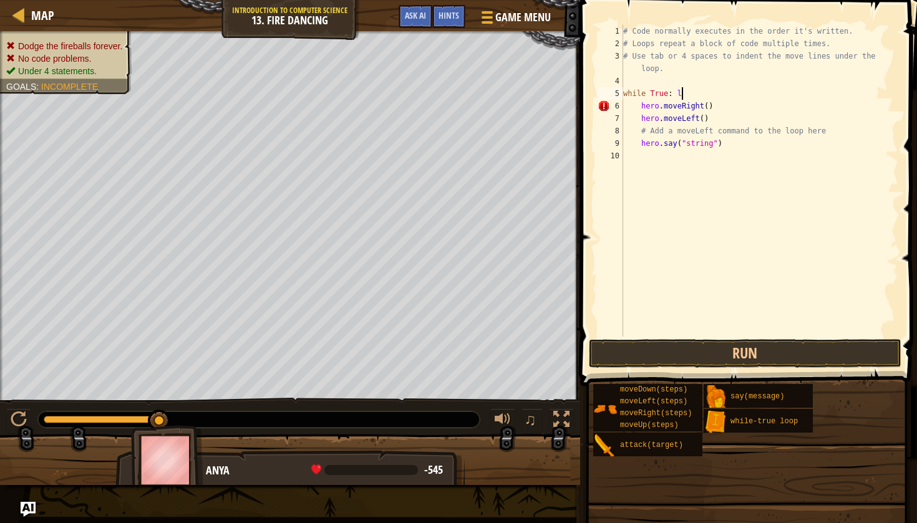
scroll to position [6, 4]
click at [448, 9] on div "Hints" at bounding box center [448, 16] width 33 height 23
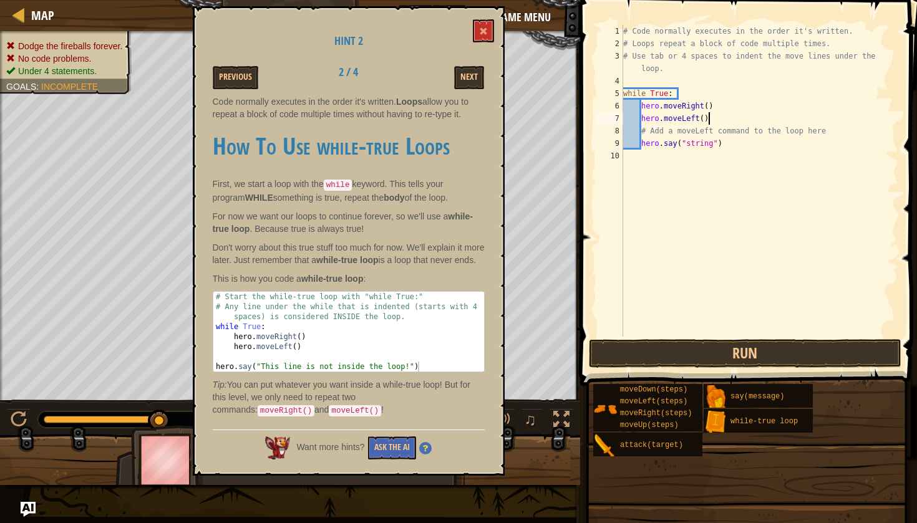
click at [712, 117] on div "# Code normally executes in the order it's written. # Loops repeat a block of c…" at bounding box center [760, 193] width 278 height 337
type textarea "hero.moveLeft()"
click at [621, 365] on button "Run" at bounding box center [745, 353] width 312 height 29
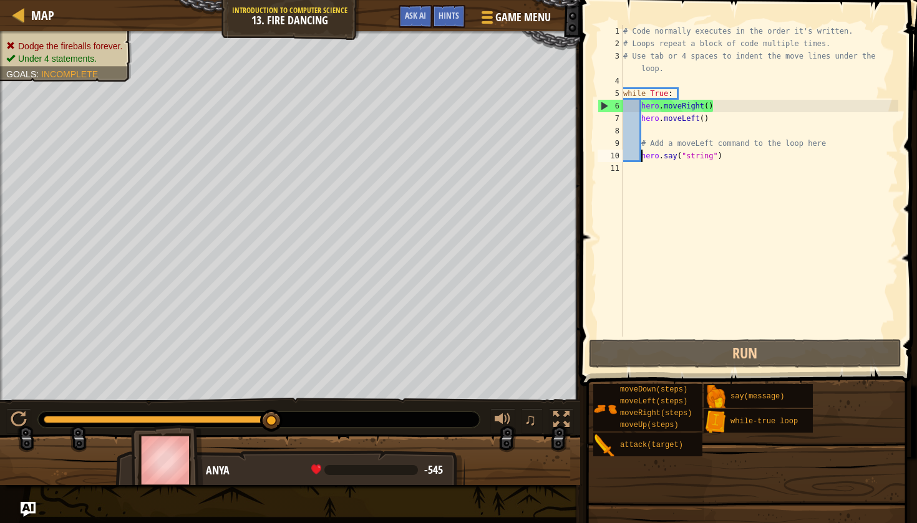
click at [641, 158] on div "# Code normally executes in the order it's written. # Loops repeat a block of c…" at bounding box center [760, 193] width 278 height 337
click at [641, 143] on div "# Code normally executes in the order it's written. # Loops repeat a block of c…" at bounding box center [760, 193] width 278 height 337
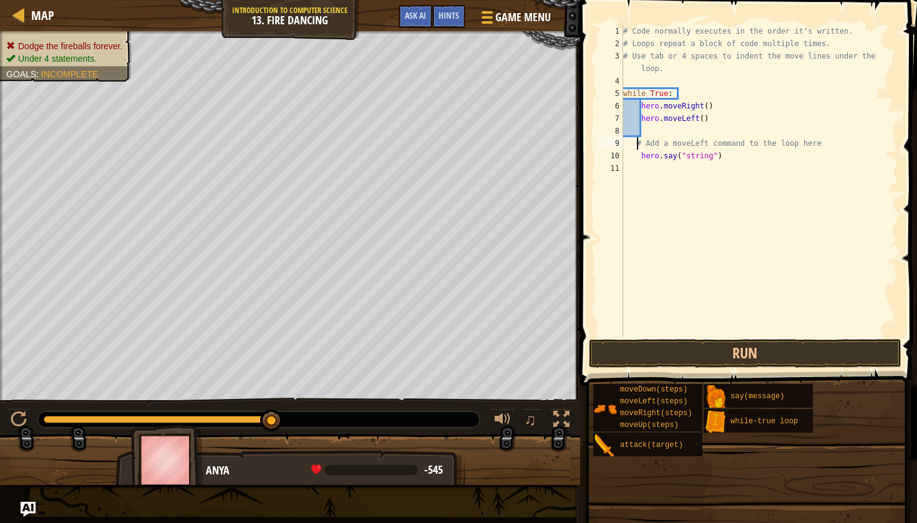
type textarea "# Add a moveLeft command to the loop here"
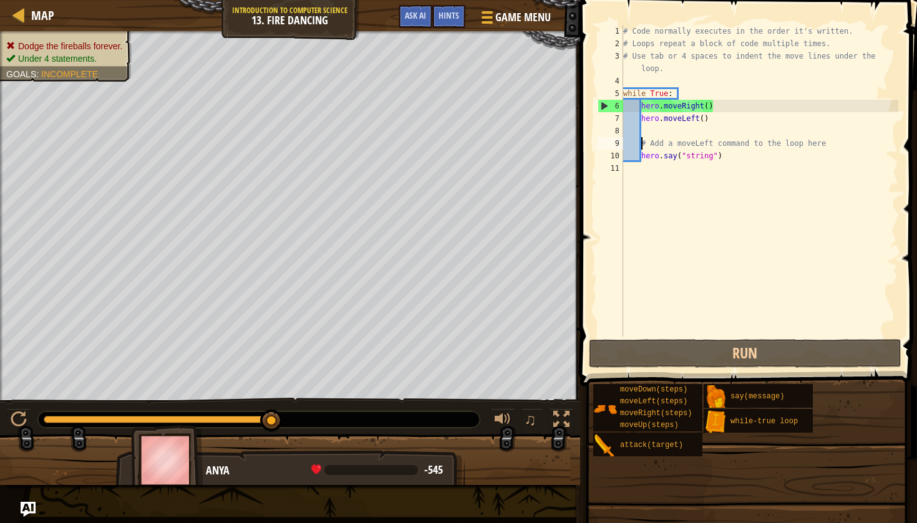
click at [624, 166] on div "# Code normally executes in the order it's written. # Loops repeat a block of c…" at bounding box center [760, 193] width 278 height 337
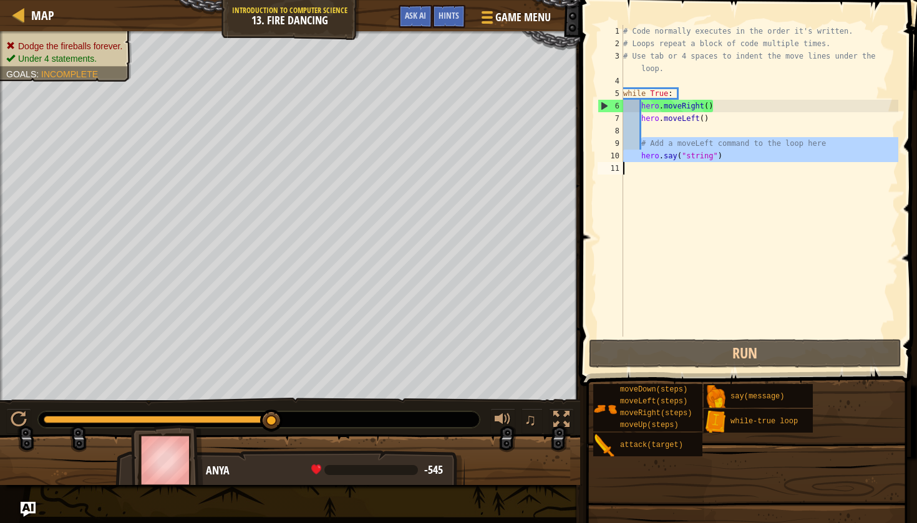
drag, startPoint x: 639, startPoint y: 143, endPoint x: 682, endPoint y: 167, distance: 49.4
click at [682, 167] on div "# Code normally executes in the order it's written. # Loops repeat a block of c…" at bounding box center [760, 193] width 278 height 337
type textarea "hero.say("string")"
click at [662, 165] on div "# Code normally executes in the order it's written. # Loops repeat a block of c…" at bounding box center [760, 193] width 278 height 337
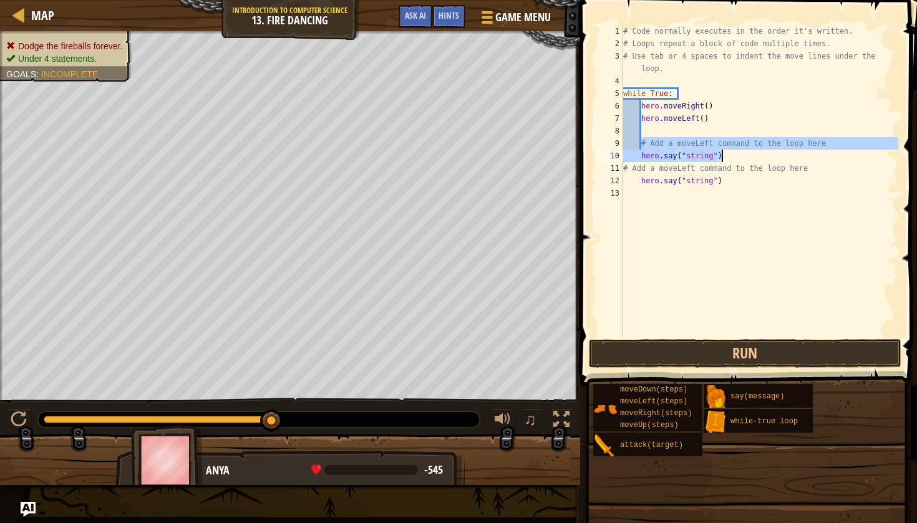
drag, startPoint x: 641, startPoint y: 140, endPoint x: 740, endPoint y: 153, distance: 99.3
click at [740, 153] on div "# Code normally executes in the order it's written. # Loops repeat a block of c…" at bounding box center [760, 193] width 278 height 337
type textarea "# Add a moveLeft command to the loop here hero.say("string")"
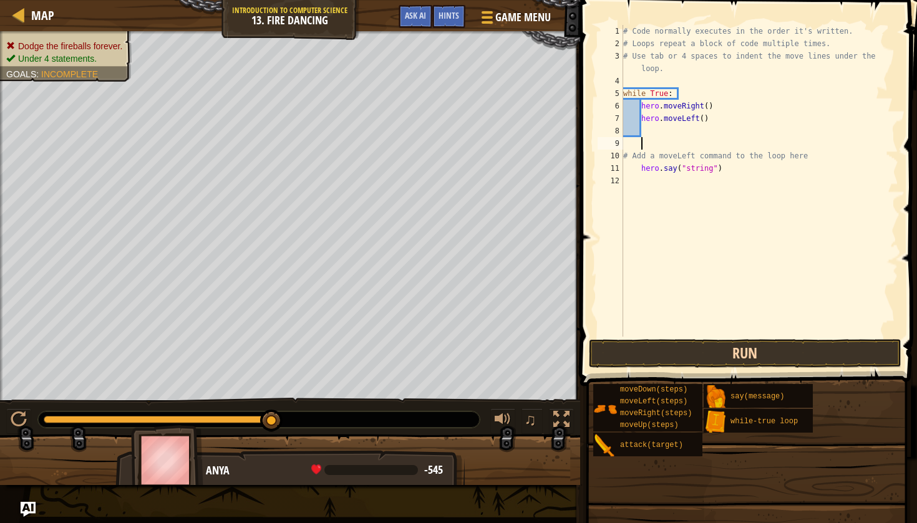
click at [718, 347] on button "Run" at bounding box center [745, 353] width 312 height 29
click at [707, 341] on button "Run" at bounding box center [745, 353] width 312 height 29
